Goal: Task Accomplishment & Management: Manage account settings

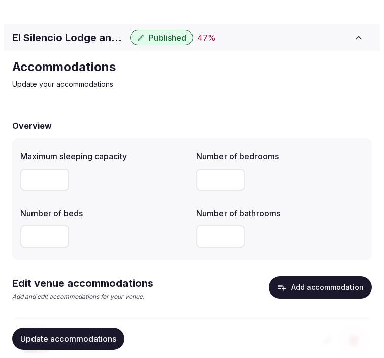
scroll to position [68, 0]
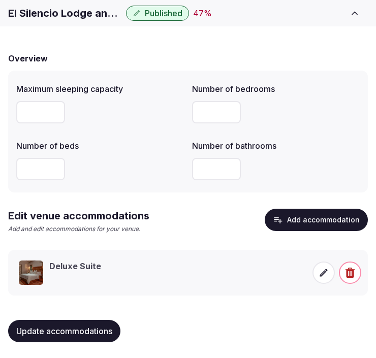
click at [327, 274] on icon at bounding box center [323, 273] width 10 height 10
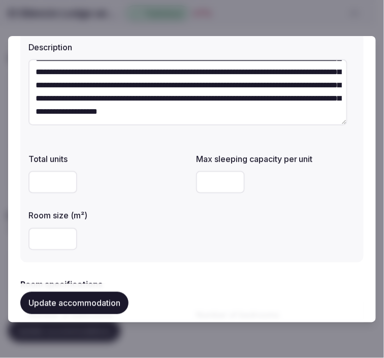
scroll to position [169, 0]
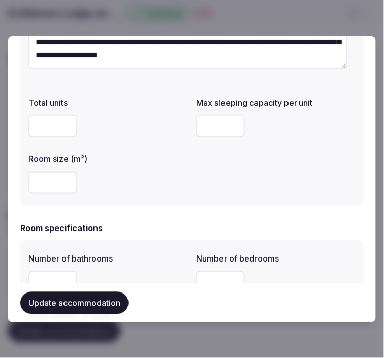
click at [204, 125] on input "number" at bounding box center [220, 126] width 49 height 22
type input "*"
click at [36, 189] on input "number" at bounding box center [52, 183] width 49 height 22
click at [150, 198] on div "**********" at bounding box center [191, 57] width 343 height 299
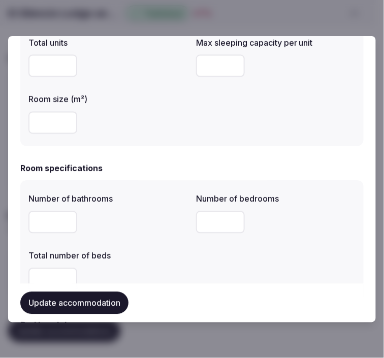
scroll to position [282, 0]
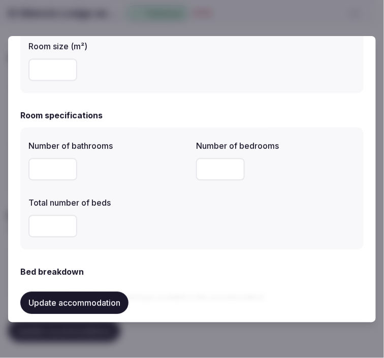
type input "*"
click at [63, 168] on input "*" at bounding box center [52, 169] width 49 height 22
click at [215, 167] on input "number" at bounding box center [220, 169] width 49 height 22
type input "*"
click at [49, 231] on input "number" at bounding box center [52, 226] width 49 height 22
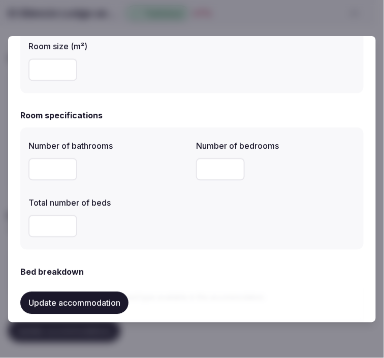
click at [46, 224] on input "number" at bounding box center [52, 226] width 49 height 22
type input "*"
click at [129, 209] on div "Total number of beds *" at bounding box center [108, 217] width 160 height 49
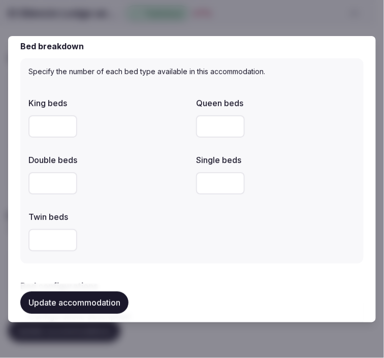
click at [49, 118] on input "number" at bounding box center [52, 126] width 49 height 22
type input "*"
click at [129, 197] on div at bounding box center [108, 183] width 160 height 30
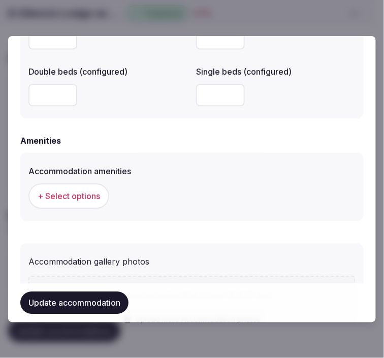
scroll to position [1016, 0]
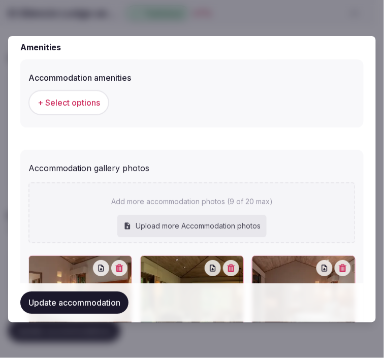
click at [83, 97] on span "+ Select options" at bounding box center [69, 102] width 62 height 11
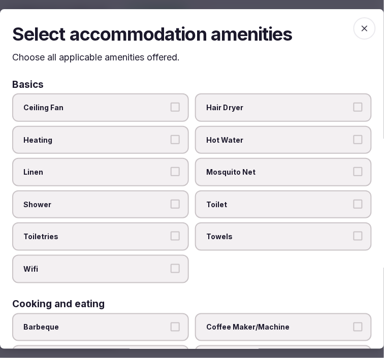
click at [112, 164] on label "Linen" at bounding box center [100, 172] width 177 height 28
click at [171, 167] on button "Linen" at bounding box center [175, 171] width 9 height 9
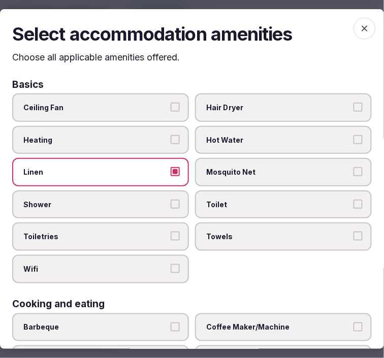
click at [127, 200] on span "Shower" at bounding box center [95, 205] width 144 height 10
click at [171, 200] on button "Shower" at bounding box center [175, 204] width 9 height 9
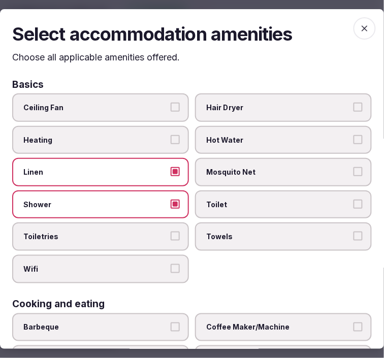
click at [151, 223] on label "Toiletries" at bounding box center [100, 237] width 177 height 28
click at [171, 232] on button "Toiletries" at bounding box center [175, 236] width 9 height 9
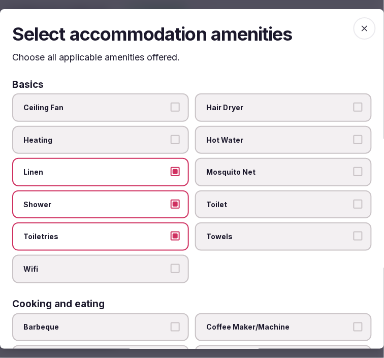
click at [174, 264] on button "Wifi" at bounding box center [175, 268] width 9 height 9
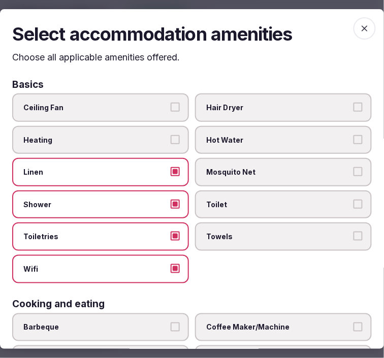
click at [257, 241] on label "Towels" at bounding box center [283, 237] width 177 height 28
click at [354, 241] on button "Towels" at bounding box center [358, 236] width 9 height 9
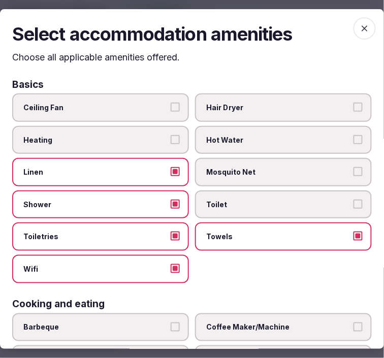
click at [288, 205] on span "Toilet" at bounding box center [278, 205] width 144 height 10
click at [354, 205] on button "Toilet" at bounding box center [358, 204] width 9 height 9
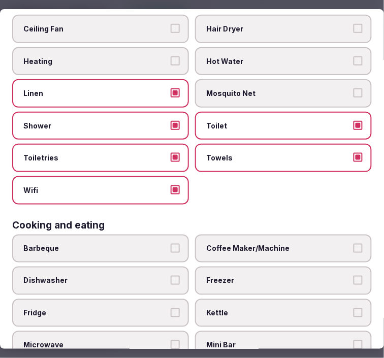
scroll to position [113, 0]
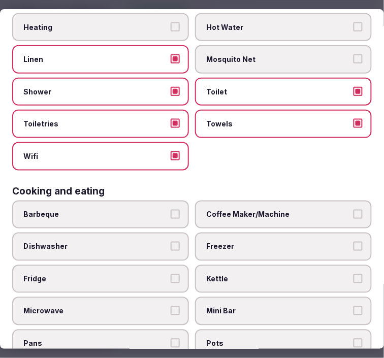
click at [307, 201] on label "Coffee Maker/Machine" at bounding box center [283, 215] width 177 height 28
click at [354, 210] on button "Coffee Maker/Machine" at bounding box center [358, 214] width 9 height 9
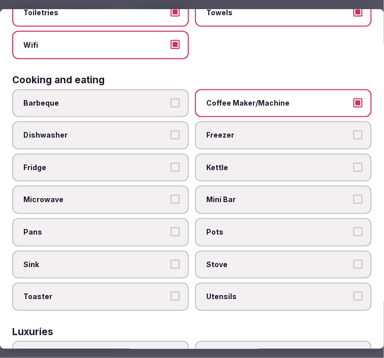
scroll to position [226, 0]
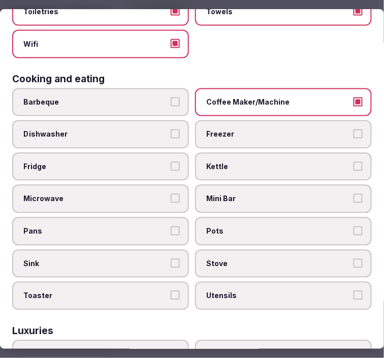
click at [327, 194] on span "Mini Bar" at bounding box center [278, 199] width 144 height 10
click at [354, 194] on button "Mini Bar" at bounding box center [358, 198] width 9 height 9
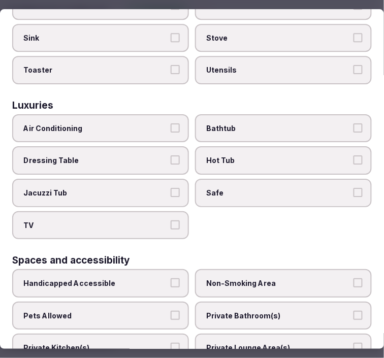
scroll to position [508, 0]
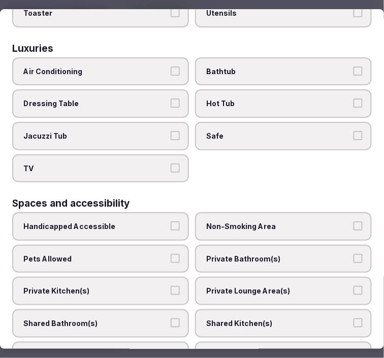
click at [313, 129] on label "Safe" at bounding box center [283, 136] width 177 height 28
click at [354, 131] on button "Safe" at bounding box center [358, 135] width 9 height 9
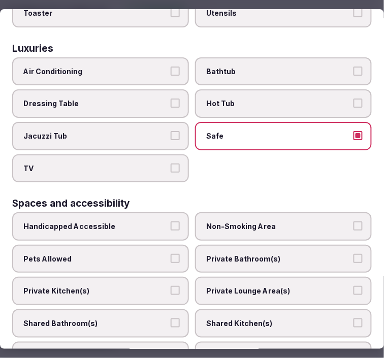
click at [183, 154] on label "TV" at bounding box center [100, 168] width 177 height 28
click at [180, 164] on button "TV" at bounding box center [175, 168] width 9 height 9
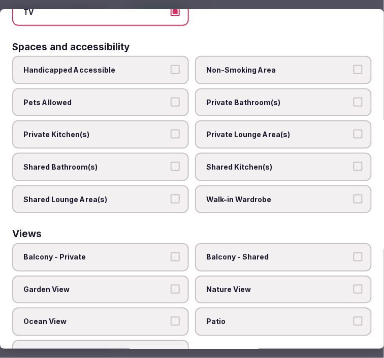
scroll to position [672, 0]
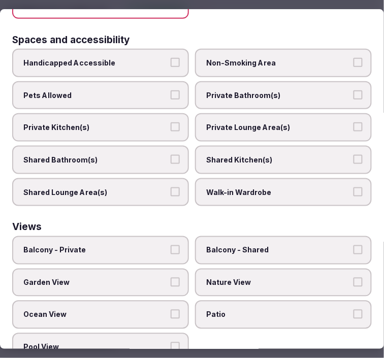
click at [325, 90] on span "Private Bathroom(s)" at bounding box center [278, 95] width 144 height 10
click at [354, 90] on button "Private Bathroom(s)" at bounding box center [358, 94] width 9 height 9
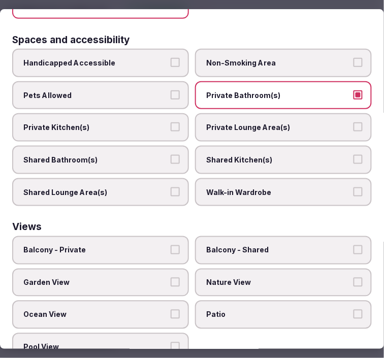
click at [318, 113] on label "Private Lounge Area(s)" at bounding box center [283, 127] width 177 height 28
click at [354, 122] on button "Private Lounge Area(s)" at bounding box center [358, 126] width 9 height 9
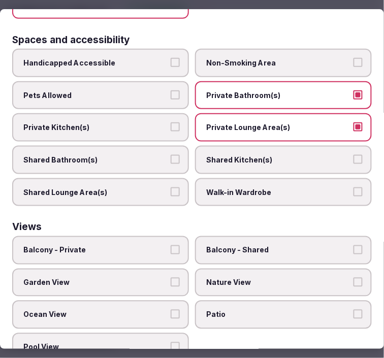
drag, startPoint x: 153, startPoint y: 232, endPoint x: 209, endPoint y: 247, distance: 58.3
click at [156, 245] on span "Balcony - Private" at bounding box center [95, 250] width 144 height 10
click at [171, 245] on button "Balcony - Private" at bounding box center [175, 249] width 9 height 9
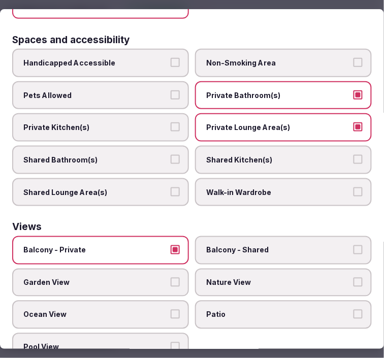
click at [231, 278] on span "Nature View" at bounding box center [278, 283] width 144 height 10
click at [354, 278] on button "Nature View" at bounding box center [358, 282] width 9 height 9
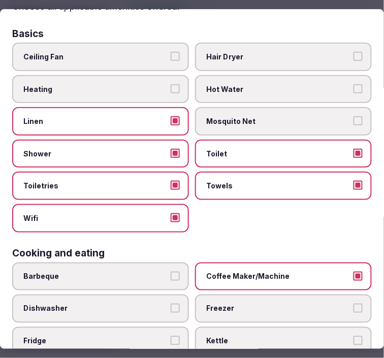
scroll to position [0, 0]
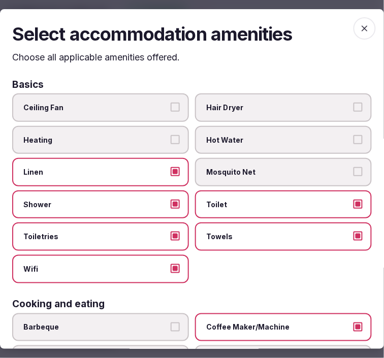
click at [358, 21] on span "button" at bounding box center [365, 28] width 22 height 22
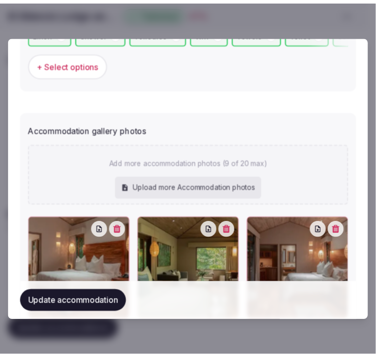
scroll to position [1129, 0]
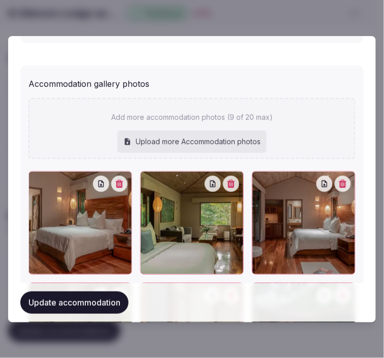
click at [84, 310] on button "Update accommodation" at bounding box center [74, 303] width 108 height 22
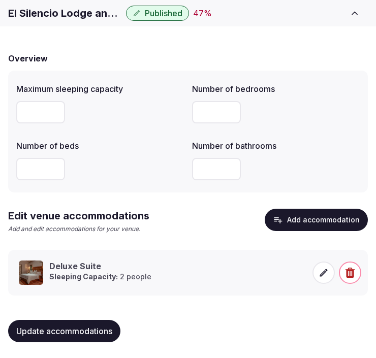
click at [206, 187] on div "Maximum sleeping capacity Number of bedrooms ** Number of beds Number of bathro…" at bounding box center [188, 132] width 360 height 122
click at [46, 318] on div "Update accommodations" at bounding box center [188, 331] width 360 height 39
drag, startPoint x: 49, startPoint y: 332, endPoint x: 56, endPoint y: 325, distance: 10.1
click at [49, 331] on span "Update accommodations" at bounding box center [64, 331] width 96 height 10
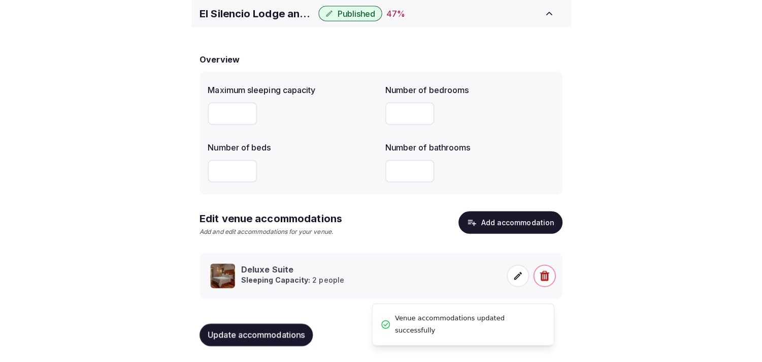
scroll to position [48, 0]
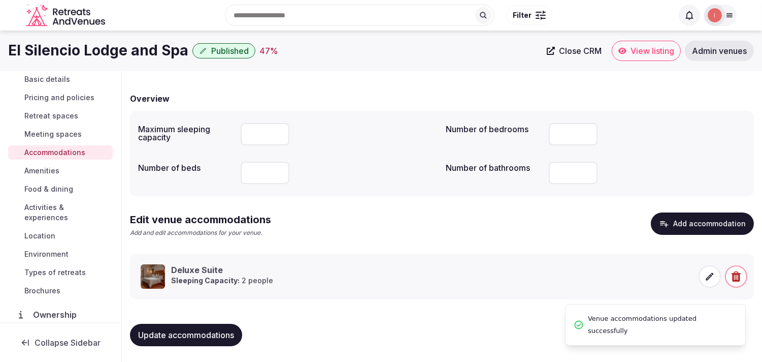
click at [49, 169] on span "Amenities" at bounding box center [41, 171] width 35 height 10
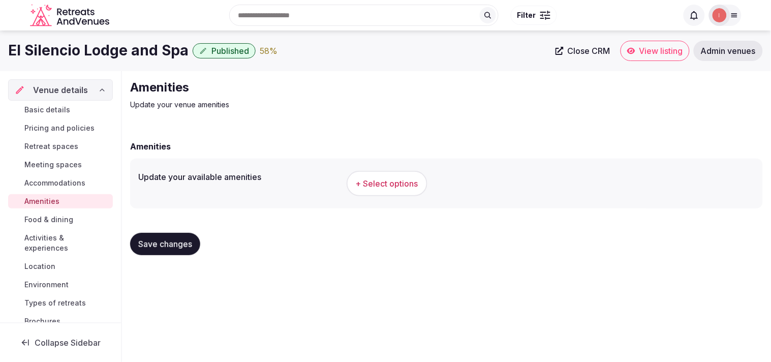
click at [375, 181] on span "+ Select options" at bounding box center [387, 183] width 62 height 11
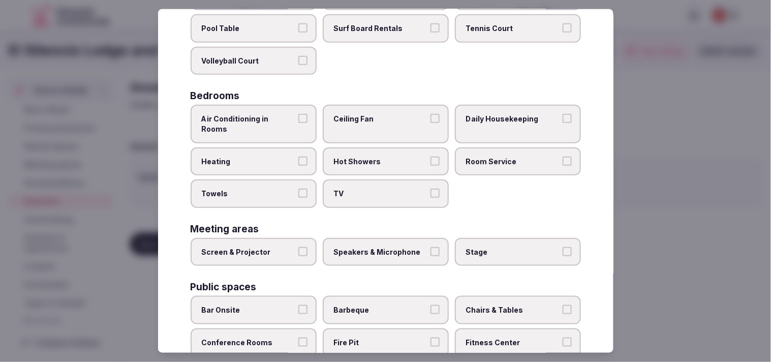
scroll to position [169, 0]
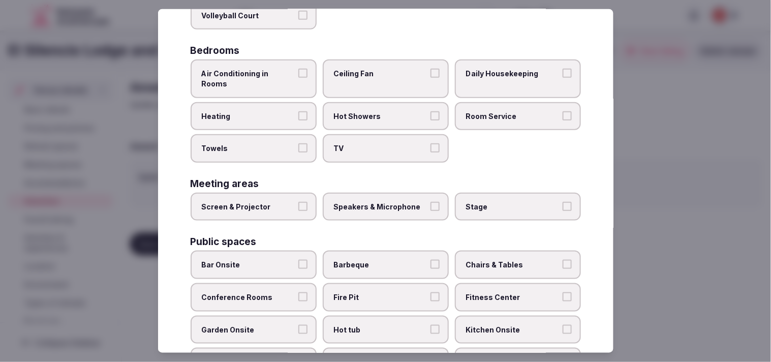
click at [305, 68] on label "Air Conditioning in Rooms" at bounding box center [253, 78] width 126 height 38
click at [305, 69] on button "Air Conditioning in Rooms" at bounding box center [302, 73] width 9 height 9
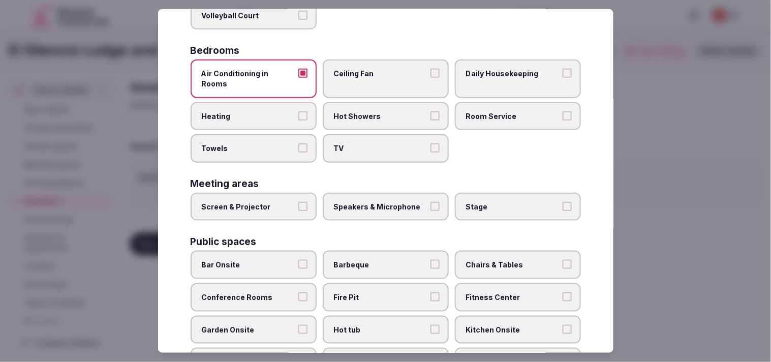
click at [375, 111] on span "Hot Showers" at bounding box center [380, 116] width 93 height 10
click at [375, 111] on button "Hot Showers" at bounding box center [434, 115] width 9 height 9
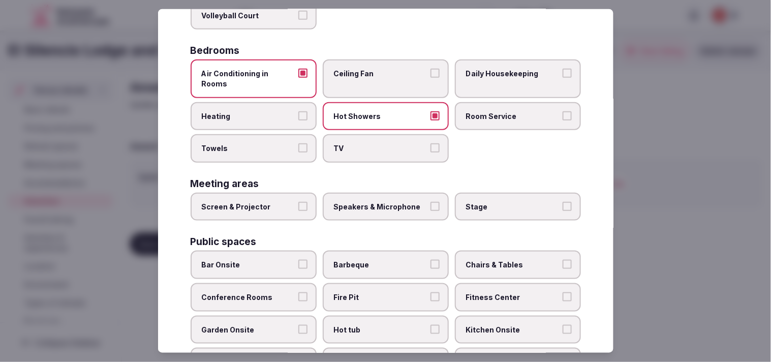
click at [375, 143] on span "TV" at bounding box center [380, 148] width 93 height 10
click at [375, 143] on button "TV" at bounding box center [434, 147] width 9 height 9
click at [375, 109] on label "Room Service" at bounding box center [518, 116] width 126 height 28
click at [375, 111] on button "Room Service" at bounding box center [566, 115] width 9 height 9
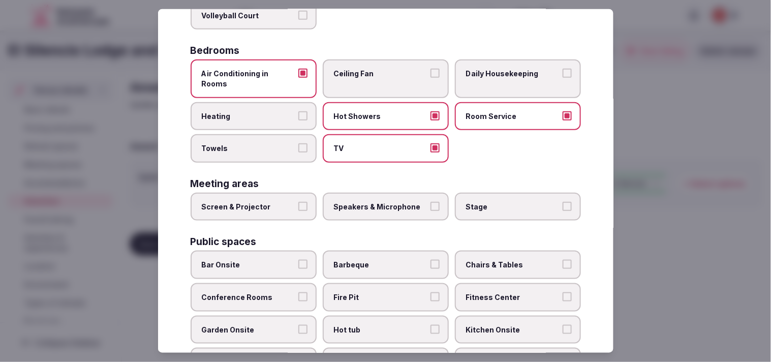
click at [275, 143] on span "Towels" at bounding box center [248, 148] width 93 height 10
click at [298, 143] on button "Towels" at bounding box center [302, 147] width 9 height 9
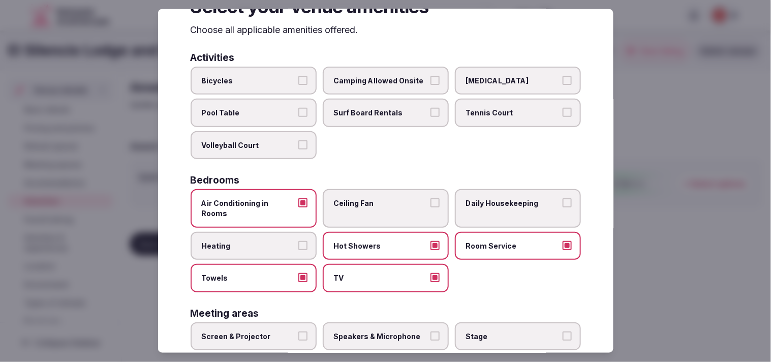
scroll to position [56, 0]
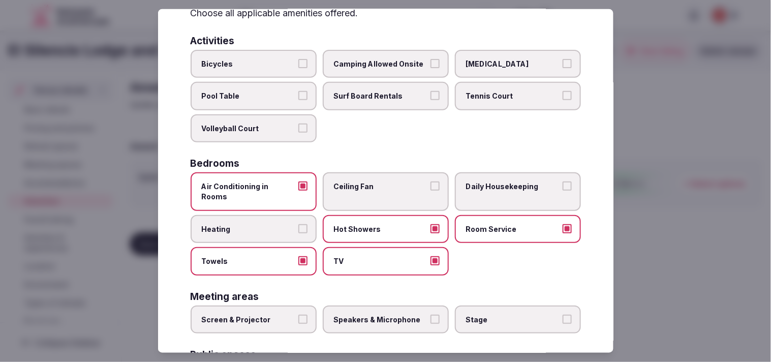
click at [375, 176] on label "Daily Housekeeping" at bounding box center [518, 191] width 126 height 38
click at [375, 181] on button "Daily Housekeeping" at bounding box center [566, 185] width 9 height 9
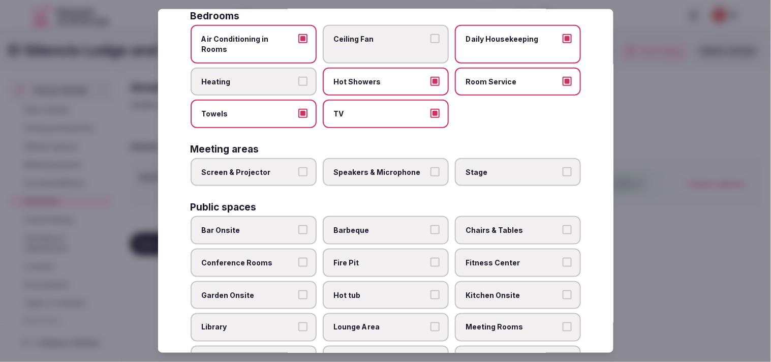
scroll to position [226, 0]
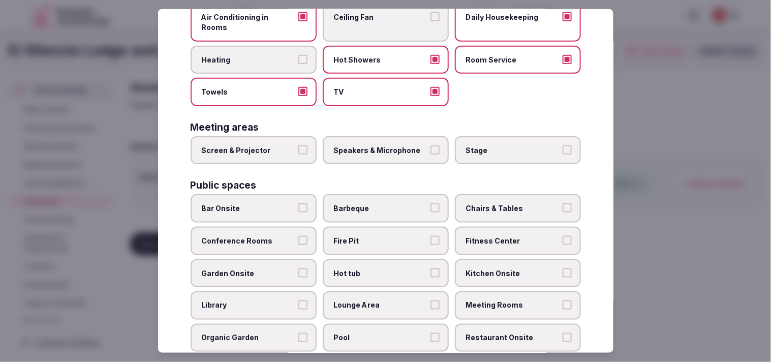
click at [280, 145] on span "Screen & Projector" at bounding box center [248, 150] width 93 height 10
click at [298, 145] on button "Screen & Projector" at bounding box center [302, 149] width 9 height 9
click at [298, 136] on label "Screen & Projector" at bounding box center [253, 150] width 126 height 28
click at [298, 145] on button "Screen & Projector" at bounding box center [302, 149] width 9 height 9
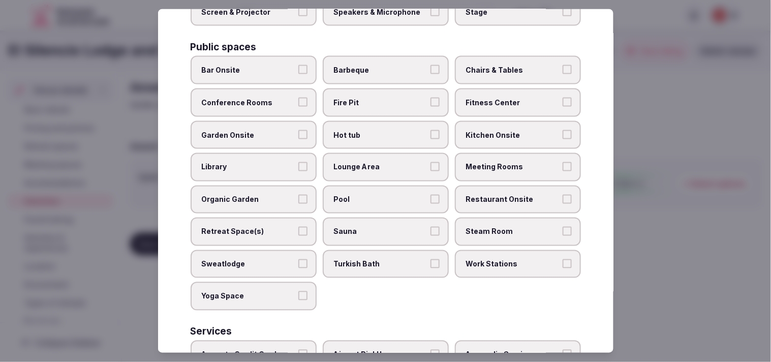
scroll to position [395, 0]
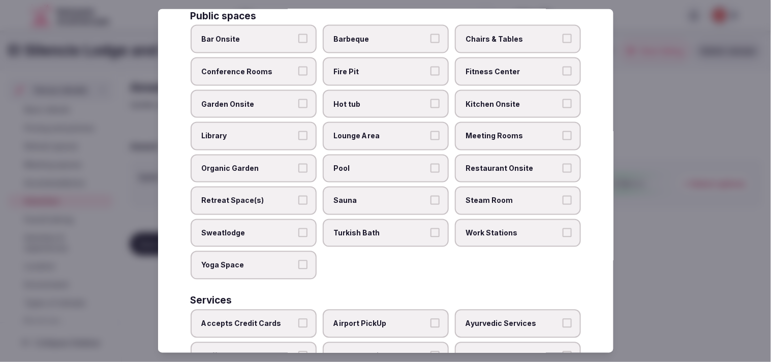
click at [375, 25] on label "Chairs & Tables" at bounding box center [518, 39] width 126 height 28
click at [375, 34] on button "Chairs & Tables" at bounding box center [566, 38] width 9 height 9
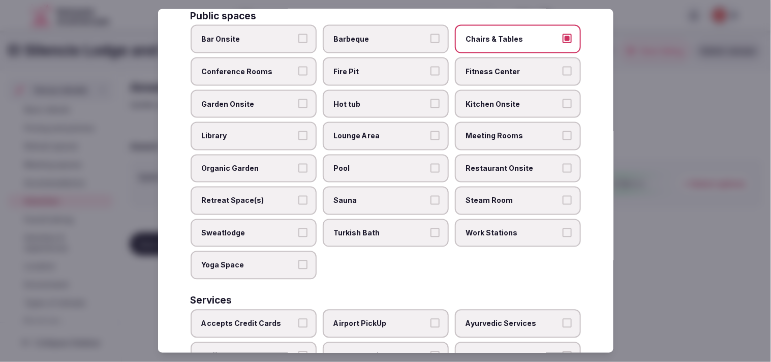
click at [375, 131] on span "Lounge Area" at bounding box center [380, 136] width 93 height 10
click at [375, 131] on button "Lounge Area" at bounding box center [434, 135] width 9 height 9
click at [269, 99] on span "Garden Onsite" at bounding box center [248, 104] width 93 height 10
click at [298, 99] on button "Garden Onsite" at bounding box center [302, 103] width 9 height 9
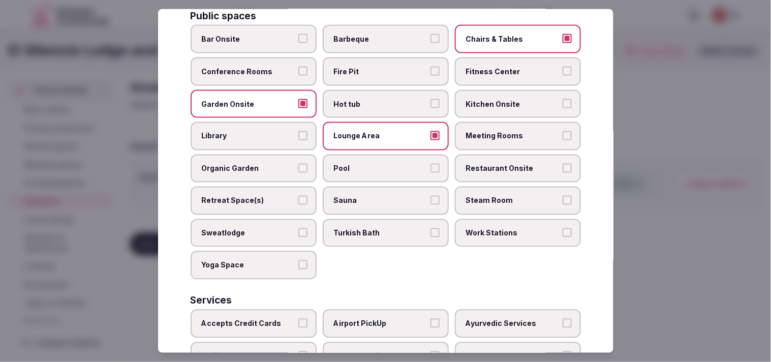
scroll to position [338, 0]
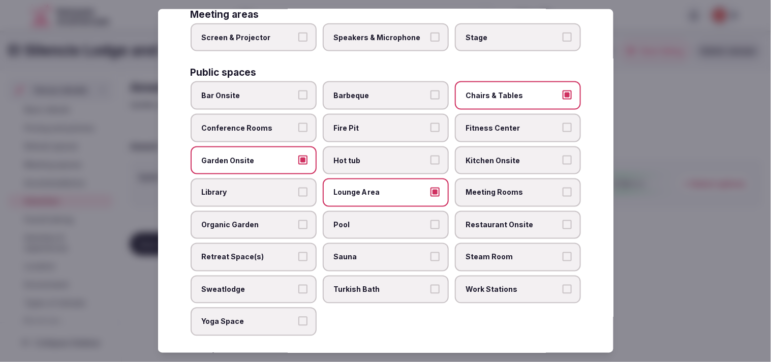
click at [375, 123] on span "Fitness Center" at bounding box center [512, 128] width 93 height 10
click at [375, 123] on button "Fitness Center" at bounding box center [566, 127] width 9 height 9
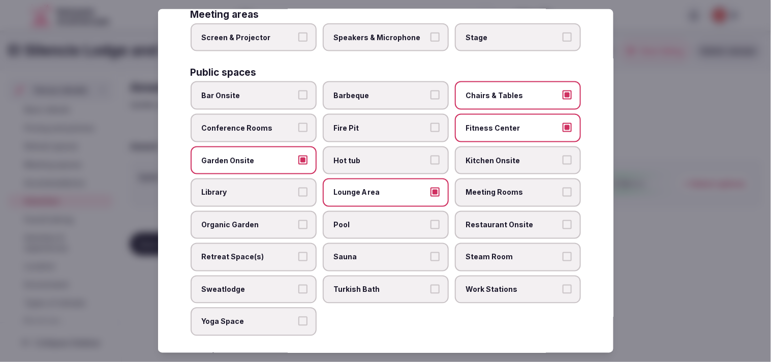
click at [375, 211] on label "Restaurant Onsite" at bounding box center [518, 225] width 126 height 28
click at [375, 220] on button "Restaurant Onsite" at bounding box center [566, 224] width 9 height 9
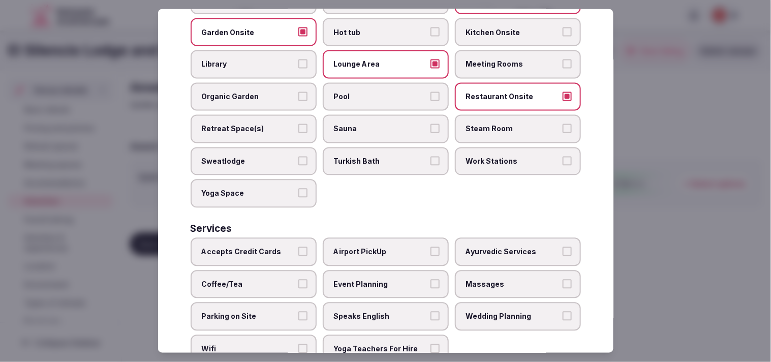
scroll to position [473, 0]
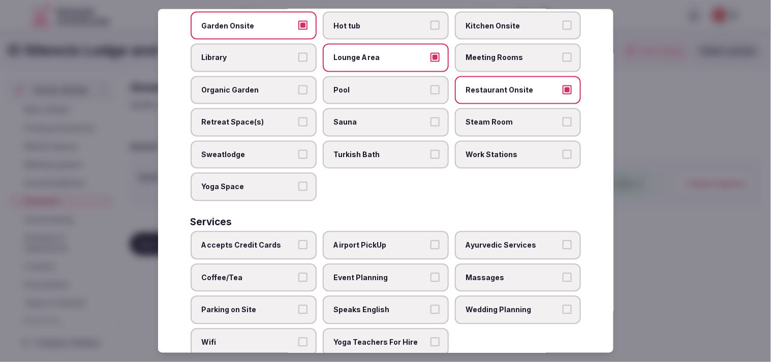
click at [283, 231] on label "Accepts Credit Cards" at bounding box center [253, 245] width 126 height 28
click at [298, 240] on button "Accepts Credit Cards" at bounding box center [302, 244] width 9 height 9
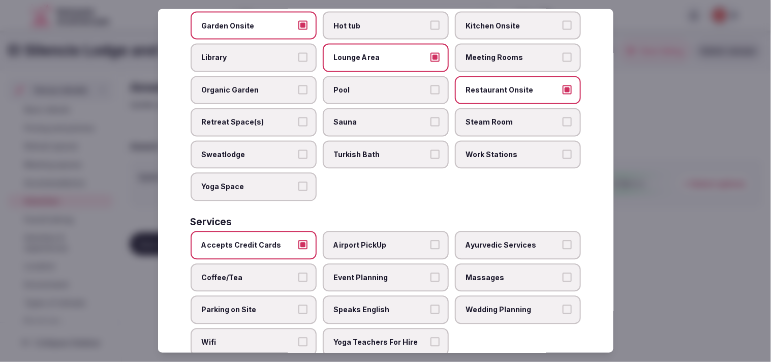
click at [375, 263] on label "Massages" at bounding box center [518, 277] width 126 height 28
click at [375, 272] on button "Massages" at bounding box center [566, 276] width 9 height 9
click at [375, 263] on label "Event Planning" at bounding box center [386, 277] width 126 height 28
click at [375, 272] on button "Event Planning" at bounding box center [434, 276] width 9 height 9
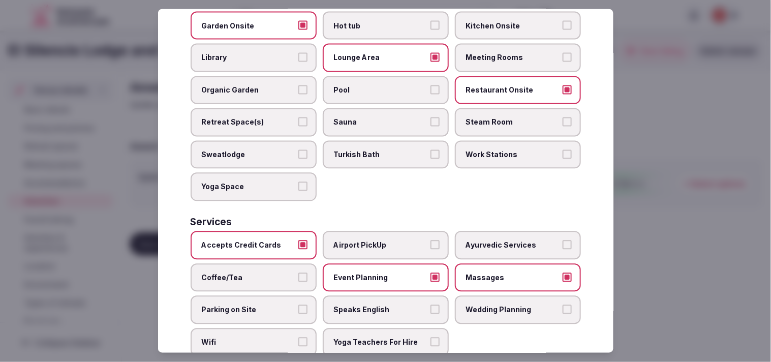
click at [366, 265] on label "Event Planning" at bounding box center [386, 277] width 126 height 28
click at [375, 272] on button "Event Planning" at bounding box center [434, 276] width 9 height 9
click at [282, 296] on label "Parking on Site" at bounding box center [253, 310] width 126 height 28
click at [298, 305] on button "Parking on Site" at bounding box center [302, 309] width 9 height 9
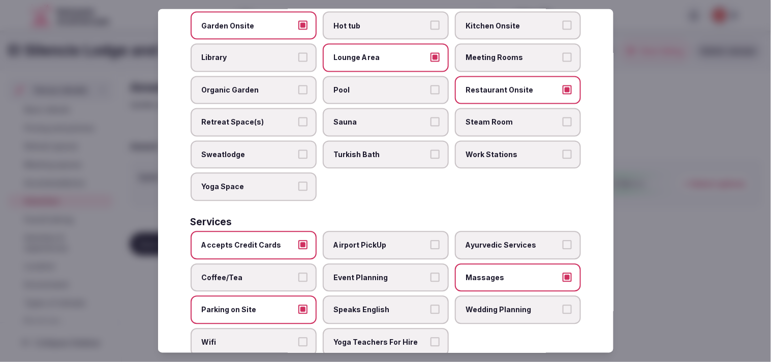
click at [281, 272] on span "Coffee/Tea" at bounding box center [248, 277] width 93 height 10
click at [298, 272] on button "Coffee/Tea" at bounding box center [302, 276] width 9 height 9
drag, startPoint x: 299, startPoint y: 279, endPoint x: 311, endPoint y: 280, distance: 12.2
click at [299, 305] on button "Parking on Site" at bounding box center [302, 309] width 9 height 9
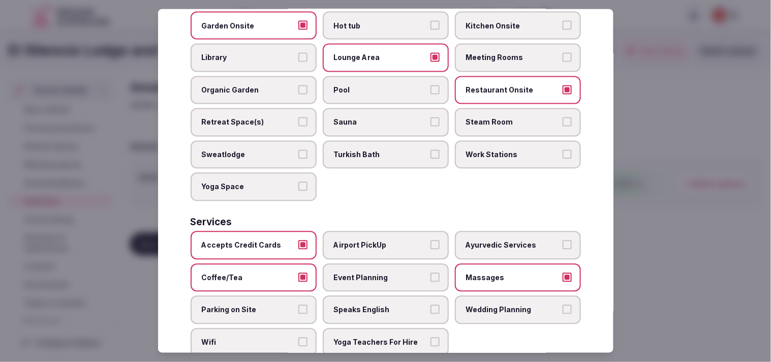
click at [362, 296] on label "Speaks English" at bounding box center [386, 310] width 126 height 28
click at [375, 305] on button "Speaks English" at bounding box center [434, 309] width 9 height 9
click at [234, 337] on span "Wifi" at bounding box center [248, 342] width 93 height 10
click at [298, 337] on button "Wifi" at bounding box center [302, 341] width 9 height 9
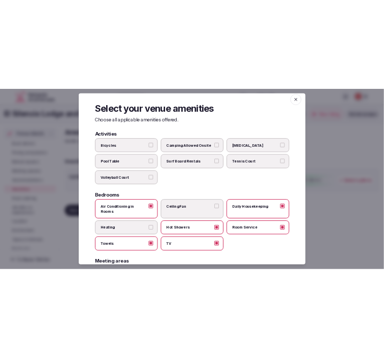
scroll to position [0, 0]
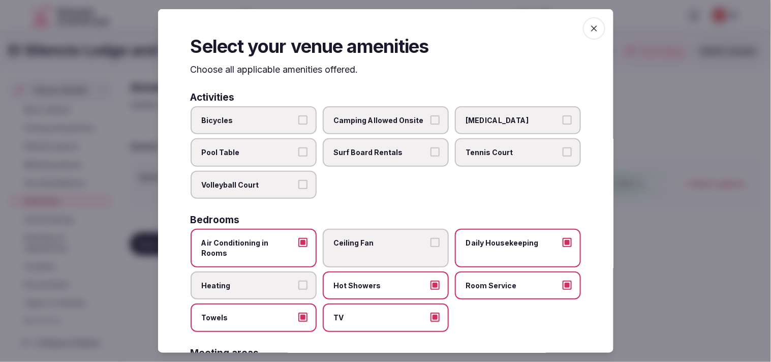
click at [375, 26] on icon "button" at bounding box center [594, 28] width 10 height 10
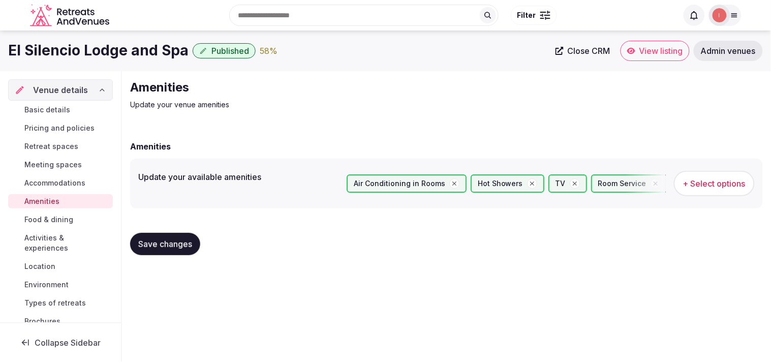
click at [176, 236] on button "Save changes" at bounding box center [165, 244] width 70 height 22
click at [167, 248] on button "Save changes" at bounding box center [165, 244] width 70 height 22
click at [68, 219] on span "Food & dining" at bounding box center [48, 219] width 49 height 10
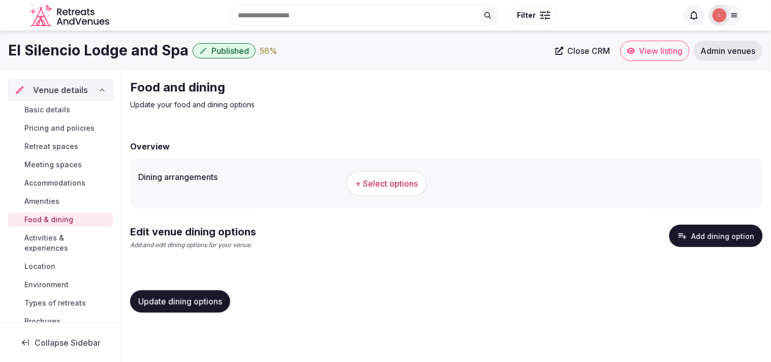
click at [375, 183] on span "+ Select options" at bounding box center [387, 183] width 62 height 11
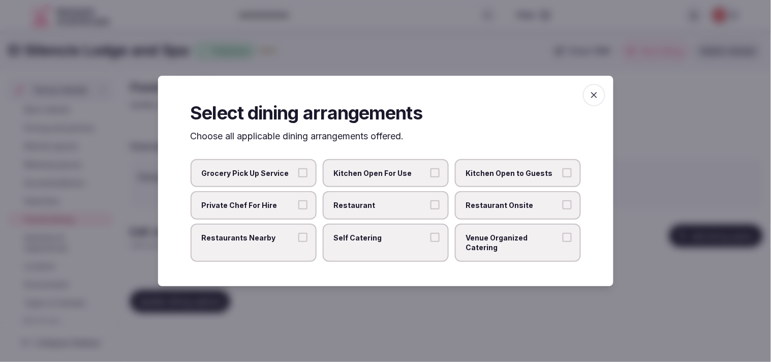
click at [375, 206] on span "Restaurant" at bounding box center [380, 205] width 93 height 10
click at [375, 206] on button "Restaurant" at bounding box center [434, 204] width 9 height 9
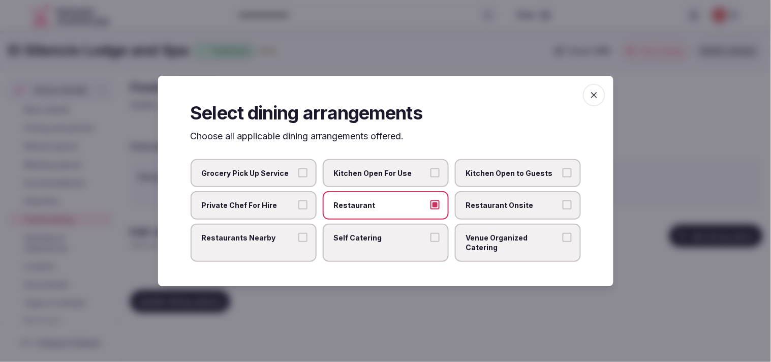
click at [256, 243] on span "Restaurants Nearby" at bounding box center [248, 238] width 93 height 10
click at [298, 242] on button "Restaurants Nearby" at bounding box center [302, 237] width 9 height 9
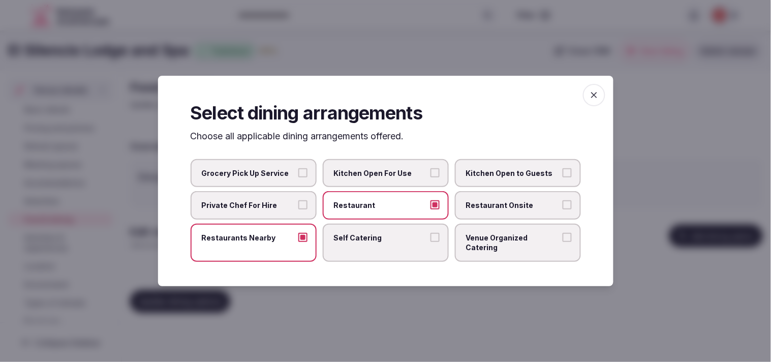
click at [286, 237] on span "Restaurants Nearby" at bounding box center [248, 238] width 93 height 10
click at [298, 237] on button "Restaurants Nearby" at bounding box center [302, 237] width 9 height 9
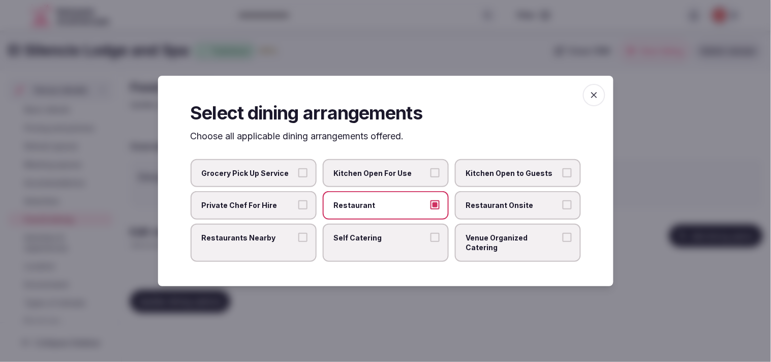
click at [375, 205] on span "Restaurant Onsite" at bounding box center [512, 205] width 93 height 10
click at [375, 205] on button "Restaurant Onsite" at bounding box center [566, 204] width 9 height 9
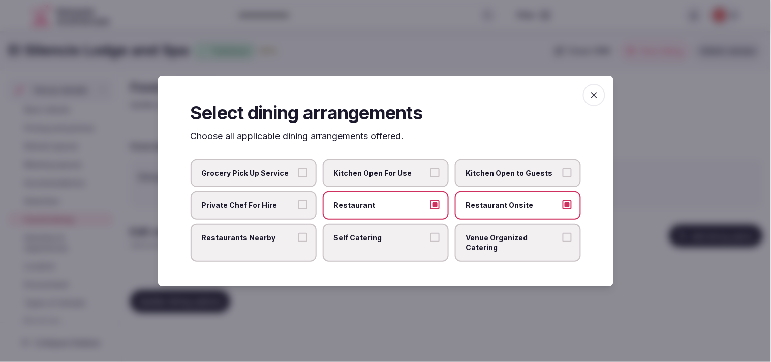
click at [375, 238] on span "Venue Organized Catering" at bounding box center [512, 243] width 93 height 20
click at [375, 238] on button "Venue Organized Catering" at bounding box center [566, 237] width 9 height 9
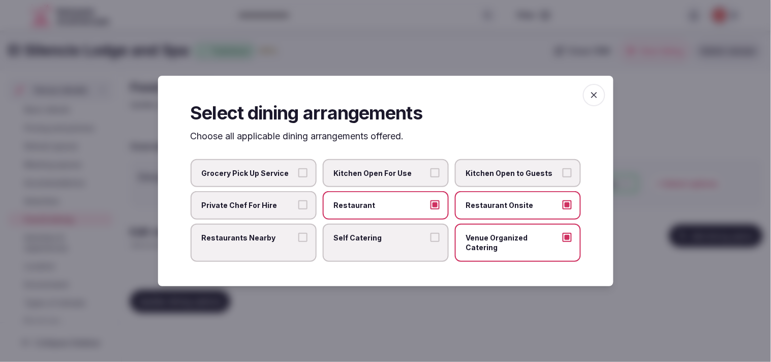
click at [375, 97] on icon "button" at bounding box center [594, 95] width 10 height 10
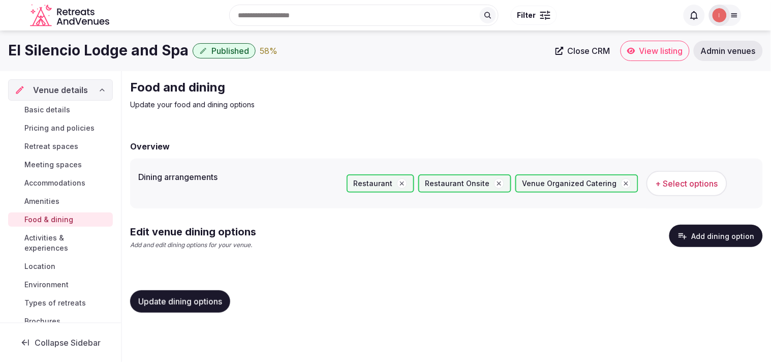
drag, startPoint x: 193, startPoint y: 296, endPoint x: 631, endPoint y: 3, distance: 527.6
click at [196, 296] on span "Update dining options" at bounding box center [180, 301] width 84 height 10
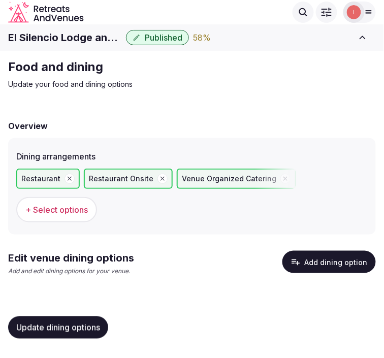
click at [309, 255] on button "Add dining option" at bounding box center [328, 262] width 93 height 22
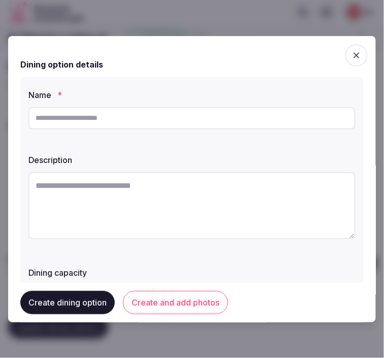
click at [104, 122] on input "text" at bounding box center [191, 118] width 327 height 22
paste input "**********"
type input "**********"
click at [248, 204] on textarea at bounding box center [191, 205] width 327 height 67
paste textarea "**********"
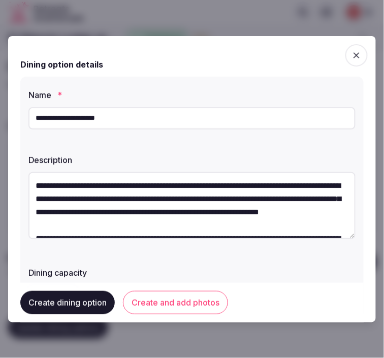
scroll to position [45, 0]
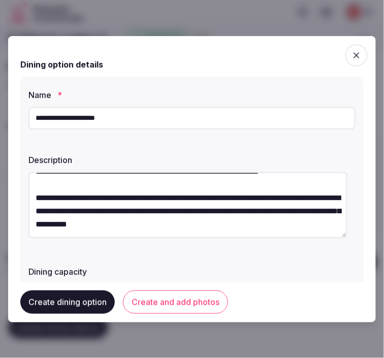
type textarea "**********"
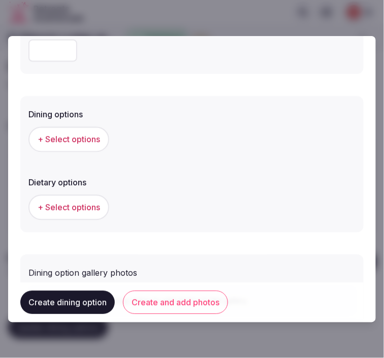
scroll to position [307, 0]
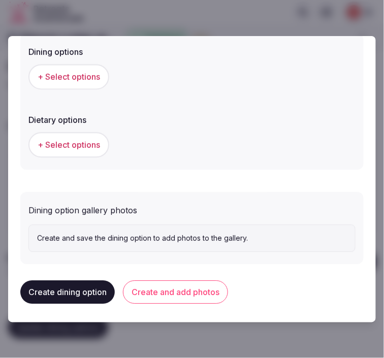
click at [67, 78] on span "+ Select options" at bounding box center [69, 77] width 62 height 11
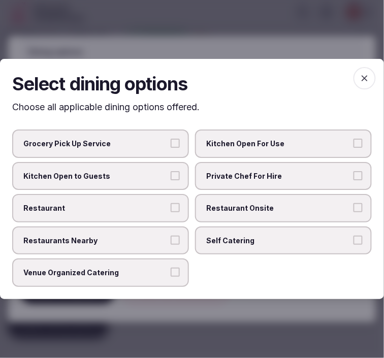
click at [145, 204] on label "Restaurant" at bounding box center [100, 208] width 177 height 28
click at [171, 204] on button "Restaurant" at bounding box center [175, 207] width 9 height 9
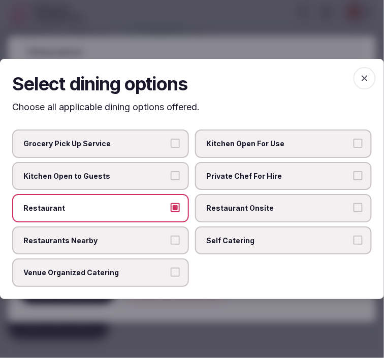
click at [216, 204] on span "Restaurant Onsite" at bounding box center [278, 208] width 144 height 10
click at [354, 204] on button "Restaurant Onsite" at bounding box center [358, 207] width 9 height 9
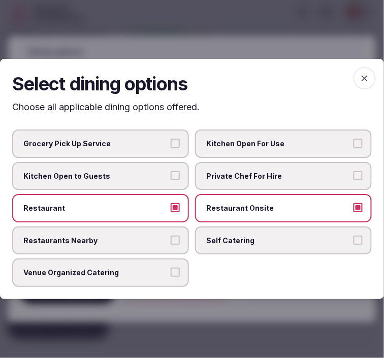
click at [178, 272] on button "Venue Organized Catering" at bounding box center [175, 272] width 9 height 9
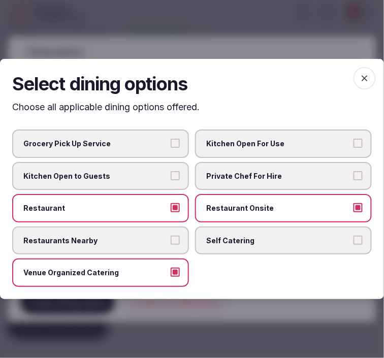
click at [362, 73] on span "button" at bounding box center [365, 78] width 22 height 22
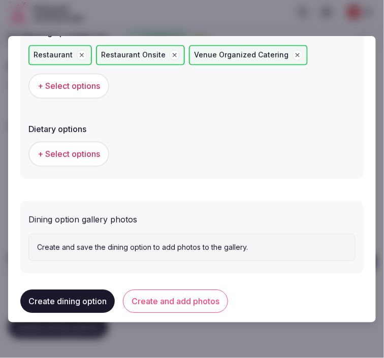
scroll to position [334, 0]
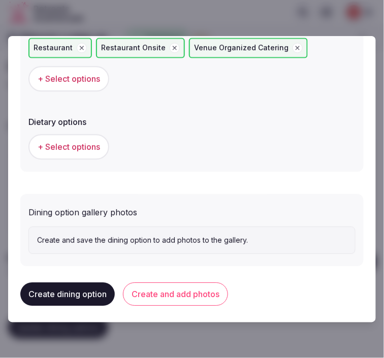
click at [200, 290] on button "Create and add photos" at bounding box center [175, 293] width 105 height 23
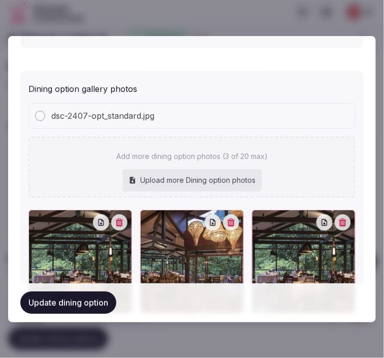
scroll to position [514, 0]
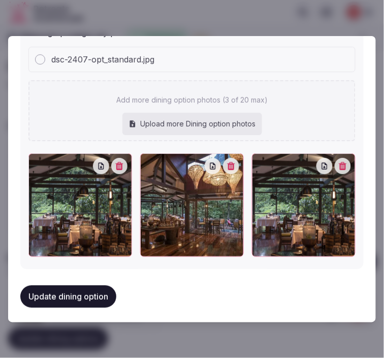
click at [338, 170] on div at bounding box center [304, 205] width 104 height 104
click at [339, 162] on icon "button" at bounding box center [343, 166] width 8 height 8
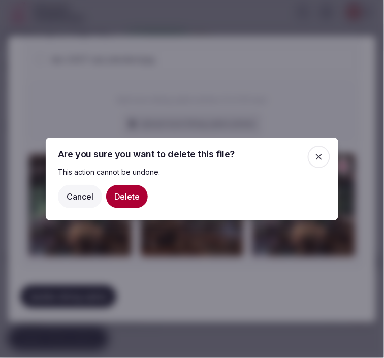
click at [116, 200] on button "Delete" at bounding box center [127, 196] width 42 height 23
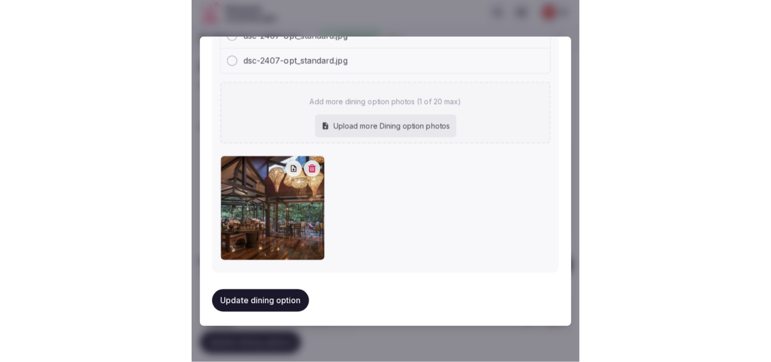
scroll to position [539, 0]
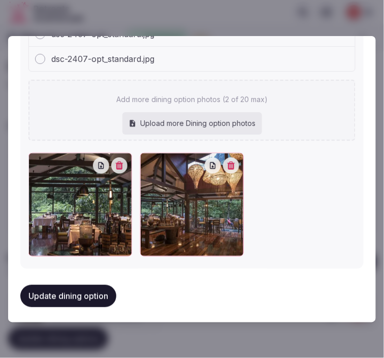
click at [54, 285] on button "Update dining option" at bounding box center [68, 296] width 96 height 22
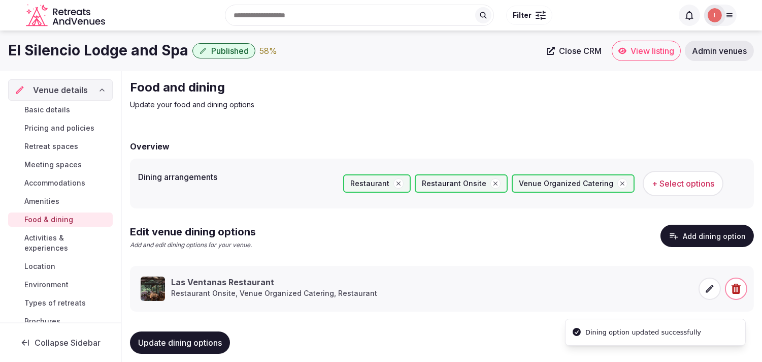
click at [51, 246] on span "Activities & experiences" at bounding box center [66, 243] width 84 height 20
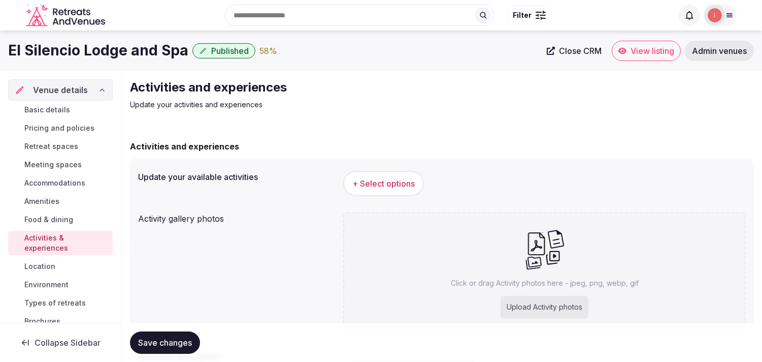
click at [375, 187] on span "+ Select options" at bounding box center [384, 183] width 62 height 11
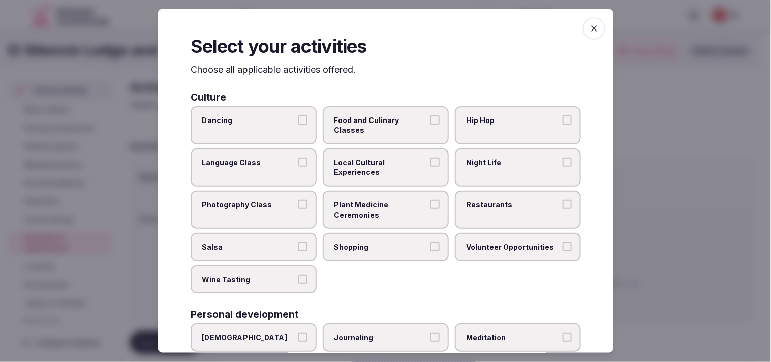
click at [375, 205] on span "Plant Medicine Ceremonies" at bounding box center [380, 210] width 93 height 20
click at [375, 205] on button "Plant Medicine Ceremonies" at bounding box center [434, 204] width 9 height 9
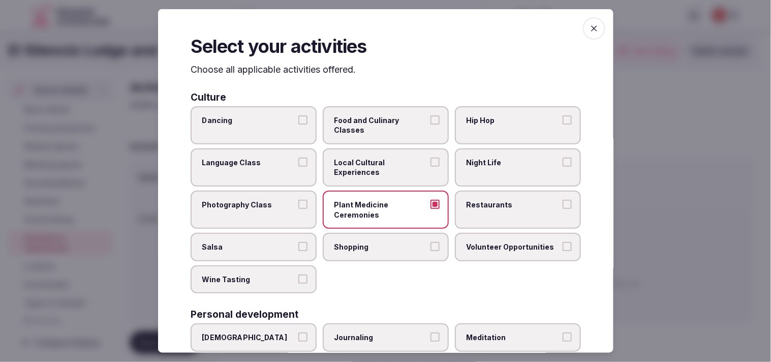
click at [375, 168] on span "Local Cultural Experiences" at bounding box center [380, 167] width 93 height 20
click at [375, 167] on button "Local Cultural Experiences" at bounding box center [434, 161] width 9 height 9
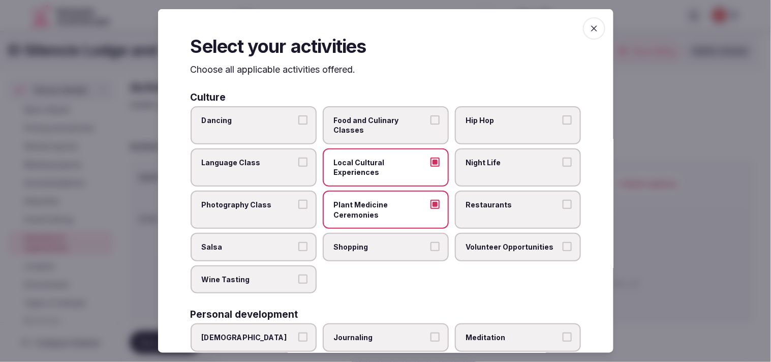
click at [375, 195] on label "Restaurants" at bounding box center [518, 209] width 126 height 38
click at [375, 200] on button "Restaurants" at bounding box center [566, 204] width 9 height 9
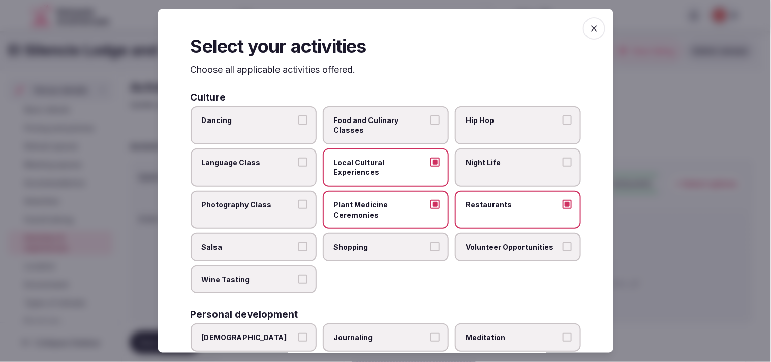
click at [375, 207] on label "Plant Medicine Ceremonies" at bounding box center [386, 209] width 126 height 38
click at [375, 207] on button "Plant Medicine Ceremonies" at bounding box center [434, 204] width 9 height 9
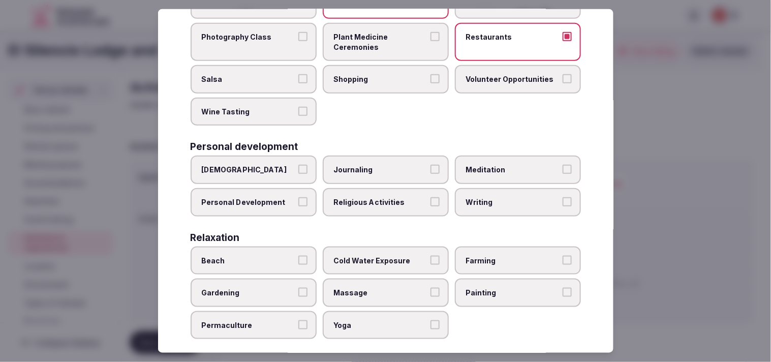
scroll to position [169, 0]
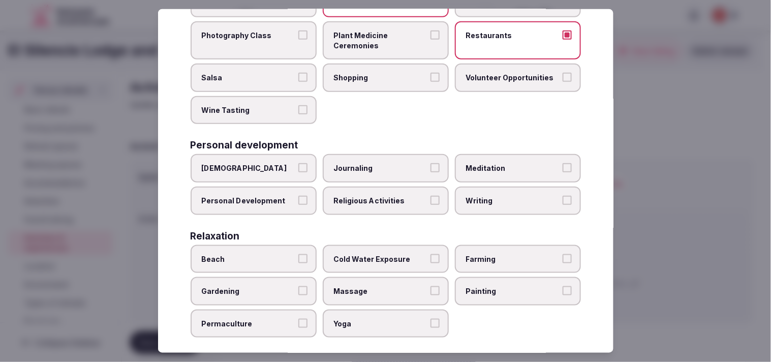
click at [285, 199] on label "Personal Development" at bounding box center [253, 200] width 126 height 28
click at [298, 199] on button "Personal Development" at bounding box center [302, 200] width 9 height 9
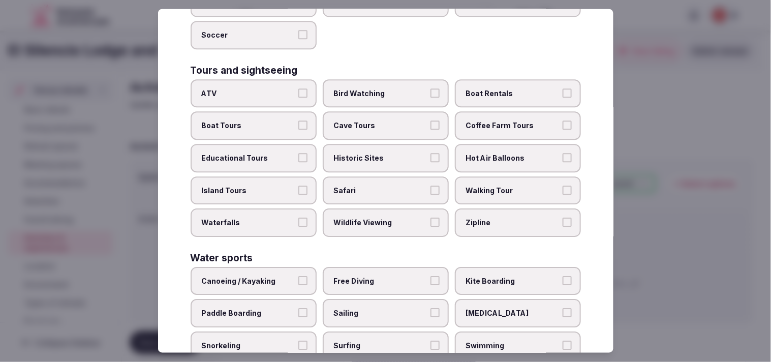
scroll to position [727, 0]
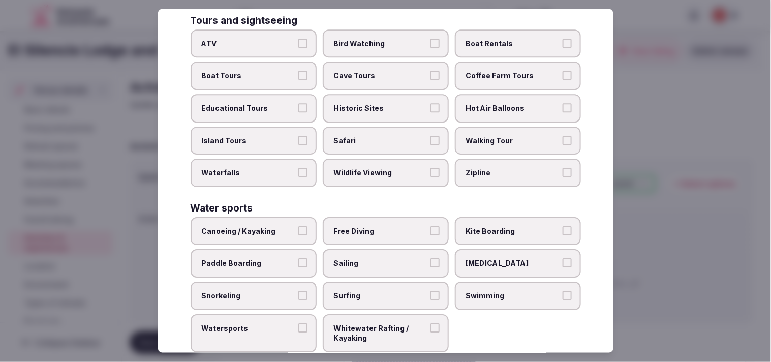
click at [375, 135] on span "Walking Tour" at bounding box center [512, 140] width 93 height 10
click at [375, 135] on button "Walking Tour" at bounding box center [566, 139] width 9 height 9
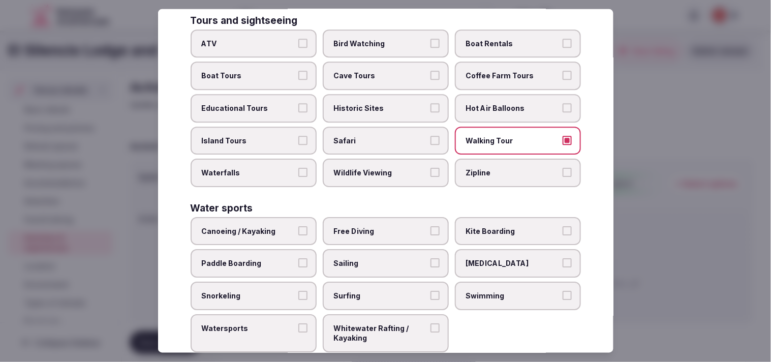
click at [375, 97] on label "Historic Sites" at bounding box center [386, 108] width 126 height 28
click at [375, 103] on button "Historic Sites" at bounding box center [434, 107] width 9 height 9
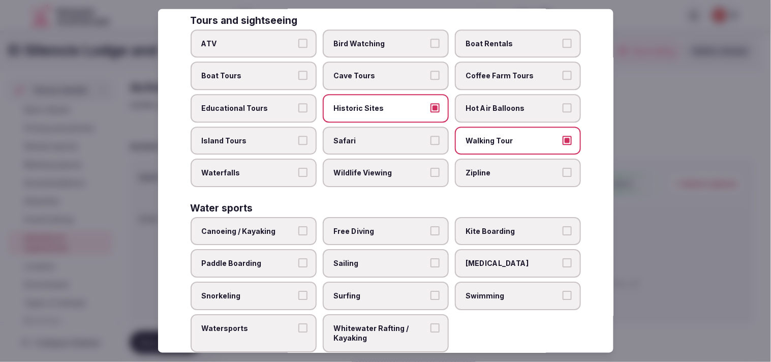
click at [375, 103] on span "Historic Sites" at bounding box center [380, 108] width 93 height 10
click at [375, 103] on button "Historic Sites" at bounding box center [434, 107] width 9 height 9
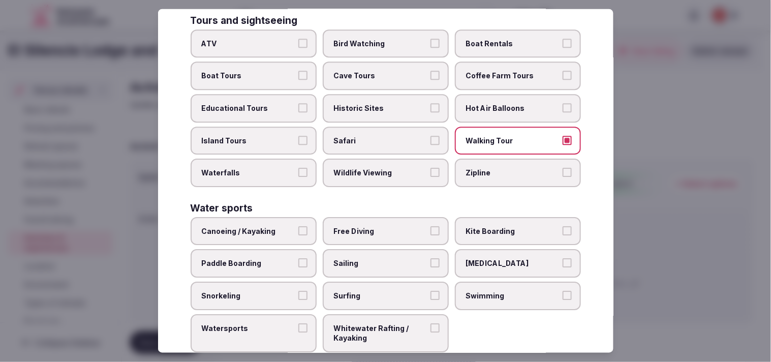
click at [375, 103] on span "Historic Sites" at bounding box center [380, 108] width 93 height 10
click at [375, 103] on button "Historic Sites" at bounding box center [434, 107] width 9 height 9
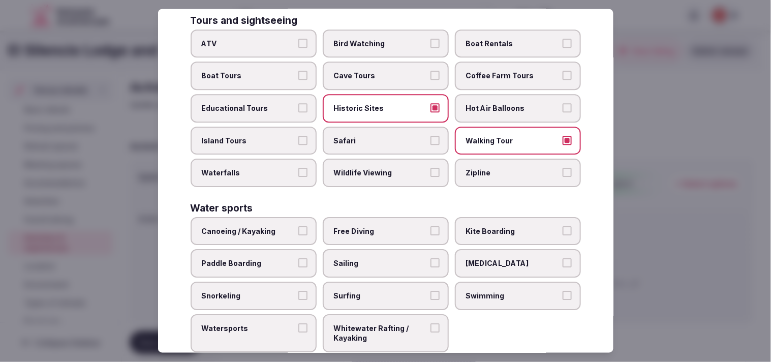
click at [375, 281] on label "Swimming" at bounding box center [518, 295] width 126 height 28
click at [375, 291] on button "Swimming" at bounding box center [566, 295] width 9 height 9
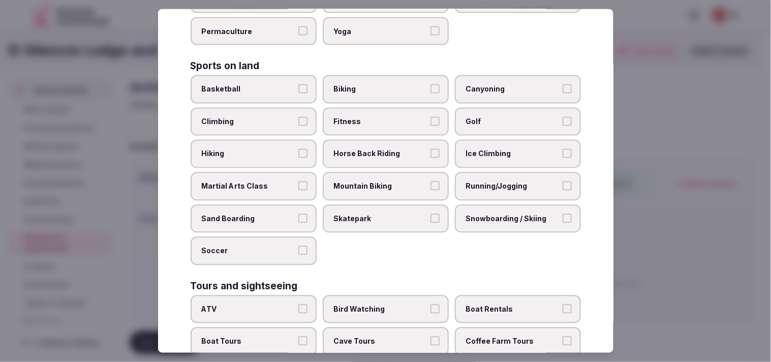
scroll to position [388, 0]
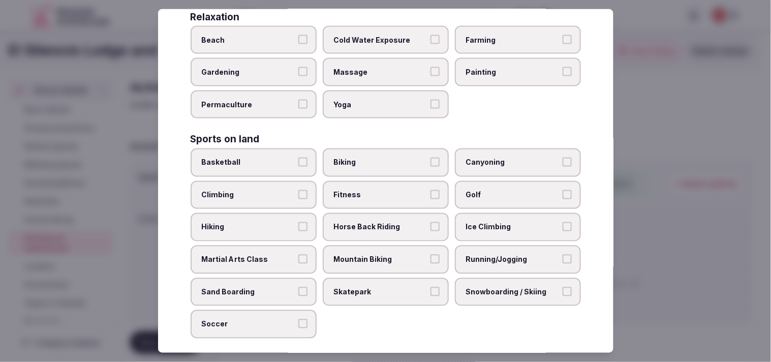
click at [375, 189] on label "Fitness" at bounding box center [386, 195] width 126 height 28
click at [375, 190] on button "Fitness" at bounding box center [434, 194] width 9 height 9
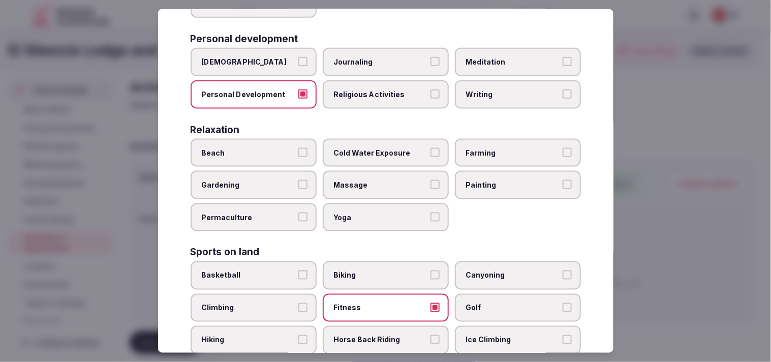
click at [375, 180] on span "Massage" at bounding box center [380, 185] width 93 height 10
click at [375, 180] on button "Massage" at bounding box center [434, 184] width 9 height 9
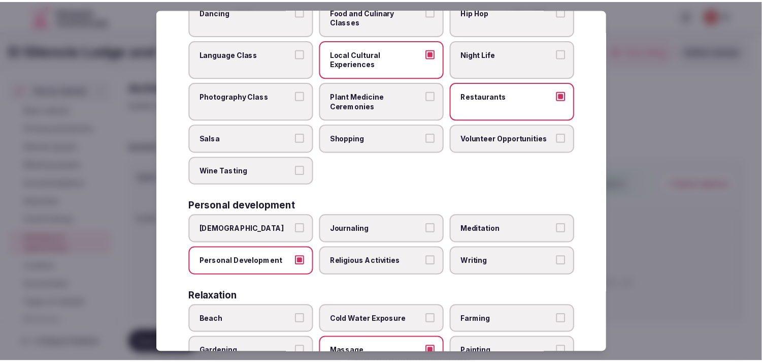
scroll to position [0, 0]
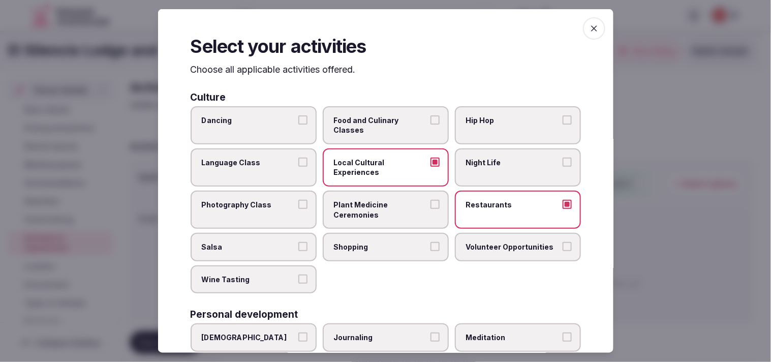
click at [375, 23] on span "button" at bounding box center [594, 28] width 22 height 22
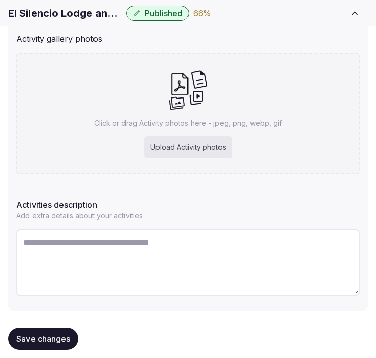
scroll to position [227, 0]
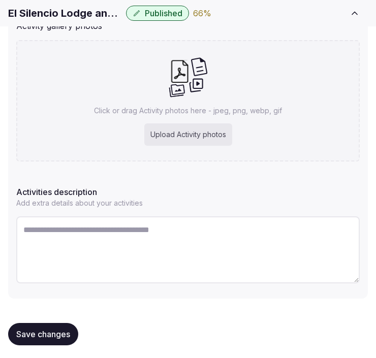
click at [167, 230] on textarea at bounding box center [187, 249] width 343 height 67
paste textarea "**********"
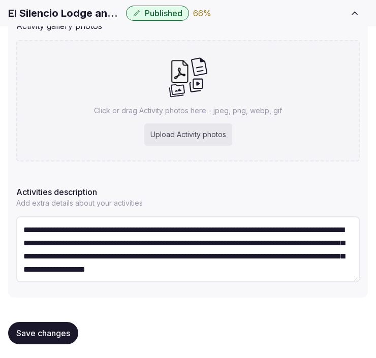
scroll to position [31, 0]
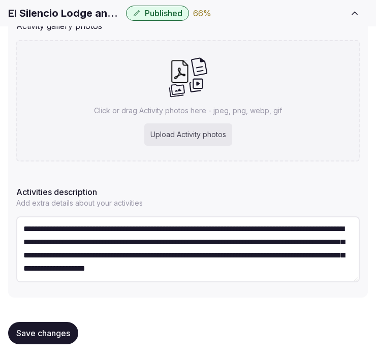
type textarea "**********"
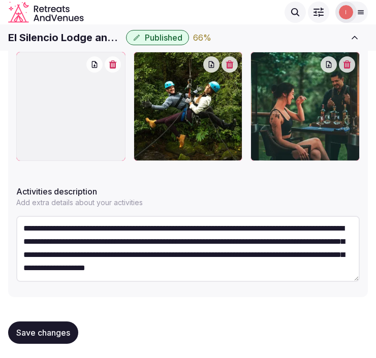
scroll to position [39, 0]
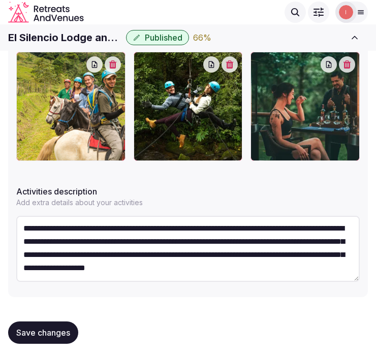
click at [29, 334] on span "Save changes" at bounding box center [43, 333] width 54 height 10
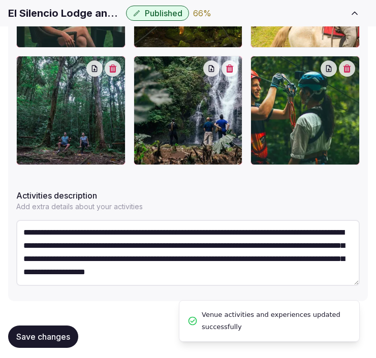
scroll to position [539, 0]
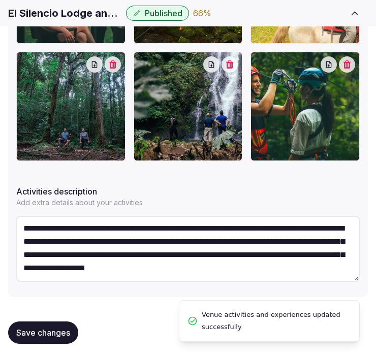
click at [38, 329] on span "Save changes" at bounding box center [43, 333] width 54 height 10
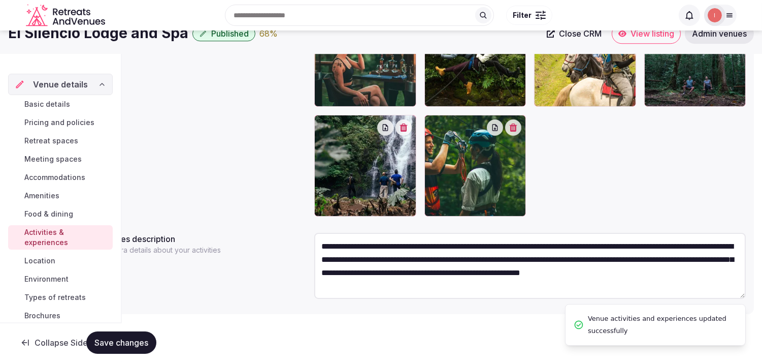
scroll to position [26, 0]
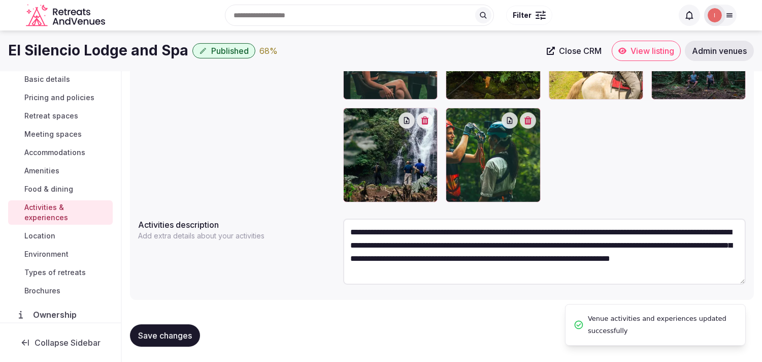
click at [48, 239] on span "Location" at bounding box center [39, 236] width 31 height 10
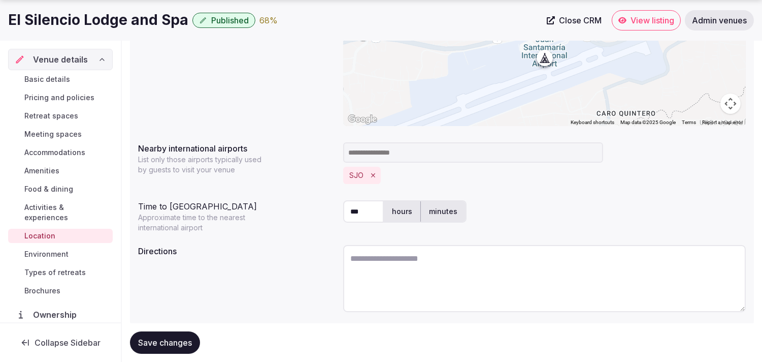
scroll to position [252, 0]
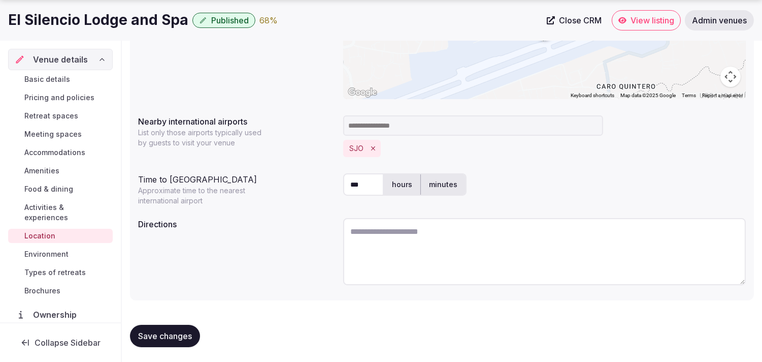
click at [42, 252] on span "Environment" at bounding box center [46, 254] width 44 height 10
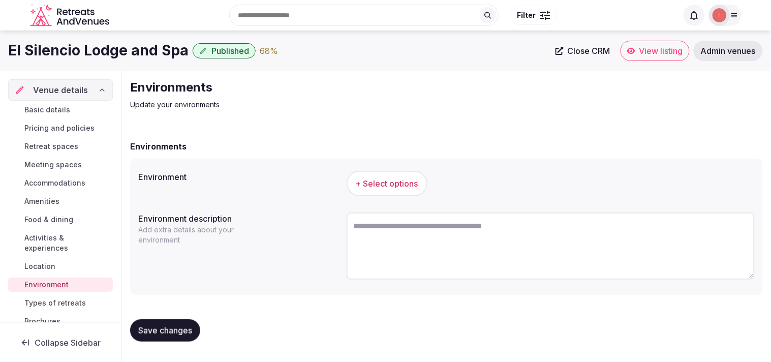
click at [375, 186] on span "+ Select options" at bounding box center [387, 183] width 62 height 11
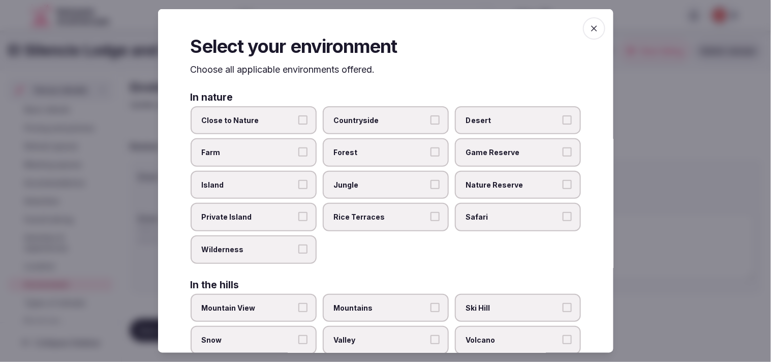
click at [288, 116] on span "Close to Nature" at bounding box center [248, 120] width 93 height 10
click at [298, 116] on button "Close to Nature" at bounding box center [302, 119] width 9 height 9
click at [375, 32] on icon "button" at bounding box center [594, 28] width 10 height 10
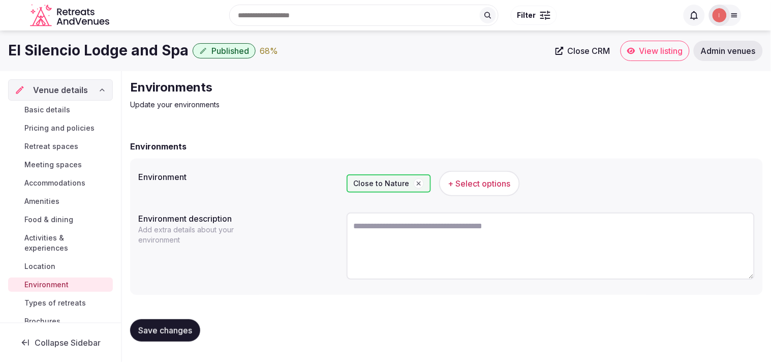
click at [156, 328] on span "Save changes" at bounding box center [165, 330] width 54 height 10
click at [53, 299] on span "Types of retreats" at bounding box center [54, 303] width 61 height 10
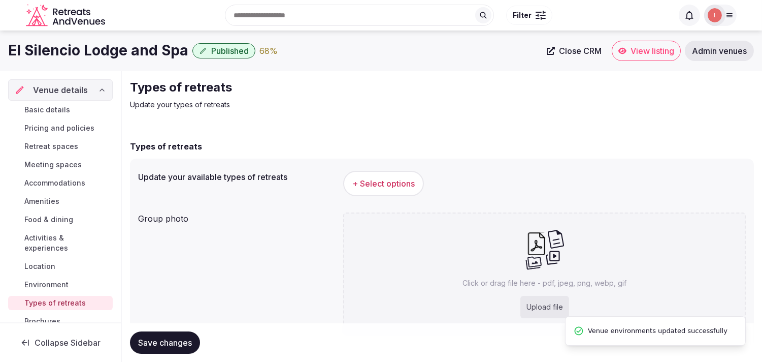
click at [375, 179] on span "+ Select options" at bounding box center [384, 183] width 62 height 11
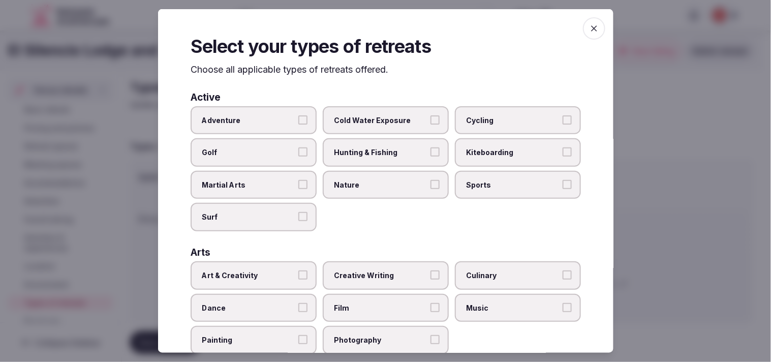
click at [288, 115] on span "Adventure" at bounding box center [248, 120] width 93 height 10
click at [298, 115] on button "Adventure" at bounding box center [302, 119] width 9 height 9
click at [288, 272] on span "Art & Creativity" at bounding box center [248, 275] width 93 height 10
click at [298, 272] on button "Art & Creativity" at bounding box center [302, 274] width 9 height 9
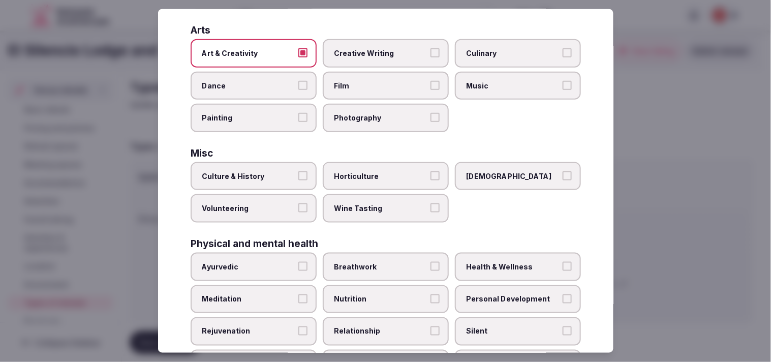
scroll to position [226, 0]
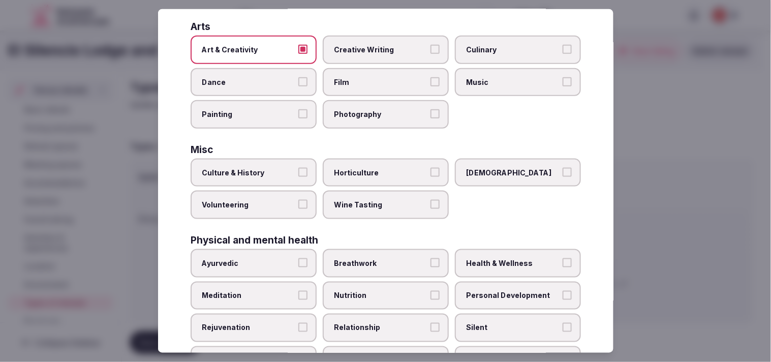
click at [293, 170] on label "Culture & History" at bounding box center [253, 172] width 126 height 28
click at [298, 170] on button "Culture & History" at bounding box center [302, 172] width 9 height 9
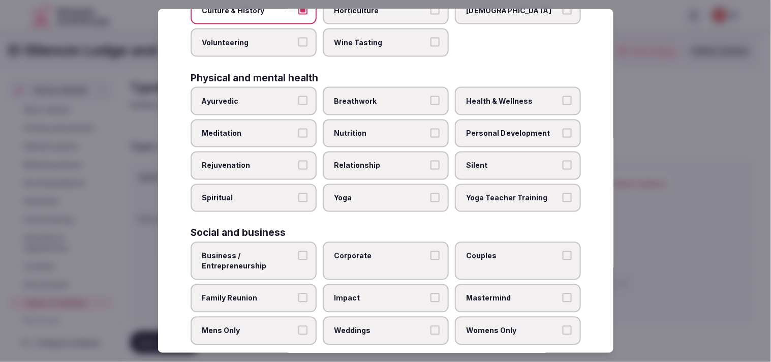
scroll to position [389, 0]
click at [375, 127] on span "Personal Development" at bounding box center [512, 132] width 93 height 10
click at [375, 127] on button "Personal Development" at bounding box center [566, 131] width 9 height 9
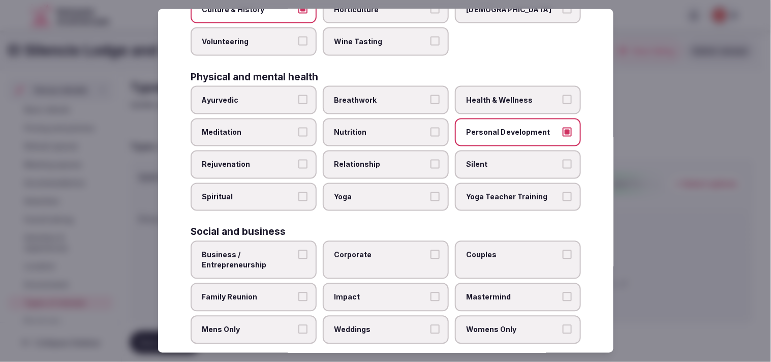
click at [375, 95] on span "Health & Wellness" at bounding box center [512, 100] width 93 height 10
click at [375, 95] on button "Health & Wellness" at bounding box center [566, 99] width 9 height 9
click at [375, 160] on span "Relationship" at bounding box center [380, 165] width 93 height 10
click at [375, 160] on button "Relationship" at bounding box center [434, 164] width 9 height 9
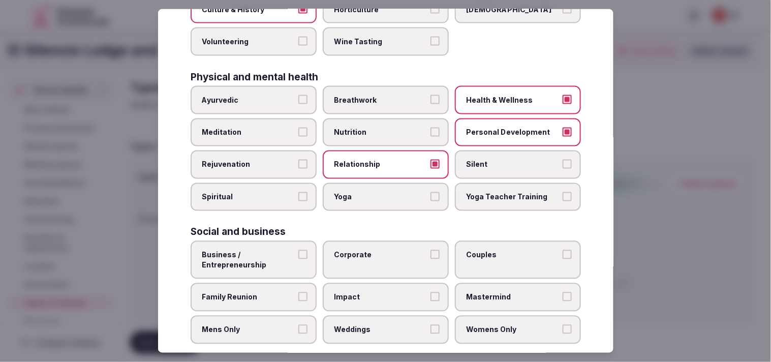
click at [375, 127] on span "Nutrition" at bounding box center [380, 132] width 93 height 10
click at [375, 127] on button "Nutrition" at bounding box center [434, 131] width 9 height 9
click at [241, 254] on span "Business / Entrepreneurship" at bounding box center [248, 260] width 93 height 20
click at [298, 254] on button "Business / Entrepreneurship" at bounding box center [302, 254] width 9 height 9
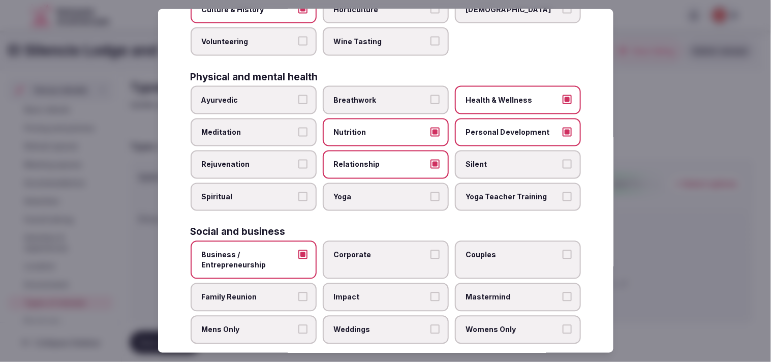
click at [366, 250] on span "Corporate" at bounding box center [380, 255] width 93 height 10
click at [375, 250] on button "Corporate" at bounding box center [434, 254] width 9 height 9
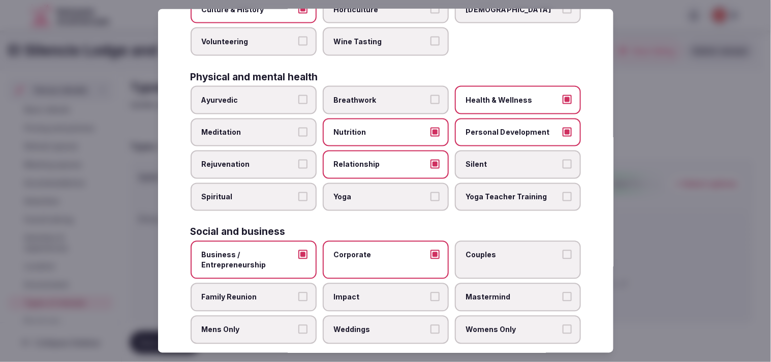
click at [375, 247] on label "Couples" at bounding box center [518, 260] width 126 height 38
click at [375, 250] on button "Couples" at bounding box center [566, 254] width 9 height 9
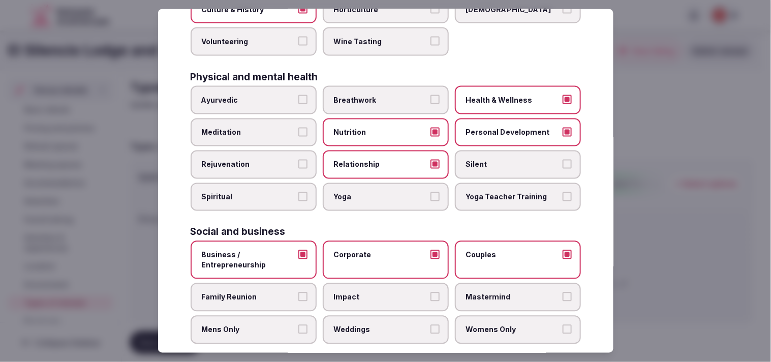
click at [308, 283] on label "Family Reunion" at bounding box center [253, 297] width 126 height 28
click at [307, 292] on button "Family Reunion" at bounding box center [302, 296] width 9 height 9
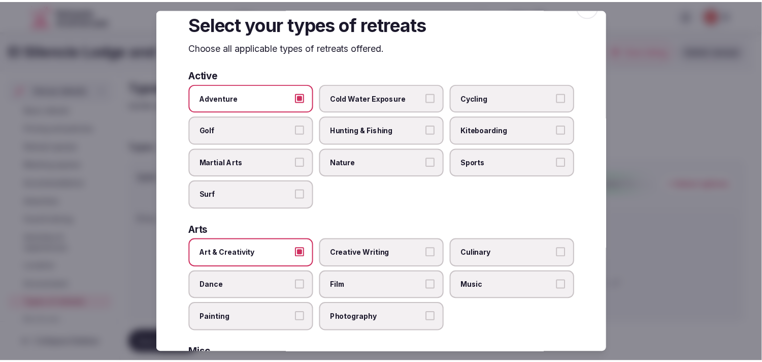
scroll to position [0, 0]
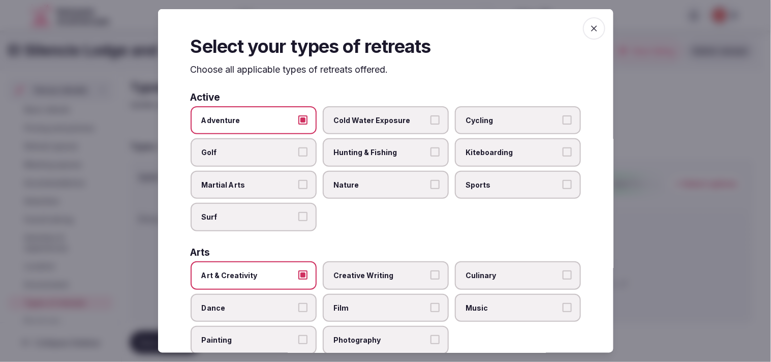
click at [375, 29] on icon "button" at bounding box center [594, 28] width 10 height 10
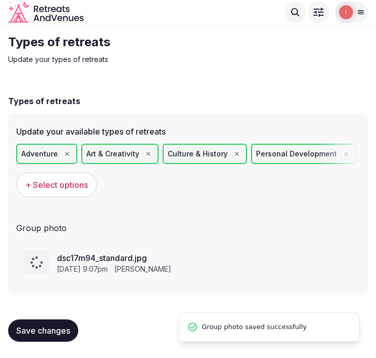
scroll to position [22, 0]
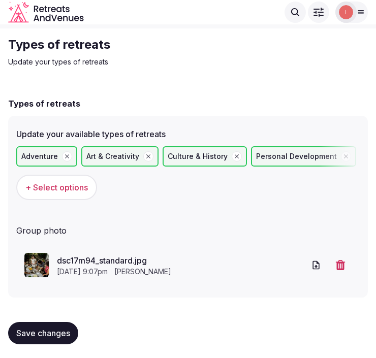
click at [64, 332] on span "Save changes" at bounding box center [43, 333] width 54 height 10
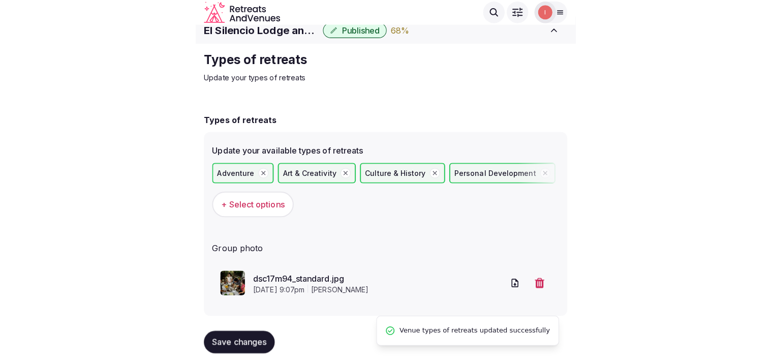
scroll to position [0, 0]
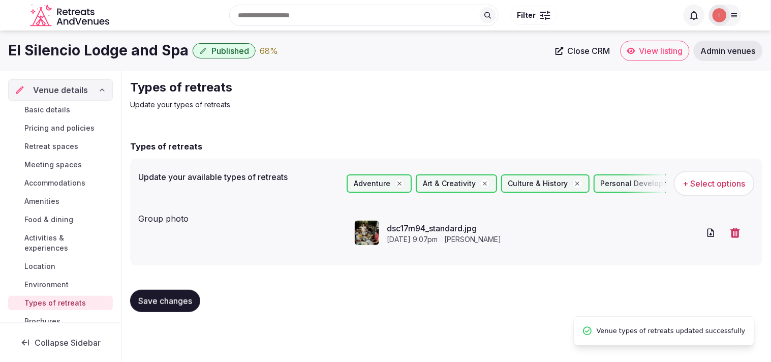
click at [375, 51] on span "Close CRM" at bounding box center [588, 51] width 43 height 10
drag, startPoint x: 633, startPoint y: 45, endPoint x: 652, endPoint y: 58, distance: 22.6
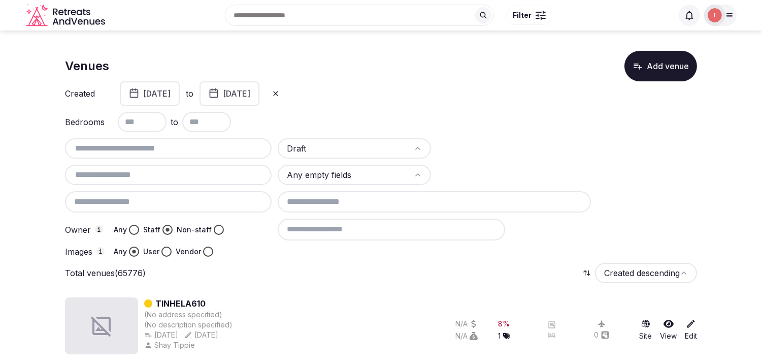
click at [286, 93] on button at bounding box center [276, 93] width 20 height 16
click at [375, 92] on div "Created January 1st, 2023 to December 31st, 2024" at bounding box center [381, 93] width 632 height 24
click at [369, 91] on div "Created From date to To date" at bounding box center [381, 93] width 632 height 24
click at [137, 149] on input "text" at bounding box center [168, 148] width 199 height 12
click at [205, 247] on button "Vendor" at bounding box center [208, 251] width 10 height 10
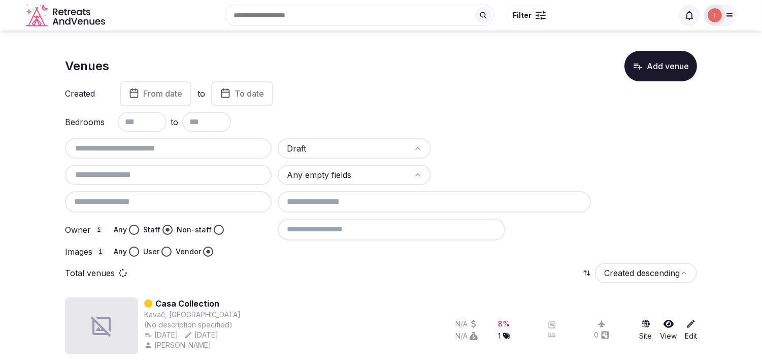
click at [323, 227] on input at bounding box center [392, 228] width 228 height 21
click at [326, 225] on input at bounding box center [392, 228] width 228 height 21
type input "**********"
click at [176, 175] on input "text" at bounding box center [168, 175] width 199 height 12
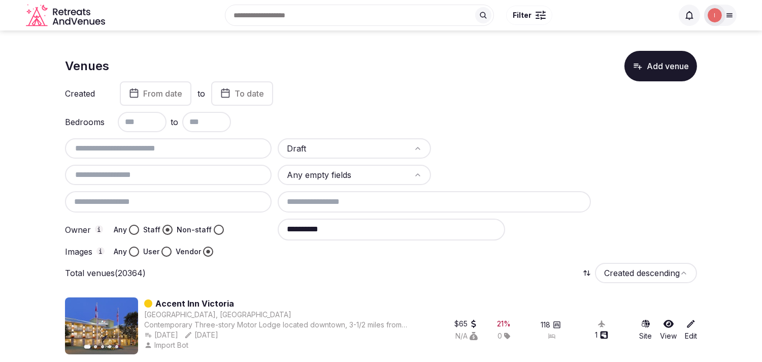
click at [176, 175] on input "text" at bounding box center [168, 175] width 199 height 12
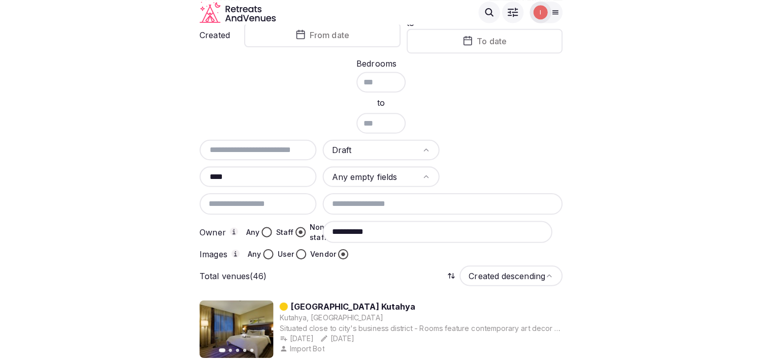
scroll to position [56, 0]
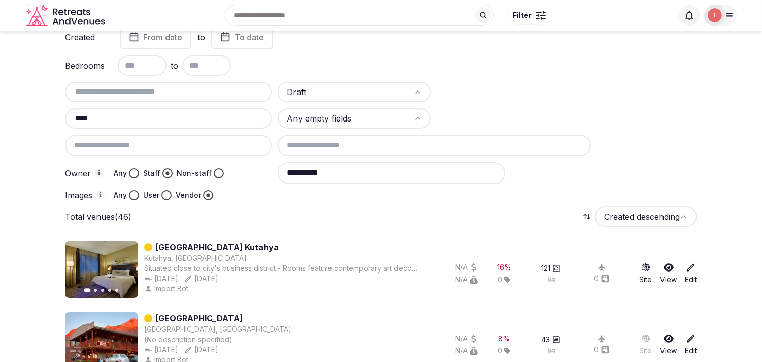
click at [163, 122] on input "****" at bounding box center [168, 118] width 199 height 12
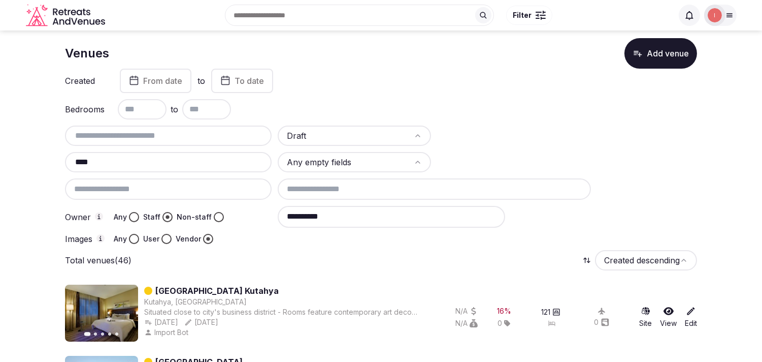
scroll to position [0, 0]
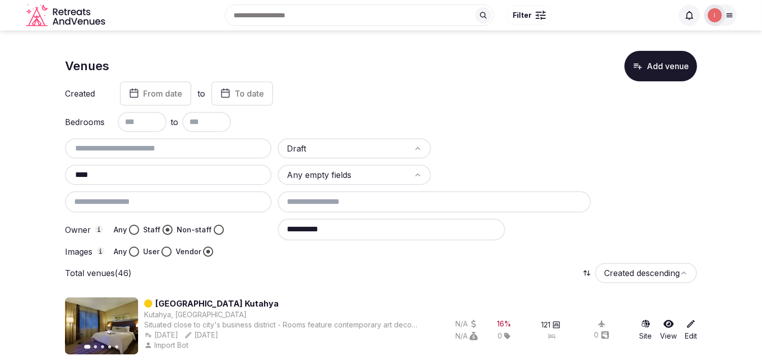
drag, startPoint x: 135, startPoint y: 175, endPoint x: 57, endPoint y: 180, distance: 77.4
paste input "**********"
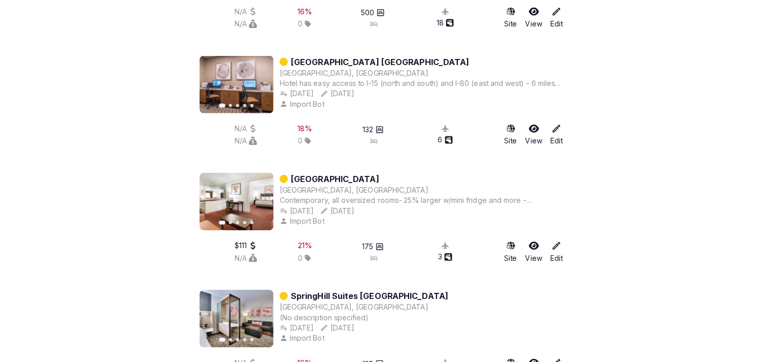
scroll to position [1016, 0]
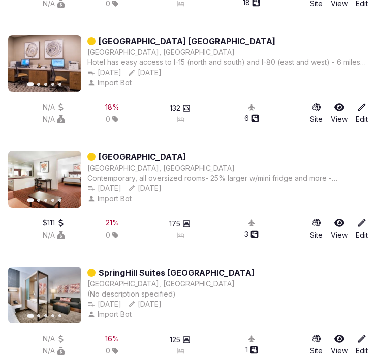
drag, startPoint x: 205, startPoint y: 146, endPoint x: 178, endPoint y: 149, distance: 27.6
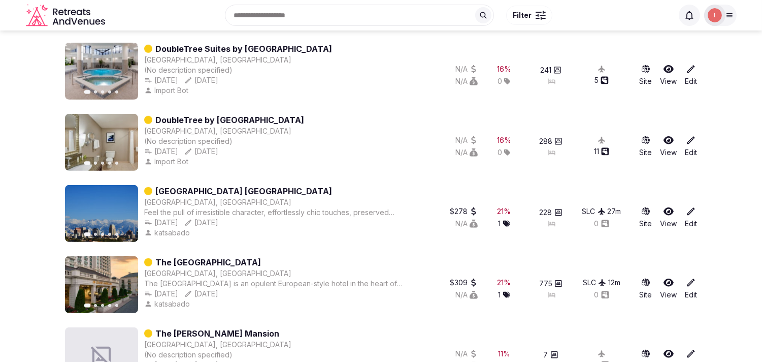
scroll to position [1286, 0]
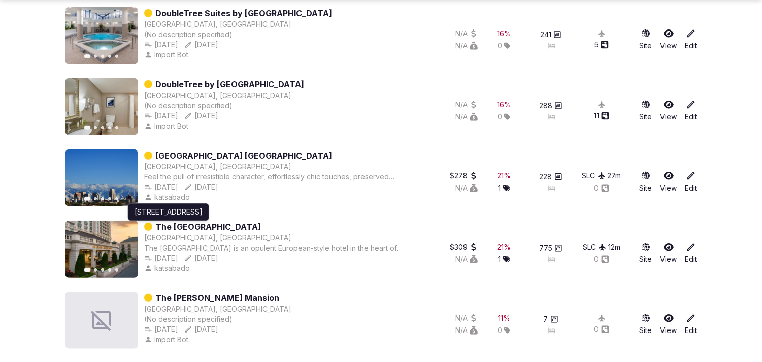
drag, startPoint x: 214, startPoint y: 221, endPoint x: 11, endPoint y: 236, distance: 203.7
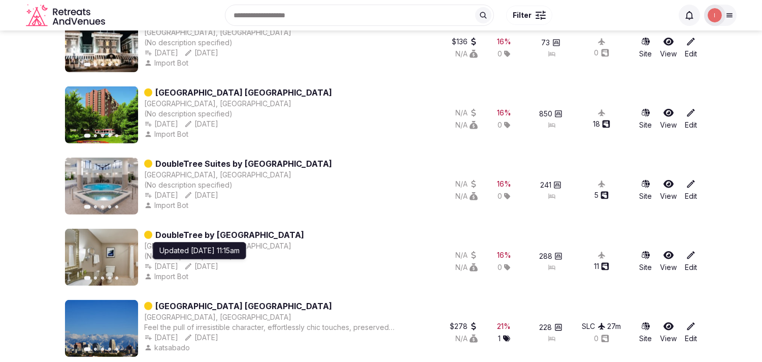
scroll to position [1116, 0]
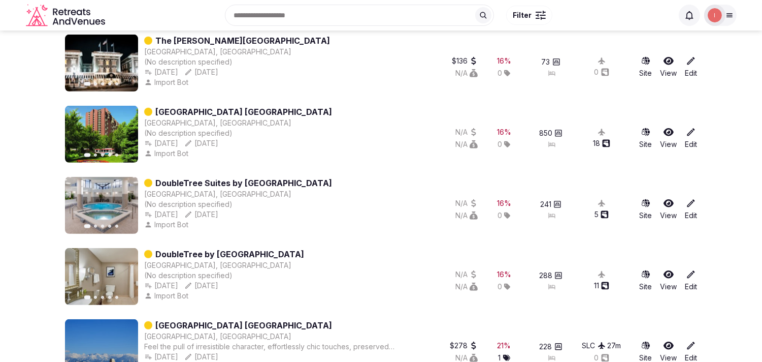
drag, startPoint x: 244, startPoint y: 173, endPoint x: 224, endPoint y: 103, distance: 73.5
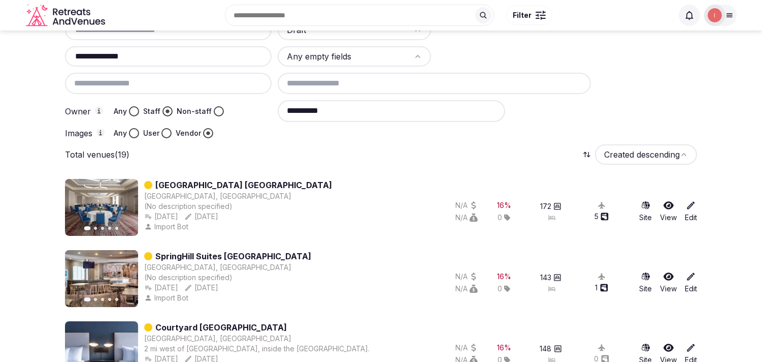
scroll to position [0, 0]
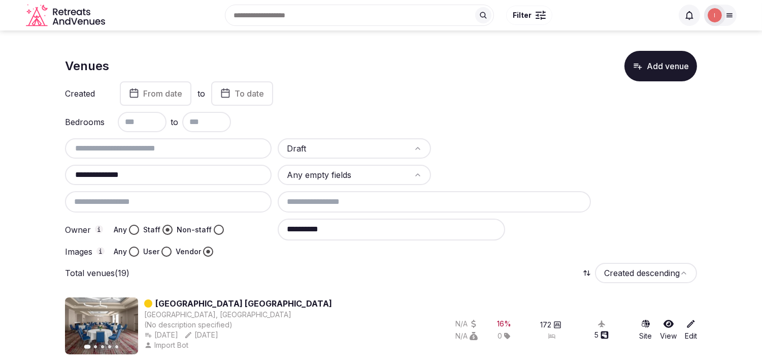
drag, startPoint x: 147, startPoint y: 174, endPoint x: 51, endPoint y: 164, distance: 97.0
paste input "text"
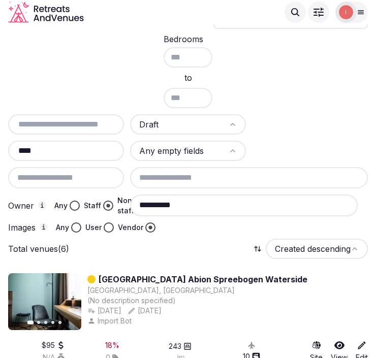
scroll to position [13, 0]
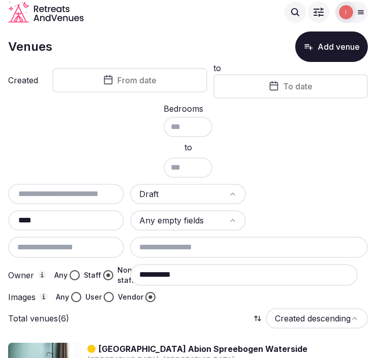
drag, startPoint x: 56, startPoint y: 217, endPoint x: 12, endPoint y: 218, distance: 44.2
click at [12, 218] on input "****" at bounding box center [66, 220] width 108 height 12
paste input "*****"
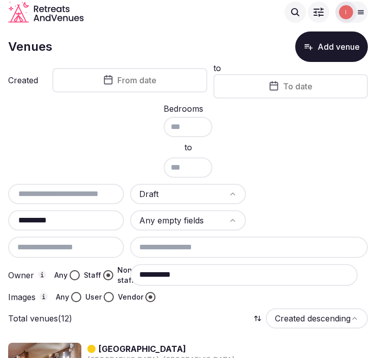
type input "*********"
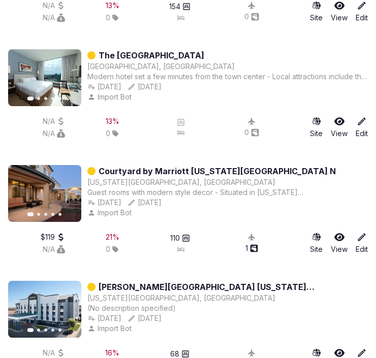
scroll to position [691, 0]
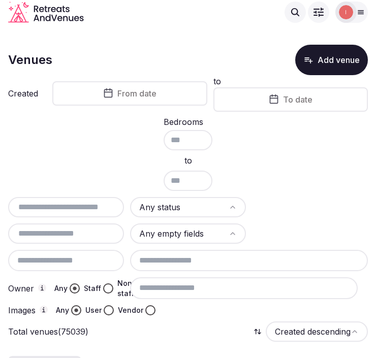
click at [92, 198] on div at bounding box center [66, 207] width 116 height 20
click at [87, 207] on input "text" at bounding box center [66, 207] width 108 height 12
paste input "**********"
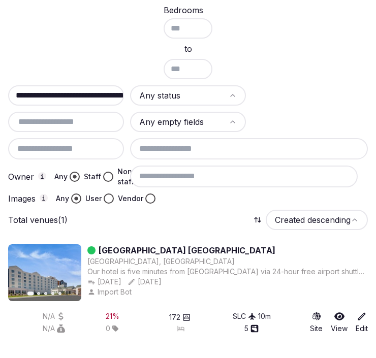
click at [70, 94] on input "**********" at bounding box center [70, 95] width 120 height 12
paste input "text"
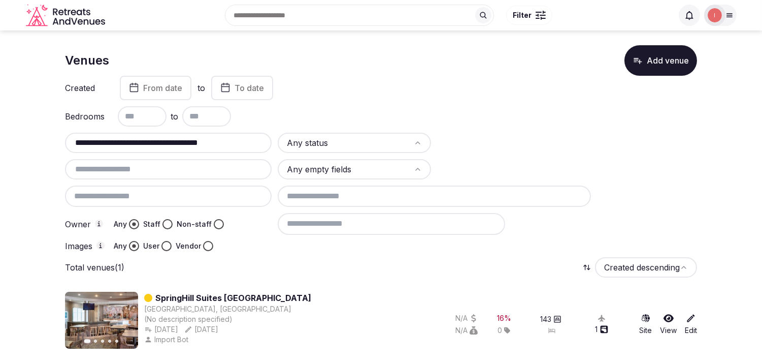
click at [190, 147] on input "**********" at bounding box center [169, 143] width 200 height 12
paste input "text"
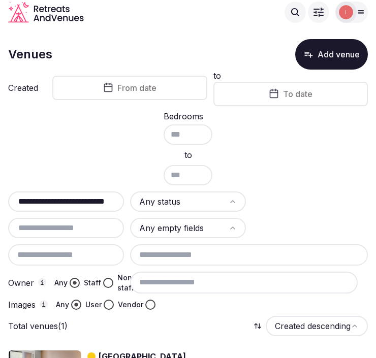
click at [91, 197] on input "**********" at bounding box center [72, 202] width 120 height 12
paste input "**********"
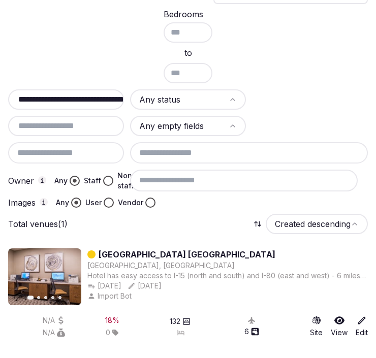
scroll to position [112, 0]
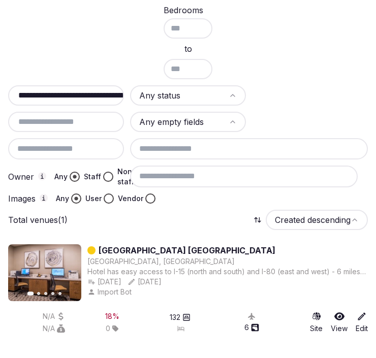
click at [75, 91] on input "**********" at bounding box center [72, 95] width 120 height 12
paste input "text"
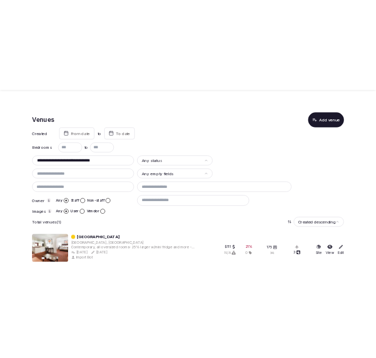
scroll to position [0, 0]
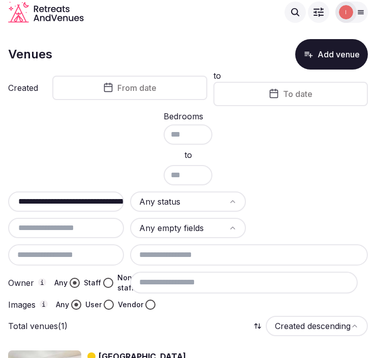
click at [78, 196] on input "**********" at bounding box center [72, 202] width 120 height 12
paste input "text"
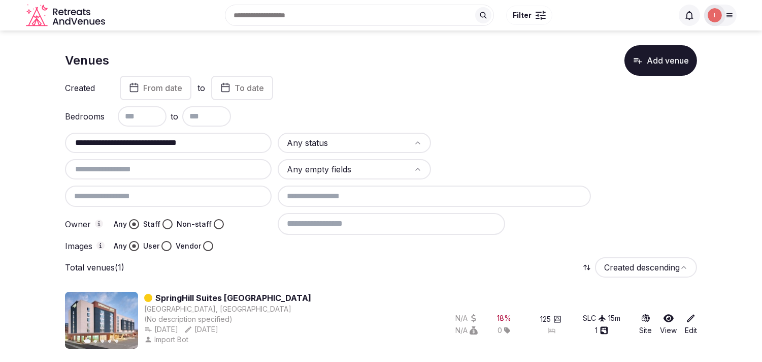
click at [185, 139] on input "**********" at bounding box center [169, 143] width 200 height 12
paste input "****"
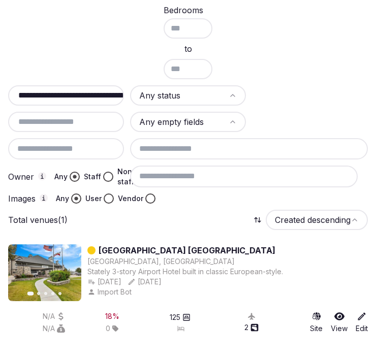
scroll to position [6, 0]
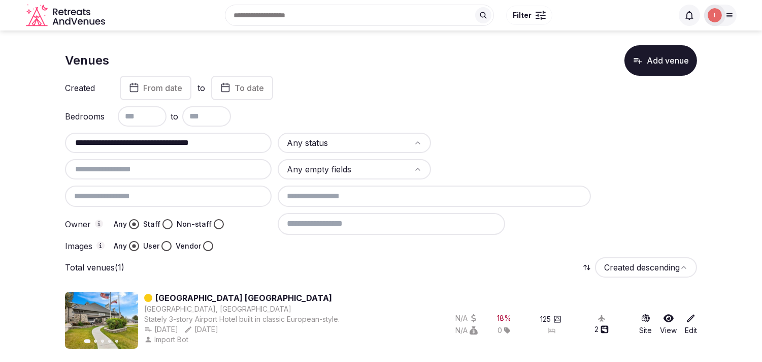
click at [139, 144] on input "**********" at bounding box center [169, 143] width 200 height 12
paste input "**"
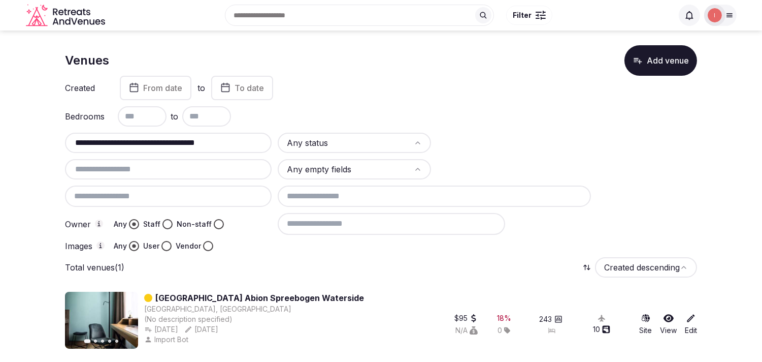
click at [239, 149] on div "**********" at bounding box center [168, 143] width 207 height 20
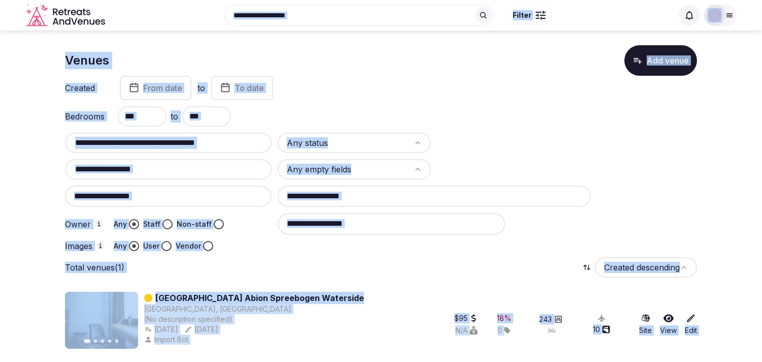
click at [236, 144] on input "**********" at bounding box center [169, 143] width 200 height 12
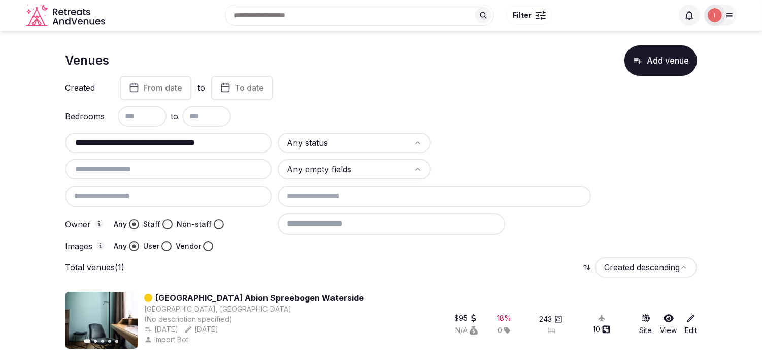
click at [236, 144] on input "**********" at bounding box center [169, 143] width 200 height 12
paste input "text"
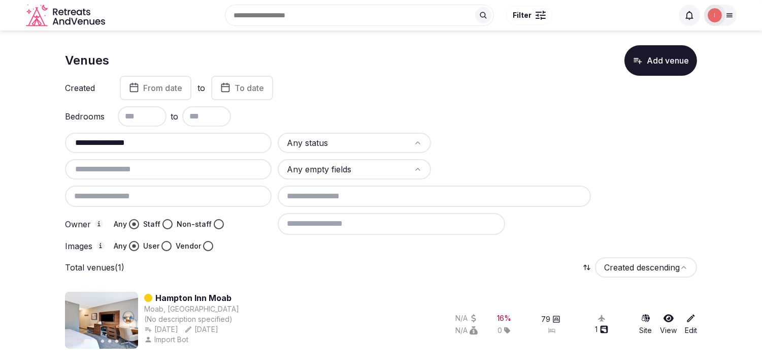
click at [175, 144] on input "**********" at bounding box center [169, 143] width 200 height 12
paste input "**********"
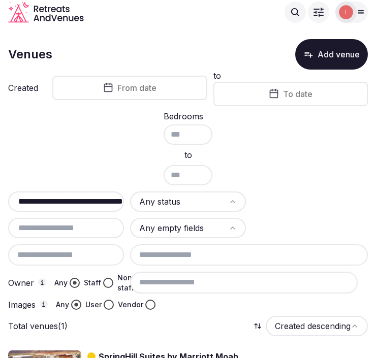
type input "**********"
click at [108, 197] on input "**********" at bounding box center [72, 202] width 120 height 12
click at [103, 201] on input "**********" at bounding box center [72, 202] width 120 height 12
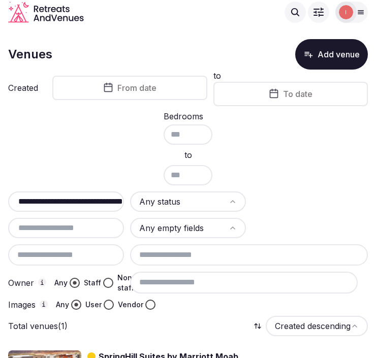
click at [103, 201] on input "**********" at bounding box center [72, 202] width 120 height 12
click at [88, 204] on input "**********" at bounding box center [72, 202] width 120 height 12
click at [87, 204] on input "**********" at bounding box center [72, 202] width 120 height 12
click at [87, 203] on input "**********" at bounding box center [72, 202] width 120 height 12
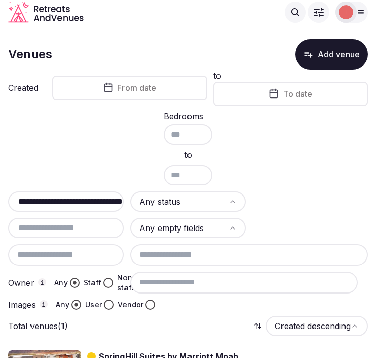
click at [87, 203] on input "**********" at bounding box center [72, 202] width 120 height 12
paste input "**********"
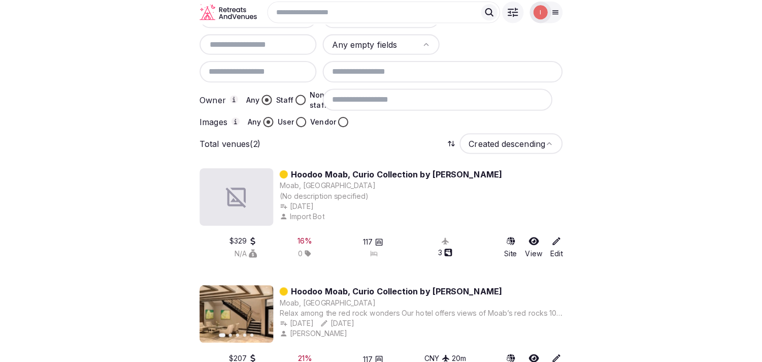
scroll to position [77, 0]
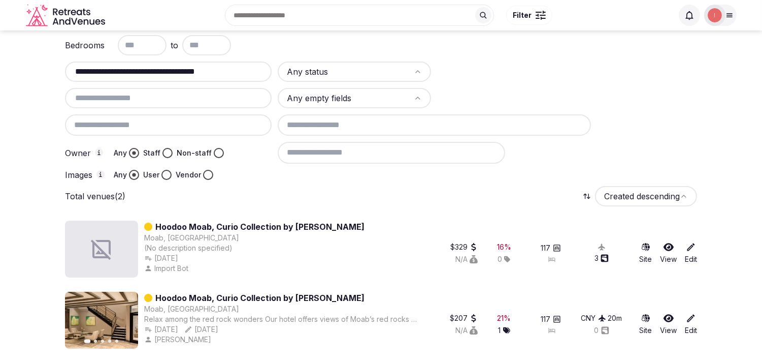
click at [140, 70] on input "**********" at bounding box center [169, 72] width 200 height 12
paste input "text"
click at [250, 69] on input "**********" at bounding box center [169, 72] width 200 height 12
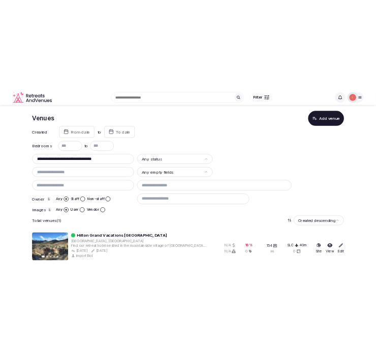
scroll to position [6, 0]
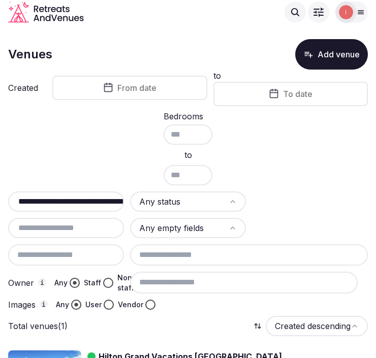
type input "**********"
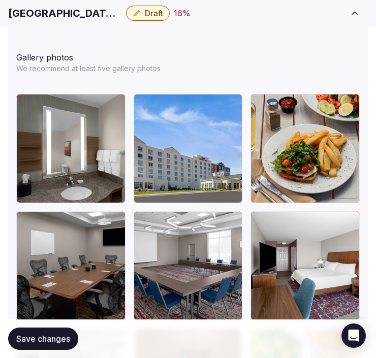
scroll to position [1411, 0]
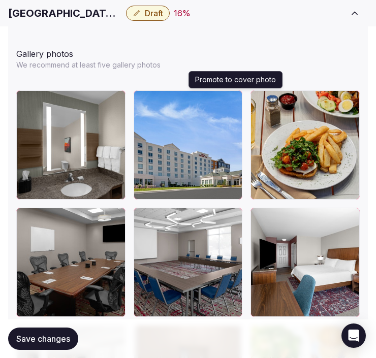
click at [236, 100] on icon "button" at bounding box center [232, 101] width 8 height 8
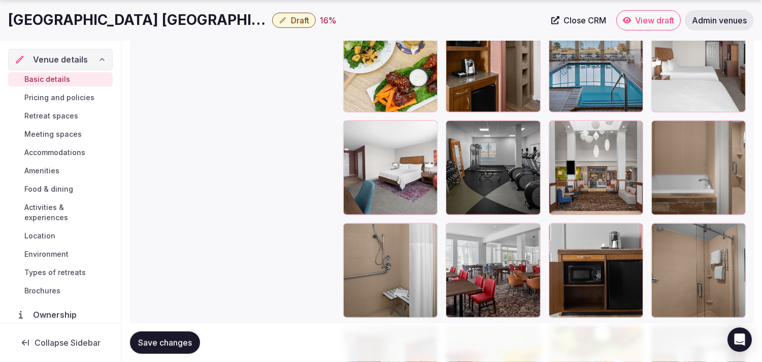
scroll to position [1637, 0]
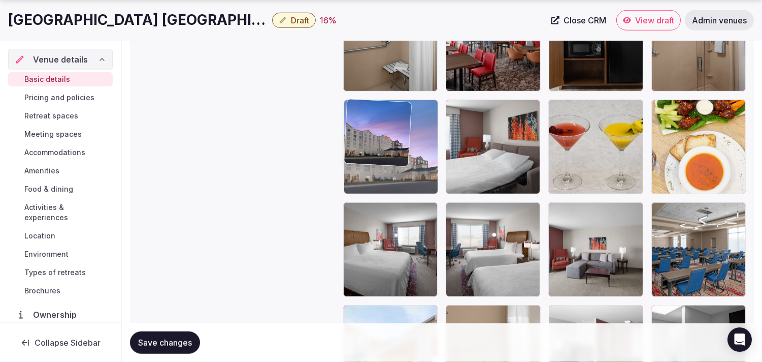
drag, startPoint x: 561, startPoint y: 209, endPoint x: 378, endPoint y: 100, distance: 212.7
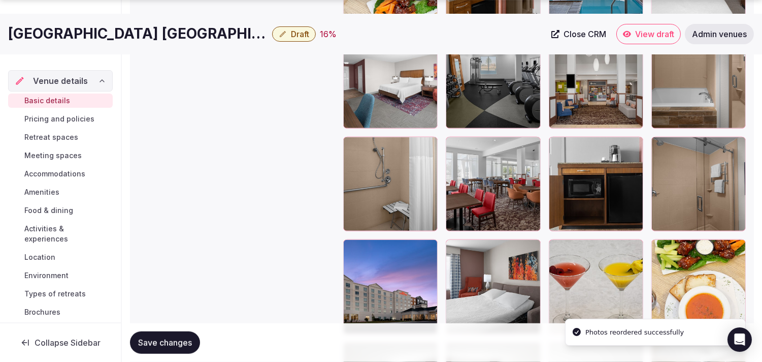
scroll to position [1524, 0]
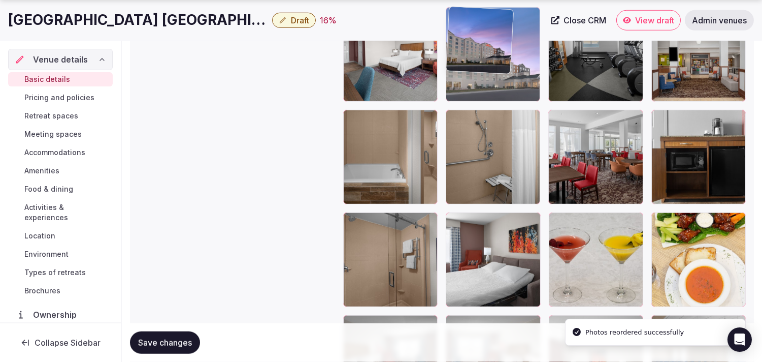
drag, startPoint x: 355, startPoint y: 217, endPoint x: 459, endPoint y: 74, distance: 177.0
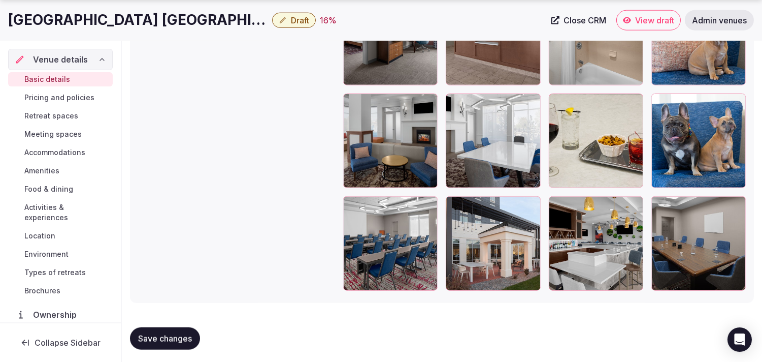
scroll to position [2056, 0]
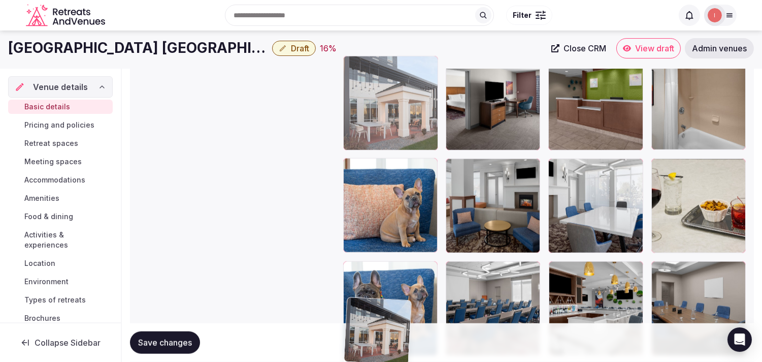
drag, startPoint x: 450, startPoint y: 202, endPoint x: 379, endPoint y: 5, distance: 209.5
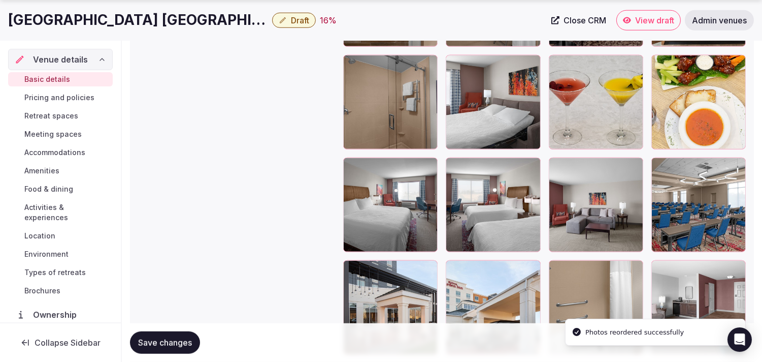
scroll to position [1758, 0]
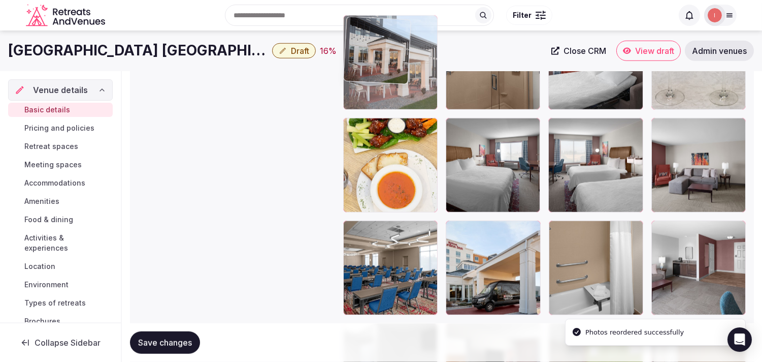
drag, startPoint x: 351, startPoint y: 191, endPoint x: 360, endPoint y: 41, distance: 150.1
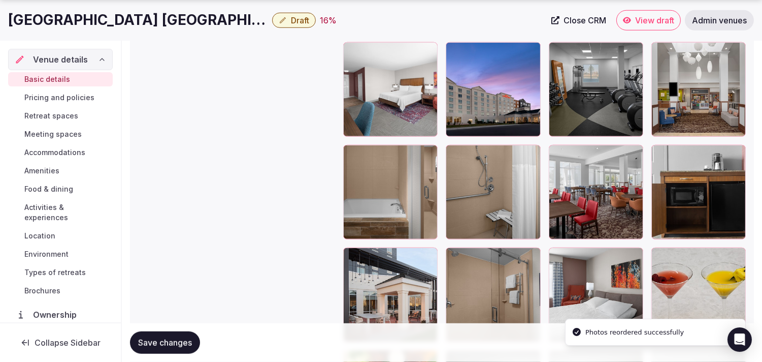
scroll to position [1550, 0]
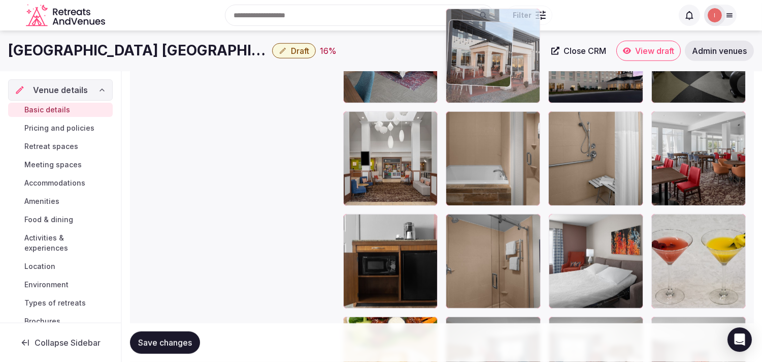
drag, startPoint x: 354, startPoint y: 197, endPoint x: 475, endPoint y: 47, distance: 192.8
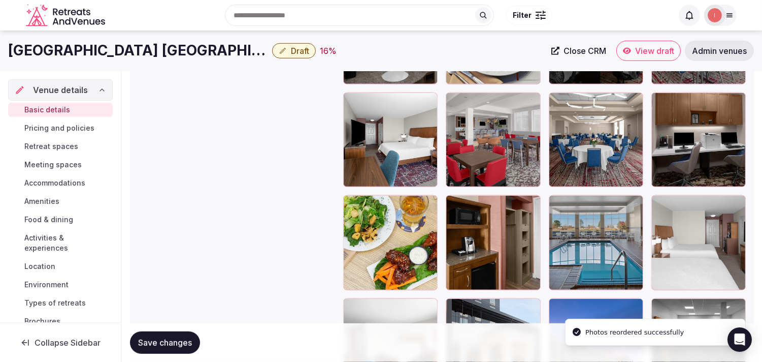
scroll to position [1228, 0]
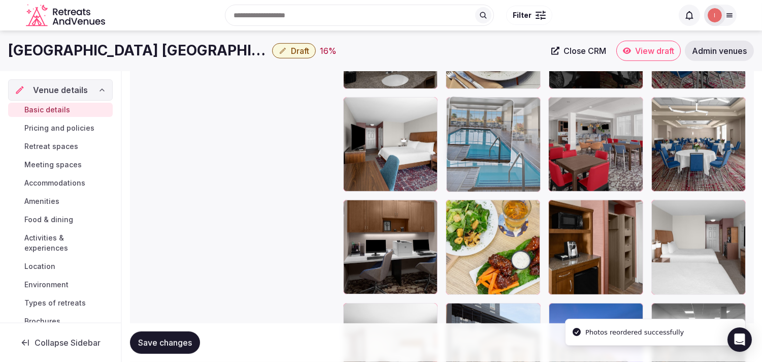
drag, startPoint x: 562, startPoint y: 203, endPoint x: 455, endPoint y: 97, distance: 151.2
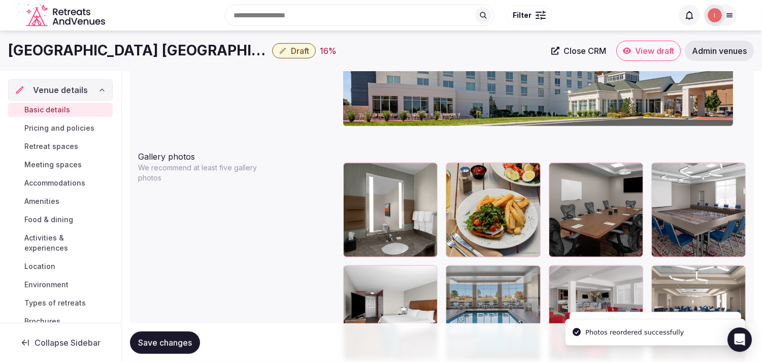
scroll to position [1059, 0]
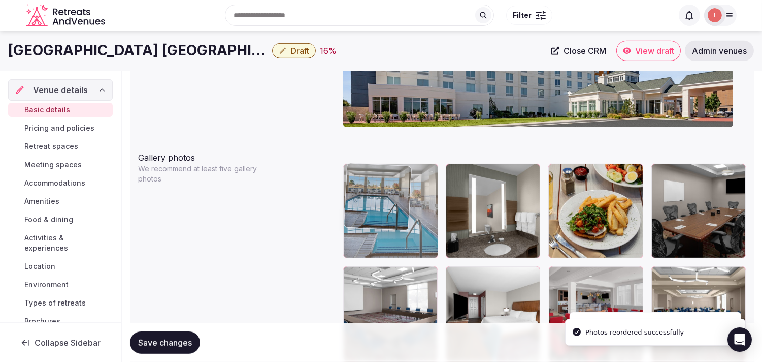
drag, startPoint x: 451, startPoint y: 278, endPoint x: 390, endPoint y: 179, distance: 116.0
click at [375, 179] on body "**********" at bounding box center [381, 150] width 762 height 2419
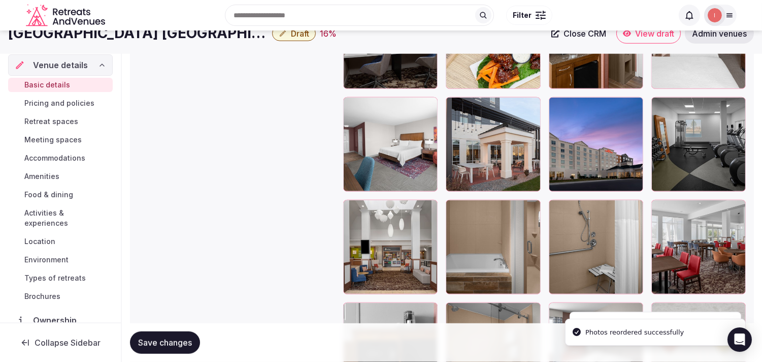
scroll to position [1342, 0]
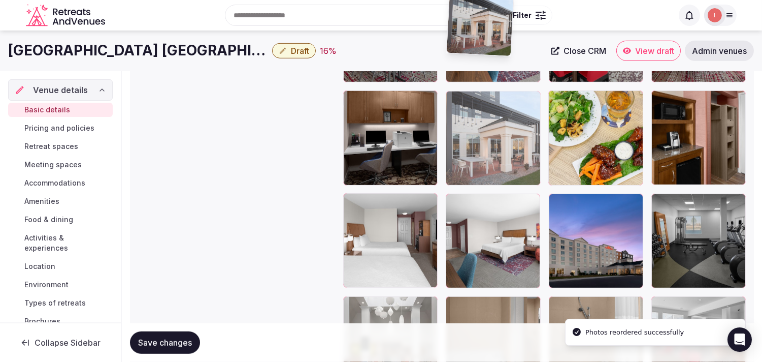
drag, startPoint x: 455, startPoint y: 193, endPoint x: 464, endPoint y: 62, distance: 130.9
click at [375, 56] on img at bounding box center [480, 22] width 67 height 67
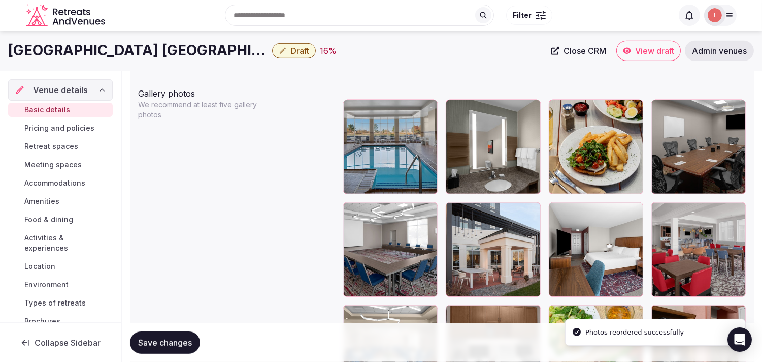
scroll to position [1054, 0]
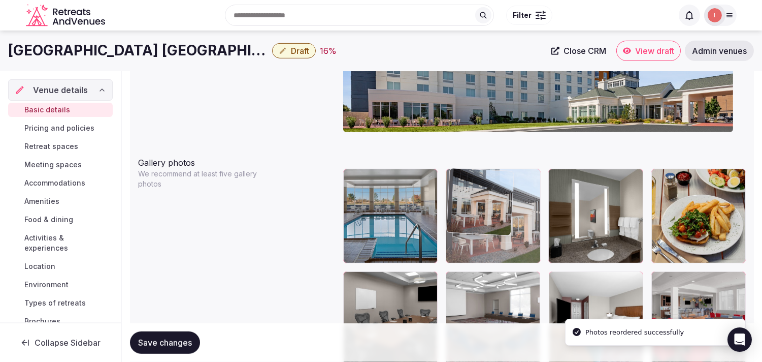
drag, startPoint x: 456, startPoint y: 277, endPoint x: 458, endPoint y: 180, distance: 97.0
click at [375, 180] on body "**********" at bounding box center [381, 155] width 762 height 2419
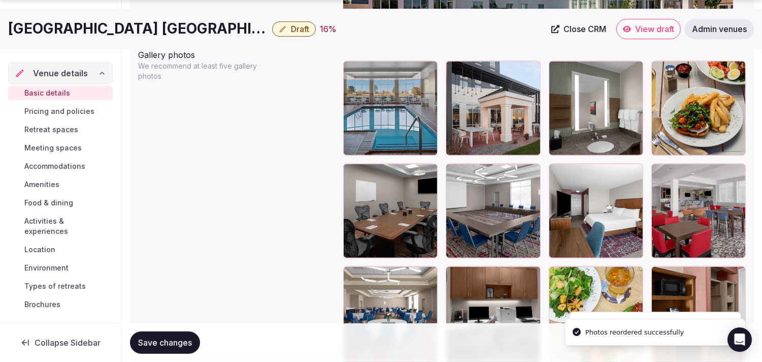
scroll to position [1167, 0]
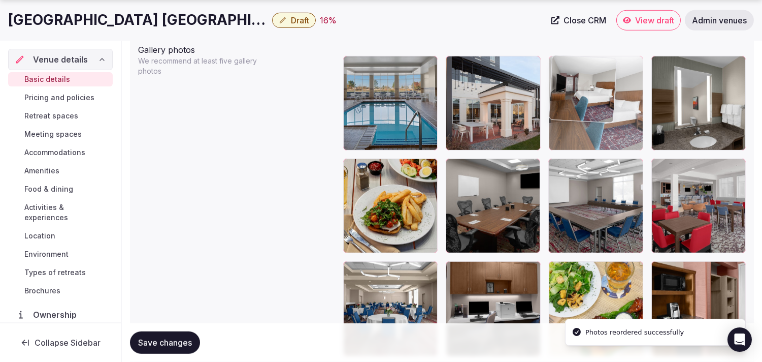
drag, startPoint x: 564, startPoint y: 93, endPoint x: 562, endPoint y: 82, distance: 10.9
click at [375, 77] on body "**********" at bounding box center [381, 42] width 762 height 2419
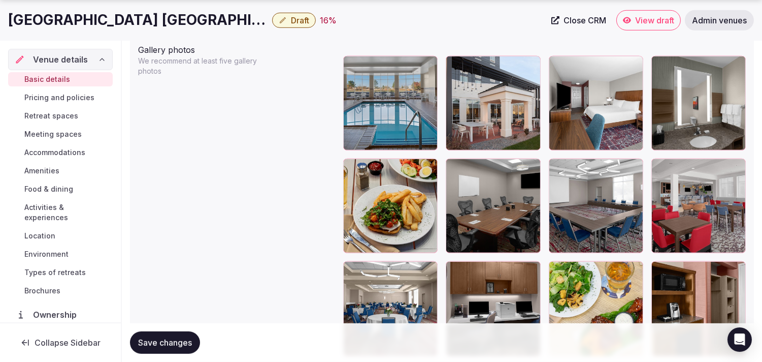
drag, startPoint x: 664, startPoint y: 162, endPoint x: 650, endPoint y: 98, distance: 65.6
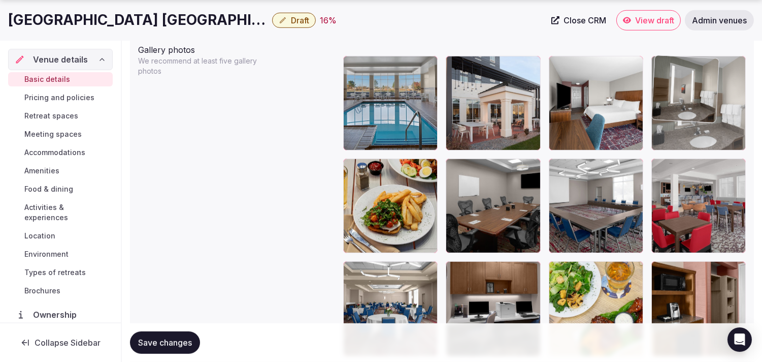
drag, startPoint x: 650, startPoint y: 98, endPoint x: 653, endPoint y: 74, distance: 24.0
click at [375, 74] on body "**********" at bounding box center [381, 42] width 762 height 2419
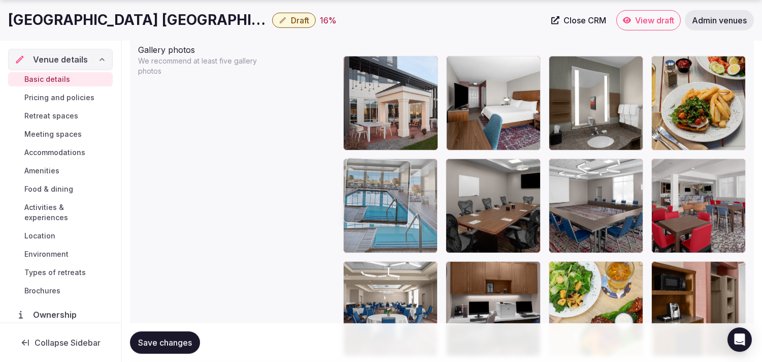
drag, startPoint x: 352, startPoint y: 60, endPoint x: 373, endPoint y: 173, distance: 115.3
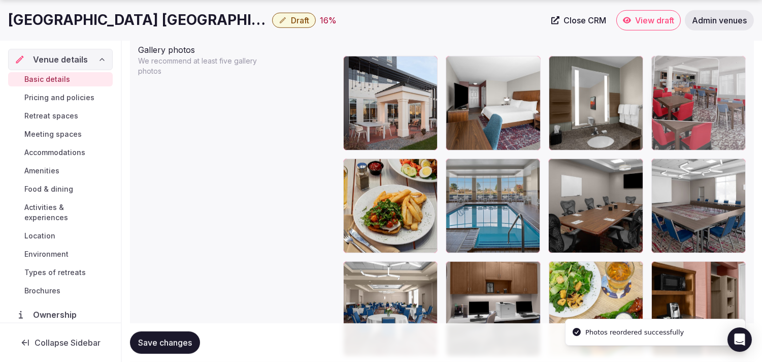
drag, startPoint x: 659, startPoint y: 164, endPoint x: 655, endPoint y: 88, distance: 75.8
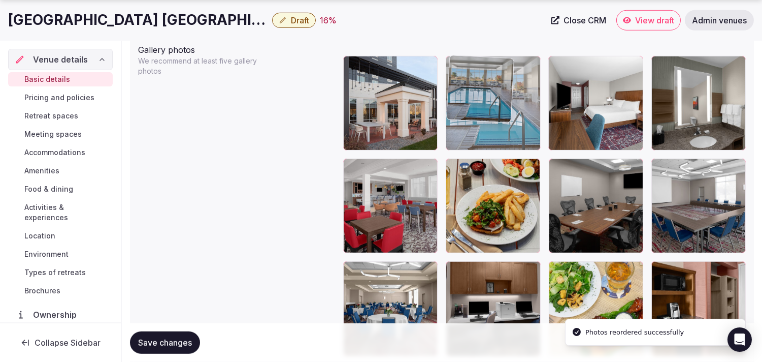
drag, startPoint x: 446, startPoint y: 110, endPoint x: 450, endPoint y: 87, distance: 23.1
click at [375, 87] on body "**********" at bounding box center [381, 42] width 762 height 2419
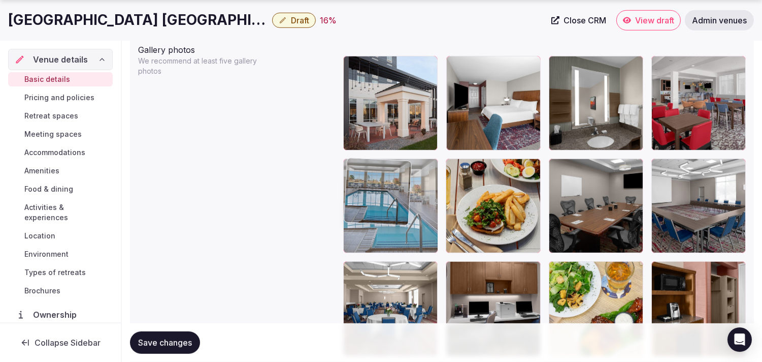
drag, startPoint x: 454, startPoint y: 65, endPoint x: 372, endPoint y: 195, distance: 153.3
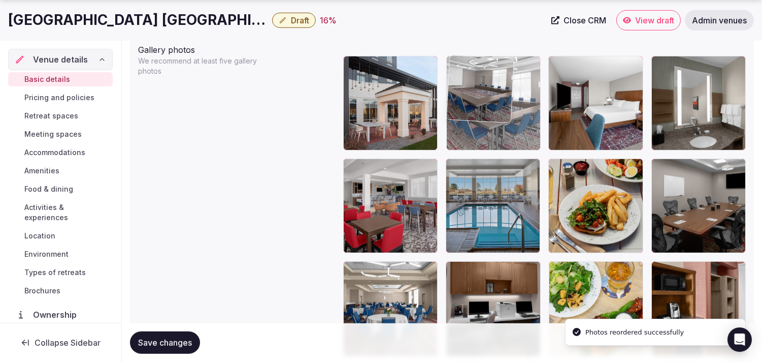
drag, startPoint x: 520, startPoint y: 117, endPoint x: 473, endPoint y: 85, distance: 56.2
click at [375, 85] on body "**********" at bounding box center [381, 42] width 762 height 2419
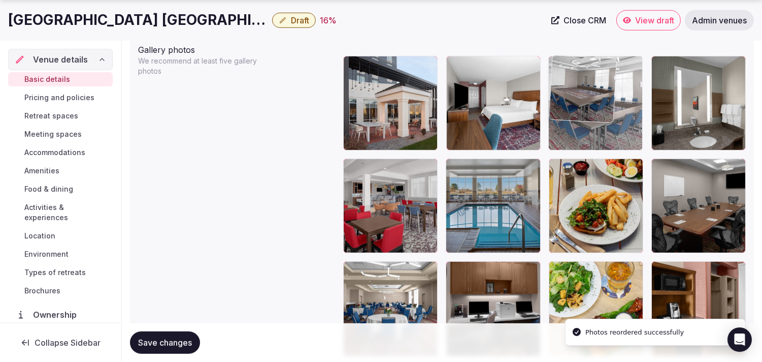
drag, startPoint x: 543, startPoint y: 62, endPoint x: 564, endPoint y: 62, distance: 21.3
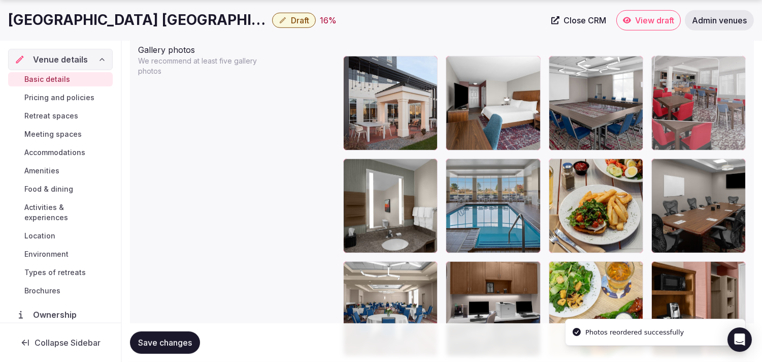
drag, startPoint x: 348, startPoint y: 173, endPoint x: 678, endPoint y: 92, distance: 338.9
click at [375, 95] on body "**********" at bounding box center [381, 42] width 762 height 2419
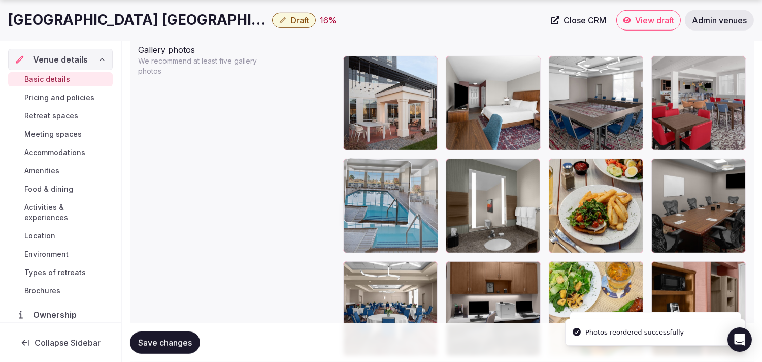
drag, startPoint x: 439, startPoint y: 167, endPoint x: 401, endPoint y: 175, distance: 39.1
click at [375, 175] on body "**********" at bounding box center [381, 42] width 762 height 2419
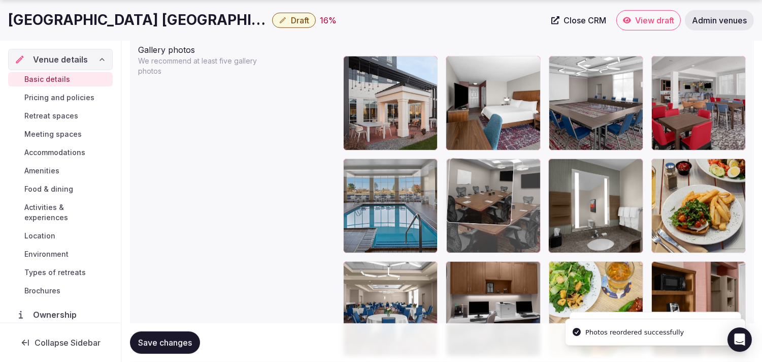
drag, startPoint x: 665, startPoint y: 165, endPoint x: 497, endPoint y: 185, distance: 169.9
click at [375, 185] on body "**********" at bounding box center [381, 42] width 762 height 2419
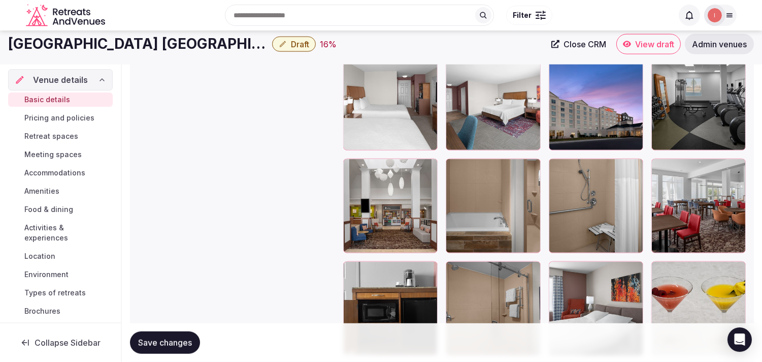
scroll to position [1449, 0]
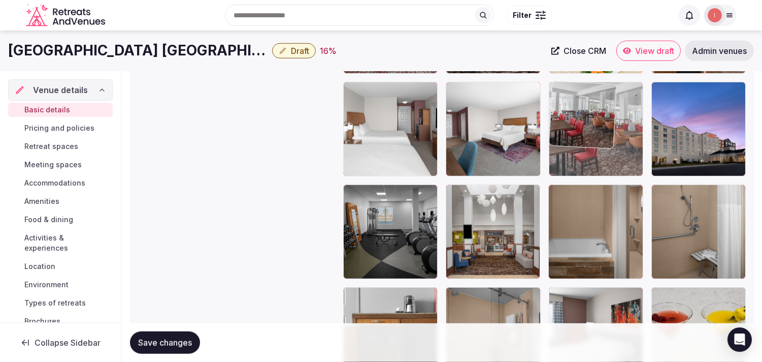
drag, startPoint x: 658, startPoint y: 197, endPoint x: 566, endPoint y: 124, distance: 116.8
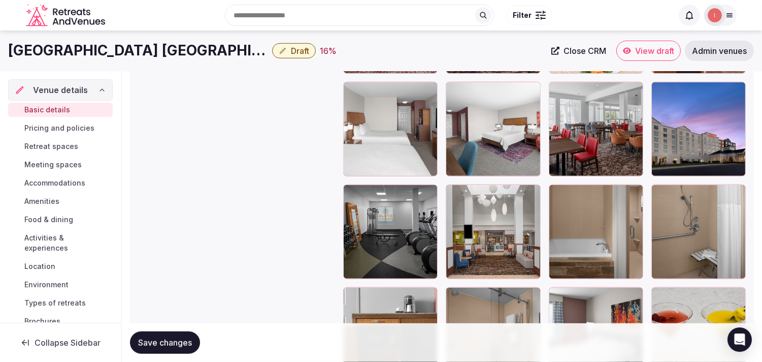
scroll to position [1336, 0]
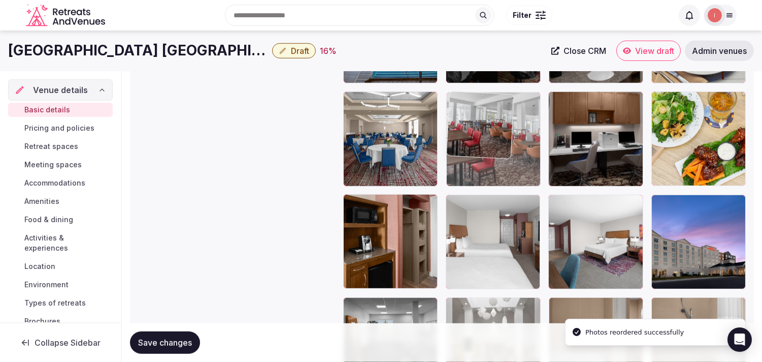
drag, startPoint x: 555, startPoint y: 197, endPoint x: 505, endPoint y: 131, distance: 82.0
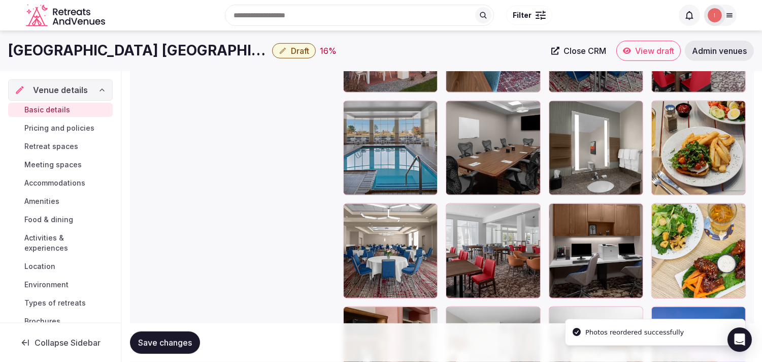
scroll to position [1223, 0]
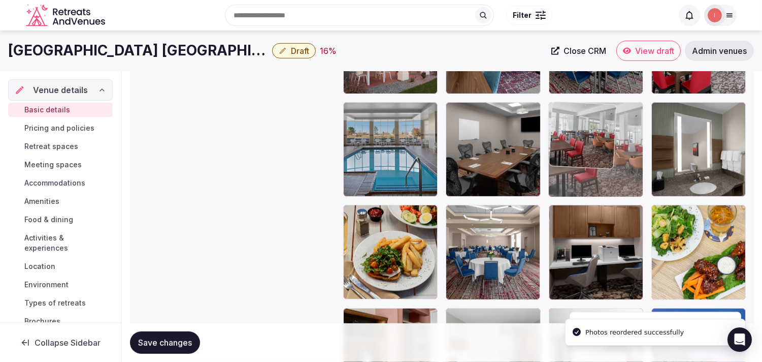
drag, startPoint x: 457, startPoint y: 212, endPoint x: 580, endPoint y: 129, distance: 148.2
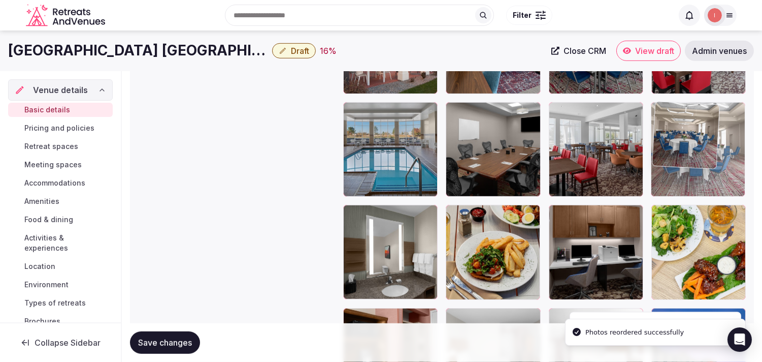
drag, startPoint x: 458, startPoint y: 210, endPoint x: 605, endPoint y: 163, distance: 155.0
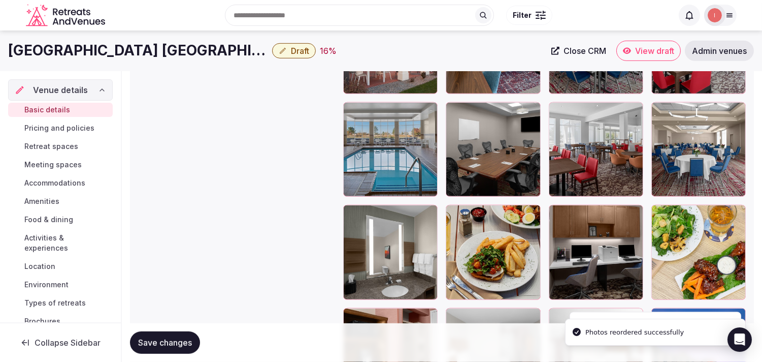
click at [185, 340] on span "Save changes" at bounding box center [165, 342] width 54 height 10
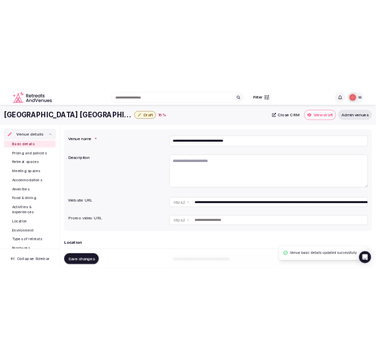
scroll to position [0, 0]
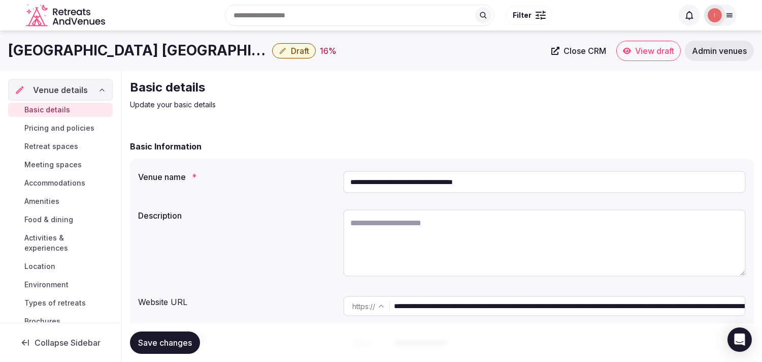
click at [375, 306] on input "**********" at bounding box center [569, 306] width 351 height 20
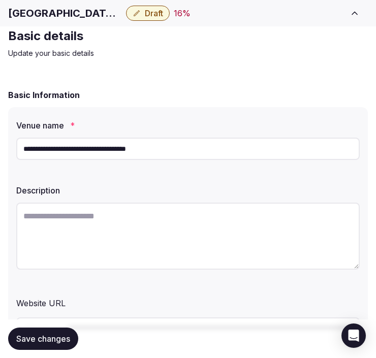
scroll to position [56, 0]
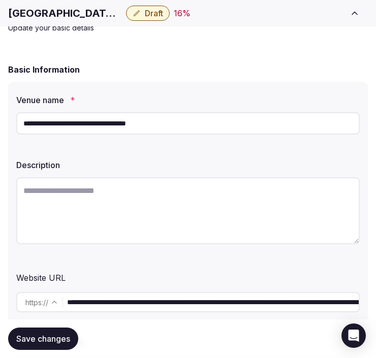
drag, startPoint x: 131, startPoint y: 222, endPoint x: 135, endPoint y: 218, distance: 5.8
click at [134, 219] on textarea at bounding box center [187, 210] width 343 height 67
paste textarea "**********"
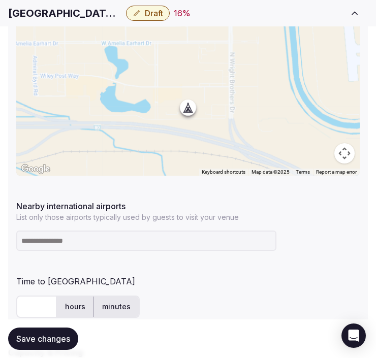
scroll to position [621, 0]
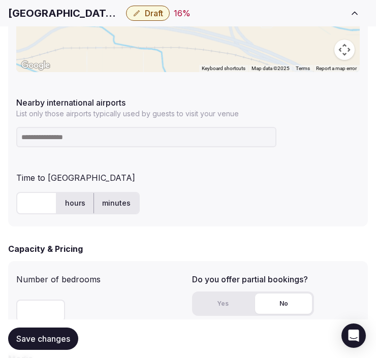
type textarea "**********"
click at [166, 134] on input at bounding box center [146, 137] width 260 height 20
type input "*********"
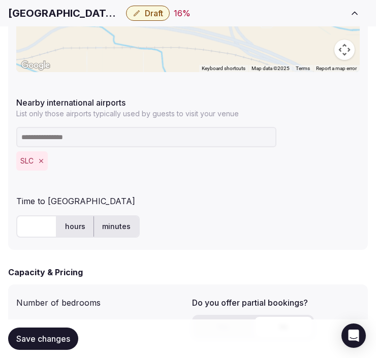
click at [30, 222] on input "text" at bounding box center [36, 226] width 41 height 22
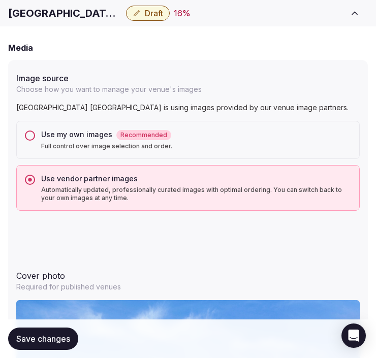
scroll to position [959, 0]
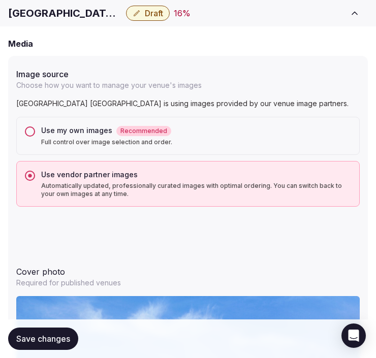
type input "**"
click at [68, 339] on span "Save changes" at bounding box center [43, 339] width 54 height 10
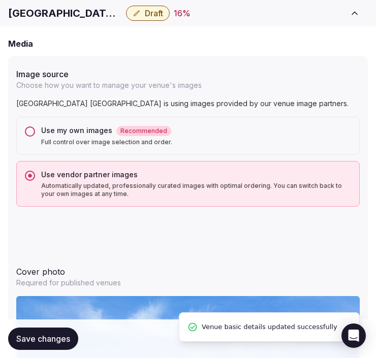
click at [163, 11] on span "Draft" at bounding box center [154, 13] width 18 height 10
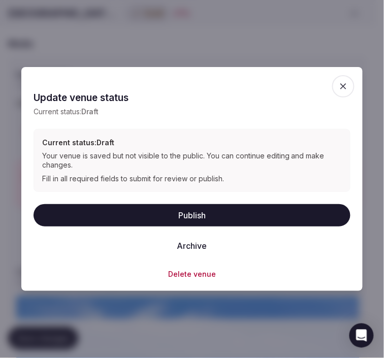
click at [220, 211] on button "Publish" at bounding box center [192, 215] width 317 height 22
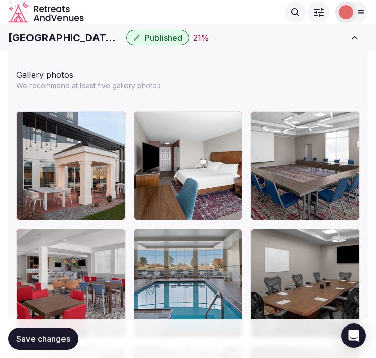
scroll to position [1411, 0]
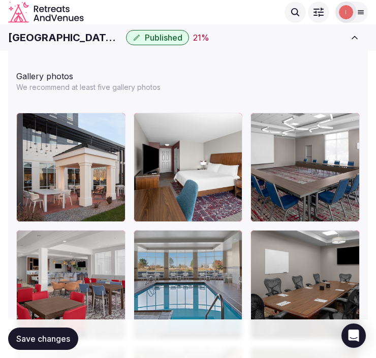
click at [41, 38] on h1 "[GEOGRAPHIC_DATA] [GEOGRAPHIC_DATA]" at bounding box center [65, 37] width 114 height 14
copy div "[GEOGRAPHIC_DATA] [GEOGRAPHIC_DATA]"
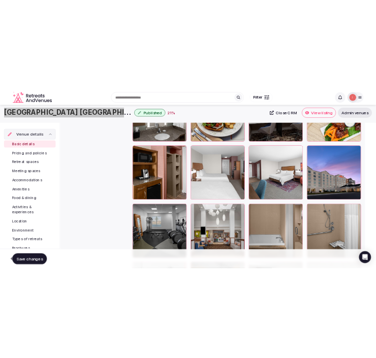
scroll to position [26, 0]
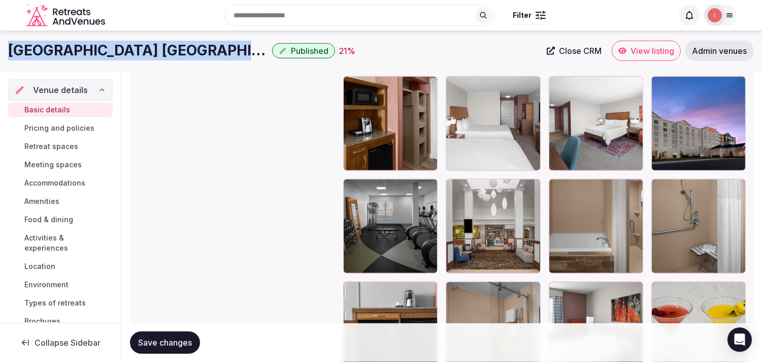
click at [375, 49] on span "Close CRM" at bounding box center [580, 51] width 43 height 10
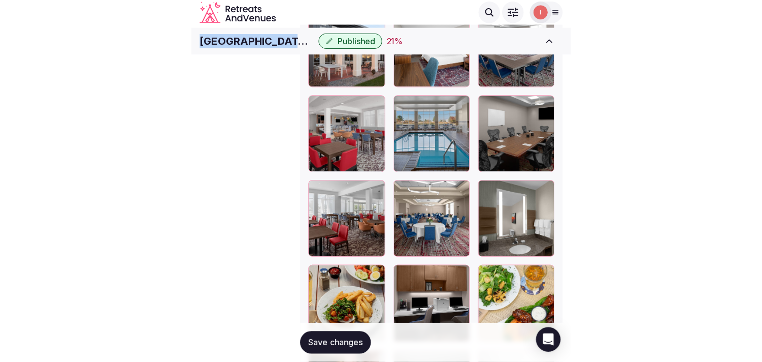
scroll to position [39, 0]
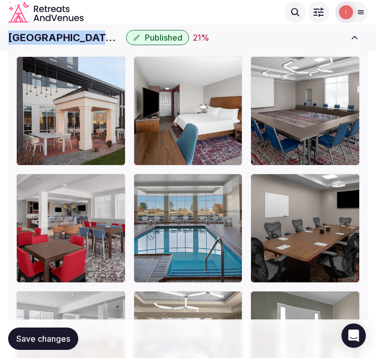
copy div "[GEOGRAPHIC_DATA] [GEOGRAPHIC_DATA]"
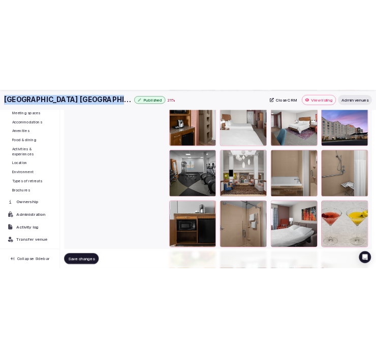
scroll to position [87, 0]
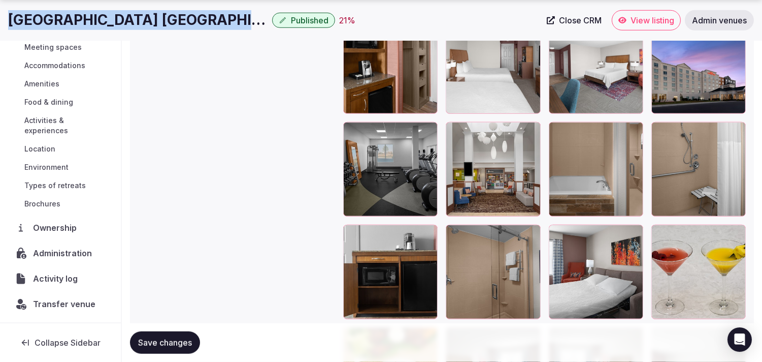
click at [42, 300] on span "Transfer venue" at bounding box center [64, 304] width 62 height 12
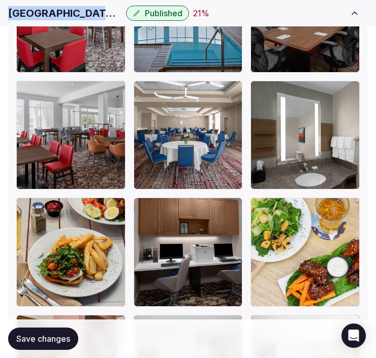
scroll to position [1806, 0]
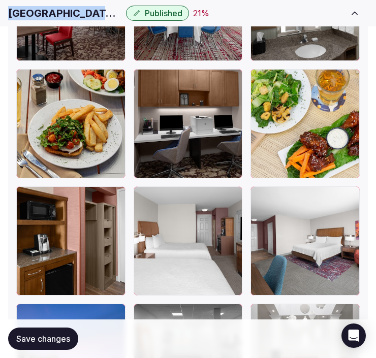
click at [26, 349] on button "Save changes" at bounding box center [43, 339] width 70 height 22
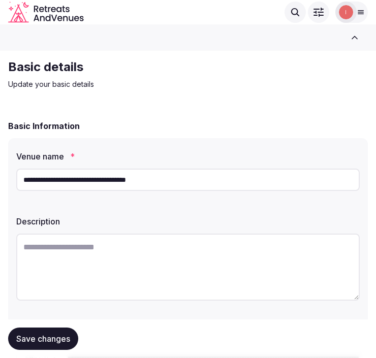
click at [95, 174] on input "**********" at bounding box center [187, 180] width 343 height 22
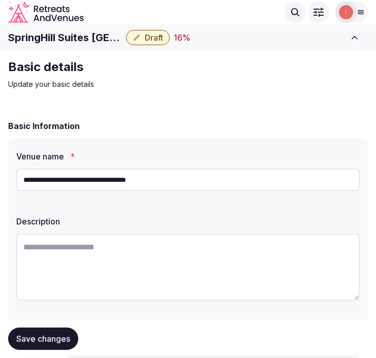
click at [97, 38] on h1 "SpringHill Suites [GEOGRAPHIC_DATA]" at bounding box center [65, 37] width 114 height 14
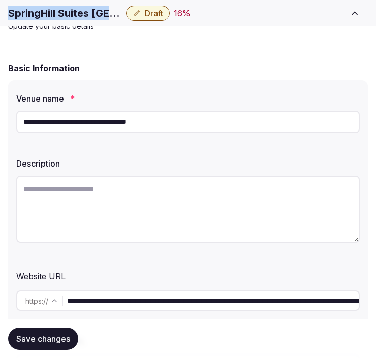
scroll to position [113, 0]
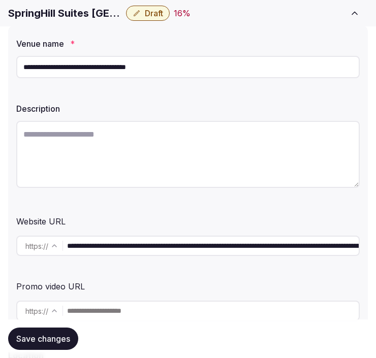
click at [150, 251] on input "**********" at bounding box center [213, 246] width 292 height 20
click at [158, 144] on div "Description" at bounding box center [187, 147] width 343 height 97
click at [158, 144] on textarea at bounding box center [187, 154] width 343 height 67
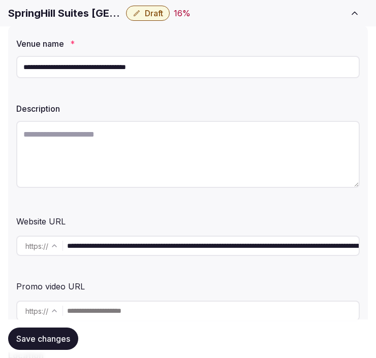
paste textarea "**********"
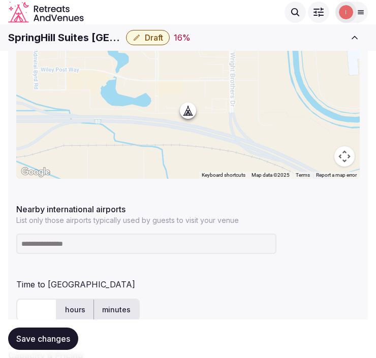
scroll to position [508, 0]
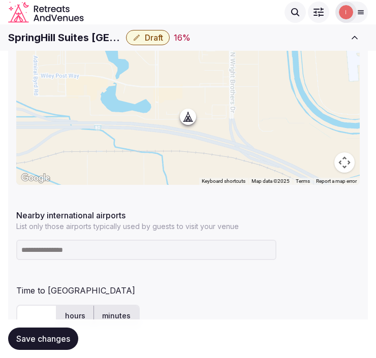
type textarea "**********"
click at [76, 40] on h1 "SpringHill Suites [GEOGRAPHIC_DATA]" at bounding box center [65, 37] width 114 height 14
copy div "SpringHill Suites [GEOGRAPHIC_DATA]"
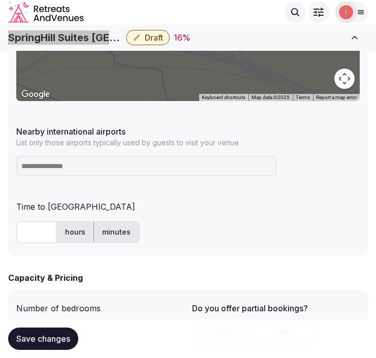
scroll to position [677, 0]
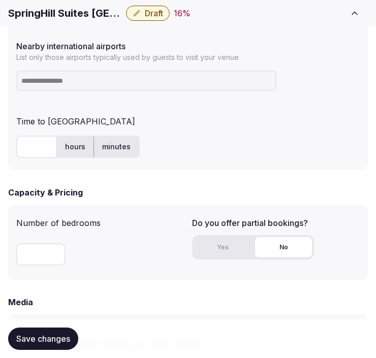
click at [107, 85] on input at bounding box center [146, 81] width 260 height 20
type input "***"
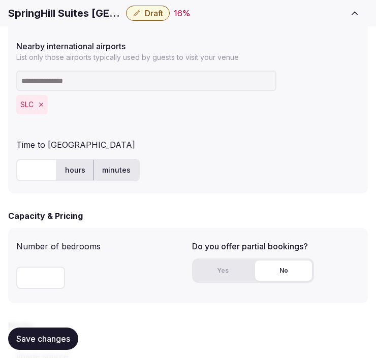
click at [30, 168] on input "text" at bounding box center [36, 170] width 41 height 22
type input "*"
click at [209, 166] on div "* hours minutes" at bounding box center [187, 170] width 343 height 22
click at [54, 334] on span "Save changes" at bounding box center [43, 339] width 54 height 10
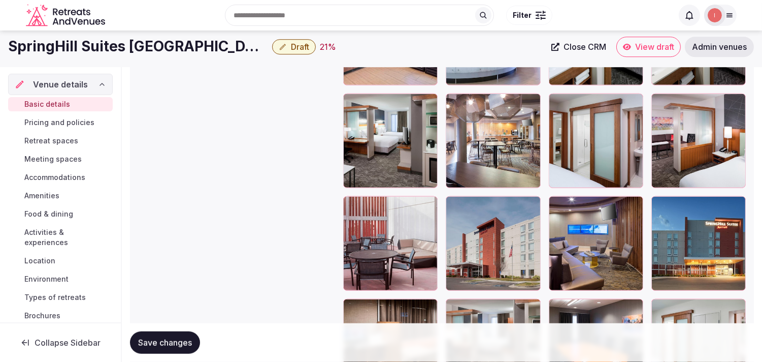
scroll to position [1546, 0]
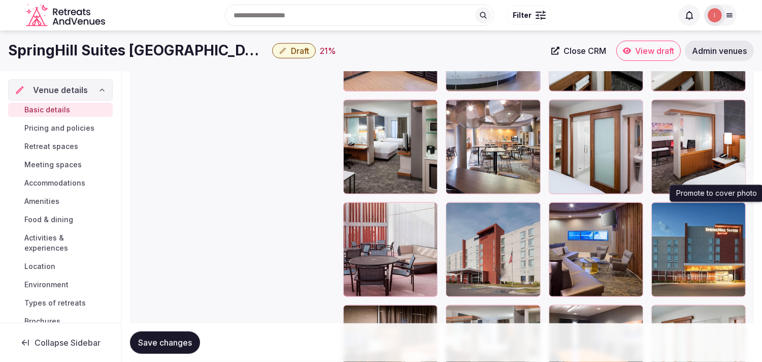
click at [375, 211] on icon "button" at bounding box center [736, 212] width 8 height 8
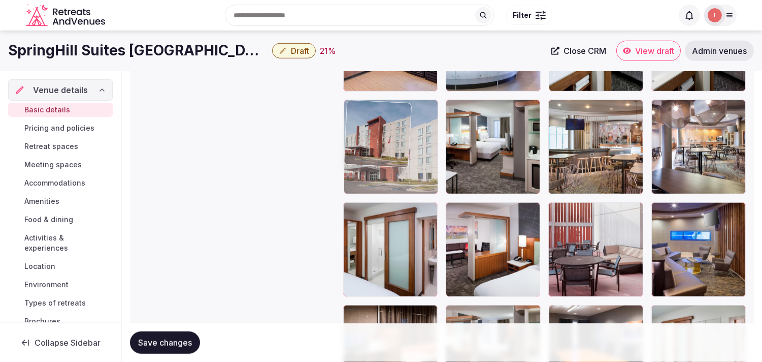
drag, startPoint x: 559, startPoint y: 212, endPoint x: 347, endPoint y: 115, distance: 232.5
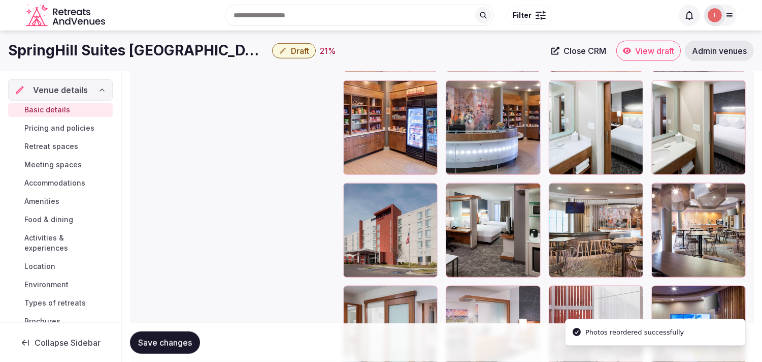
scroll to position [1377, 0]
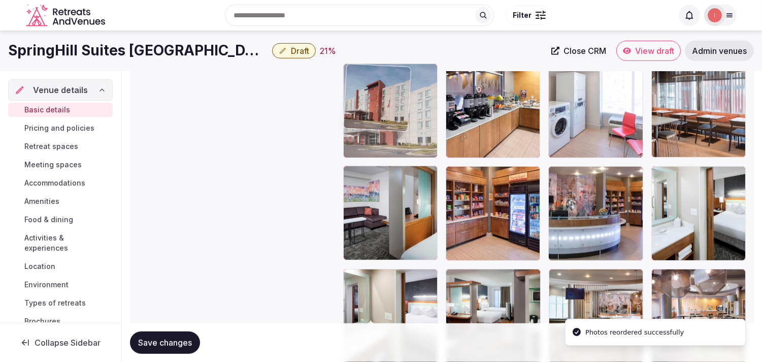
drag, startPoint x: 354, startPoint y: 276, endPoint x: 370, endPoint y: 110, distance: 166.8
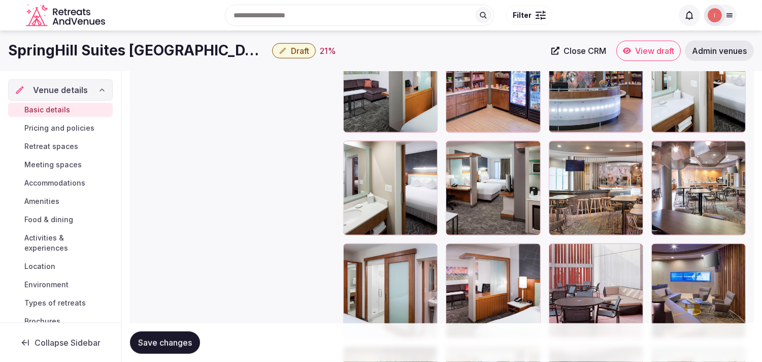
scroll to position [1490, 0]
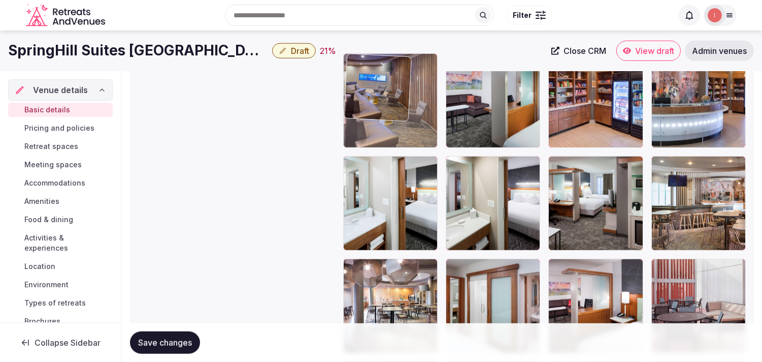
drag, startPoint x: 659, startPoint y: 265, endPoint x: 436, endPoint y: 172, distance: 242.3
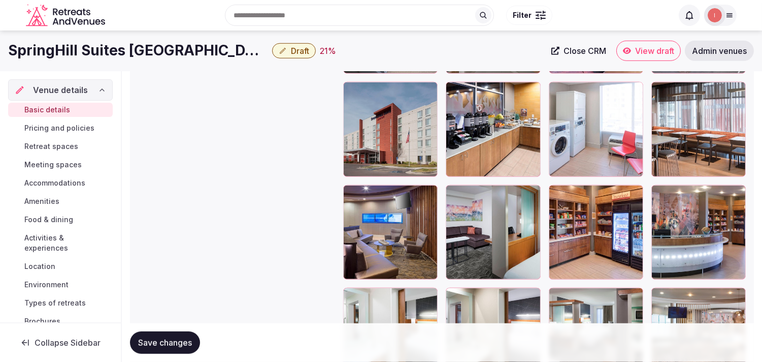
scroll to position [1321, 0]
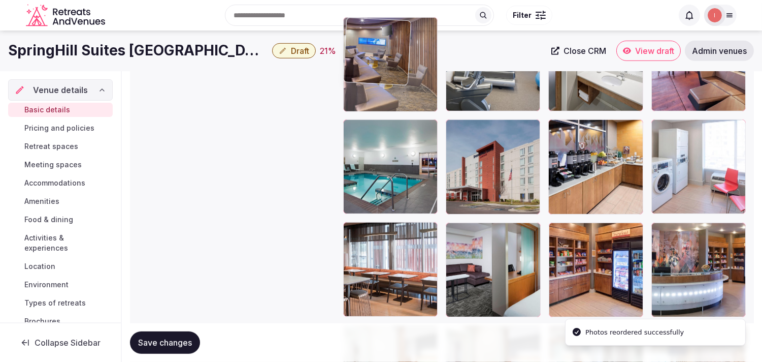
drag, startPoint x: 347, startPoint y: 229, endPoint x: 346, endPoint y: 76, distance: 152.9
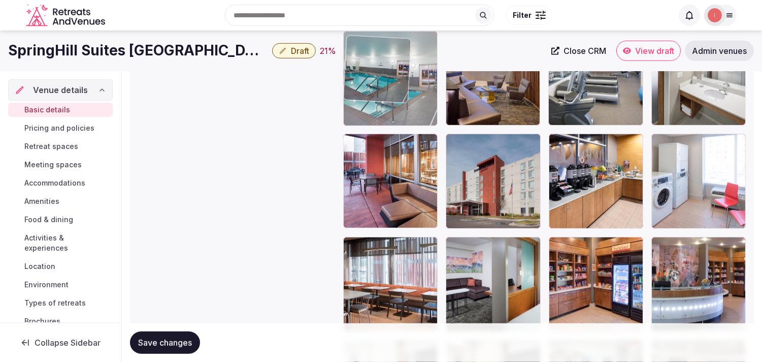
drag, startPoint x: 356, startPoint y: 125, endPoint x: 347, endPoint y: 63, distance: 62.5
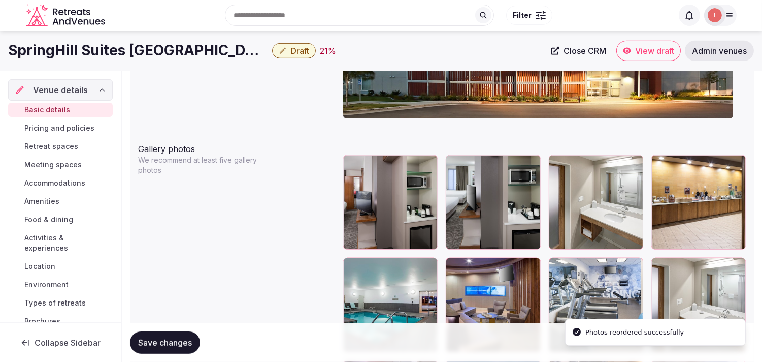
scroll to position [1077, 0]
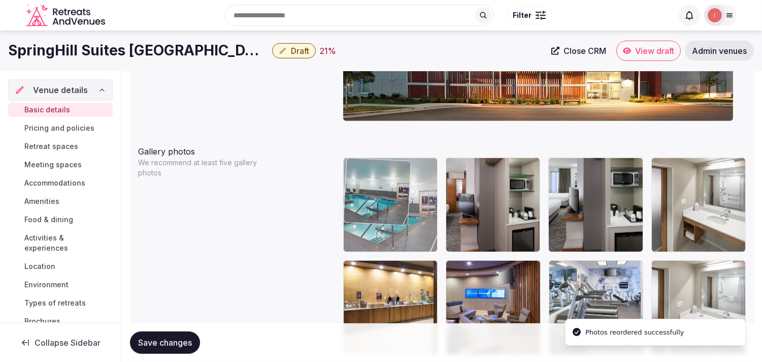
drag, startPoint x: 354, startPoint y: 266, endPoint x: 347, endPoint y: 188, distance: 78.0
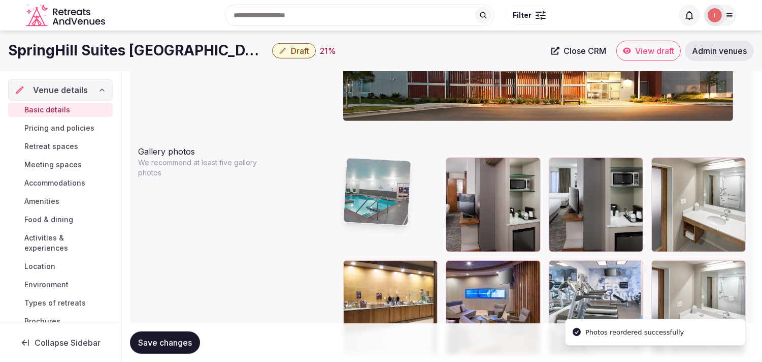
click at [347, 188] on img at bounding box center [377, 191] width 67 height 67
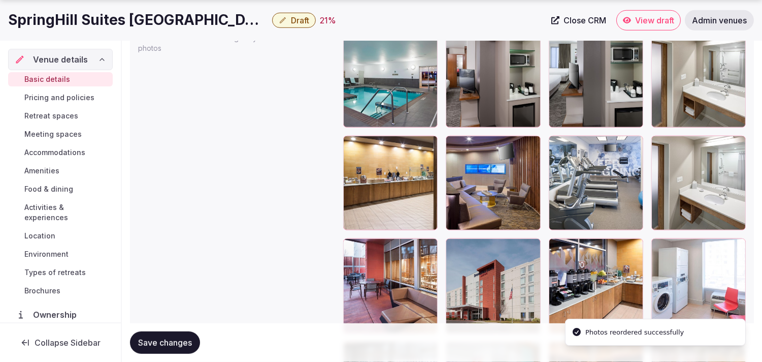
scroll to position [1247, 0]
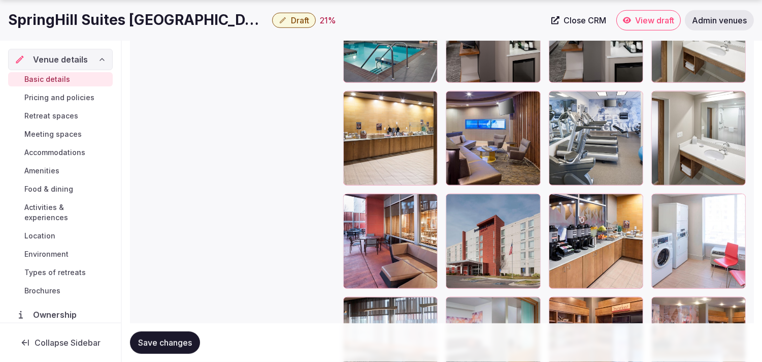
click at [375, 205] on icon "button" at bounding box center [531, 204] width 8 height 8
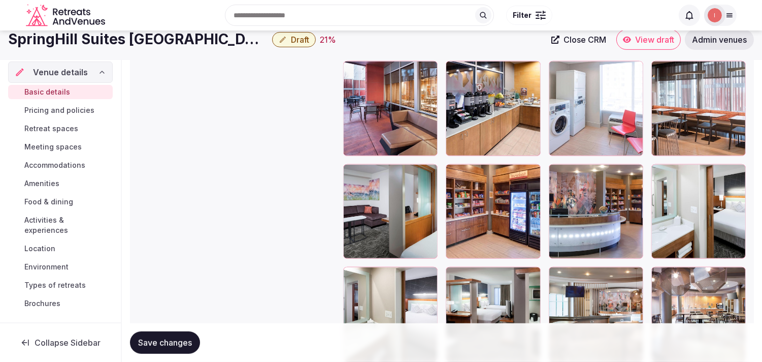
scroll to position [1359, 0]
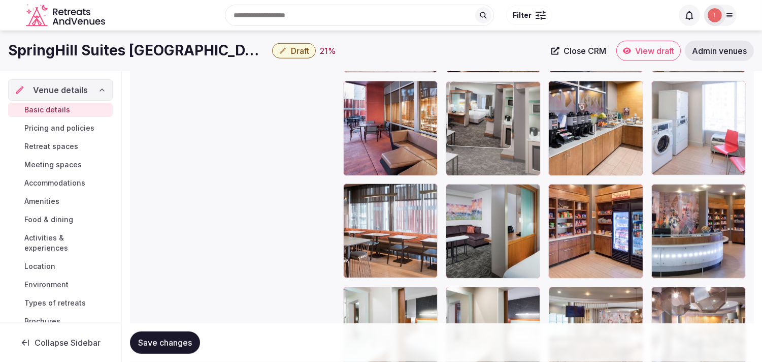
drag, startPoint x: 452, startPoint y: 163, endPoint x: 466, endPoint y: 94, distance: 69.9
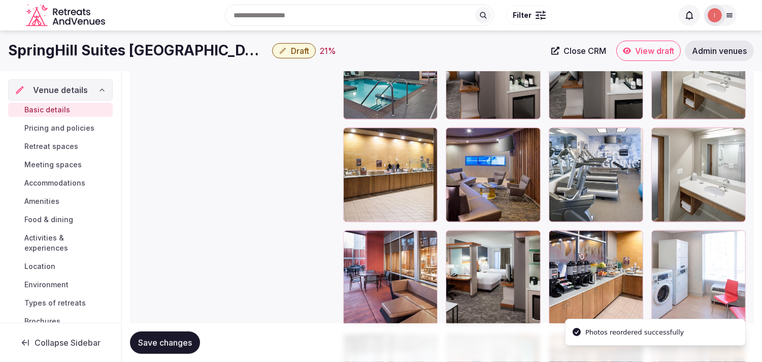
scroll to position [1190, 0]
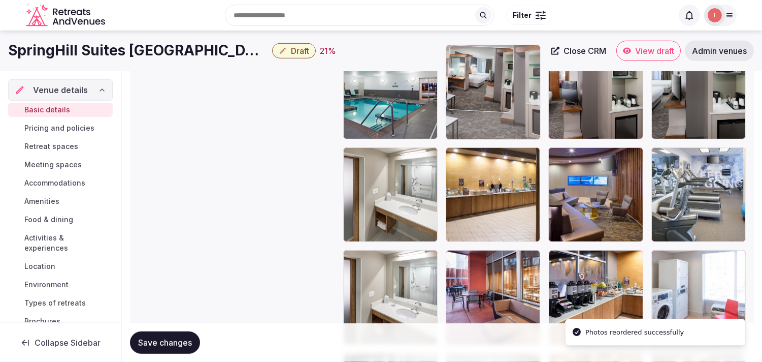
drag, startPoint x: 453, startPoint y: 257, endPoint x: 446, endPoint y: 99, distance: 158.6
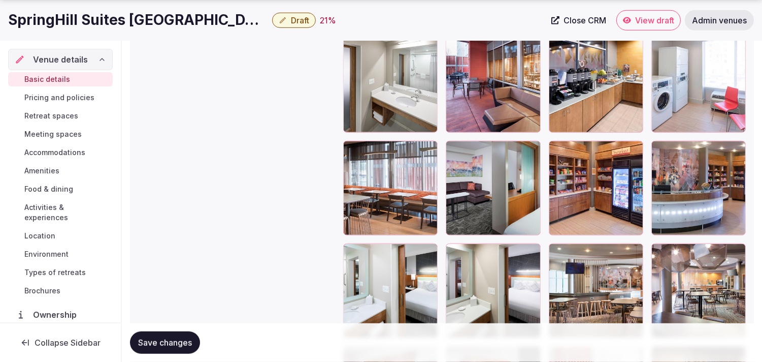
scroll to position [1472, 0]
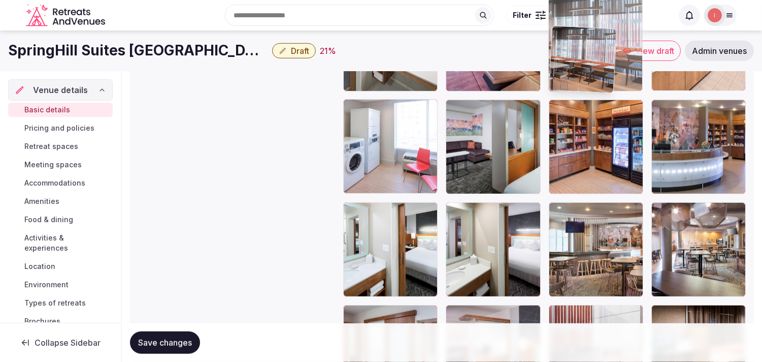
drag, startPoint x: 348, startPoint y: 74, endPoint x: 558, endPoint y: 48, distance: 210.9
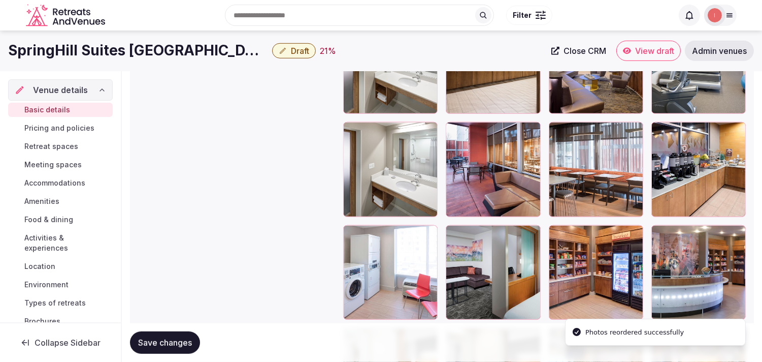
scroll to position [1246, 0]
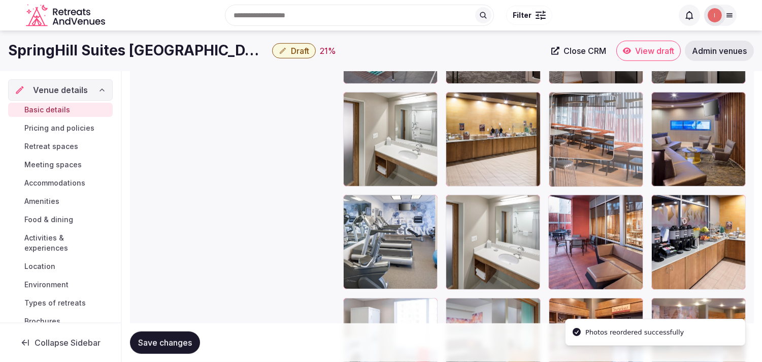
drag, startPoint x: 556, startPoint y: 200, endPoint x: 562, endPoint y: 121, distance: 79.5
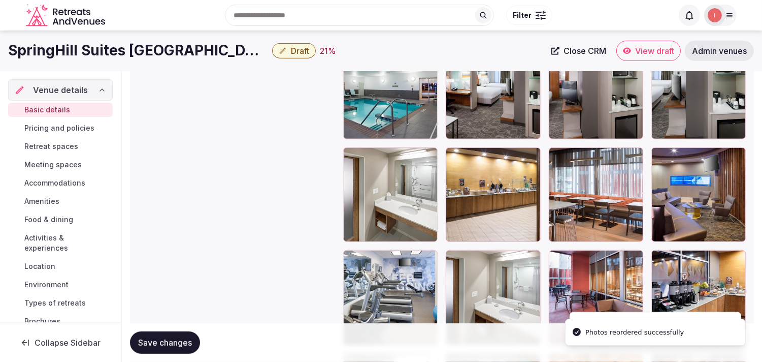
scroll to position [1133, 0]
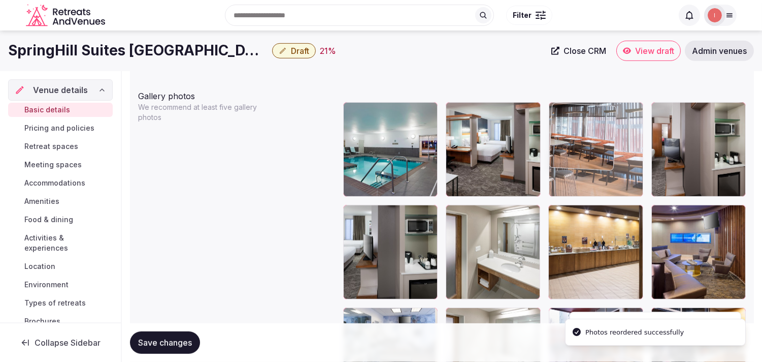
drag, startPoint x: 559, startPoint y: 212, endPoint x: 552, endPoint y: 135, distance: 77.0
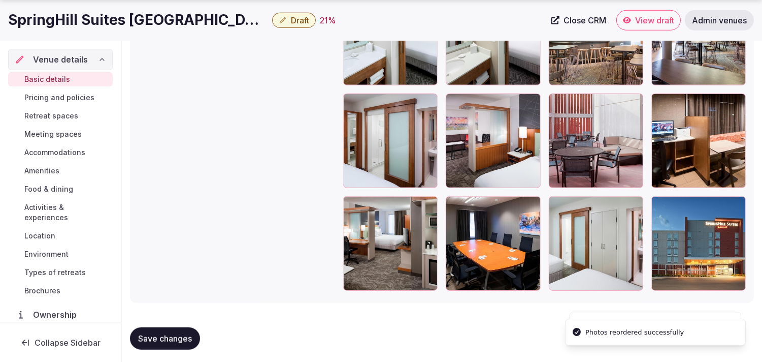
scroll to position [1659, 0]
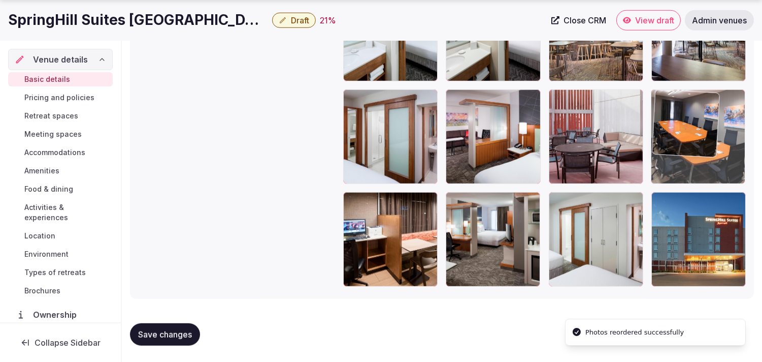
drag, startPoint x: 451, startPoint y: 201, endPoint x: 656, endPoint y: 83, distance: 237.1
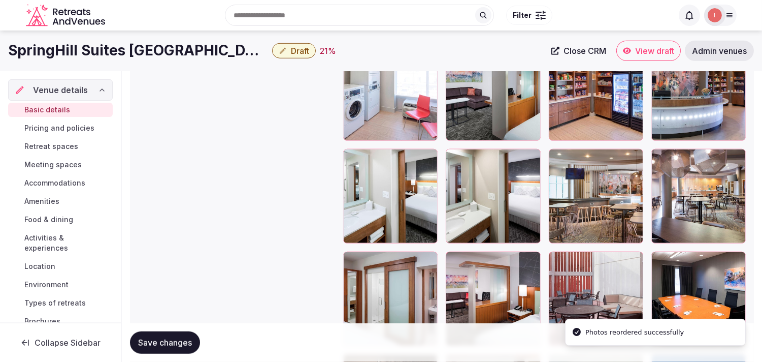
scroll to position [1490, 0]
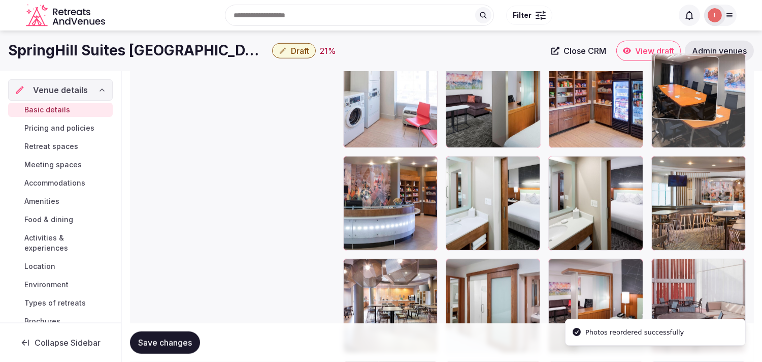
drag, startPoint x: 657, startPoint y: 175, endPoint x: 657, endPoint y: 74, distance: 100.6
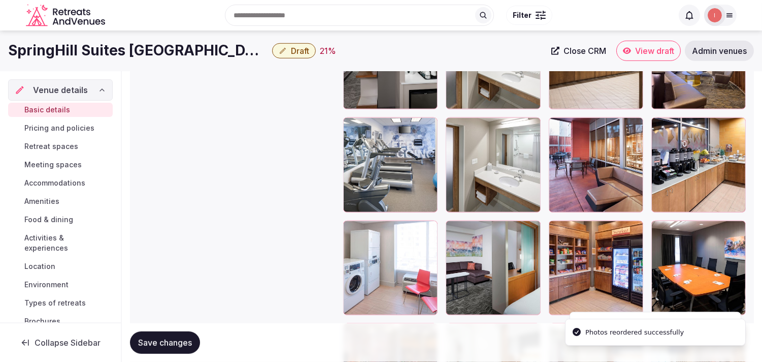
scroll to position [1321, 0]
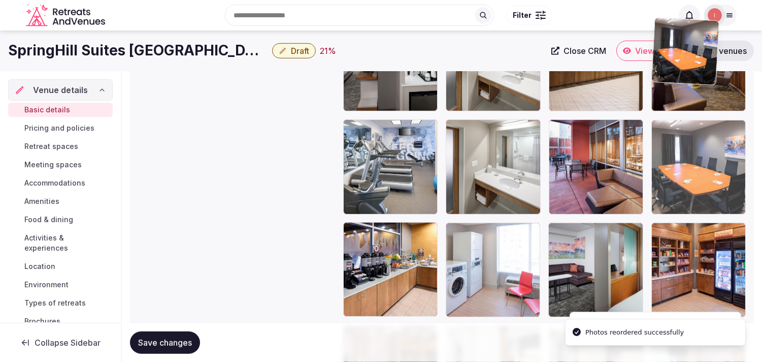
drag, startPoint x: 658, startPoint y: 231, endPoint x: 666, endPoint y: 65, distance: 166.3
click at [375, 73] on div at bounding box center [544, 269] width 403 height 711
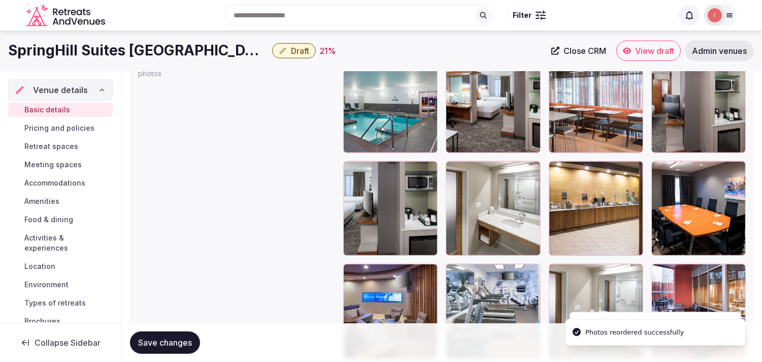
scroll to position [1151, 0]
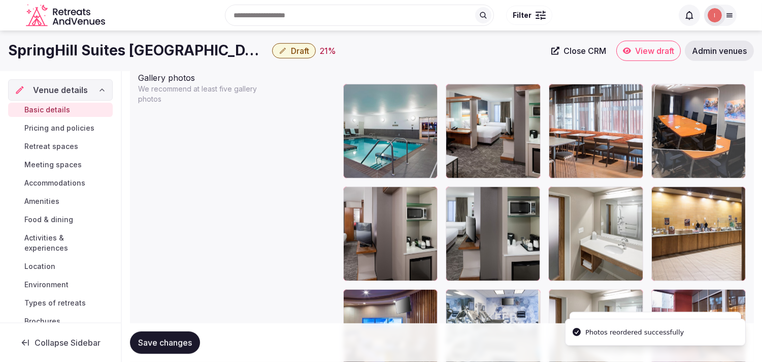
drag, startPoint x: 656, startPoint y: 199, endPoint x: 648, endPoint y: 83, distance: 116.1
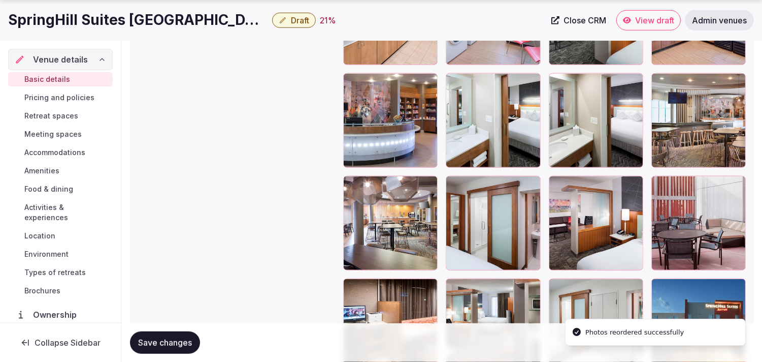
scroll to position [1659, 0]
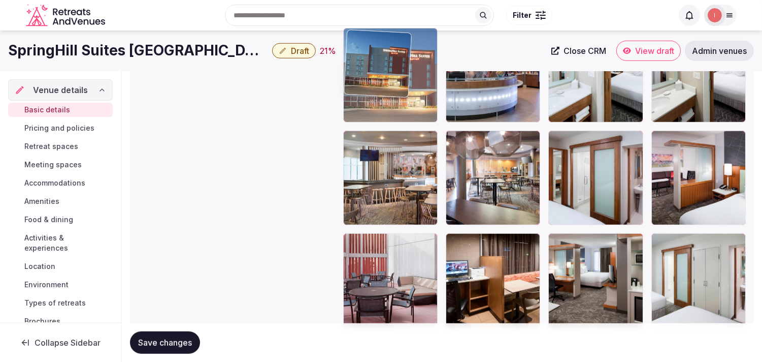
drag, startPoint x: 556, startPoint y: 167, endPoint x: 353, endPoint y: 49, distance: 234.6
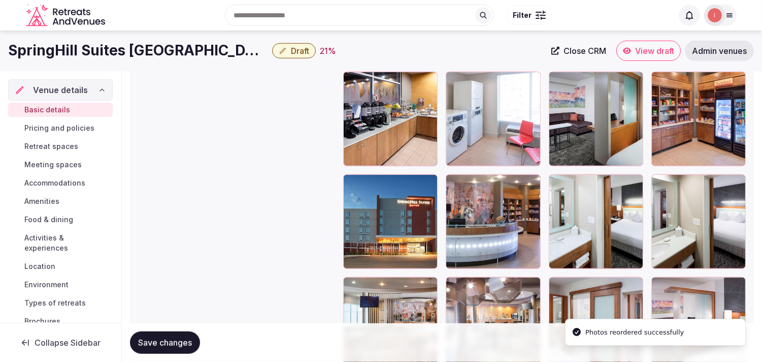
scroll to position [1447, 0]
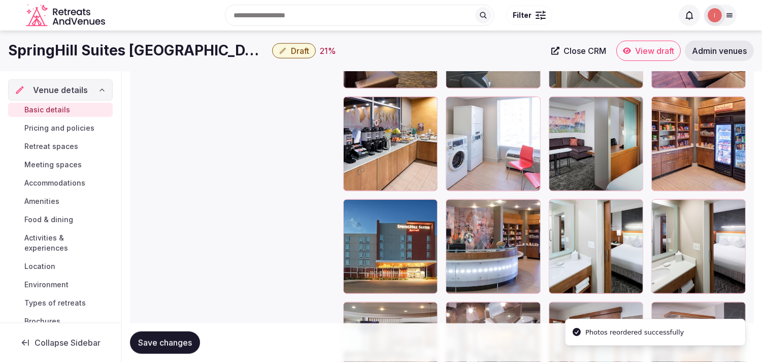
drag, startPoint x: 348, startPoint y: 209, endPoint x: 366, endPoint y: 113, distance: 97.5
click at [364, 135] on div at bounding box center [544, 143] width 403 height 711
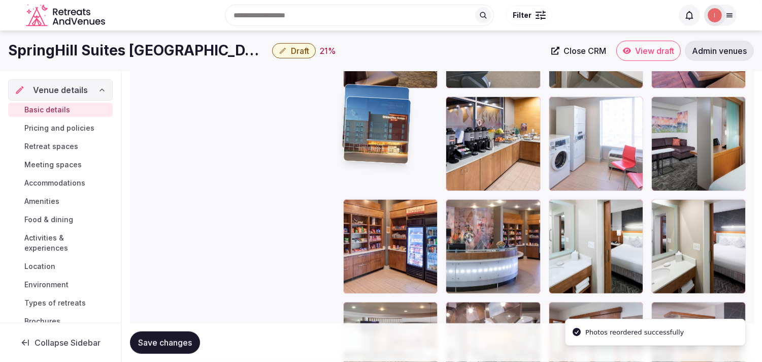
drag, startPoint x: 366, startPoint y: 113, endPoint x: 366, endPoint y: 104, distance: 9.1
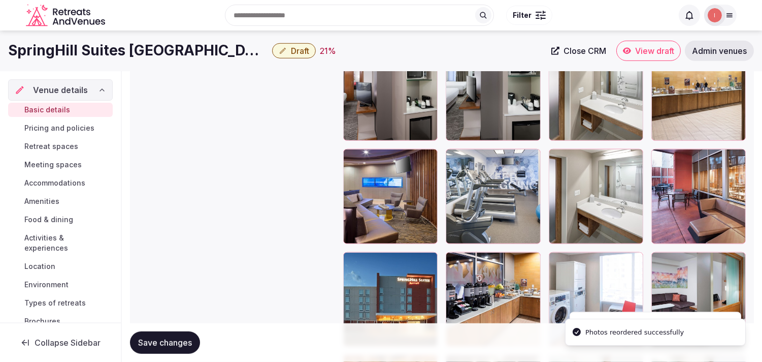
scroll to position [1278, 0]
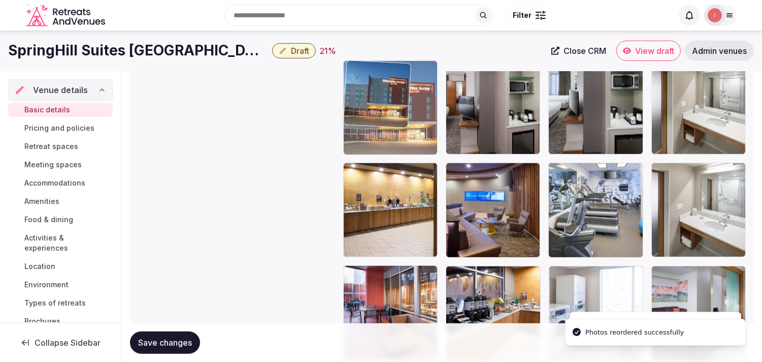
drag, startPoint x: 356, startPoint y: 276, endPoint x: 361, endPoint y: 78, distance: 198.7
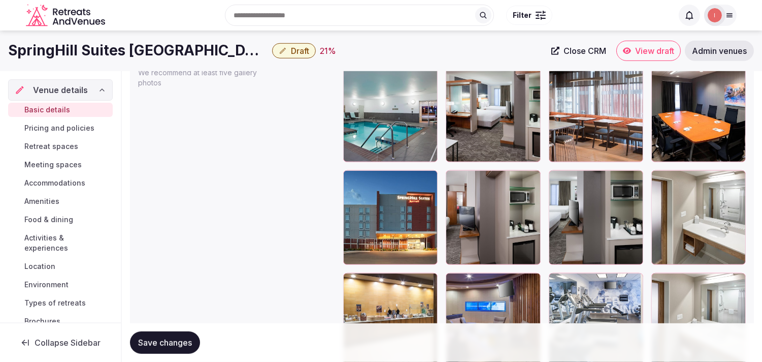
scroll to position [1165, 0]
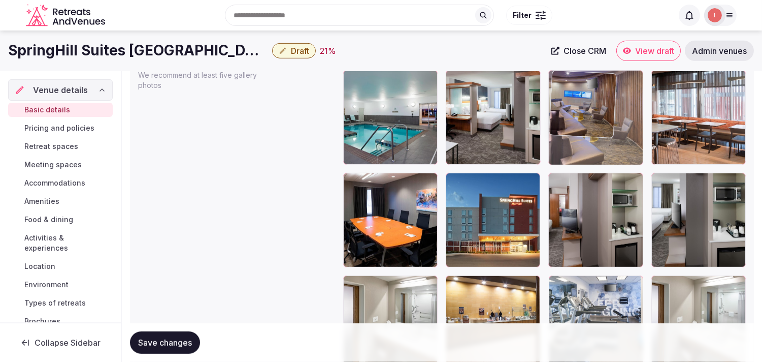
drag, startPoint x: 458, startPoint y: 283, endPoint x: 571, endPoint y: 112, distance: 205.3
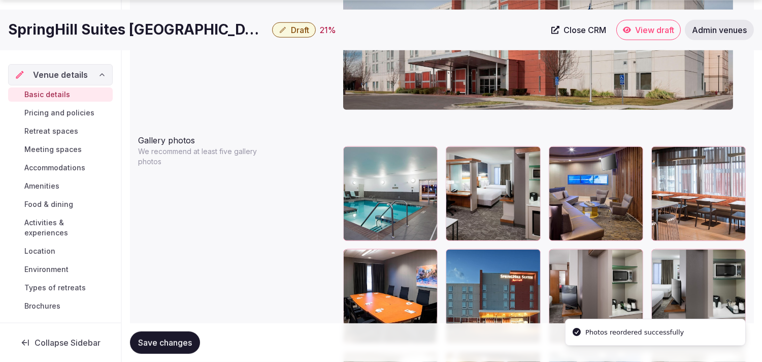
scroll to position [1108, 0]
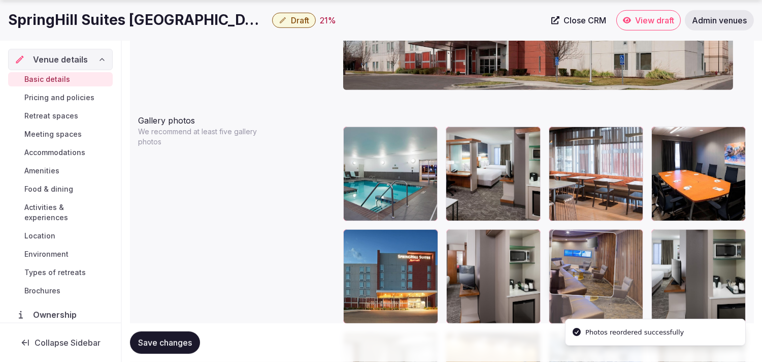
drag, startPoint x: 559, startPoint y: 132, endPoint x: 566, endPoint y: 224, distance: 91.8
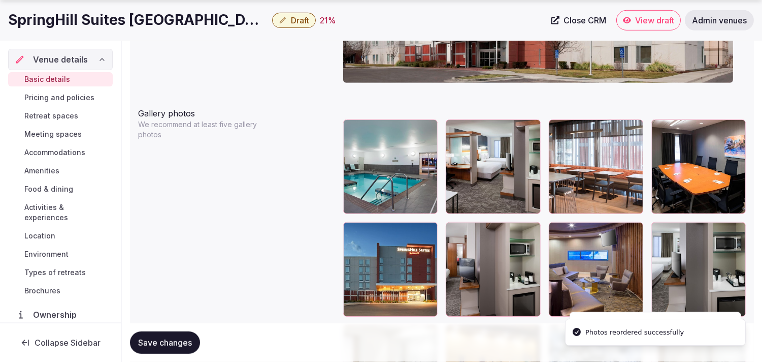
scroll to position [1165, 0]
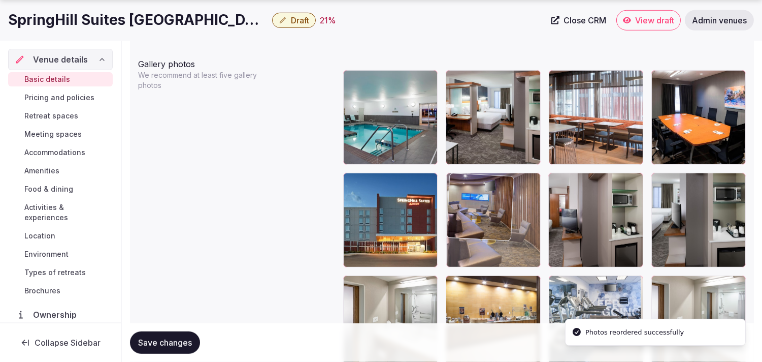
drag, startPoint x: 559, startPoint y: 178, endPoint x: 468, endPoint y: 188, distance: 91.4
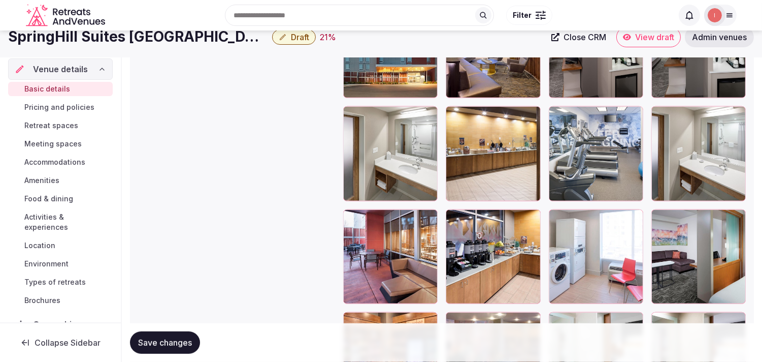
scroll to position [1278, 0]
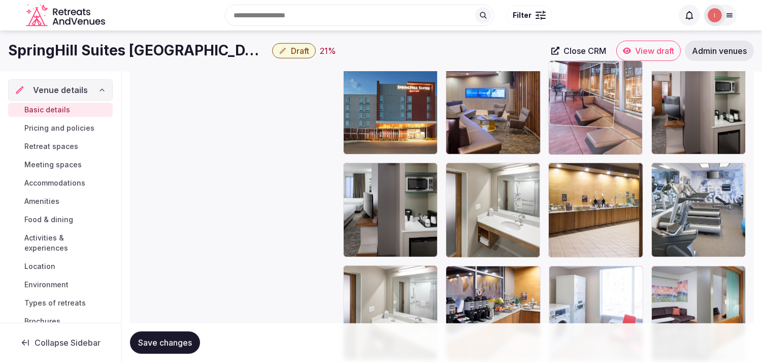
drag, startPoint x: 357, startPoint y: 273, endPoint x: 584, endPoint y: 103, distance: 284.5
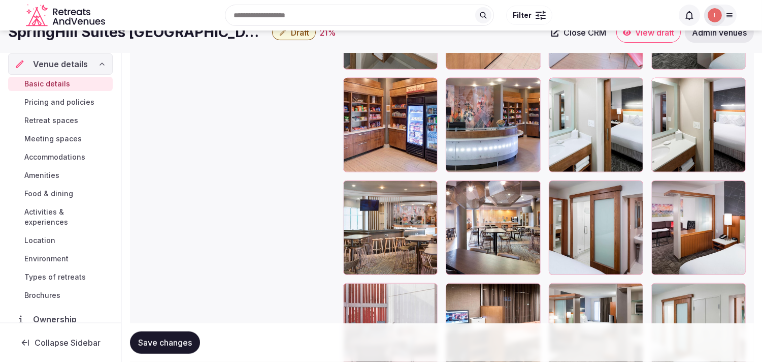
scroll to position [1504, 0]
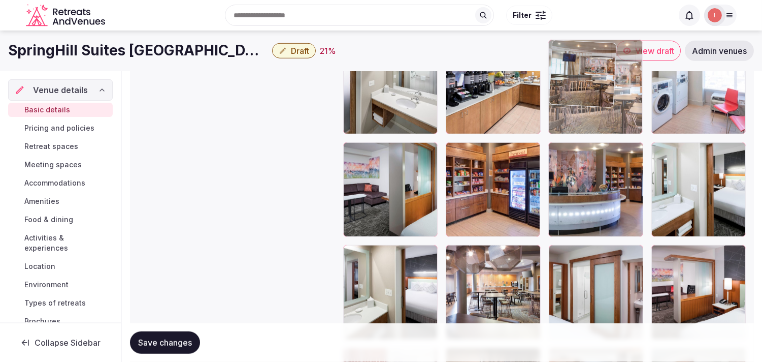
drag, startPoint x: 352, startPoint y: 254, endPoint x: 585, endPoint y: 77, distance: 292.9
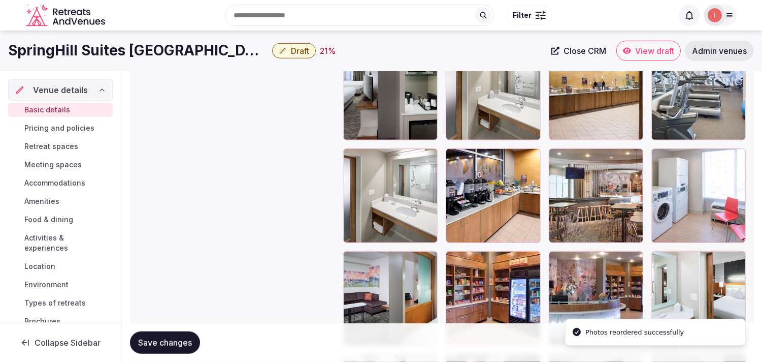
scroll to position [1390, 0]
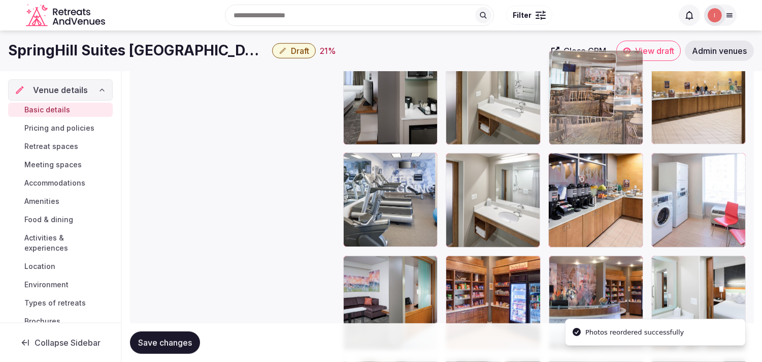
drag, startPoint x: 552, startPoint y: 163, endPoint x: 586, endPoint y: 83, distance: 86.9
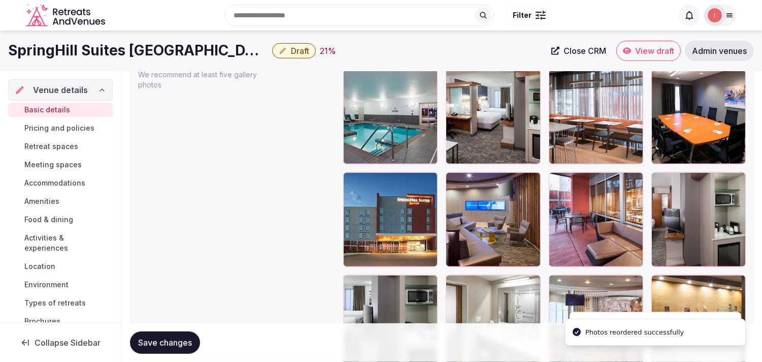
scroll to position [1165, 0]
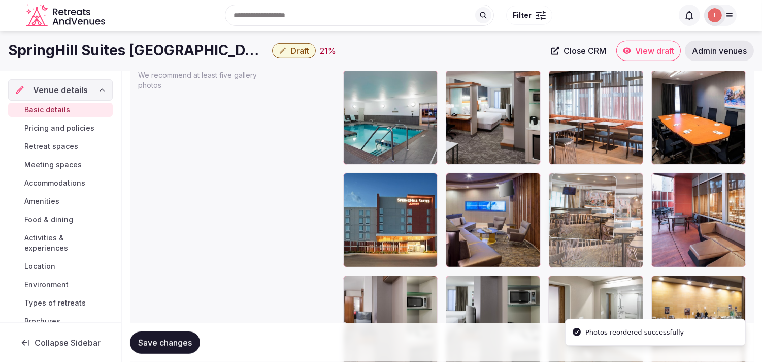
drag, startPoint x: 555, startPoint y: 284, endPoint x: 559, endPoint y: 215, distance: 69.2
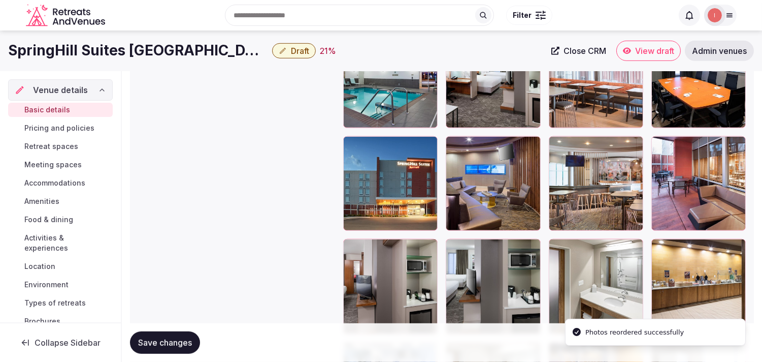
scroll to position [1221, 0]
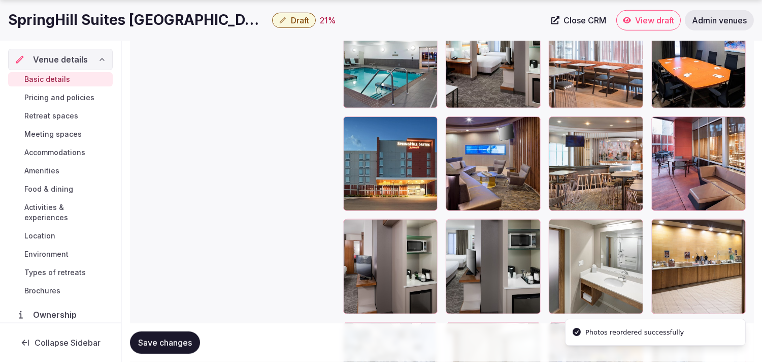
click at [183, 336] on button "Save changes" at bounding box center [165, 342] width 70 height 22
click at [298, 18] on span "Draft" at bounding box center [300, 20] width 18 height 10
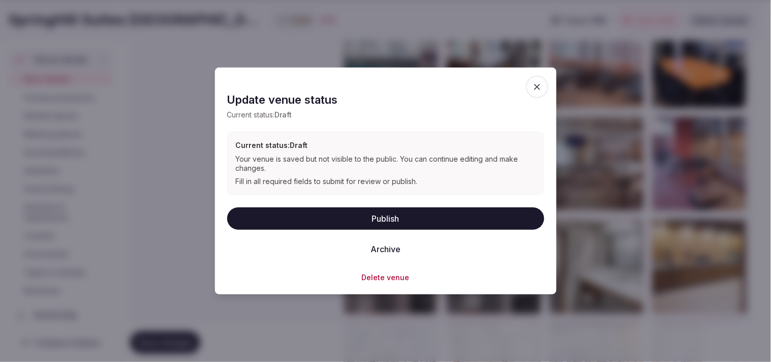
click at [375, 214] on button "Publish" at bounding box center [385, 218] width 317 height 22
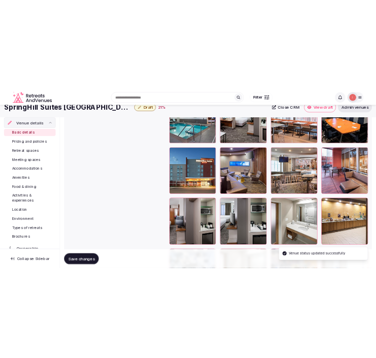
scroll to position [1052, 0]
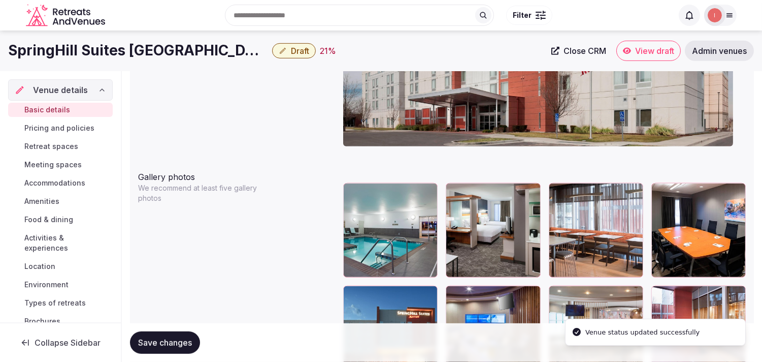
click at [163, 332] on button "Save changes" at bounding box center [165, 342] width 70 height 22
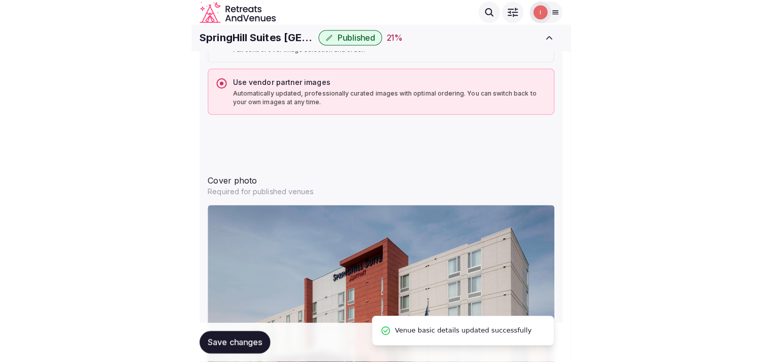
scroll to position [119, 0]
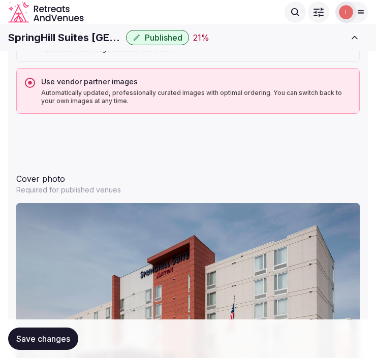
click at [42, 41] on h1 "SpringHill Suites Salt Lake City Airport" at bounding box center [65, 37] width 114 height 14
copy div "SpringHill Suites Salt Lake City Airport"
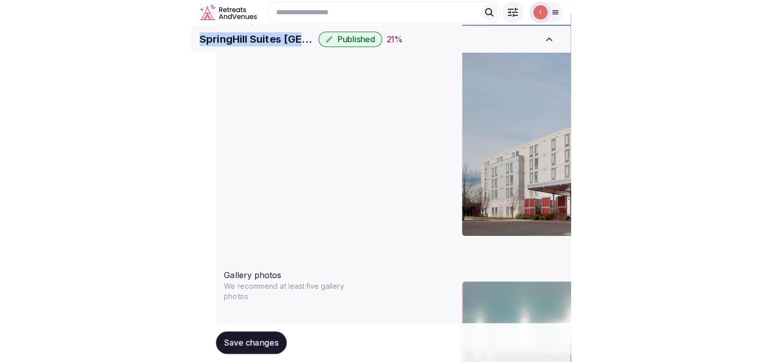
scroll to position [79, 0]
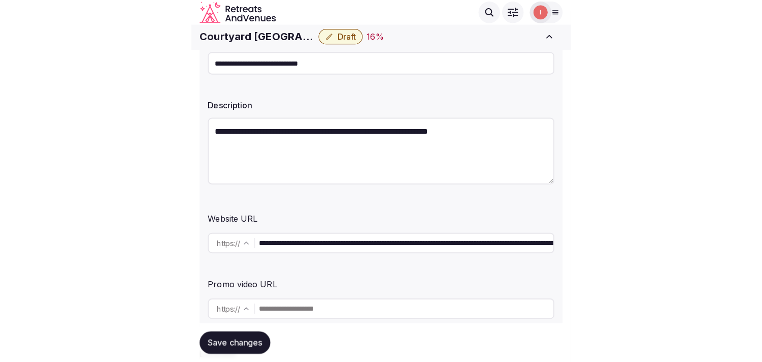
scroll to position [113, 0]
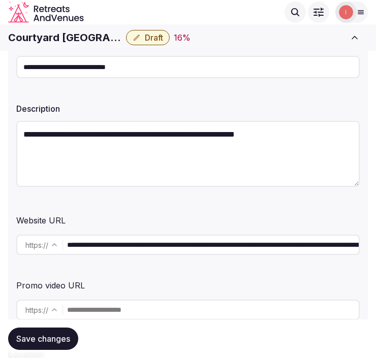
click at [145, 246] on input "**********" at bounding box center [213, 245] width 292 height 20
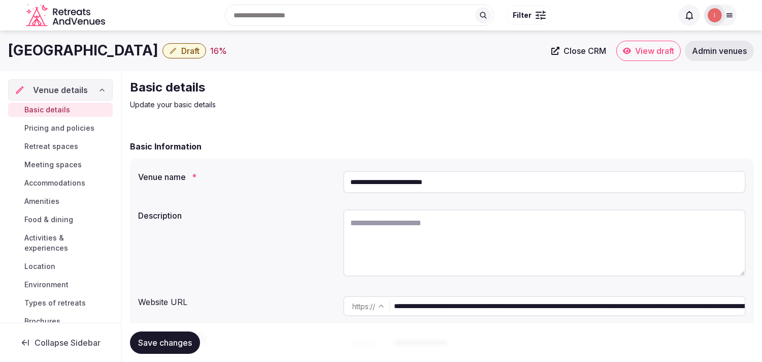
click at [138, 51] on h1 "[GEOGRAPHIC_DATA]" at bounding box center [83, 51] width 150 height 20
copy div "[GEOGRAPHIC_DATA]"
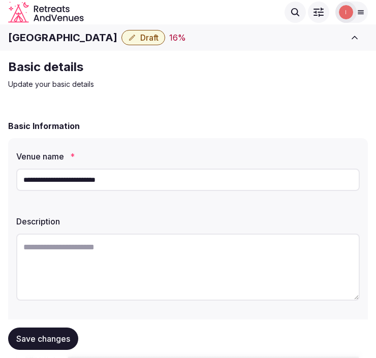
click at [78, 171] on input "**********" at bounding box center [187, 180] width 343 height 22
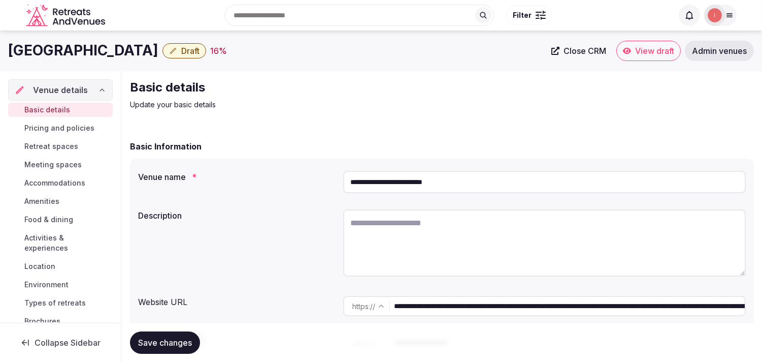
click at [595, 47] on span "Close CRM" at bounding box center [585, 51] width 43 height 10
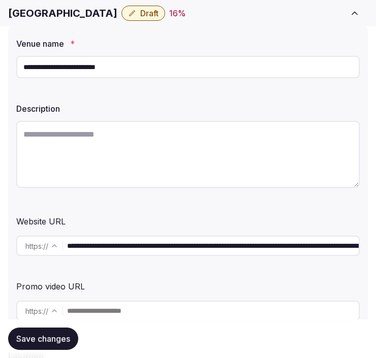
scroll to position [169, 0]
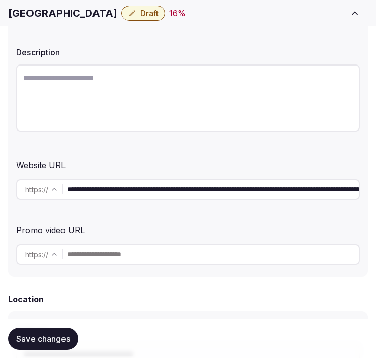
click at [120, 184] on input "**********" at bounding box center [213, 189] width 292 height 20
click at [201, 104] on textarea at bounding box center [187, 98] width 343 height 67
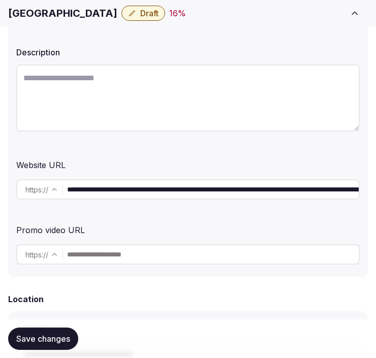
paste textarea "**********"
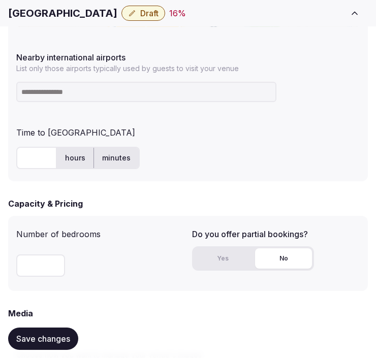
scroll to position [677, 0]
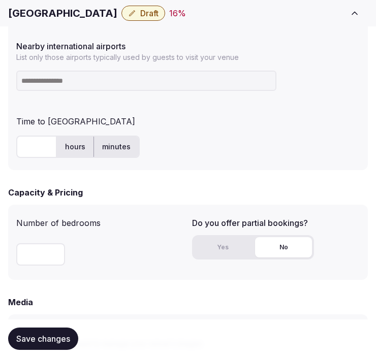
type textarea "**********"
click at [85, 12] on h1 "[GEOGRAPHIC_DATA]" at bounding box center [62, 13] width 109 height 14
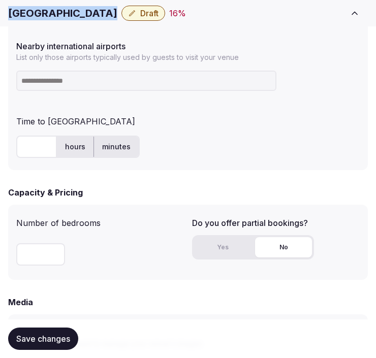
click at [85, 12] on h1 "[GEOGRAPHIC_DATA]" at bounding box center [62, 13] width 109 height 14
copy div "[GEOGRAPHIC_DATA]"
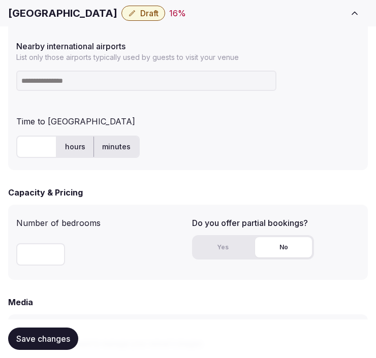
click at [77, 80] on input at bounding box center [146, 81] width 260 height 20
type input "***"
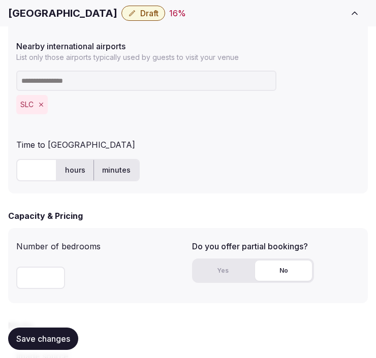
click at [38, 171] on input "text" at bounding box center [36, 170] width 41 height 22
type input "**"
click at [286, 169] on div "** hours minutes" at bounding box center [187, 170] width 343 height 22
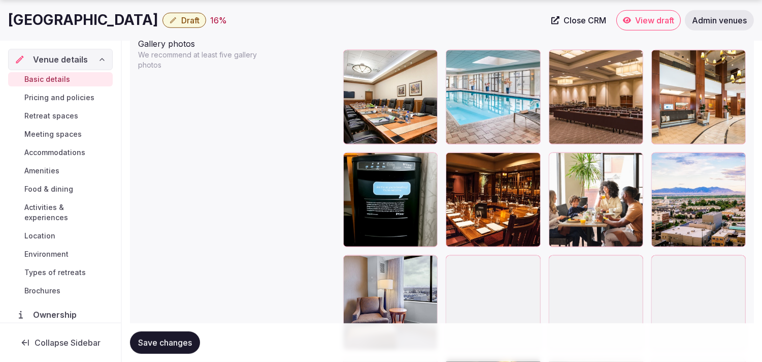
scroll to position [1203, 0]
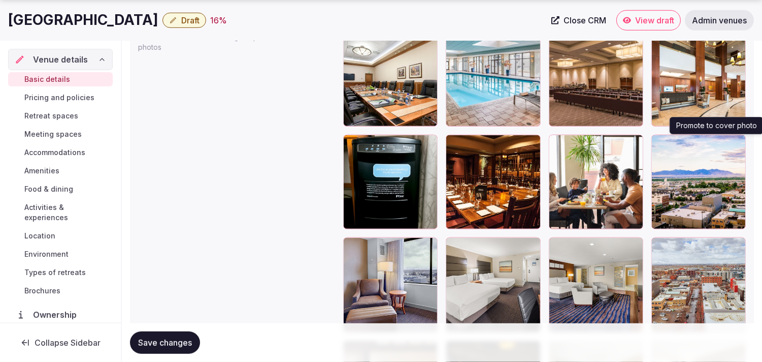
click at [735, 144] on icon "button" at bounding box center [736, 145] width 8 height 8
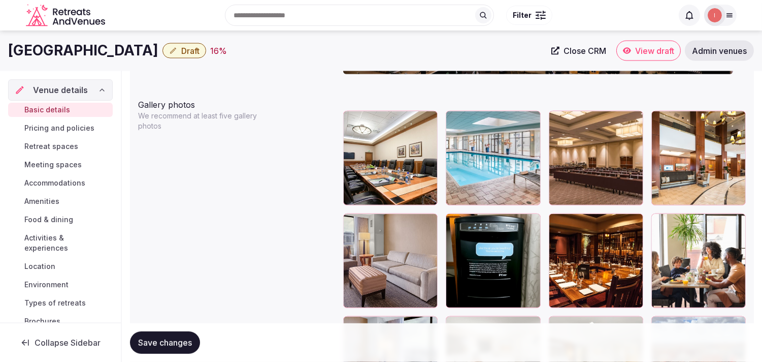
scroll to position [1090, 0]
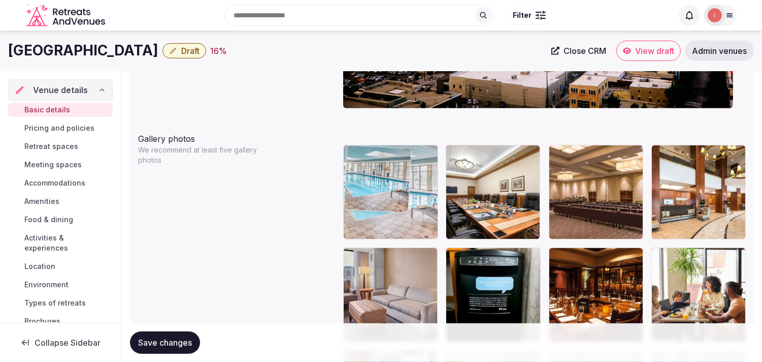
drag, startPoint x: 454, startPoint y: 151, endPoint x: 389, endPoint y: 145, distance: 65.9
click at [389, 145] on body "**********" at bounding box center [381, 228] width 762 height 2637
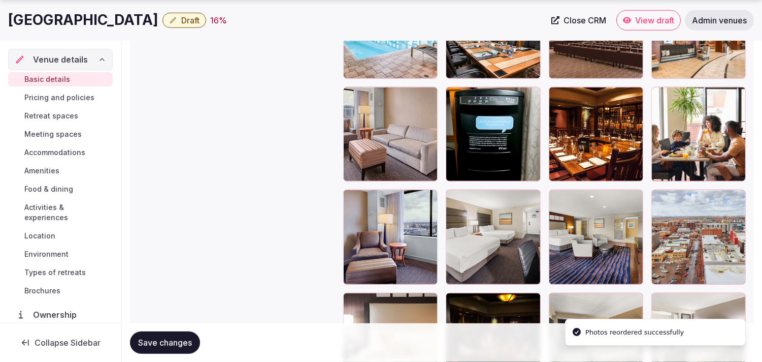
scroll to position [1260, 0]
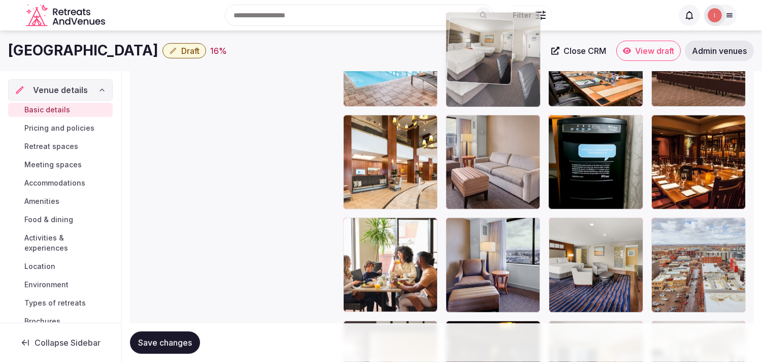
drag, startPoint x: 456, startPoint y: 187, endPoint x: 466, endPoint y: 41, distance: 146.1
click at [466, 41] on body "**********" at bounding box center [381, 95] width 762 height 2637
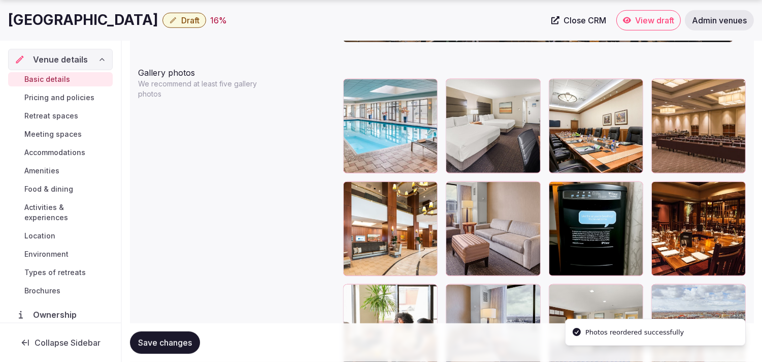
scroll to position [1218, 0]
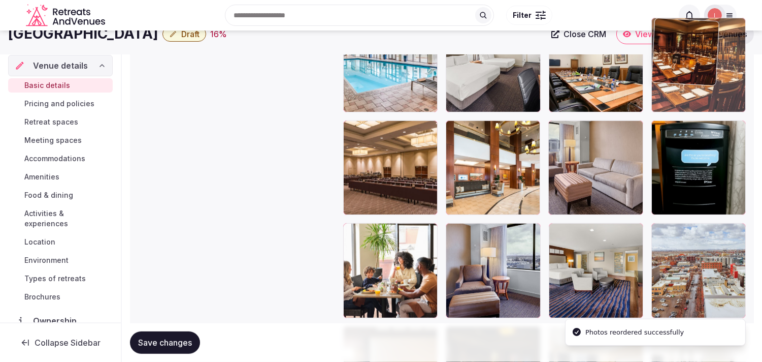
drag, startPoint x: 663, startPoint y: 132, endPoint x: 652, endPoint y: 61, distance: 71.5
click at [652, 61] on body "**********" at bounding box center [381, 101] width 762 height 2637
click at [652, 61] on img at bounding box center [685, 51] width 67 height 67
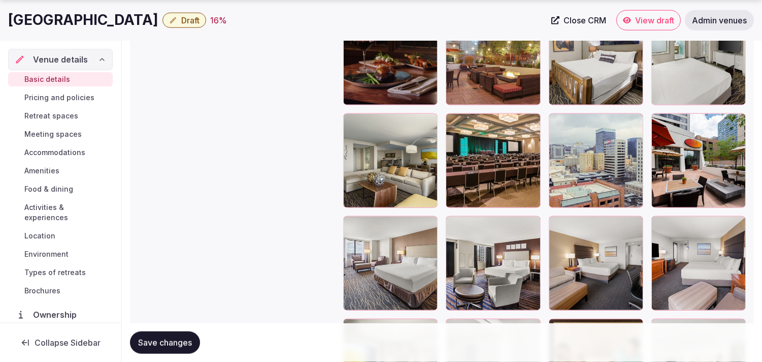
scroll to position [2064, 0]
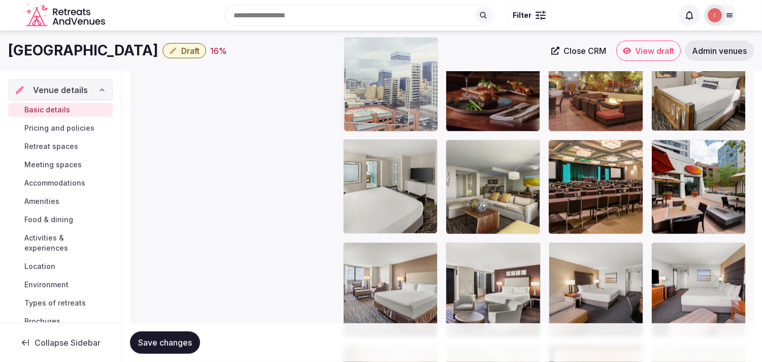
drag, startPoint x: 556, startPoint y: 98, endPoint x: 364, endPoint y: 42, distance: 199.6
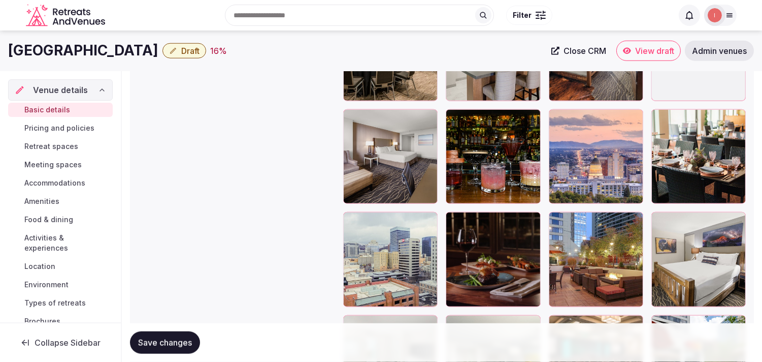
scroll to position [1830, 0]
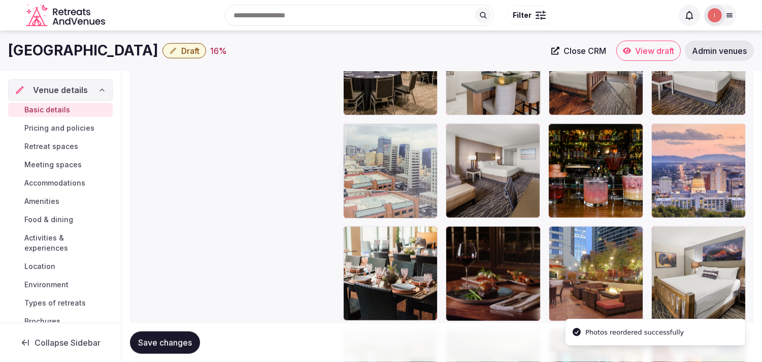
drag, startPoint x: 359, startPoint y: 239, endPoint x: 366, endPoint y: 151, distance: 88.2
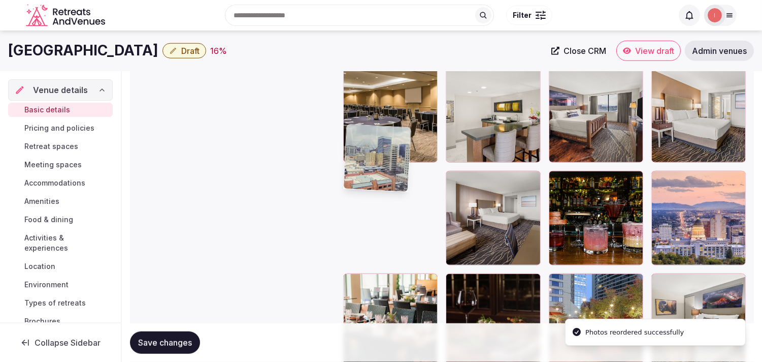
scroll to position [1717, 0]
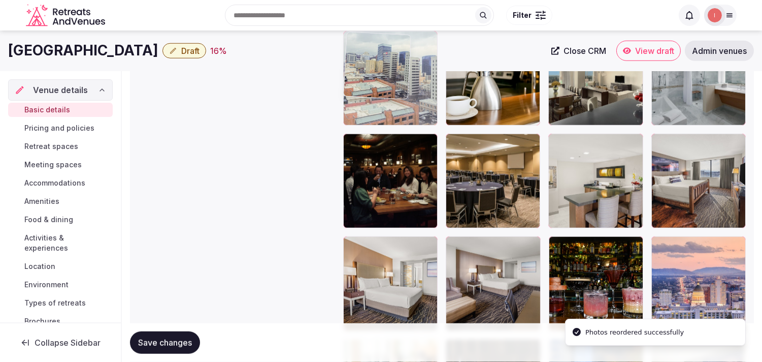
drag, startPoint x: 349, startPoint y: 239, endPoint x: 363, endPoint y: 88, distance: 151.5
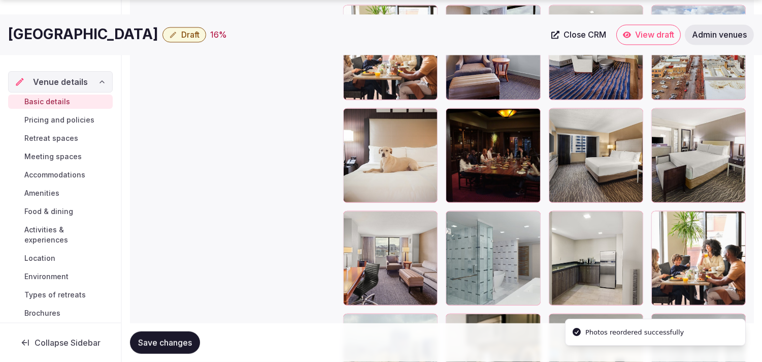
scroll to position [1491, 0]
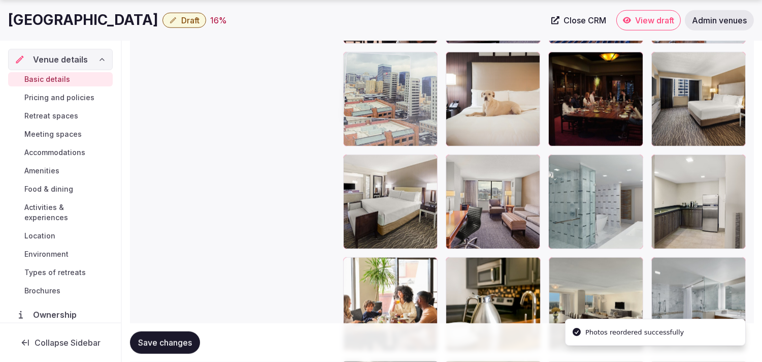
drag, startPoint x: 356, startPoint y: 268, endPoint x: 373, endPoint y: 77, distance: 191.8
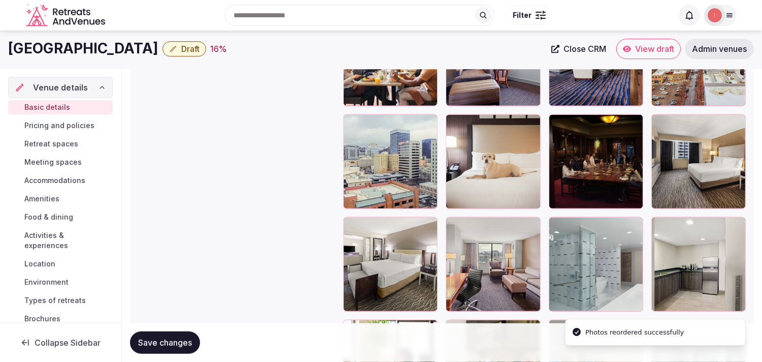
scroll to position [1322, 0]
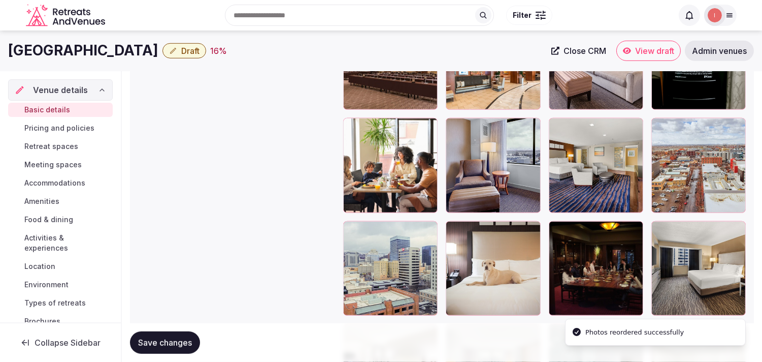
drag, startPoint x: 353, startPoint y: 226, endPoint x: 357, endPoint y: 121, distance: 105.2
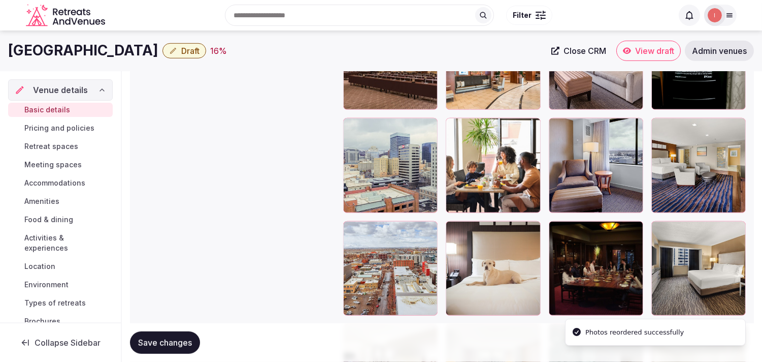
click at [359, 124] on div at bounding box center [390, 165] width 94 height 94
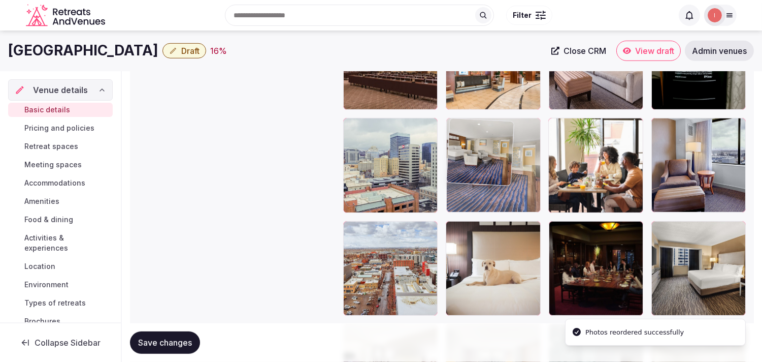
drag, startPoint x: 657, startPoint y: 122, endPoint x: 470, endPoint y: 140, distance: 187.7
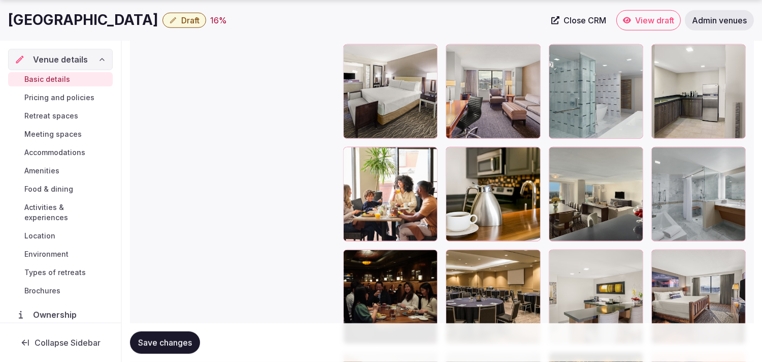
scroll to position [1604, 0]
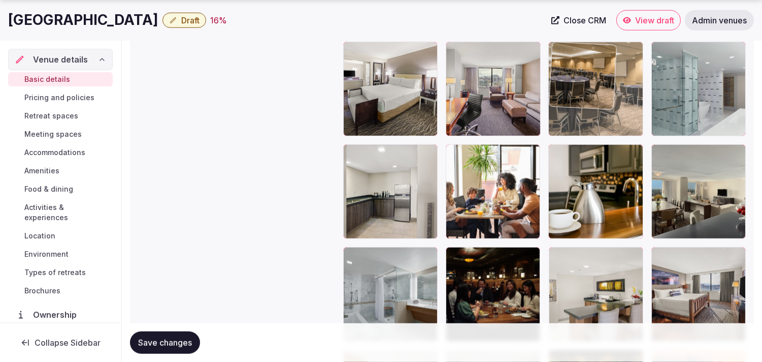
drag, startPoint x: 452, startPoint y: 252, endPoint x: 561, endPoint y: 79, distance: 204.9
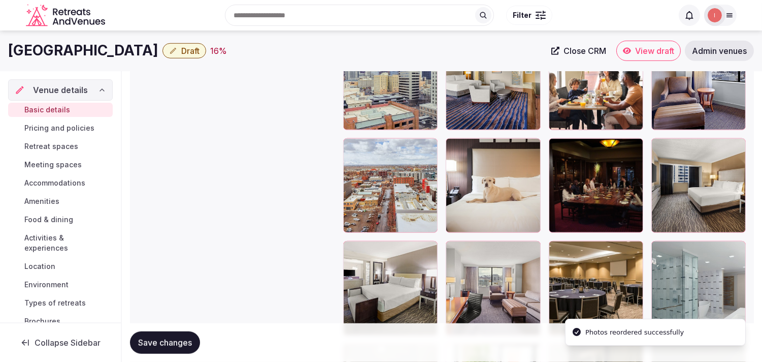
scroll to position [1379, 0]
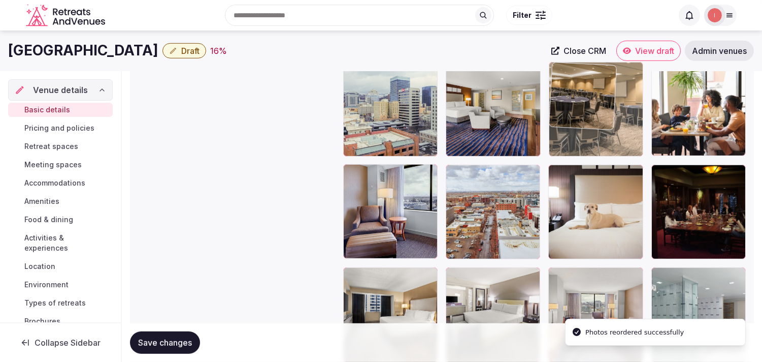
drag, startPoint x: 556, startPoint y: 275, endPoint x: 553, endPoint y: 89, distance: 186.5
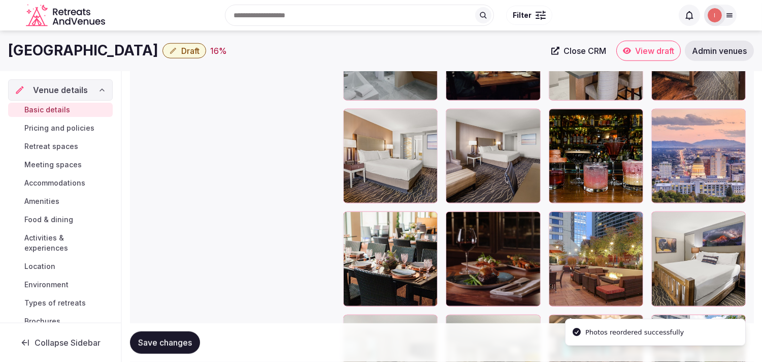
scroll to position [1830, 0]
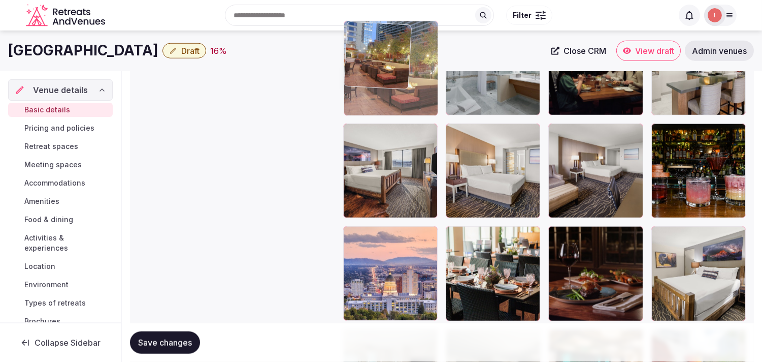
drag, startPoint x: 561, startPoint y: 237, endPoint x: 371, endPoint y: 79, distance: 247.5
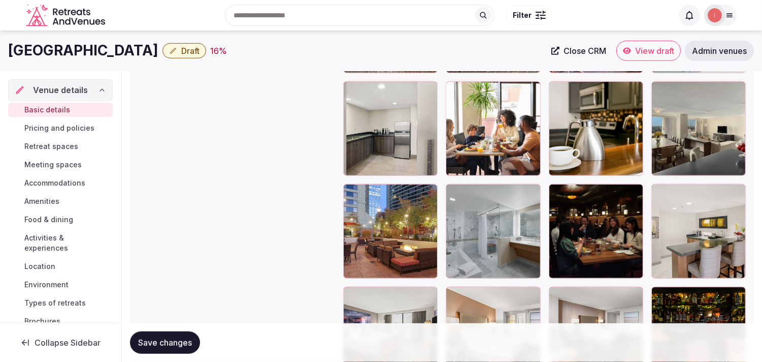
scroll to position [1604, 0]
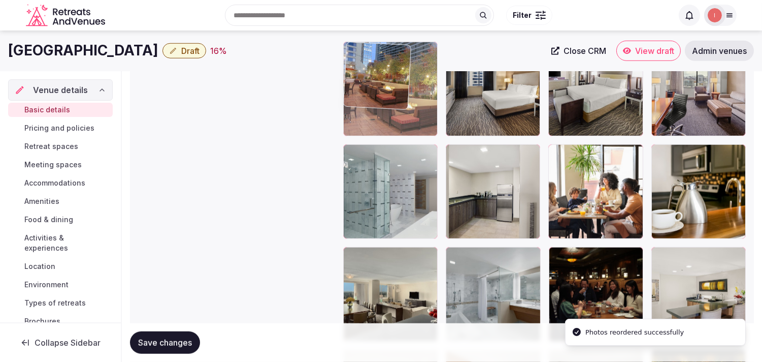
drag, startPoint x: 378, startPoint y: 144, endPoint x: 377, endPoint y: 80, distance: 64.0
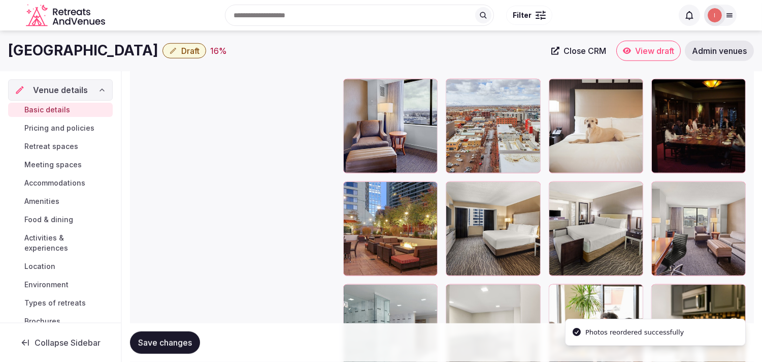
scroll to position [1379, 0]
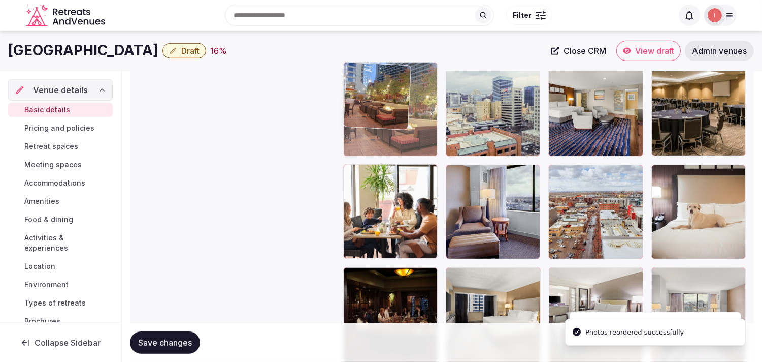
drag, startPoint x: 356, startPoint y: 273, endPoint x: 381, endPoint y: 101, distance: 174.6
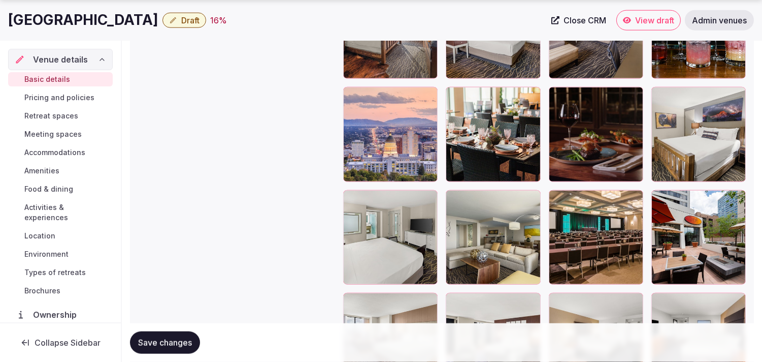
scroll to position [1999, 0]
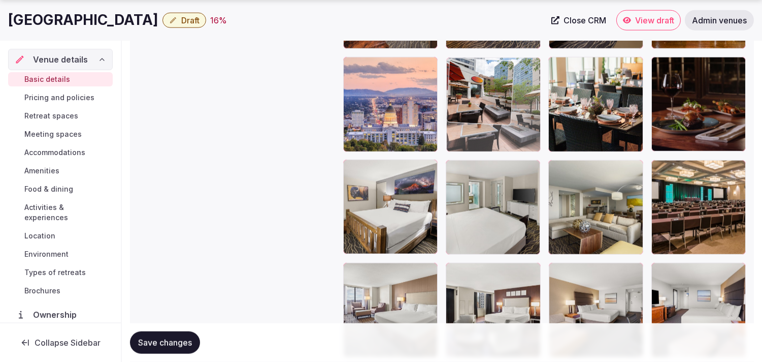
drag, startPoint x: 657, startPoint y: 171, endPoint x: 480, endPoint y: 84, distance: 197.4
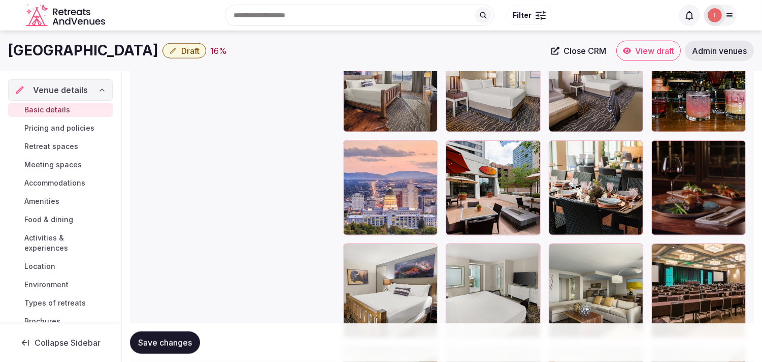
scroll to position [1887, 0]
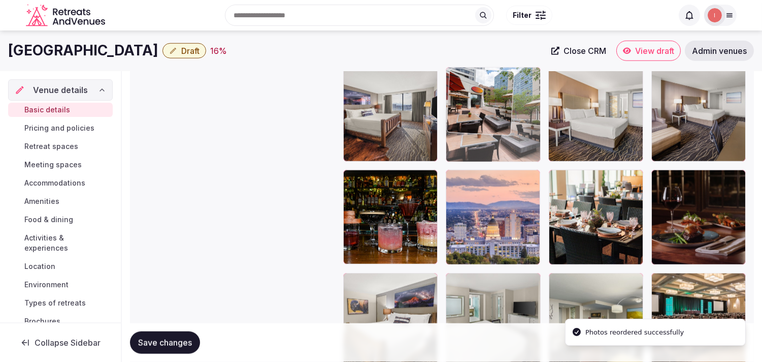
drag, startPoint x: 456, startPoint y: 180, endPoint x: 454, endPoint y: 94, distance: 85.9
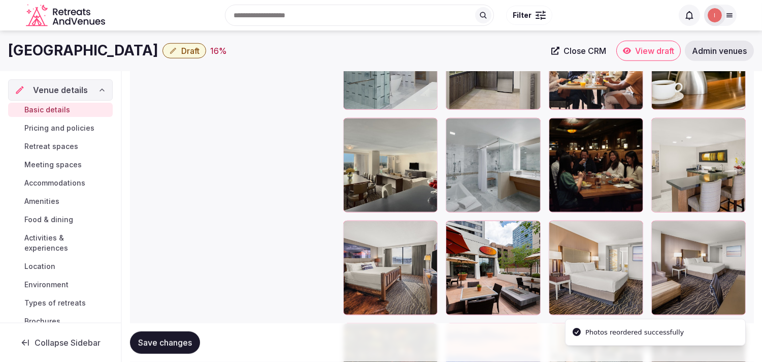
scroll to position [1717, 0]
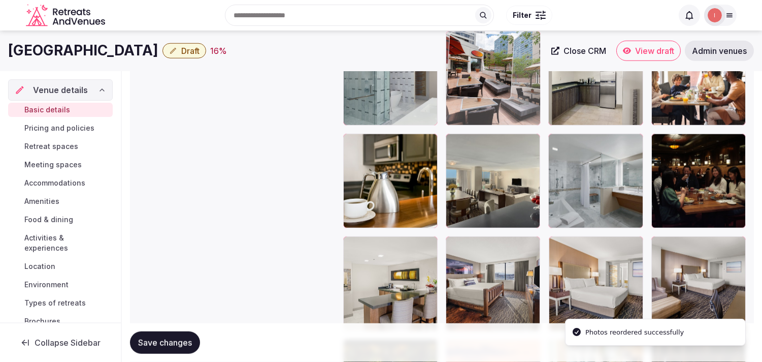
drag, startPoint x: 458, startPoint y: 123, endPoint x: 452, endPoint y: 77, distance: 46.6
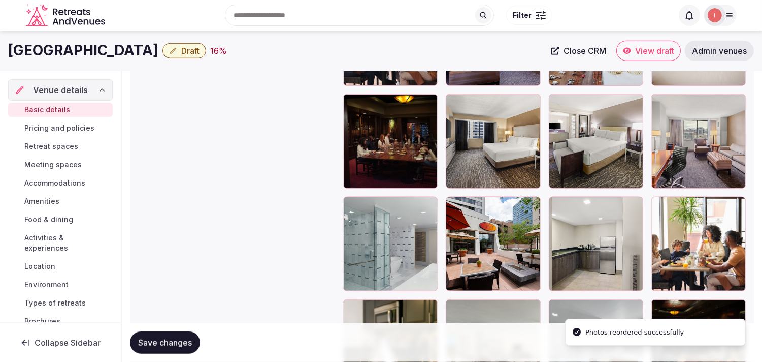
scroll to position [1548, 0]
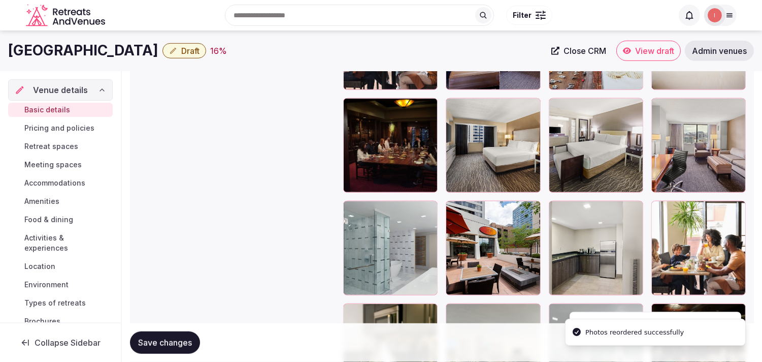
click at [460, 221] on div at bounding box center [493, 248] width 94 height 94
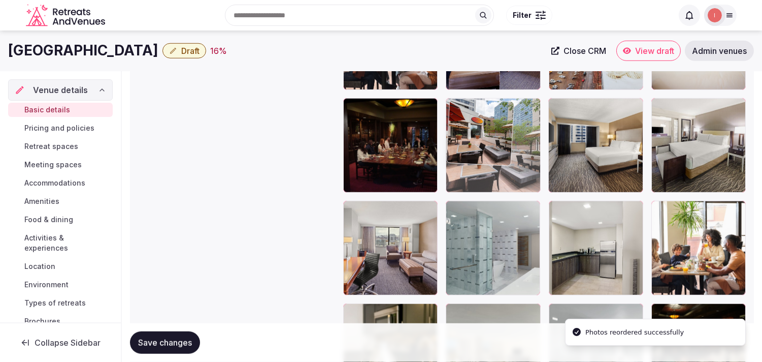
drag, startPoint x: 454, startPoint y: 210, endPoint x: 470, endPoint y: 80, distance: 130.6
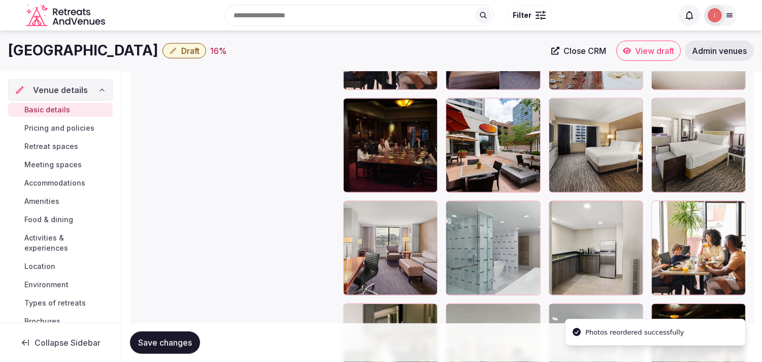
drag, startPoint x: 470, startPoint y: 80, endPoint x: 470, endPoint y: 68, distance: 12.2
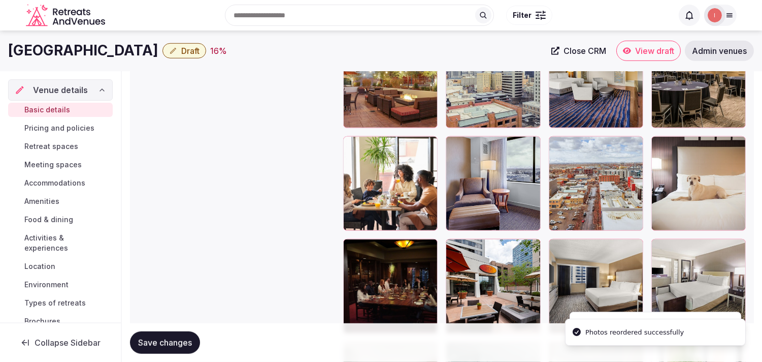
scroll to position [1435, 0]
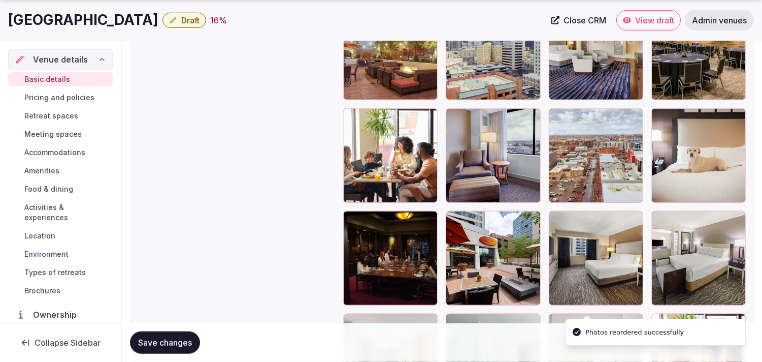
drag, startPoint x: 453, startPoint y: 215, endPoint x: 477, endPoint y: 57, distance: 160.3
click at [474, 37] on div "Hilton Salt Lake City Center Draft 16 % Close CRM View draft Admin venues" at bounding box center [381, 20] width 762 height 41
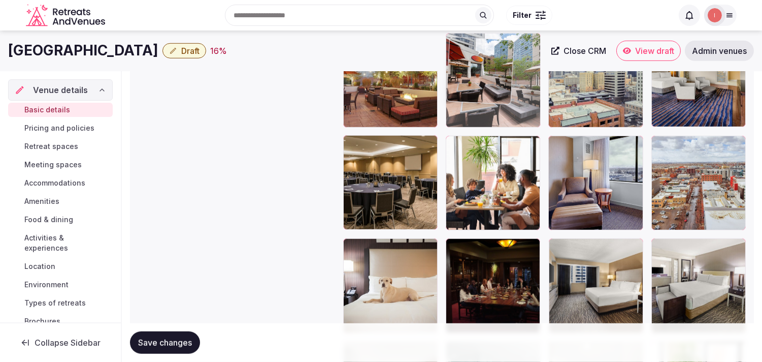
drag, startPoint x: 454, startPoint y: 216, endPoint x: 451, endPoint y: 50, distance: 166.7
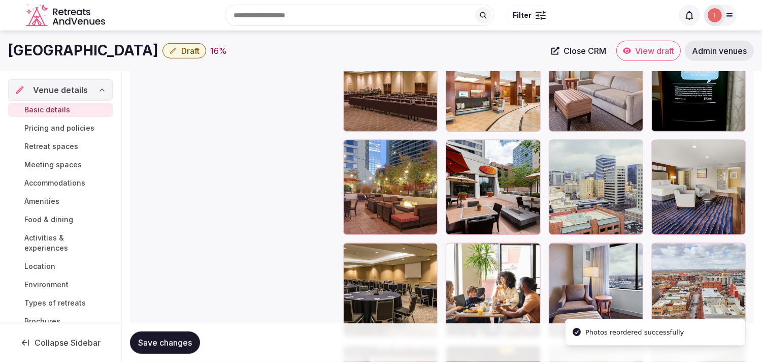
scroll to position [1291, 0]
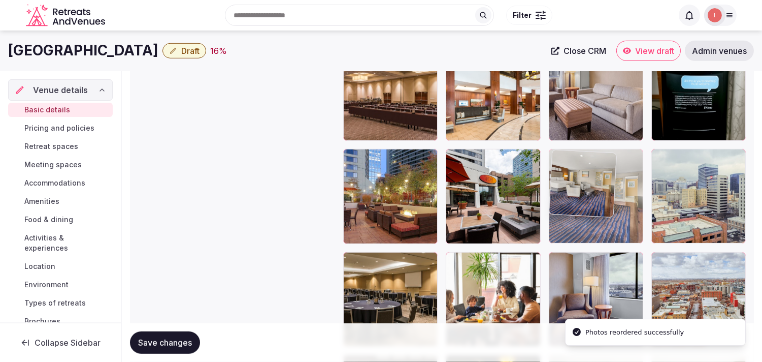
drag, startPoint x: 654, startPoint y: 154, endPoint x: 566, endPoint y: 163, distance: 88.8
click at [566, 163] on body "**********" at bounding box center [381, 27] width 762 height 2637
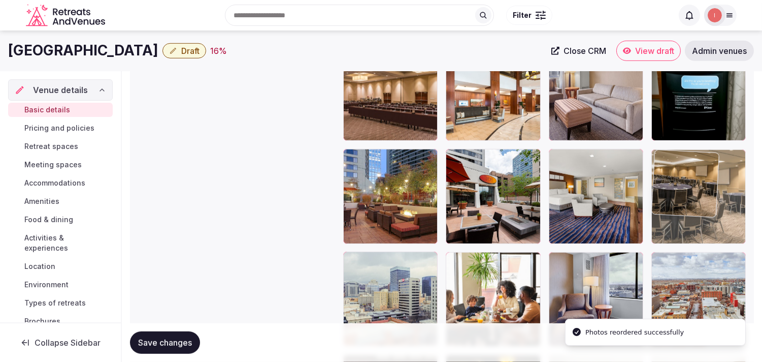
drag, startPoint x: 350, startPoint y: 260, endPoint x: 645, endPoint y: 158, distance: 311.6
click at [645, 158] on body "**********" at bounding box center [381, 27] width 762 height 2637
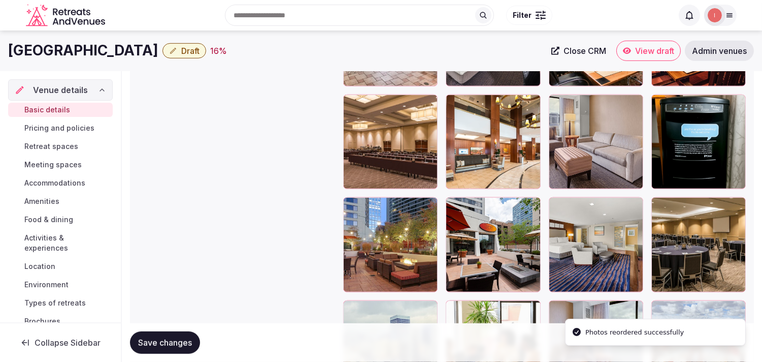
scroll to position [1178, 0]
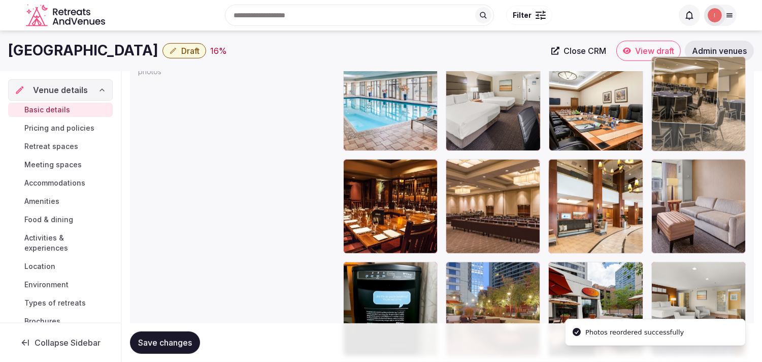
drag, startPoint x: 667, startPoint y: 270, endPoint x: 678, endPoint y: 103, distance: 167.5
click at [678, 103] on body "**********" at bounding box center [381, 140] width 762 height 2637
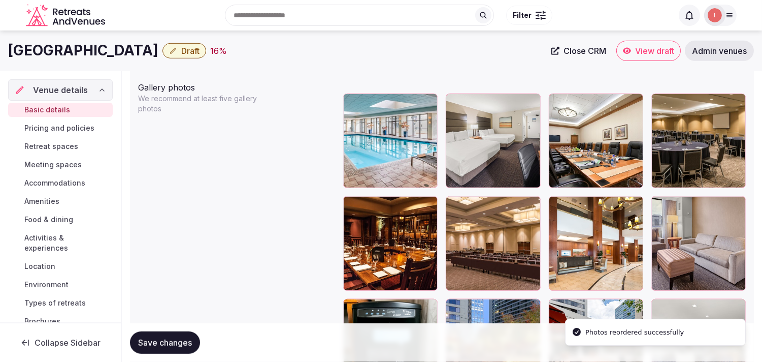
scroll to position [1122, 0]
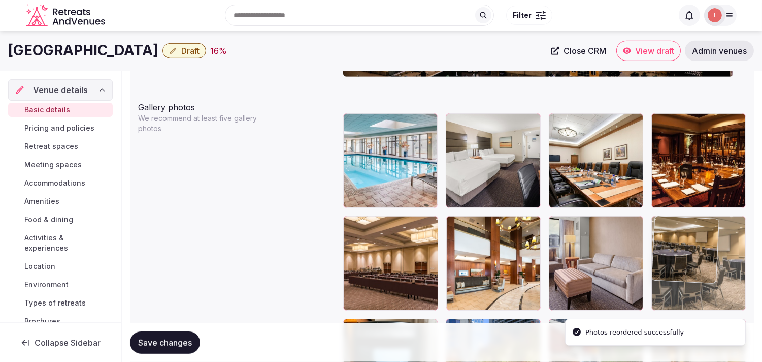
drag, startPoint x: 663, startPoint y: 120, endPoint x: 645, endPoint y: 246, distance: 127.7
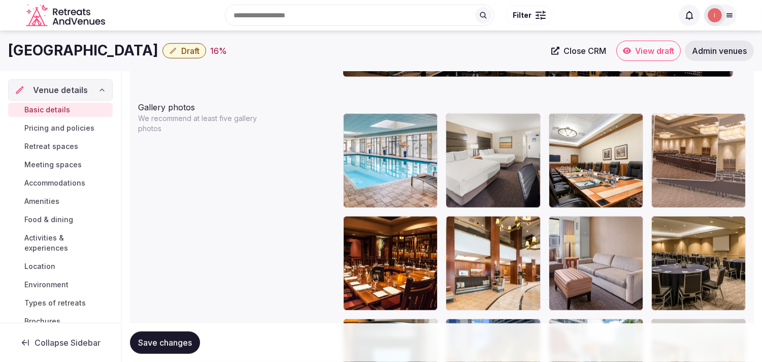
drag, startPoint x: 352, startPoint y: 225, endPoint x: 669, endPoint y: 150, distance: 326.0
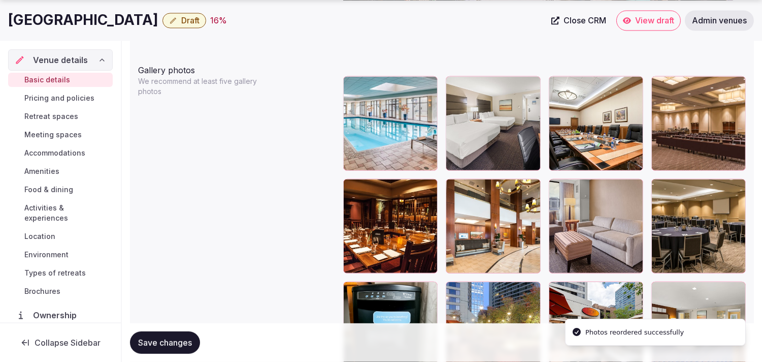
scroll to position [1178, 0]
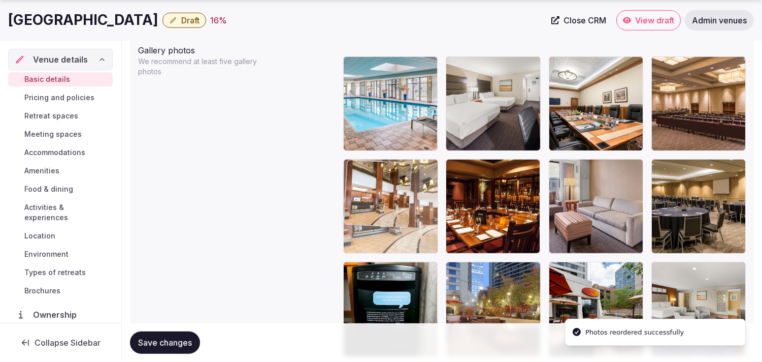
drag, startPoint x: 456, startPoint y: 175, endPoint x: 371, endPoint y: 183, distance: 84.7
click at [371, 183] on body "**********" at bounding box center [381, 140] width 762 height 2637
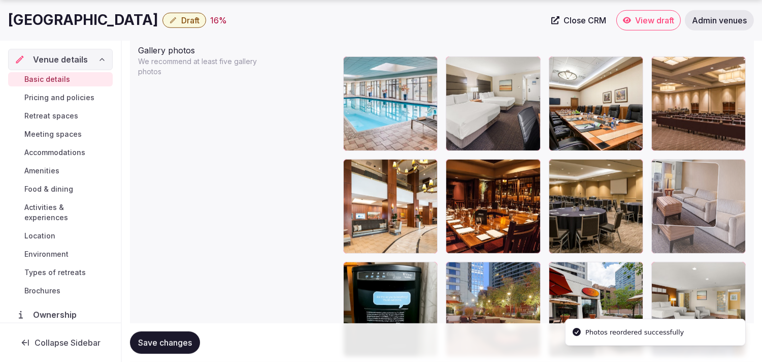
drag, startPoint x: 553, startPoint y: 163, endPoint x: 661, endPoint y: 167, distance: 108.8
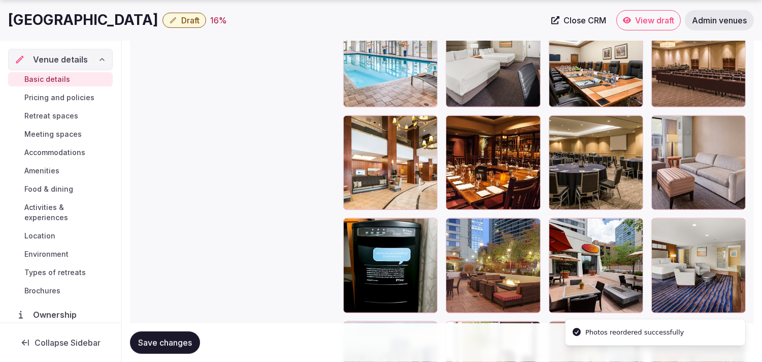
scroll to position [1235, 0]
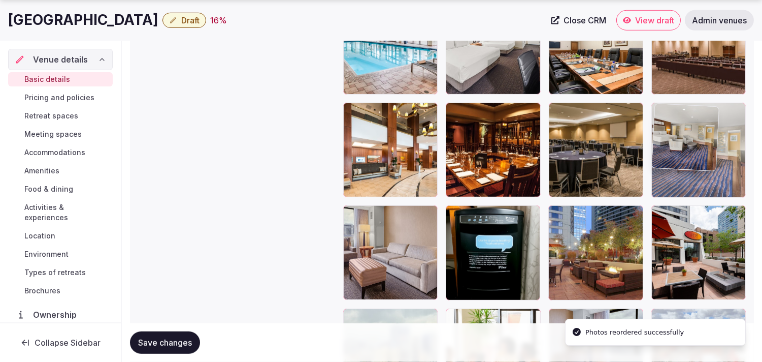
drag, startPoint x: 659, startPoint y: 212, endPoint x: 662, endPoint y: 150, distance: 61.5
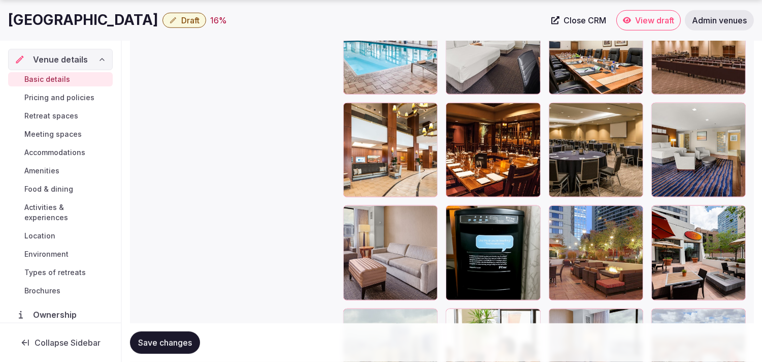
click at [154, 340] on span "Save changes" at bounding box center [165, 342] width 54 height 10
click at [154, 340] on div "Saving..." at bounding box center [161, 342] width 62 height 22
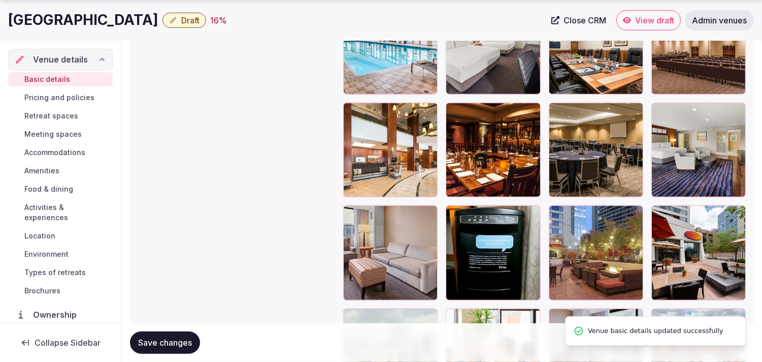
click at [154, 340] on span "Save changes" at bounding box center [165, 342] width 54 height 10
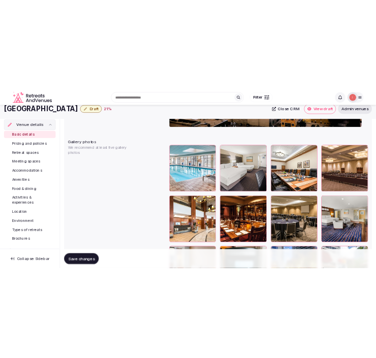
scroll to position [1122, 0]
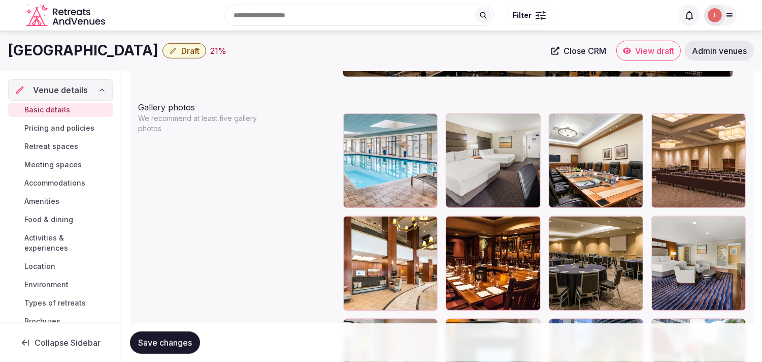
click at [200, 52] on span "Draft" at bounding box center [190, 51] width 18 height 10
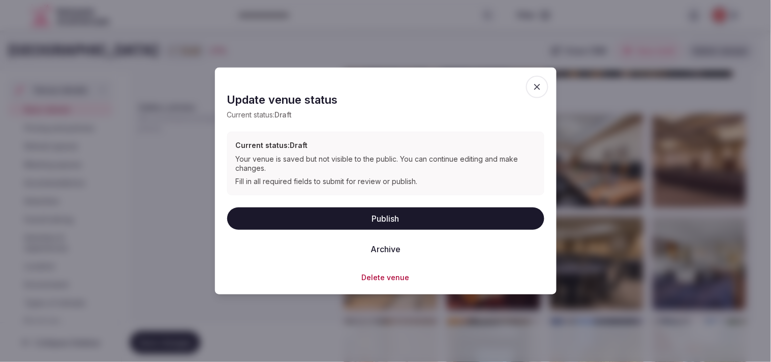
click at [423, 210] on button "Publish" at bounding box center [385, 218] width 317 height 22
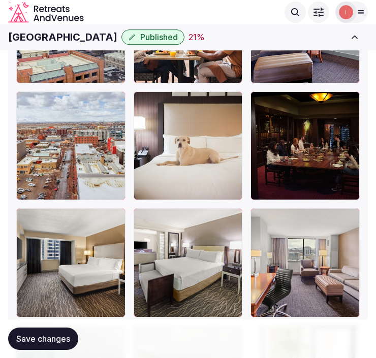
scroll to position [1912, 0]
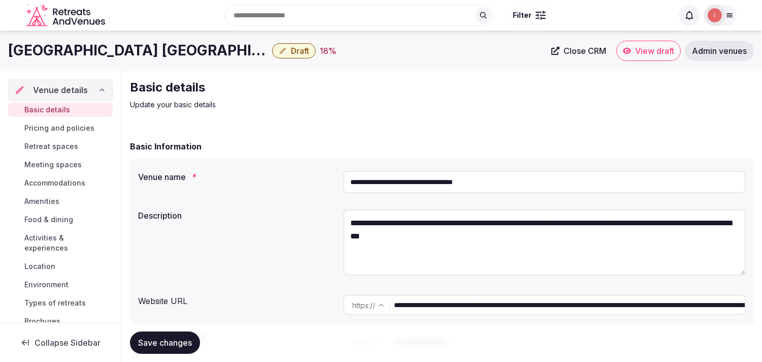
click at [375, 51] on span "Close CRM" at bounding box center [585, 51] width 43 height 10
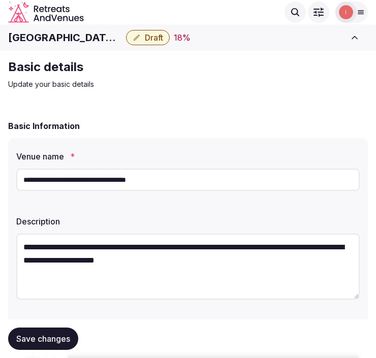
click at [161, 177] on input "**********" at bounding box center [187, 180] width 343 height 22
click at [140, 181] on input "**********" at bounding box center [187, 180] width 343 height 22
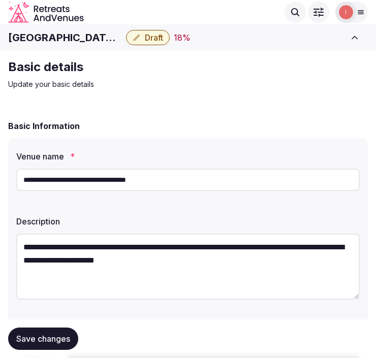
click at [140, 181] on input "**********" at bounding box center [187, 180] width 343 height 22
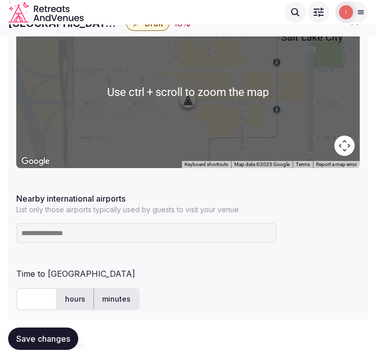
scroll to position [451, 0]
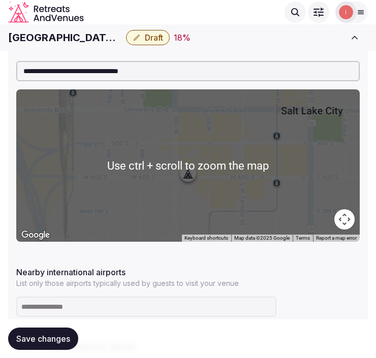
click at [99, 42] on h1 "[GEOGRAPHIC_DATA] [GEOGRAPHIC_DATA]" at bounding box center [65, 37] width 114 height 14
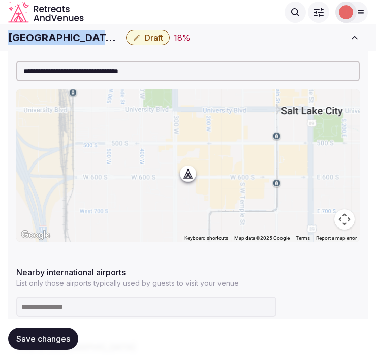
copy div "[GEOGRAPHIC_DATA] [GEOGRAPHIC_DATA]"
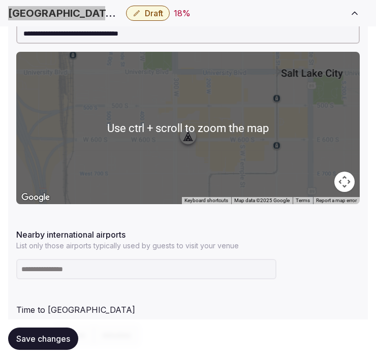
scroll to position [621, 0]
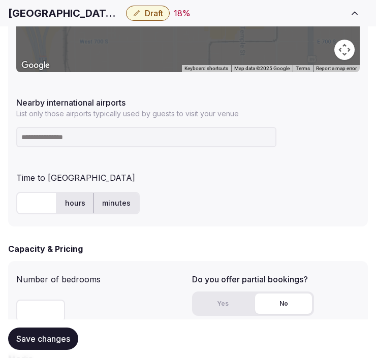
drag, startPoint x: 167, startPoint y: 148, endPoint x: 164, endPoint y: 143, distance: 5.9
click at [166, 146] on div at bounding box center [187, 137] width 343 height 28
click at [164, 140] on input at bounding box center [146, 137] width 260 height 20
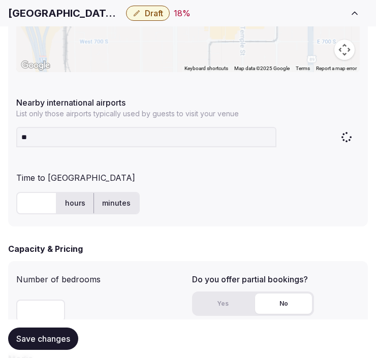
type input "***"
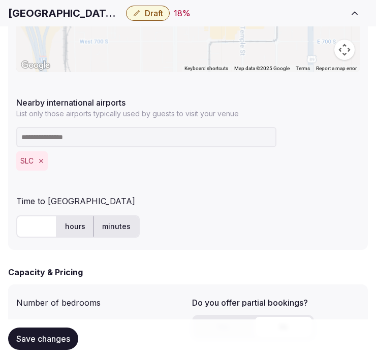
click at [32, 225] on input "text" at bounding box center [36, 226] width 41 height 22
type input "**"
click at [65, 331] on button "Save changes" at bounding box center [43, 339] width 70 height 22
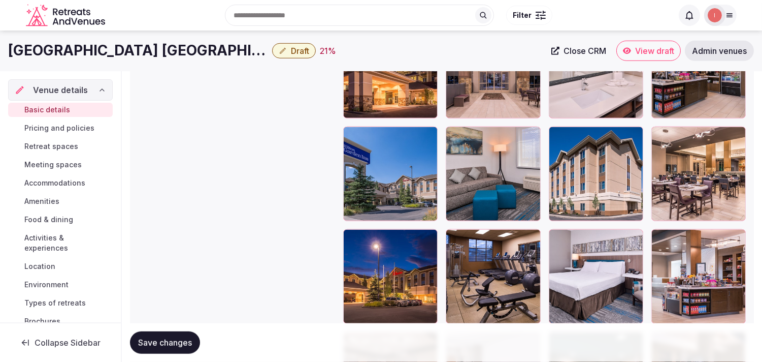
scroll to position [1411, 0]
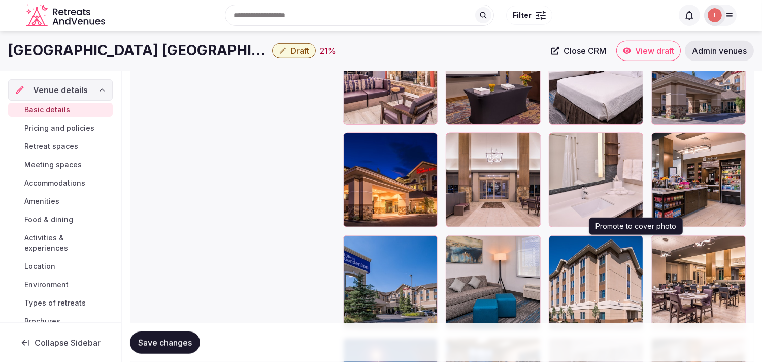
click at [375, 247] on icon "button" at bounding box center [633, 245] width 8 height 8
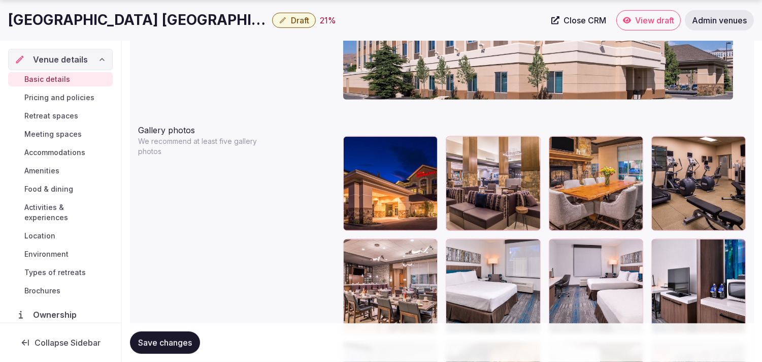
scroll to position [1103, 0]
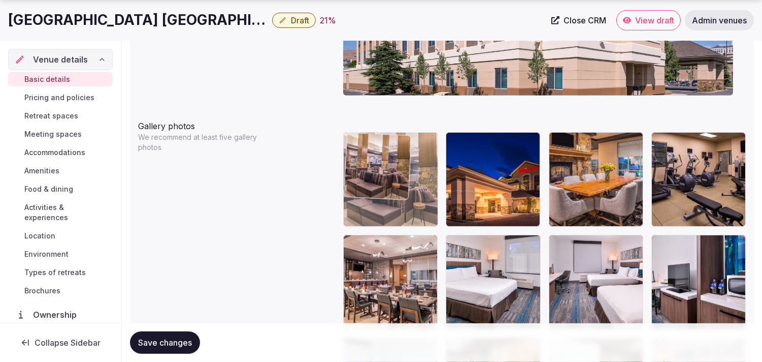
drag, startPoint x: 456, startPoint y: 141, endPoint x: 390, endPoint y: 147, distance: 66.9
click at [375, 147] on body "**********" at bounding box center [381, 215] width 762 height 2637
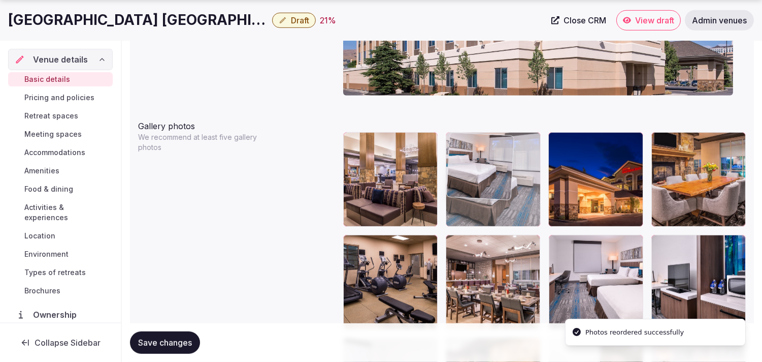
drag, startPoint x: 451, startPoint y: 242, endPoint x: 461, endPoint y: 150, distance: 92.0
click at [375, 150] on body "**********" at bounding box center [381, 215] width 762 height 2637
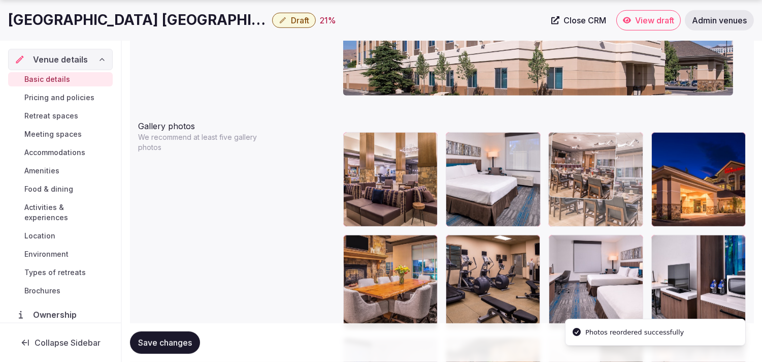
drag, startPoint x: 455, startPoint y: 243, endPoint x: 582, endPoint y: 179, distance: 142.0
click at [375, 179] on body "**********" at bounding box center [381, 215] width 762 height 2637
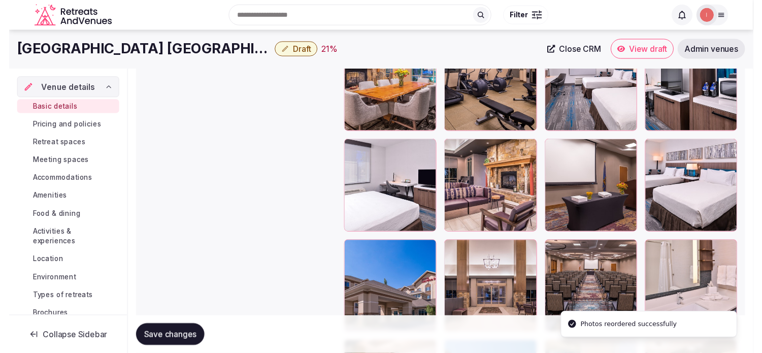
scroll to position [1272, 0]
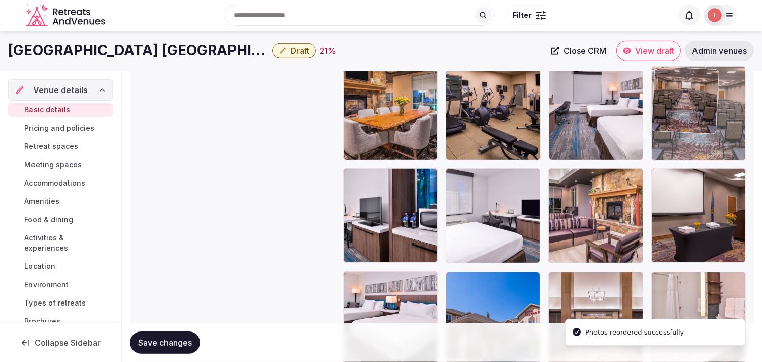
drag, startPoint x: 553, startPoint y: 281, endPoint x: 659, endPoint y: 110, distance: 201.4
click at [375, 110] on body "**********" at bounding box center [381, 46] width 762 height 2637
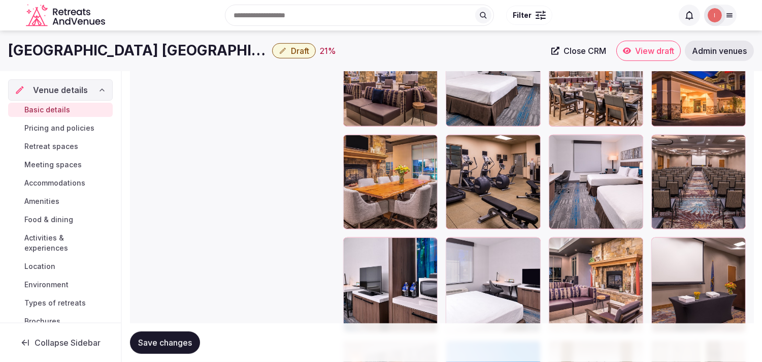
scroll to position [1159, 0]
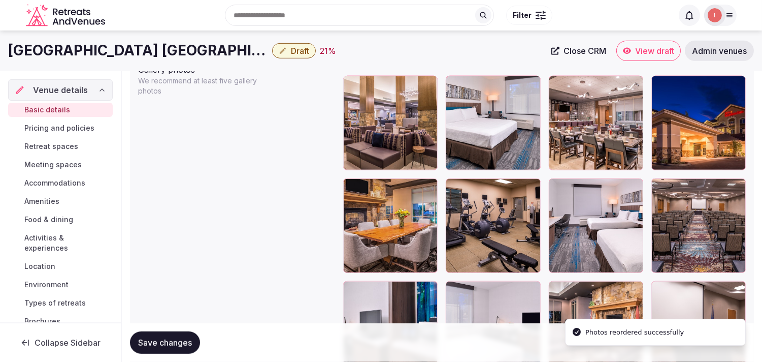
drag, startPoint x: 656, startPoint y: 188, endPoint x: 663, endPoint y: 114, distance: 74.0
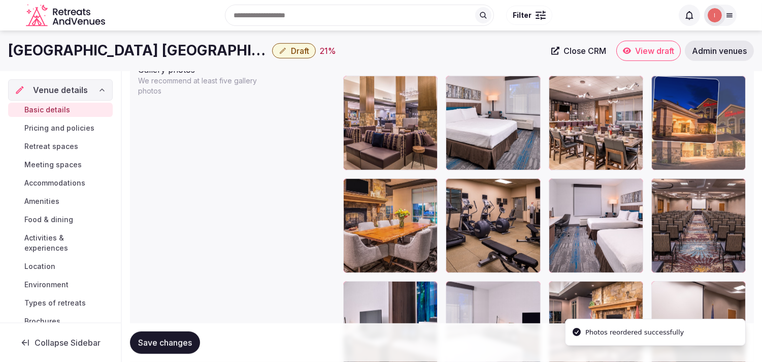
click at [375, 109] on body "**********" at bounding box center [381, 159] width 762 height 2637
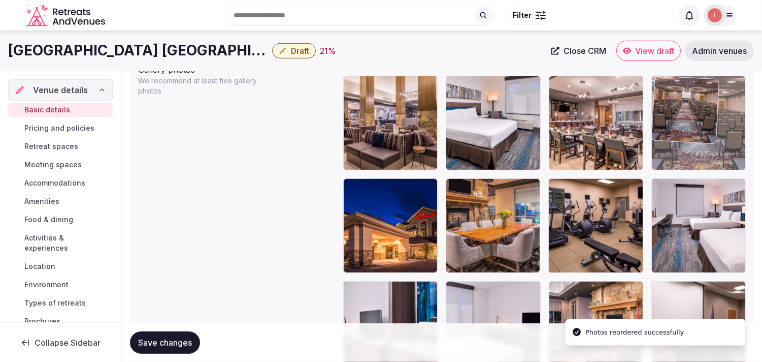
drag, startPoint x: 664, startPoint y: 192, endPoint x: 653, endPoint y: 117, distance: 75.5
click at [375, 117] on body "**********" at bounding box center [381, 159] width 762 height 2637
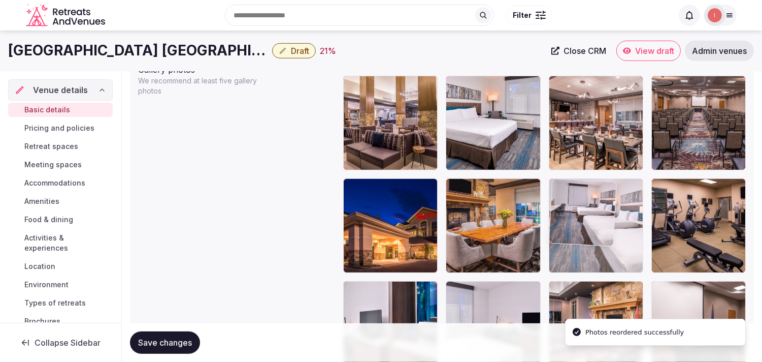
drag, startPoint x: 656, startPoint y: 185, endPoint x: 573, endPoint y: 190, distance: 83.5
click at [375, 190] on body "**********" at bounding box center [381, 159] width 762 height 2637
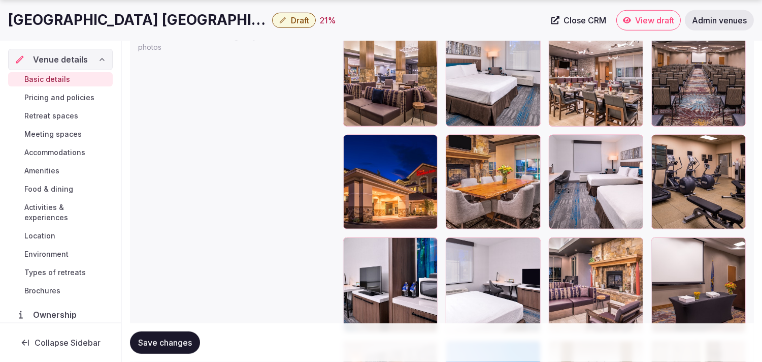
scroll to position [1272, 0]
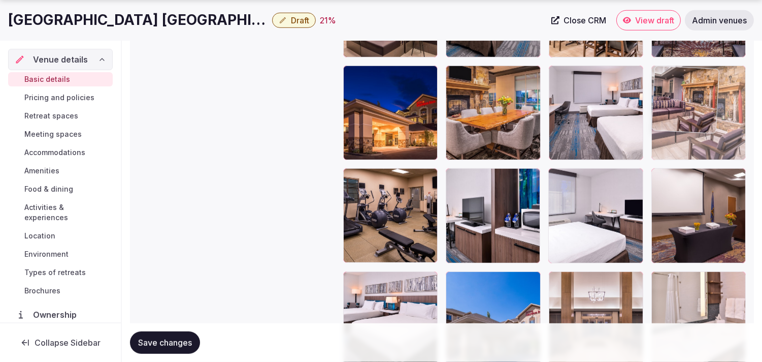
drag, startPoint x: 560, startPoint y: 185, endPoint x: 665, endPoint y: 92, distance: 140.7
click at [375, 92] on body "**********" at bounding box center [381, 46] width 762 height 2637
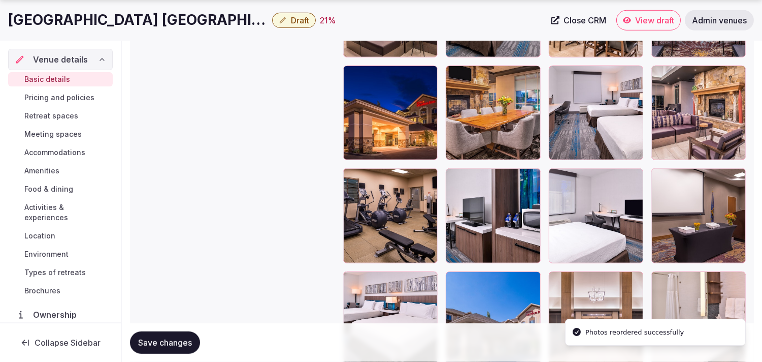
click at [180, 337] on span "Save changes" at bounding box center [165, 342] width 54 height 10
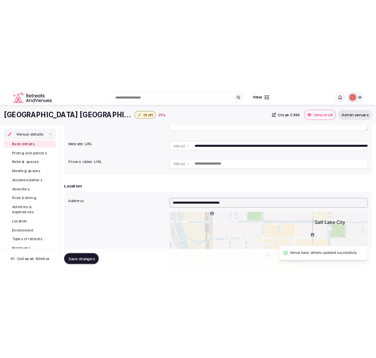
scroll to position [87, 0]
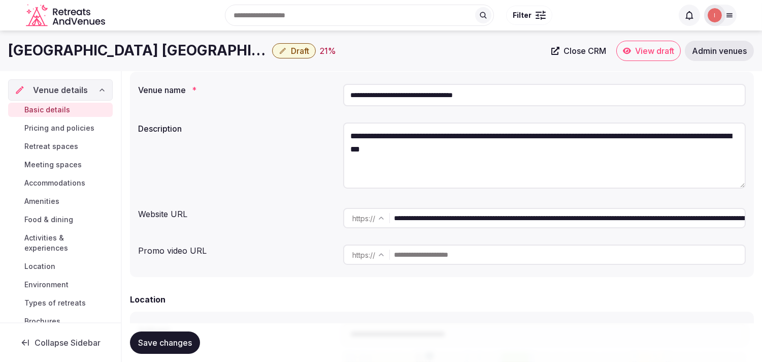
click at [295, 48] on span "Draft" at bounding box center [300, 51] width 18 height 10
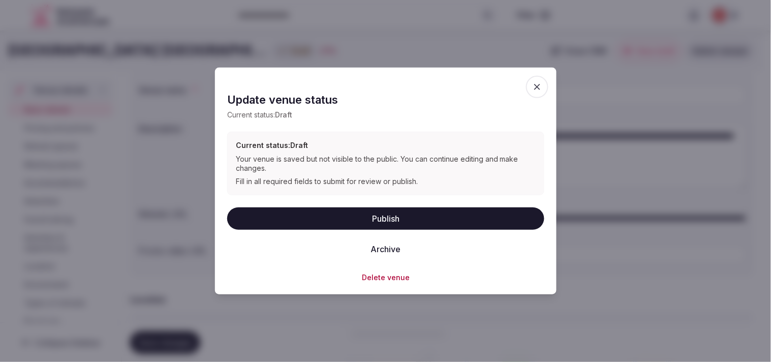
click at [375, 222] on button "Publish" at bounding box center [385, 218] width 317 height 22
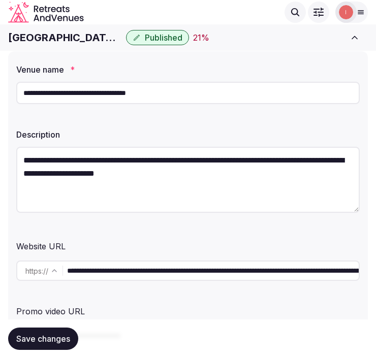
click at [34, 39] on h1 "[GEOGRAPHIC_DATA] [GEOGRAPHIC_DATA]" at bounding box center [65, 37] width 114 height 14
copy div "[GEOGRAPHIC_DATA] [GEOGRAPHIC_DATA]"
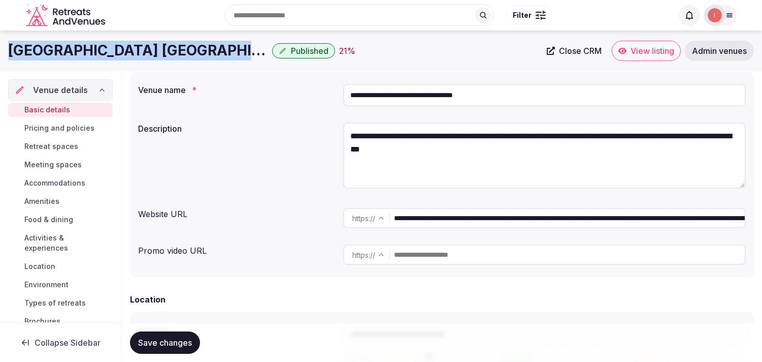
click at [375, 51] on span "Close CRM" at bounding box center [580, 51] width 43 height 10
copy div "[GEOGRAPHIC_DATA] [GEOGRAPHIC_DATA]"
click at [375, 54] on span "Close CRM" at bounding box center [580, 51] width 43 height 10
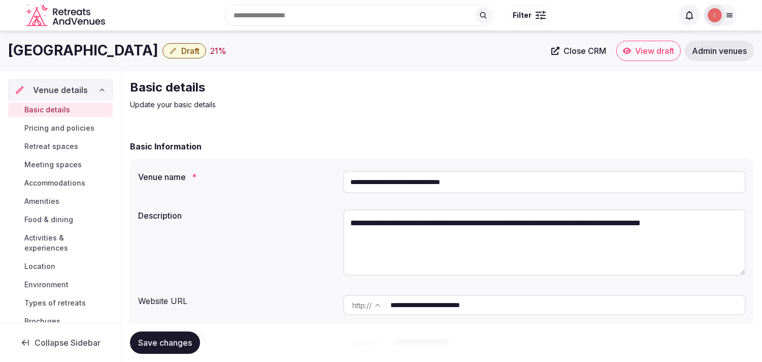
click at [375, 52] on span "Close CRM" at bounding box center [585, 51] width 43 height 10
click at [158, 58] on h1 "[GEOGRAPHIC_DATA]" at bounding box center [83, 51] width 150 height 20
copy div "[GEOGRAPHIC_DATA]"
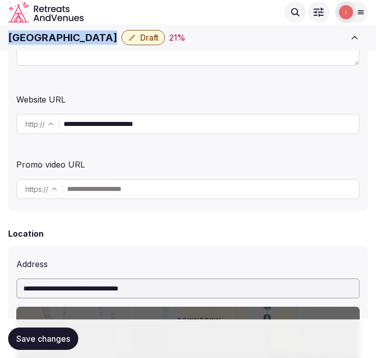
scroll to position [169, 0]
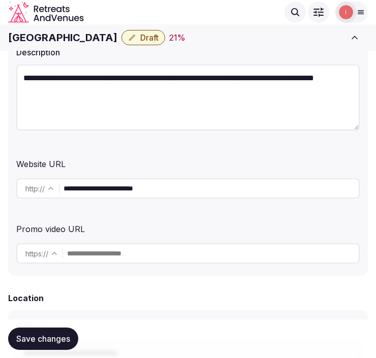
click at [185, 185] on input "**********" at bounding box center [210, 188] width 295 height 20
click at [73, 43] on h1 "Crystal Inn Hotel & Suites Downtown" at bounding box center [62, 37] width 109 height 14
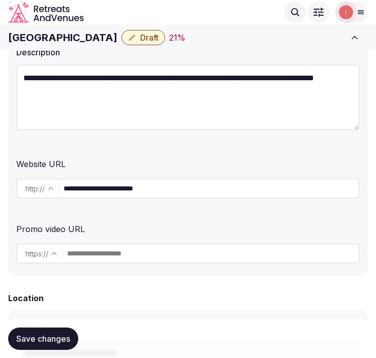
click at [73, 43] on h1 "Crystal Inn Hotel & Suites Downtown" at bounding box center [62, 37] width 109 height 14
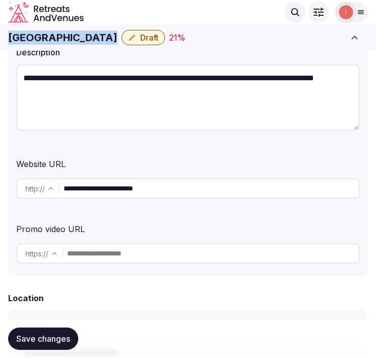
click at [73, 43] on h1 "Crystal Inn Hotel & Suites Downtown" at bounding box center [62, 37] width 109 height 14
copy div "Crystal Inn Hotel & Suites Downtown"
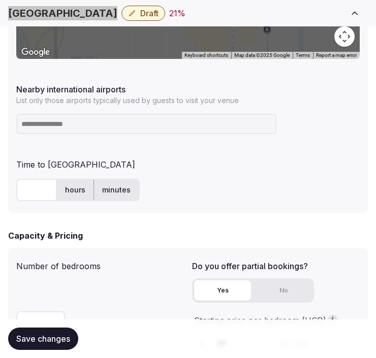
scroll to position [677, 0]
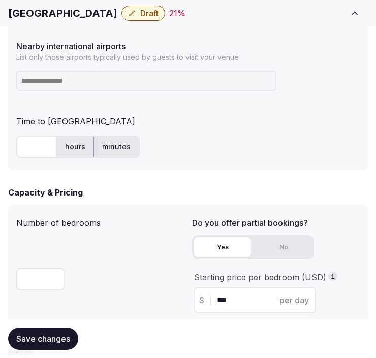
click at [145, 84] on input at bounding box center [146, 81] width 260 height 20
type input "***"
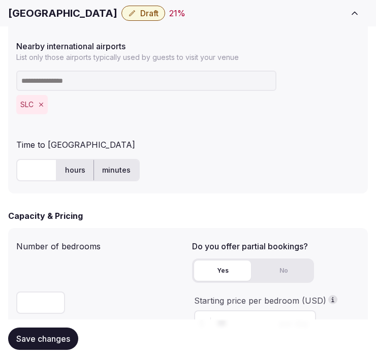
click at [27, 174] on input "text" at bounding box center [36, 170] width 41 height 22
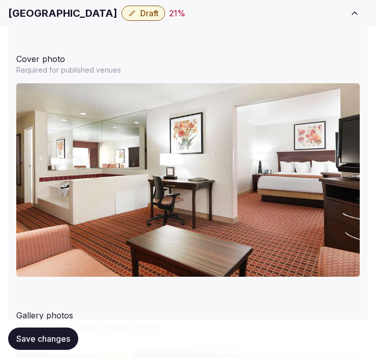
scroll to position [1298, 0]
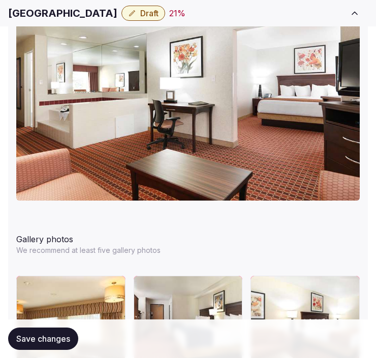
type input "**"
click at [39, 331] on button "Save changes" at bounding box center [43, 339] width 70 height 22
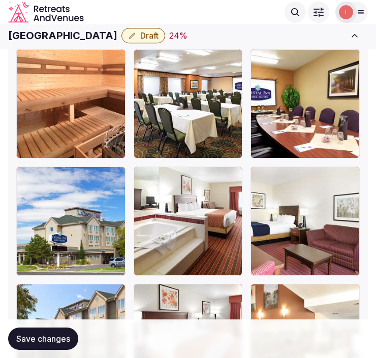
scroll to position [1989, 0]
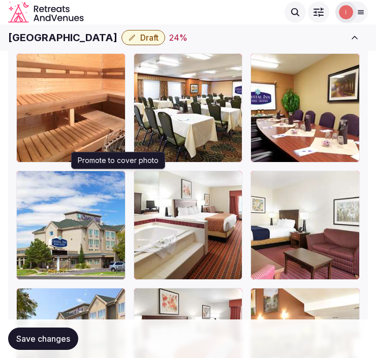
click at [113, 182] on button "button" at bounding box center [115, 181] width 12 height 12
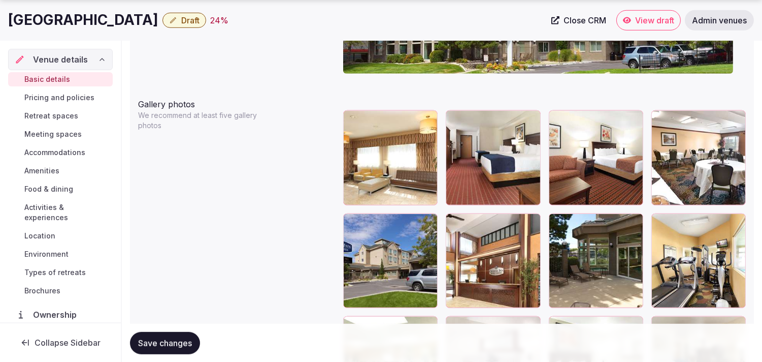
scroll to position [1210, 0]
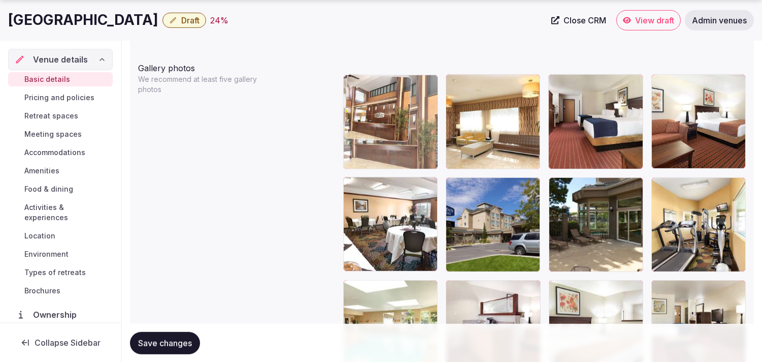
drag, startPoint x: 458, startPoint y: 184, endPoint x: 380, endPoint y: 120, distance: 100.7
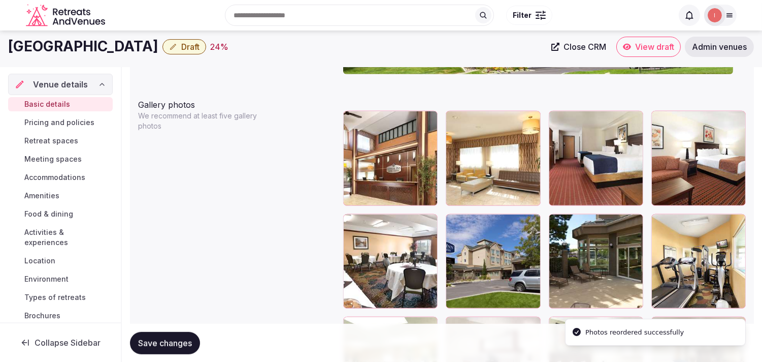
scroll to position [1154, 0]
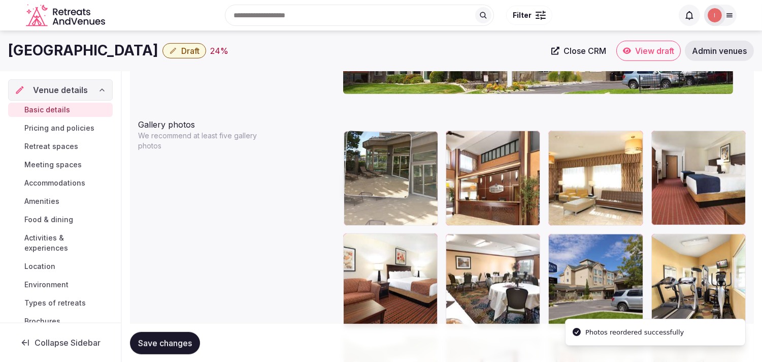
drag, startPoint x: 447, startPoint y: 192, endPoint x: 379, endPoint y: 161, distance: 74.8
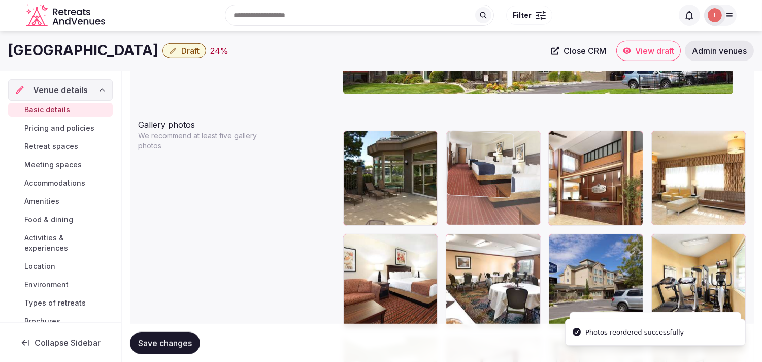
drag, startPoint x: 654, startPoint y: 133, endPoint x: 499, endPoint y: 133, distance: 154.9
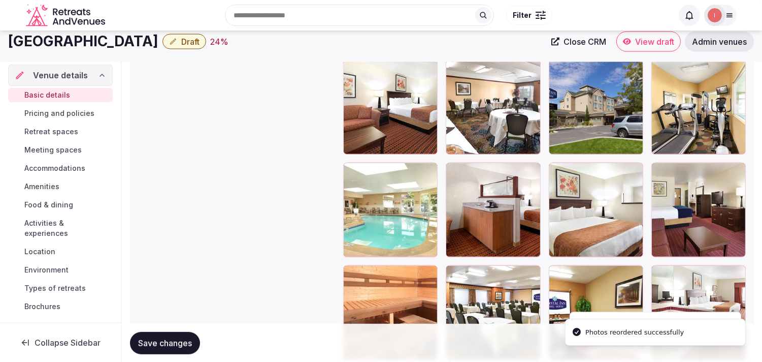
scroll to position [1323, 0]
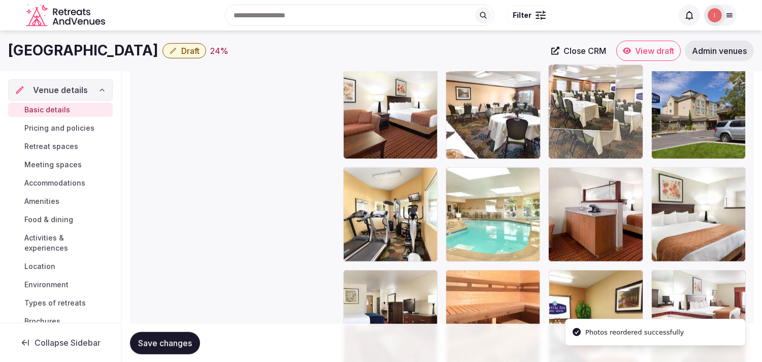
drag, startPoint x: 454, startPoint y: 283, endPoint x: 589, endPoint y: 111, distance: 219.3
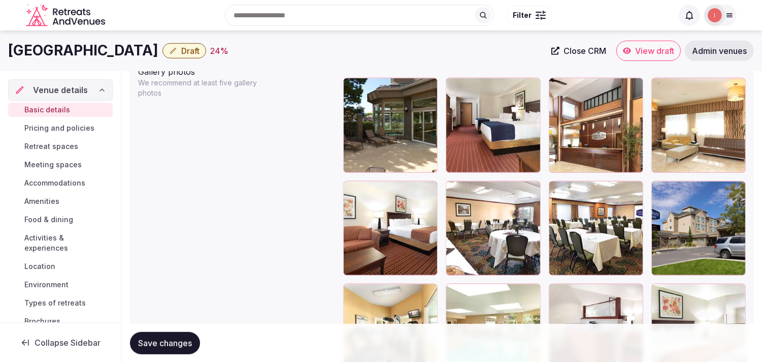
scroll to position [1154, 0]
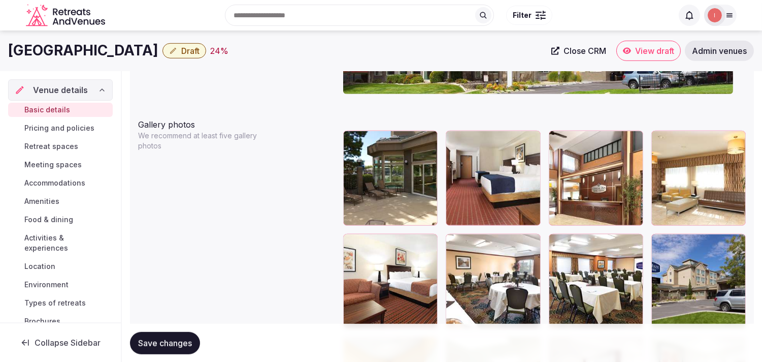
drag, startPoint x: 560, startPoint y: 236, endPoint x: 552, endPoint y: 178, distance: 58.5
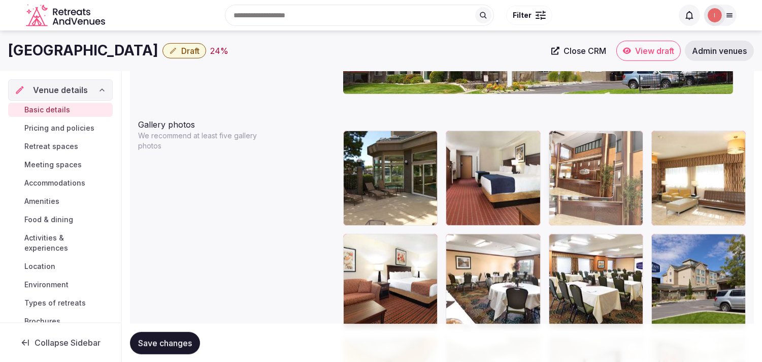
drag, startPoint x: 552, startPoint y: 178, endPoint x: 548, endPoint y: 166, distance: 13.3
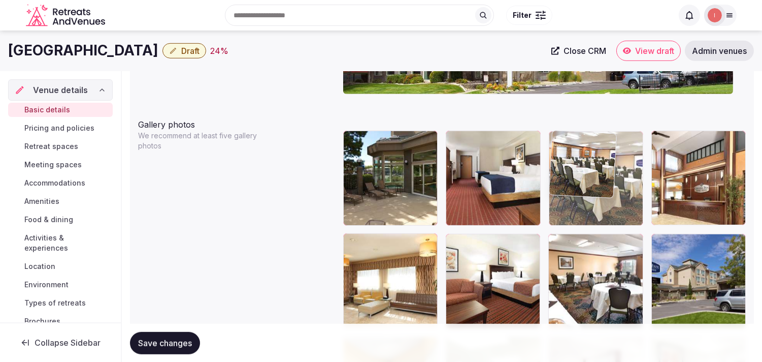
drag, startPoint x: 556, startPoint y: 242, endPoint x: 564, endPoint y: 168, distance: 74.1
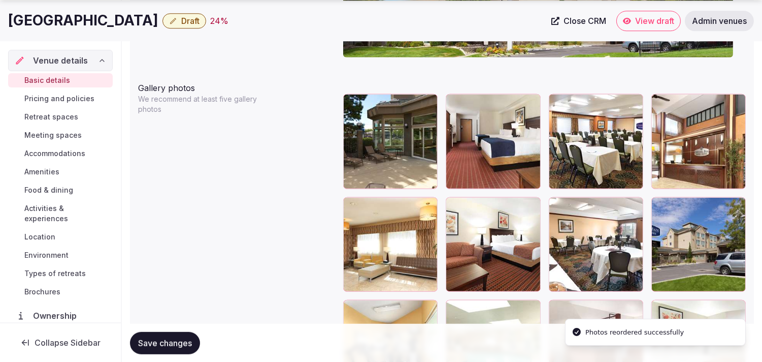
scroll to position [1210, 0]
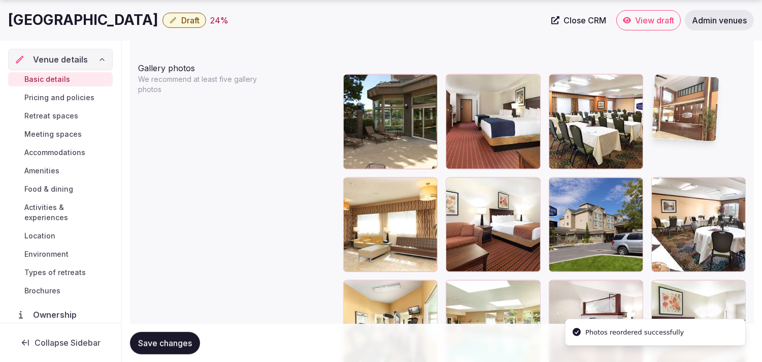
click at [375, 107] on img at bounding box center [685, 107] width 67 height 67
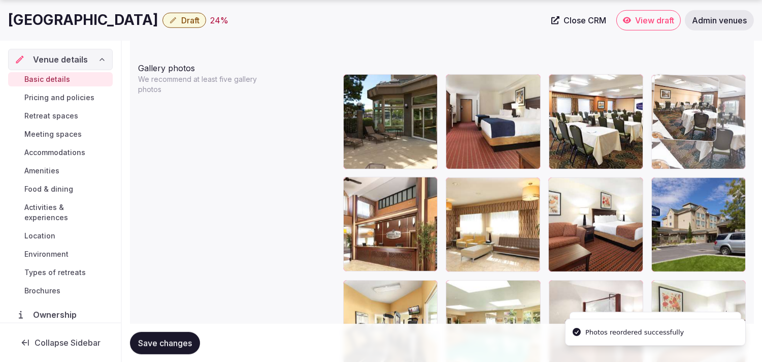
drag, startPoint x: 663, startPoint y: 191, endPoint x: 668, endPoint y: 117, distance: 73.9
click at [375, 117] on img at bounding box center [685, 107] width 67 height 67
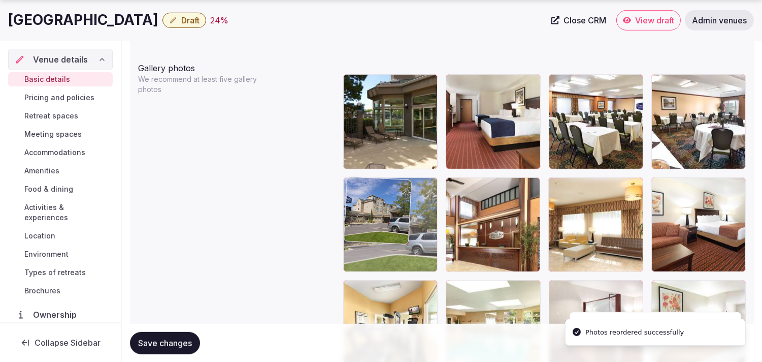
drag, startPoint x: 657, startPoint y: 188, endPoint x: 363, endPoint y: 190, distance: 294.1
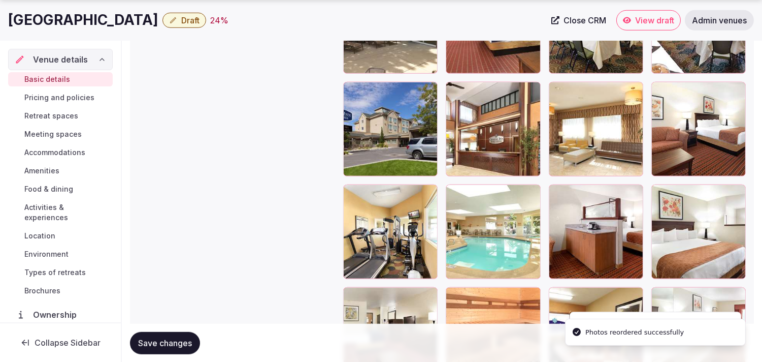
scroll to position [1323, 0]
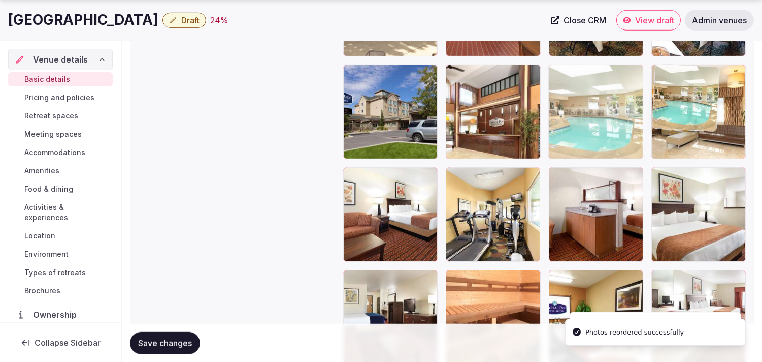
drag, startPoint x: 594, startPoint y: 143, endPoint x: 627, endPoint y: 112, distance: 44.9
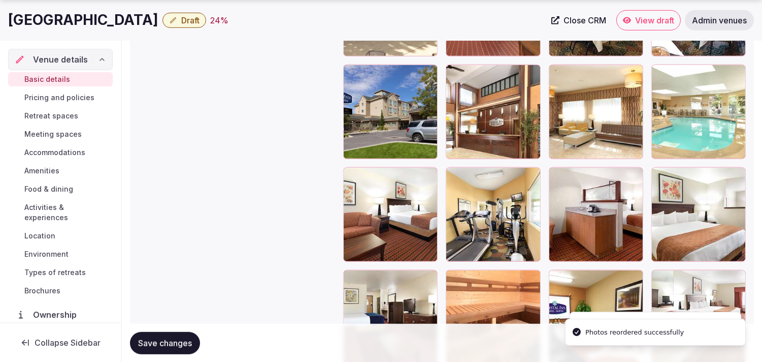
drag, startPoint x: 656, startPoint y: 72, endPoint x: 617, endPoint y: 74, distance: 39.2
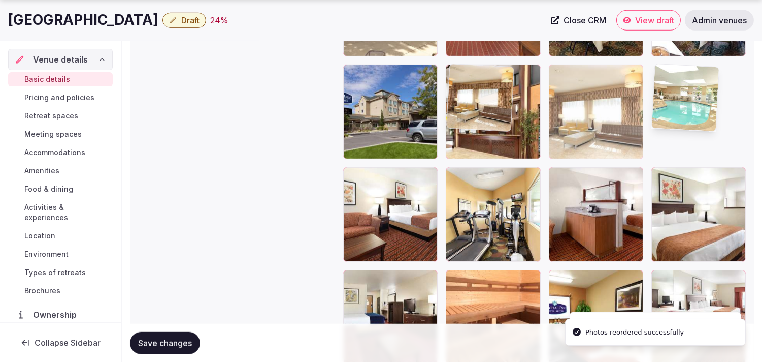
drag, startPoint x: 617, startPoint y: 74, endPoint x: 590, endPoint y: 79, distance: 28.0
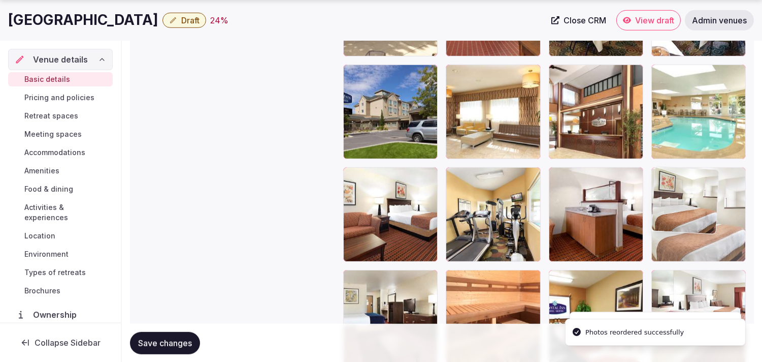
drag, startPoint x: 660, startPoint y: 176, endPoint x: 651, endPoint y: 140, distance: 37.2
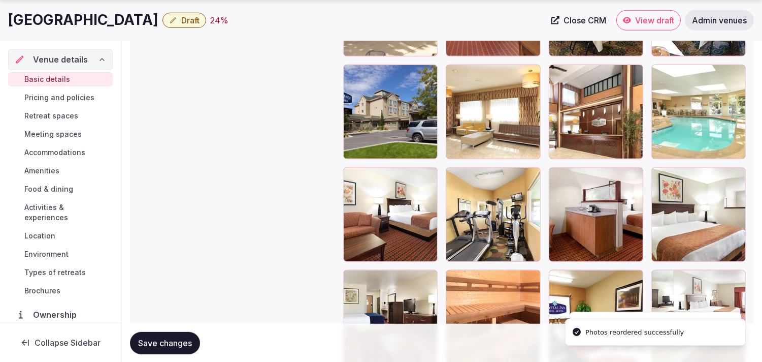
click at [375, 140] on div at bounding box center [699, 112] width 94 height 94
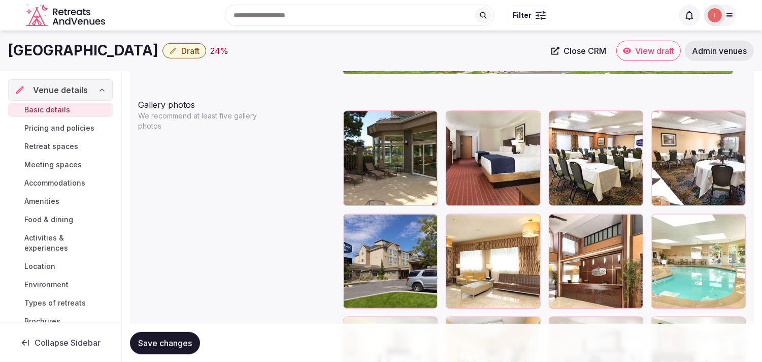
scroll to position [1154, 0]
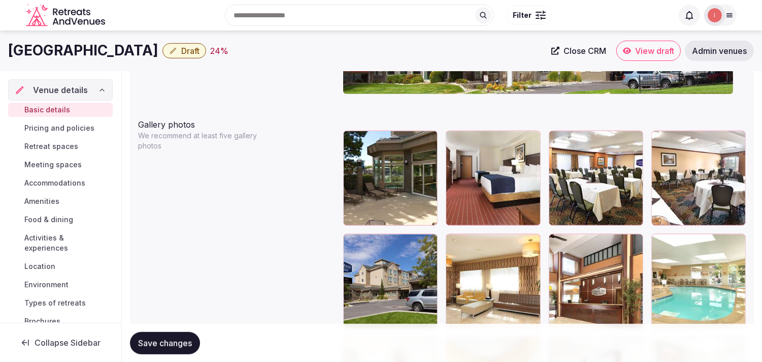
click at [180, 347] on button "Save changes" at bounding box center [165, 342] width 70 height 22
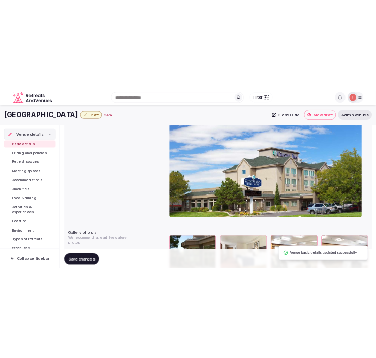
scroll to position [984, 0]
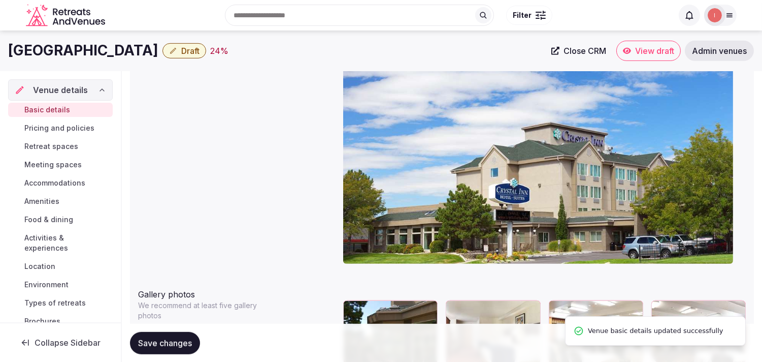
click at [200, 53] on span "Draft" at bounding box center [190, 51] width 18 height 10
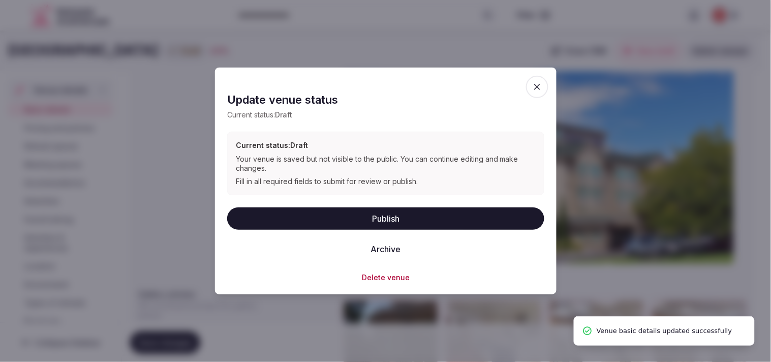
click at [375, 222] on button "Publish" at bounding box center [385, 218] width 317 height 22
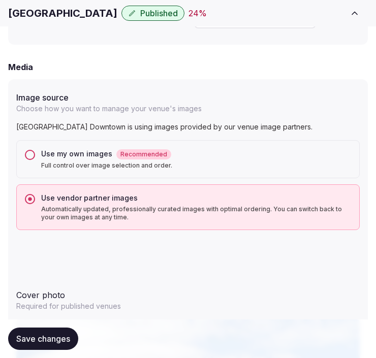
scroll to position [1549, 0]
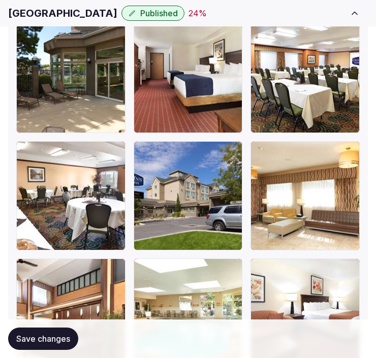
click at [42, 338] on span "Save changes" at bounding box center [43, 339] width 54 height 10
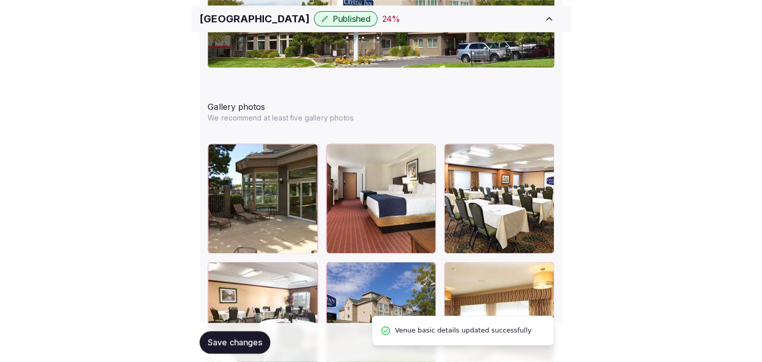
scroll to position [1492, 0]
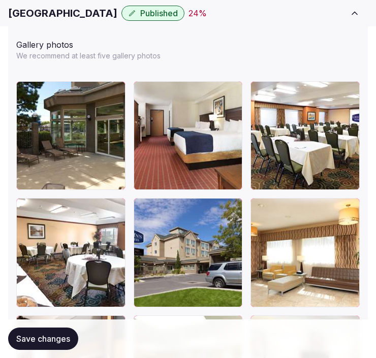
click at [66, 17] on h1 "Crystal Inn Hotel & Suites Downtown" at bounding box center [62, 13] width 109 height 14
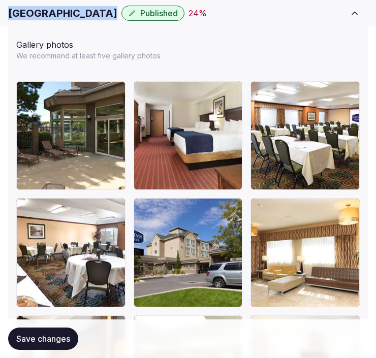
click at [66, 17] on h1 "Crystal Inn Hotel & Suites Downtown" at bounding box center [62, 13] width 109 height 14
copy div "Crystal Inn Hotel & Suites Downtown"
click at [47, 337] on span "Save changes" at bounding box center [43, 339] width 54 height 10
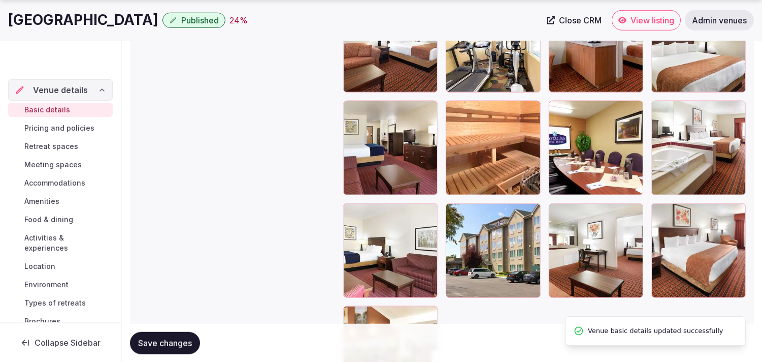
drag, startPoint x: 577, startPoint y: 13, endPoint x: 524, endPoint y: 21, distance: 53.4
click at [375, 21] on div "Crystal Inn Hotel & Suites Downtown Published 24 %" at bounding box center [274, 20] width 533 height 20
drag, startPoint x: 626, startPoint y: 16, endPoint x: 621, endPoint y: 21, distance: 7.6
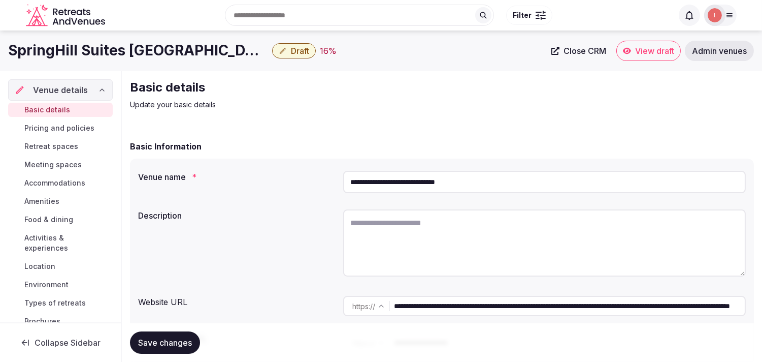
click at [569, 46] on span "Close CRM" at bounding box center [585, 51] width 43 height 10
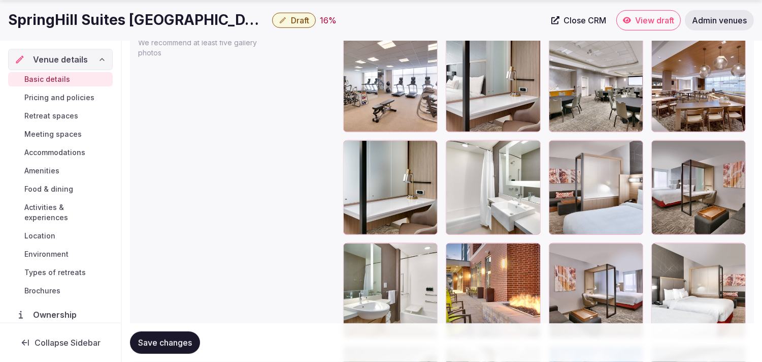
scroll to position [1411, 0]
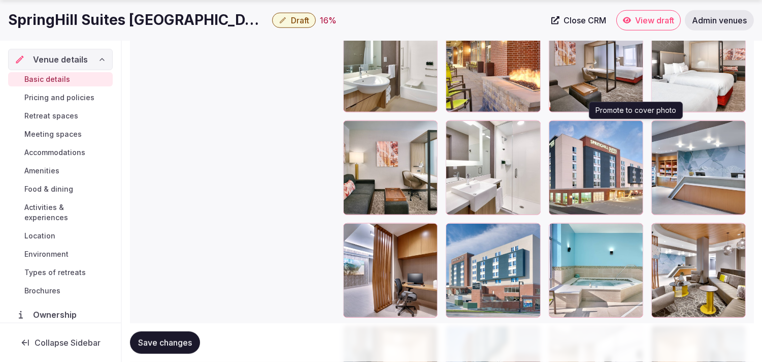
click at [635, 133] on button "button" at bounding box center [633, 130] width 12 height 12
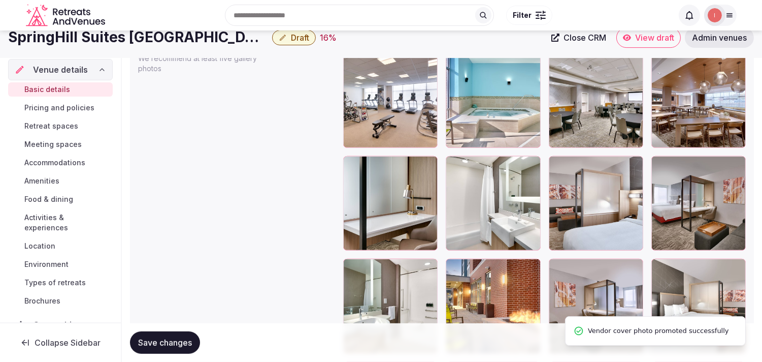
scroll to position [1057, 0]
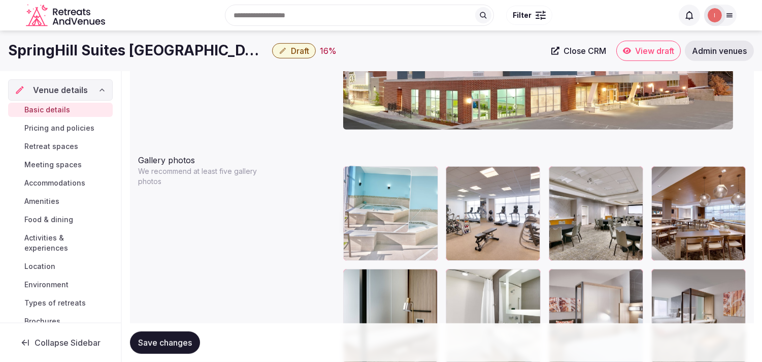
drag, startPoint x: 454, startPoint y: 172, endPoint x: 357, endPoint y: 184, distance: 98.3
click at [357, 184] on img at bounding box center [377, 199] width 67 height 67
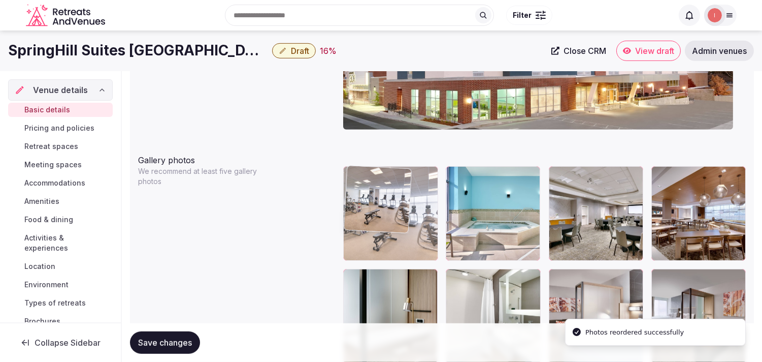
drag, startPoint x: 451, startPoint y: 175, endPoint x: 376, endPoint y: 175, distance: 74.7
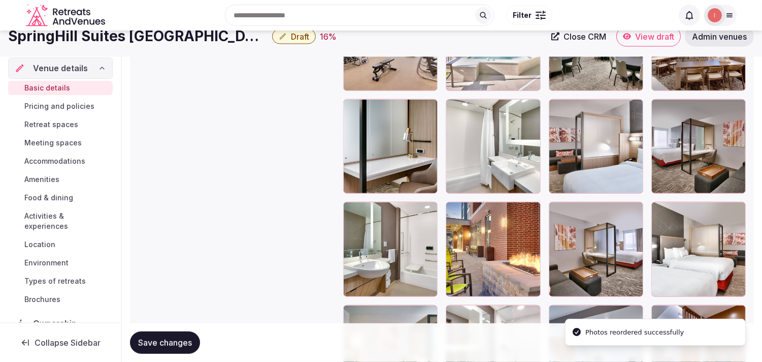
scroll to position [1226, 0]
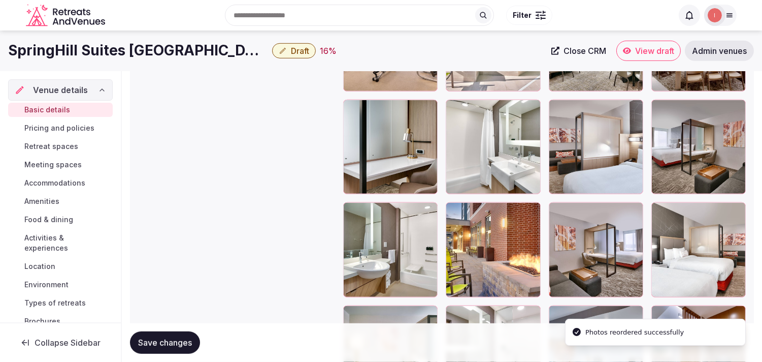
drag, startPoint x: 452, startPoint y: 207, endPoint x: 388, endPoint y: 136, distance: 95.6
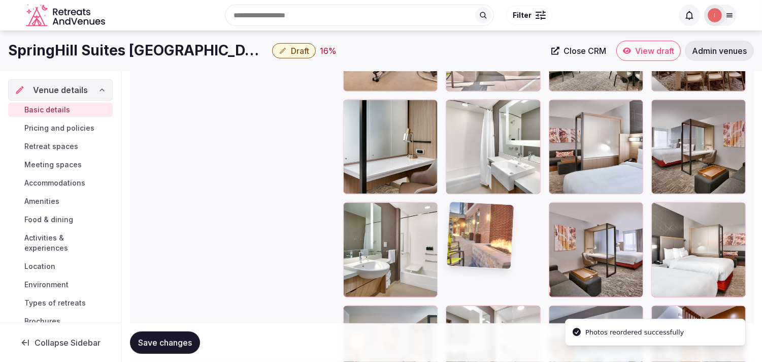
click at [380, 131] on div at bounding box center [390, 147] width 94 height 94
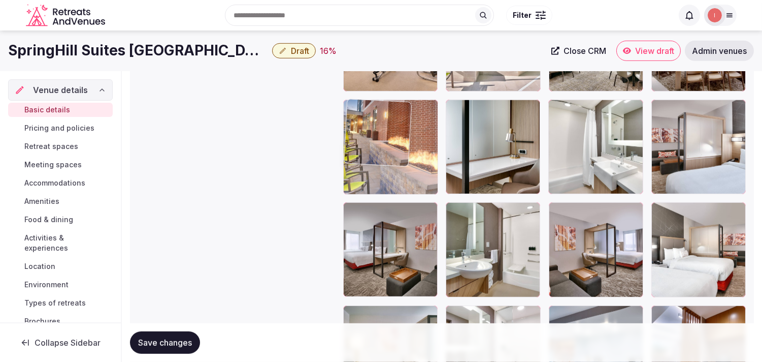
drag, startPoint x: 458, startPoint y: 212, endPoint x: 391, endPoint y: 142, distance: 96.3
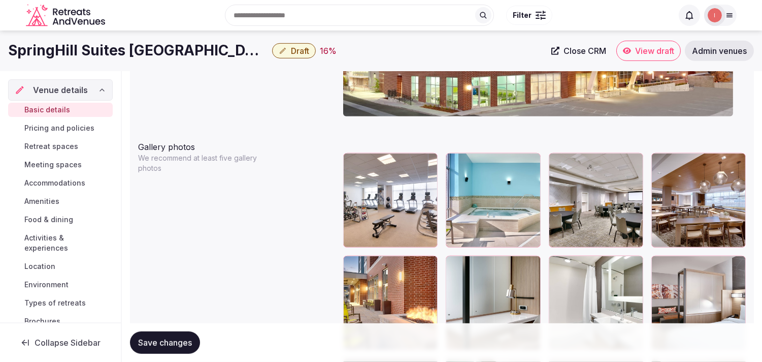
scroll to position [1057, 0]
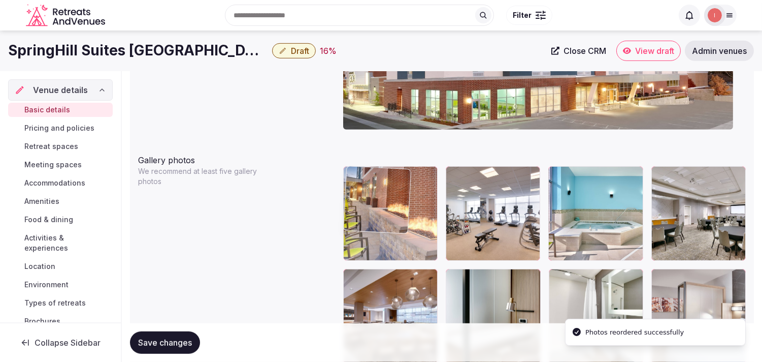
drag, startPoint x: 351, startPoint y: 276, endPoint x: 373, endPoint y: 165, distance: 113.5
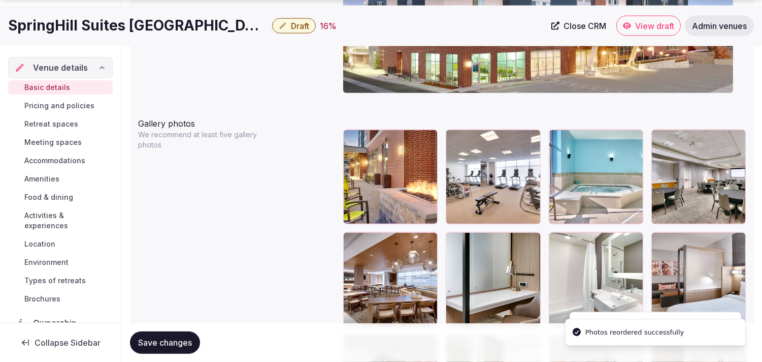
scroll to position [1113, 0]
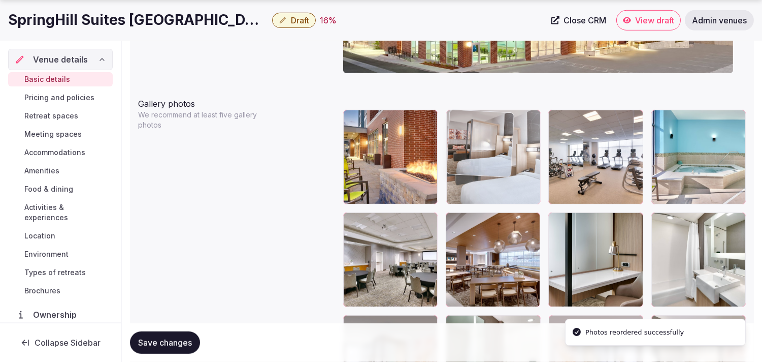
drag, startPoint x: 666, startPoint y: 222, endPoint x: 467, endPoint y: 140, distance: 215.5
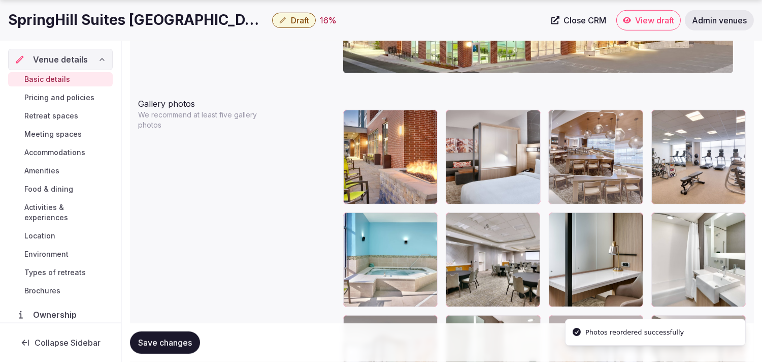
drag, startPoint x: 449, startPoint y: 220, endPoint x: 524, endPoint y: 153, distance: 100.7
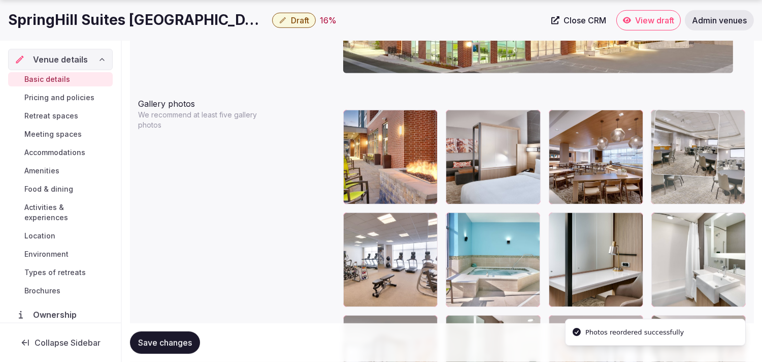
drag, startPoint x: 454, startPoint y: 221, endPoint x: 652, endPoint y: 141, distance: 213.1
drag, startPoint x: 652, startPoint y: 141, endPoint x: 633, endPoint y: 146, distance: 19.3
click at [652, 141] on img at bounding box center [685, 142] width 67 height 67
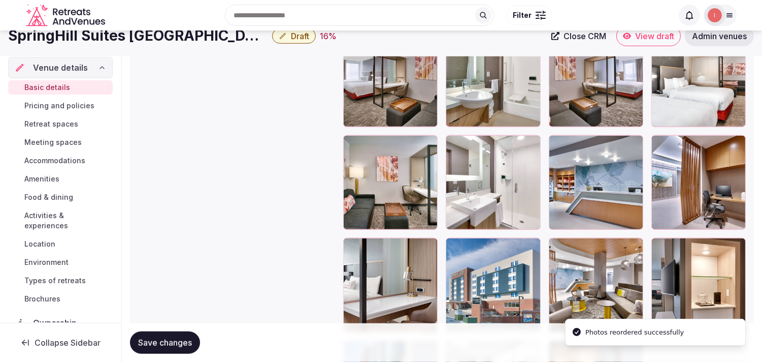
scroll to position [1395, 0]
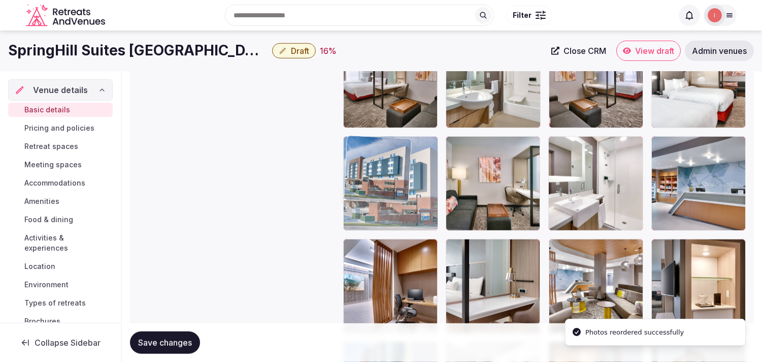
drag, startPoint x: 452, startPoint y: 245, endPoint x: 381, endPoint y: 111, distance: 151.8
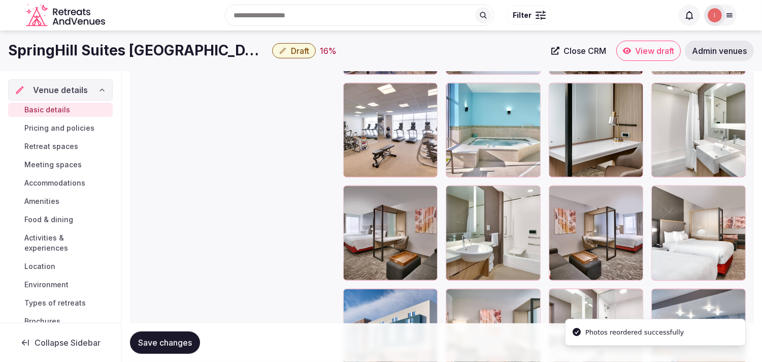
scroll to position [1226, 0]
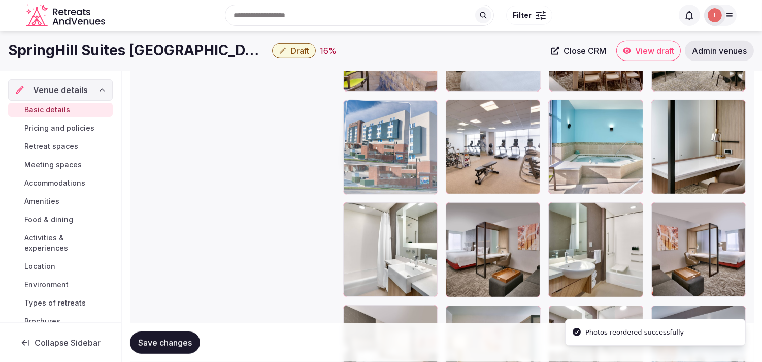
drag, startPoint x: 356, startPoint y: 312, endPoint x: 356, endPoint y: 110, distance: 202.7
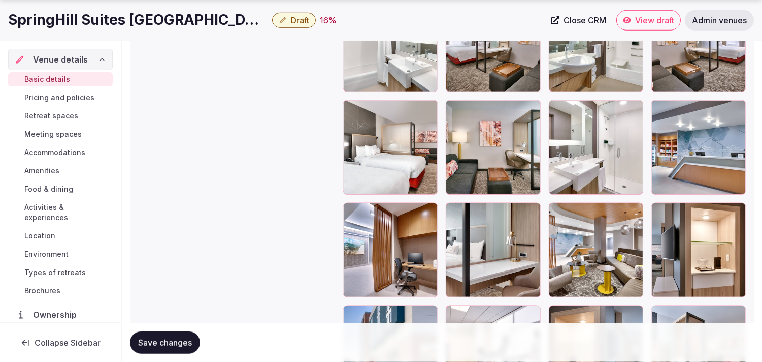
scroll to position [1451, 0]
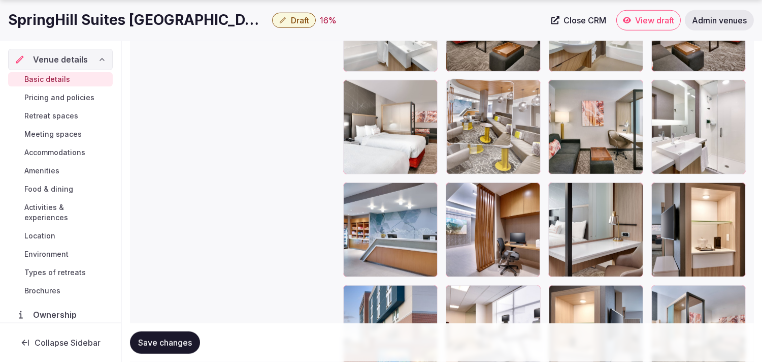
drag, startPoint x: 558, startPoint y: 194, endPoint x: 490, endPoint y: 124, distance: 97.4
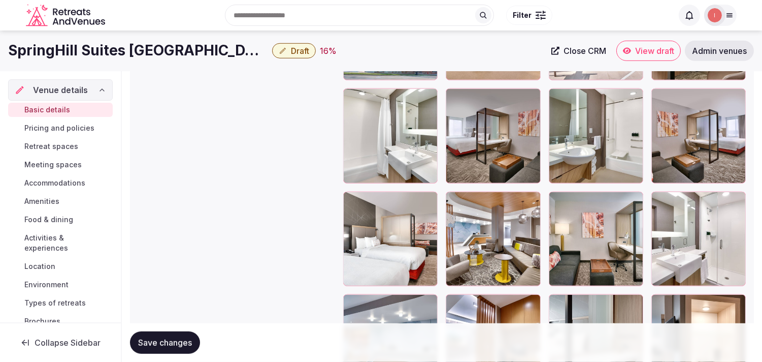
scroll to position [1338, 0]
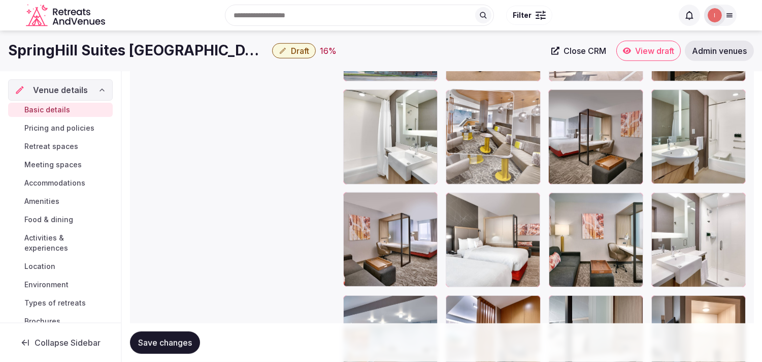
drag, startPoint x: 454, startPoint y: 200, endPoint x: 461, endPoint y: 112, distance: 88.1
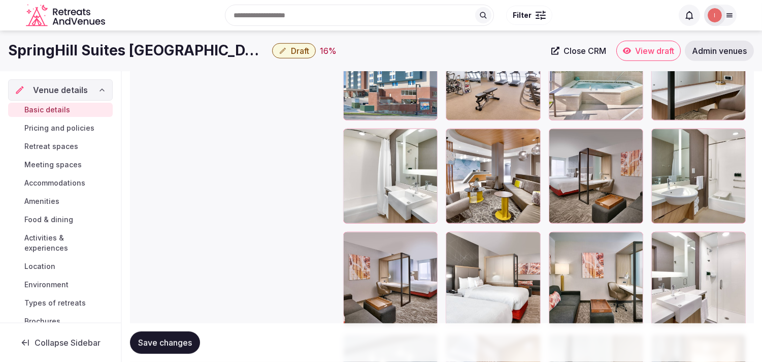
scroll to position [1226, 0]
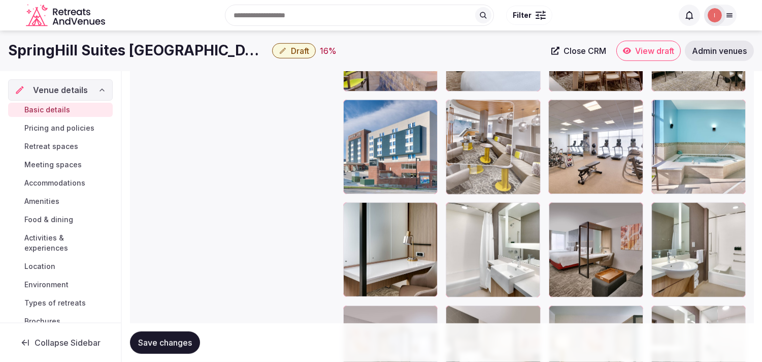
drag, startPoint x: 448, startPoint y: 207, endPoint x: 474, endPoint y: 134, distance: 77.9
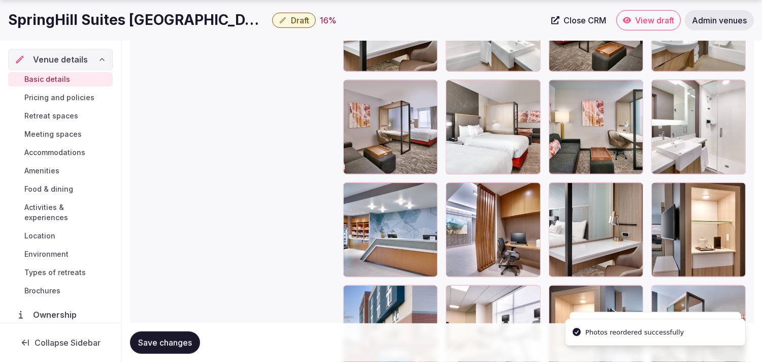
scroll to position [1349, 0]
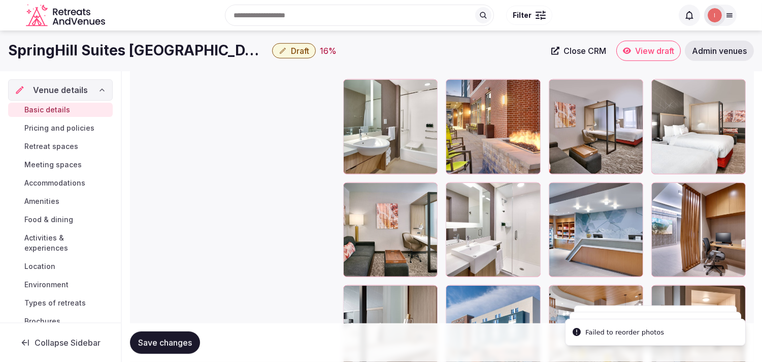
click at [748, 292] on div "Image source Choose how you want to manage your venue's images SpringHill Suite…" at bounding box center [442, 82] width 624 height 1234
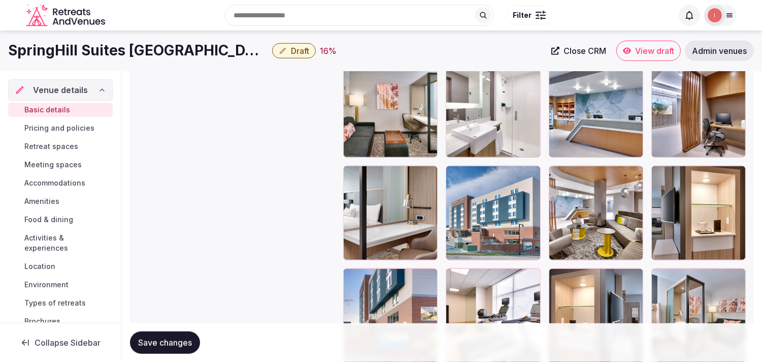
scroll to position [1461, 0]
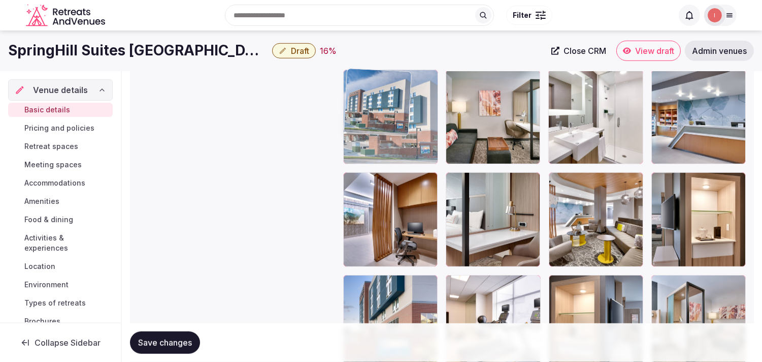
drag, startPoint x: 454, startPoint y: 185, endPoint x: 388, endPoint y: 119, distance: 93.0
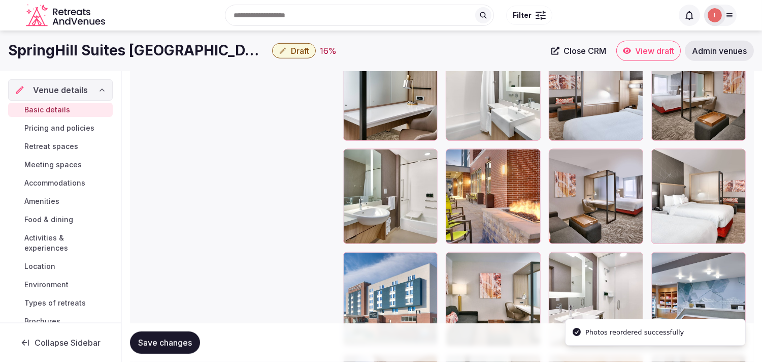
scroll to position [1179, 0]
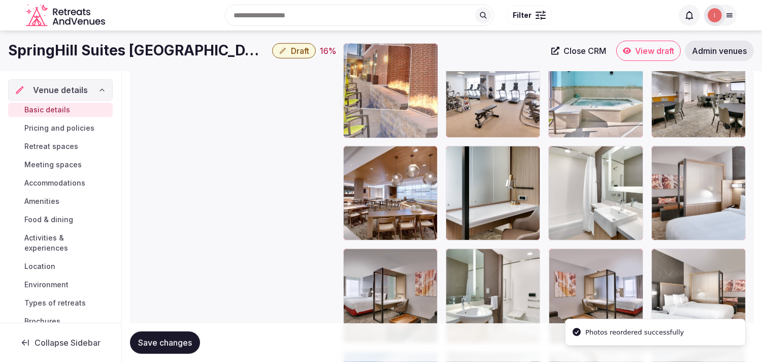
drag, startPoint x: 448, startPoint y: 189, endPoint x: 368, endPoint y: 87, distance: 129.2
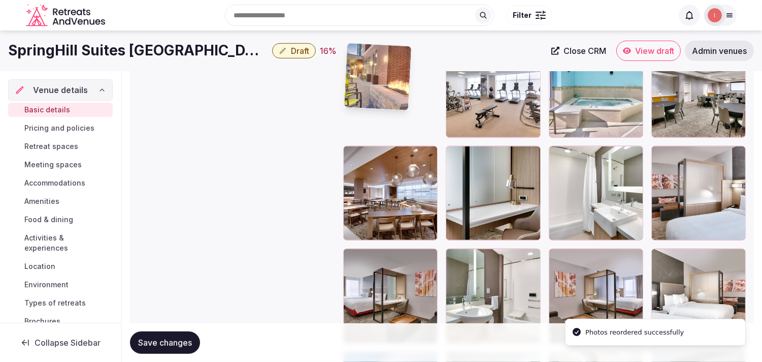
click at [368, 87] on img at bounding box center [377, 76] width 67 height 67
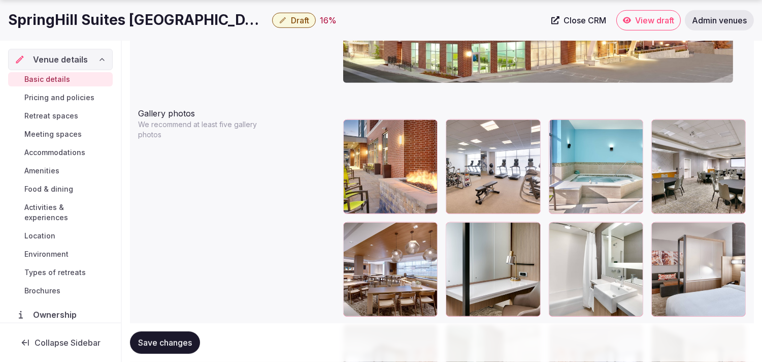
scroll to position [1123, 0]
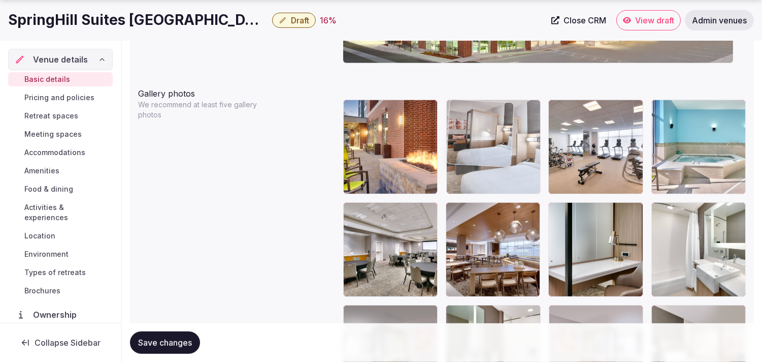
drag, startPoint x: 658, startPoint y: 211, endPoint x: 483, endPoint y: 119, distance: 197.9
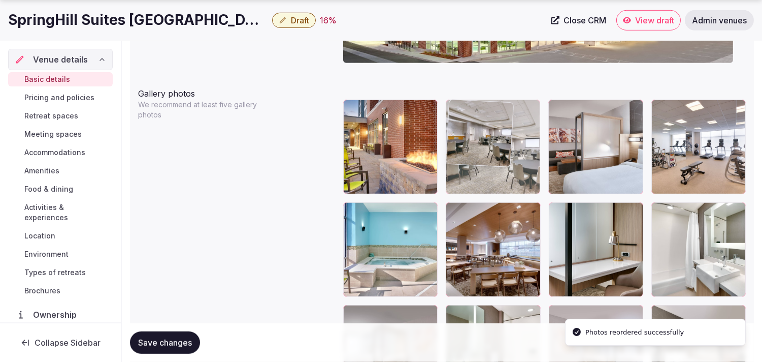
drag, startPoint x: 353, startPoint y: 212, endPoint x: 522, endPoint y: 151, distance: 179.6
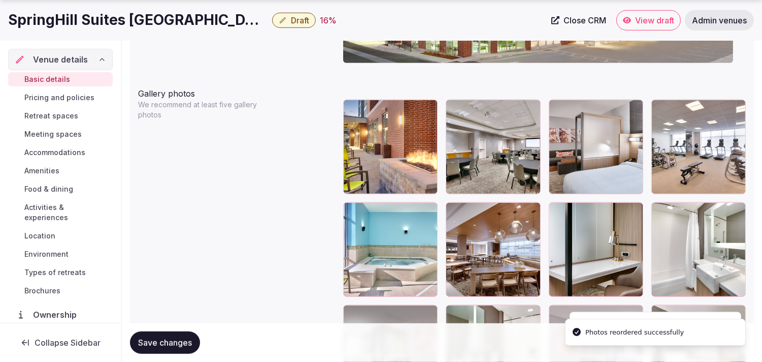
drag, startPoint x: 538, startPoint y: 136, endPoint x: 566, endPoint y: 123, distance: 30.7
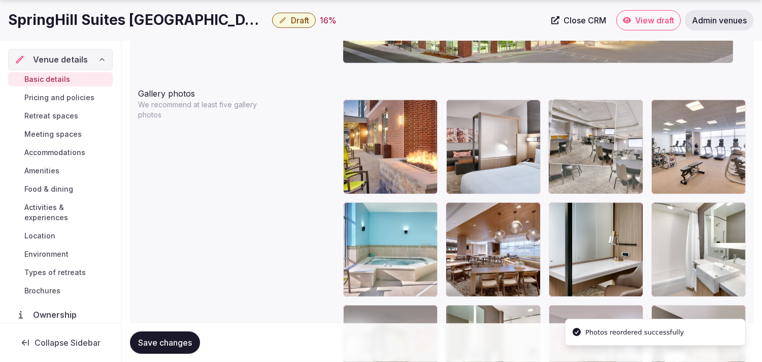
drag, startPoint x: 452, startPoint y: 104, endPoint x: 587, endPoint y: 100, distance: 134.7
click at [587, 100] on img at bounding box center [582, 132] width 67 height 67
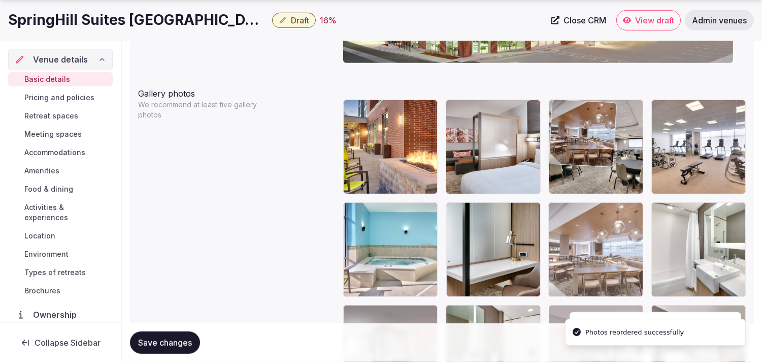
drag, startPoint x: 457, startPoint y: 210, endPoint x: 603, endPoint y: 160, distance: 154.7
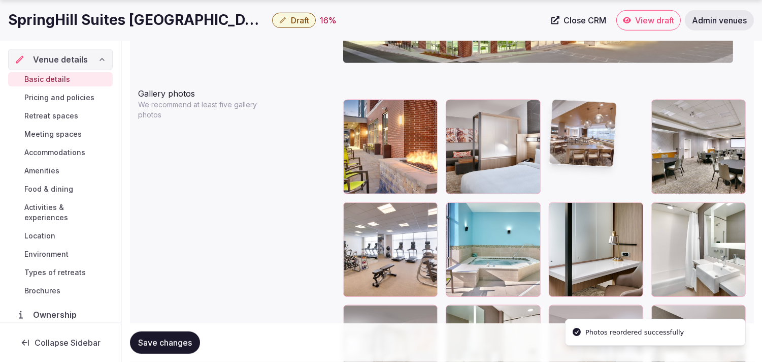
drag, startPoint x: 629, startPoint y: 145, endPoint x: 700, endPoint y: 122, distance: 74.9
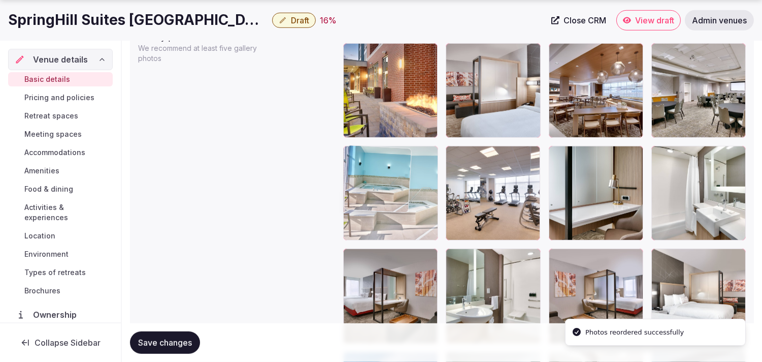
drag, startPoint x: 455, startPoint y: 153, endPoint x: 390, endPoint y: 165, distance: 66.7
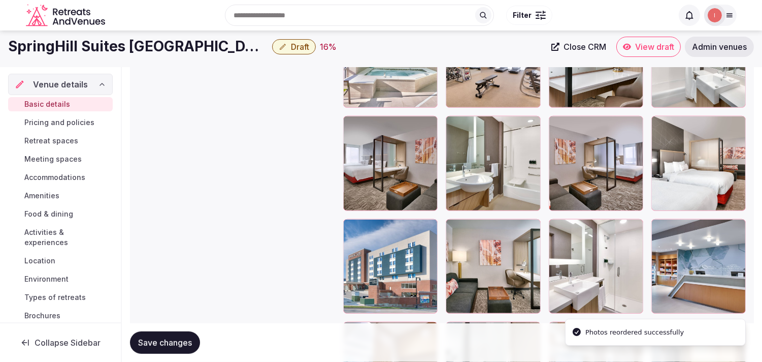
scroll to position [1292, 0]
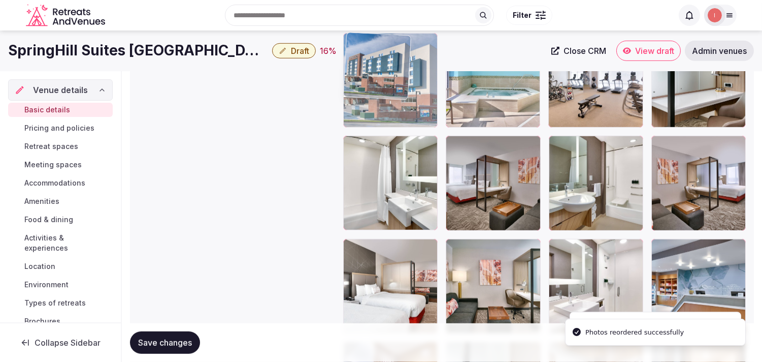
drag, startPoint x: 382, startPoint y: 173, endPoint x: 375, endPoint y: 117, distance: 56.3
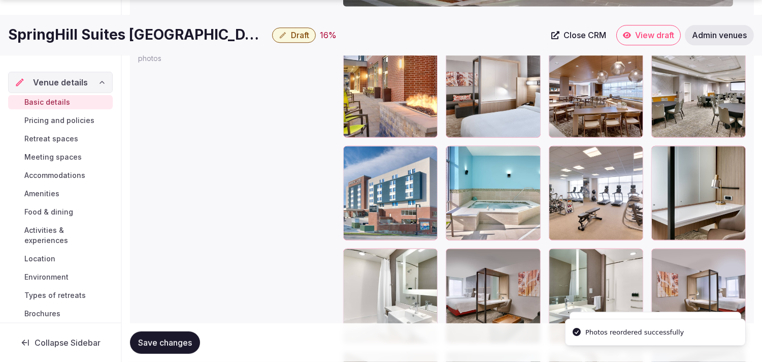
scroll to position [1236, 0]
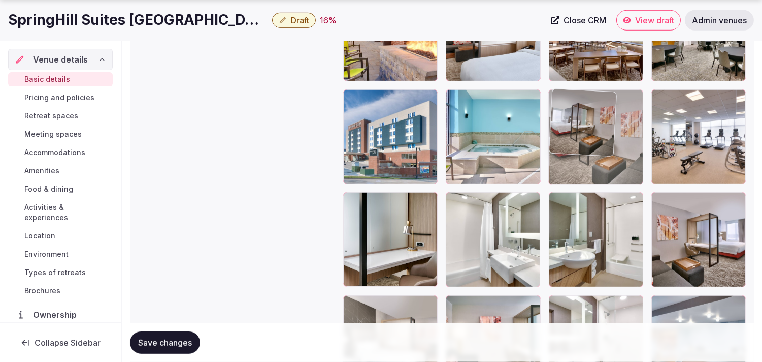
drag, startPoint x: 454, startPoint y: 200, endPoint x: 583, endPoint y: 117, distance: 152.9
click at [583, 117] on img at bounding box center [582, 122] width 67 height 67
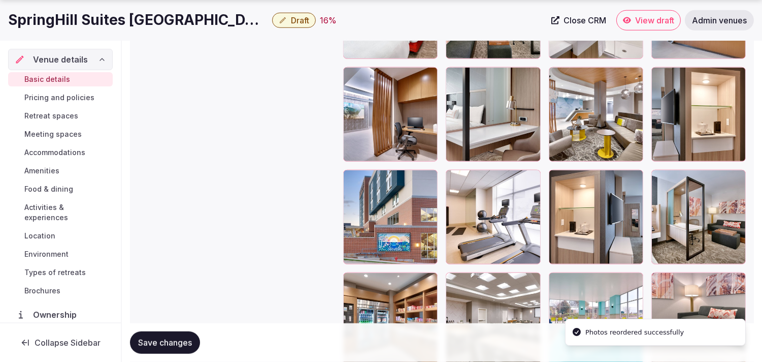
scroll to position [1631, 0]
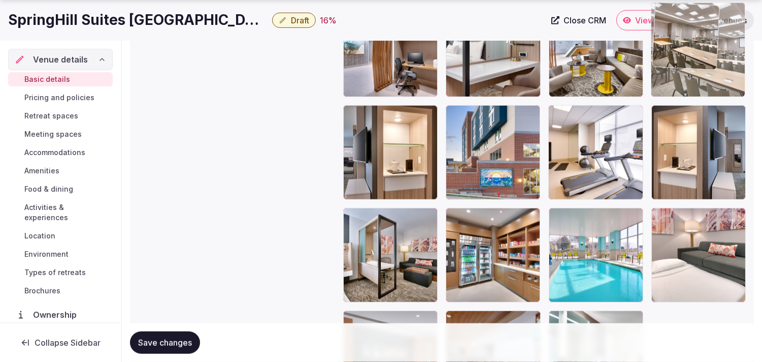
drag, startPoint x: 541, startPoint y: 163, endPoint x: 683, endPoint y: 71, distance: 168.7
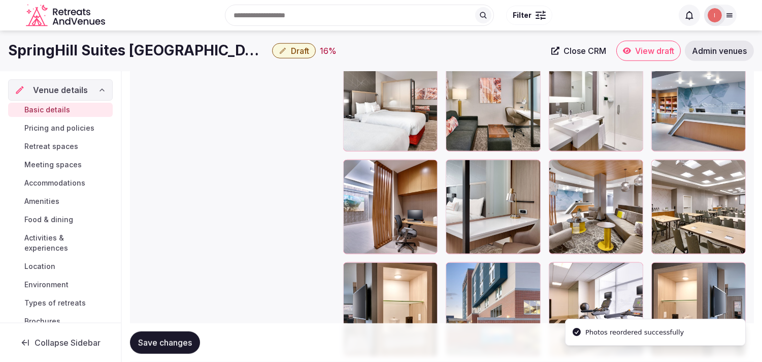
scroll to position [1461, 0]
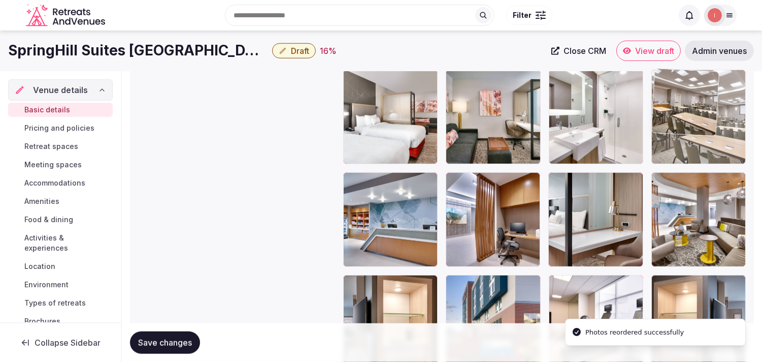
drag, startPoint x: 656, startPoint y: 157, endPoint x: 669, endPoint y: 125, distance: 35.1
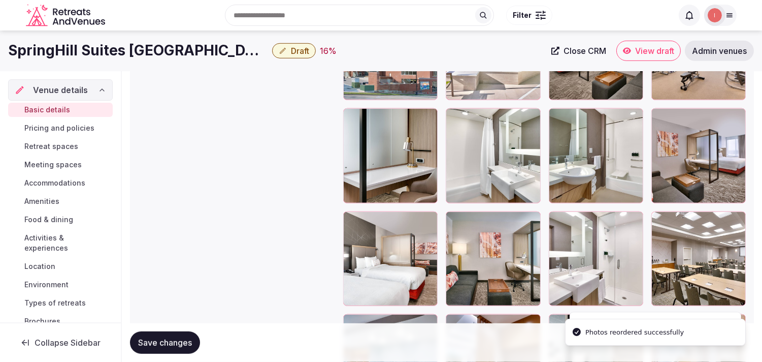
scroll to position [1292, 0]
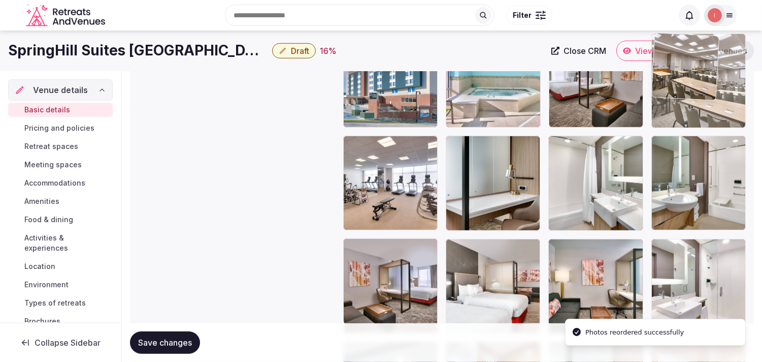
drag, startPoint x: 652, startPoint y: 246, endPoint x: 660, endPoint y: 92, distance: 154.6
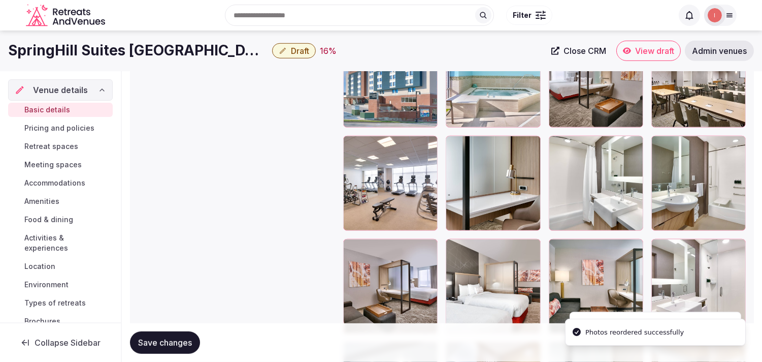
scroll to position [1236, 0]
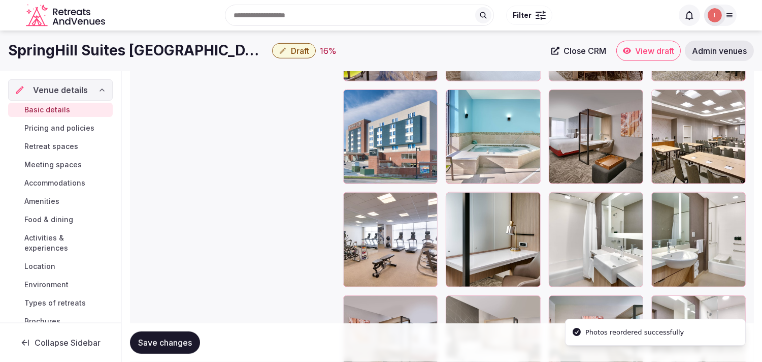
drag, startPoint x: 159, startPoint y: 331, endPoint x: 164, endPoint y: 329, distance: 5.5
click at [159, 331] on div "Save changes" at bounding box center [442, 342] width 624 height 39
click at [171, 336] on button "Save changes" at bounding box center [165, 342] width 70 height 22
drag, startPoint x: 151, startPoint y: 339, endPoint x: 296, endPoint y: 315, distance: 146.7
click at [160, 337] on span "Save changes" at bounding box center [165, 342] width 54 height 10
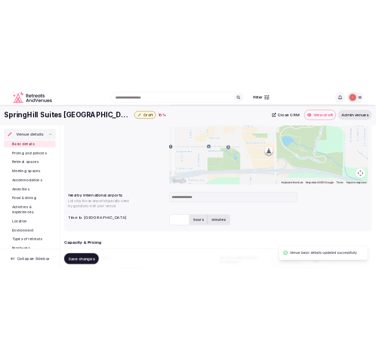
scroll to position [389, 0]
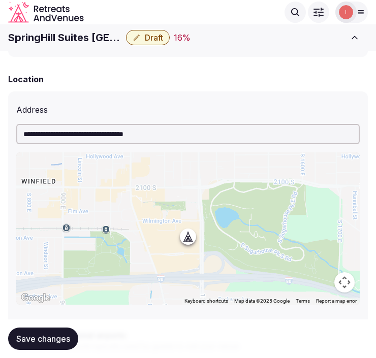
click at [78, 34] on h1 "SpringHill Suites SLC Sugar House" at bounding box center [65, 37] width 114 height 14
copy div "SpringHill Suites SLC Sugar House"
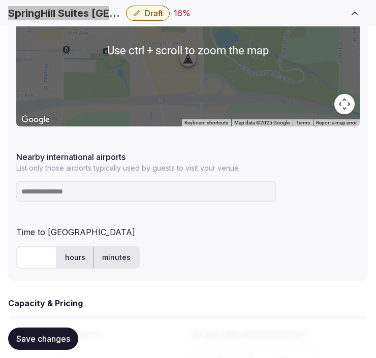
scroll to position [615, 0]
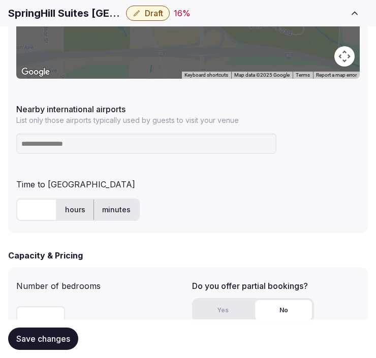
click at [83, 145] on input at bounding box center [146, 144] width 260 height 20
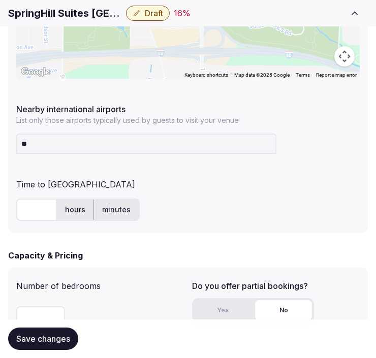
type input "***"
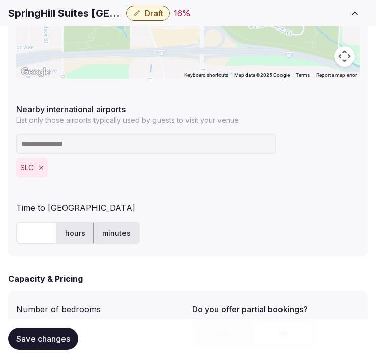
click at [37, 236] on input "text" at bounding box center [36, 233] width 41 height 22
type input "**"
click at [57, 344] on button "Save changes" at bounding box center [43, 339] width 70 height 22
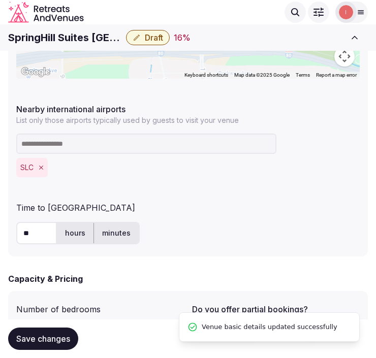
click at [148, 41] on span "Draft" at bounding box center [154, 38] width 18 height 10
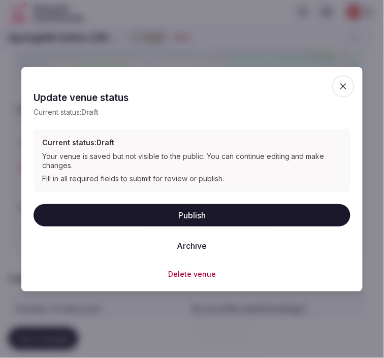
click at [214, 210] on button "Publish" at bounding box center [192, 215] width 317 height 22
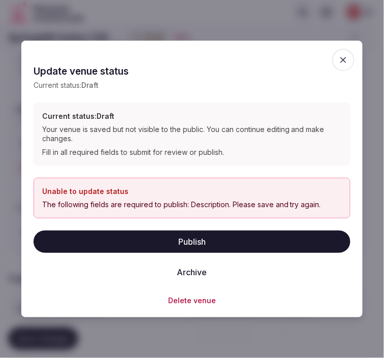
click at [347, 62] on icon "button" at bounding box center [343, 60] width 10 height 10
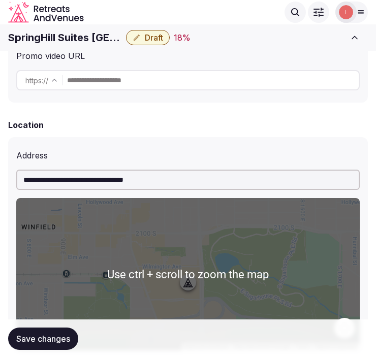
scroll to position [220, 0]
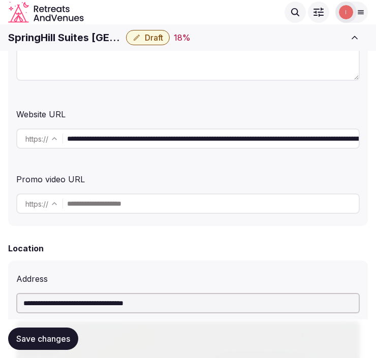
click at [184, 148] on div "**********" at bounding box center [187, 138] width 343 height 28
click at [188, 138] on input "**********" at bounding box center [213, 139] width 292 height 20
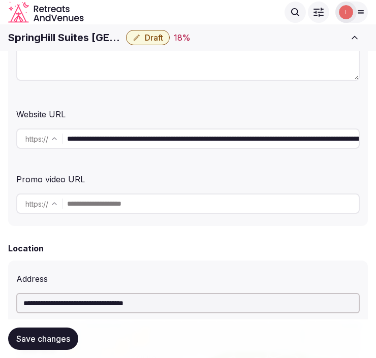
click at [188, 138] on input "**********" at bounding box center [213, 139] width 292 height 20
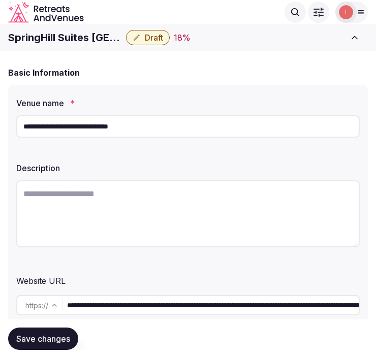
scroll to position [51, 0]
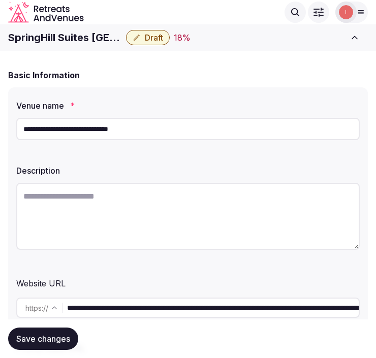
click at [190, 225] on textarea at bounding box center [187, 216] width 343 height 67
paste textarea "**********"
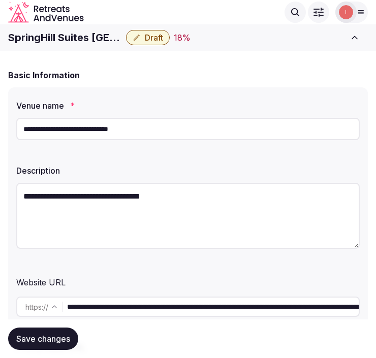
scroll to position [0, 0]
click at [195, 220] on textarea "**********" at bounding box center [187, 216] width 343 height 66
paste textarea "**********"
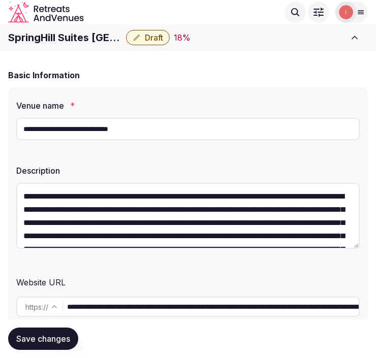
scroll to position [72, 0]
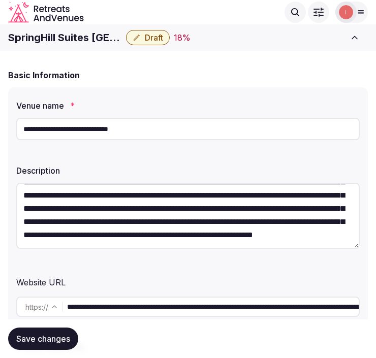
type textarea "**********"
click at [64, 328] on button "Save changes" at bounding box center [43, 339] width 70 height 22
click at [169, 28] on div "SpringHill Suites SLC Sugar House Draft 18 % Close CRM View draft Admin venues" at bounding box center [188, 37] width 376 height 22
click at [157, 38] on span "Draft" at bounding box center [154, 38] width 18 height 10
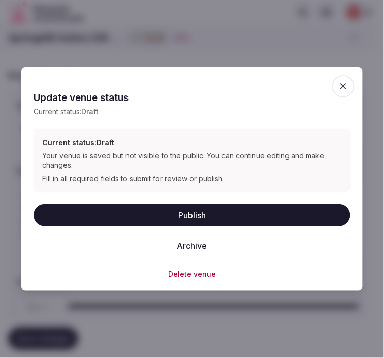
click at [214, 210] on button "Publish" at bounding box center [192, 215] width 317 height 22
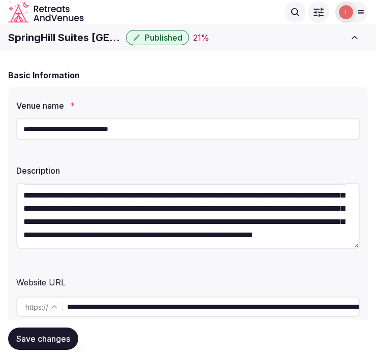
click at [99, 36] on h1 "SpringHill Suites SLC Sugar House" at bounding box center [65, 37] width 114 height 14
copy div "SpringHill Suites SLC Sugar House"
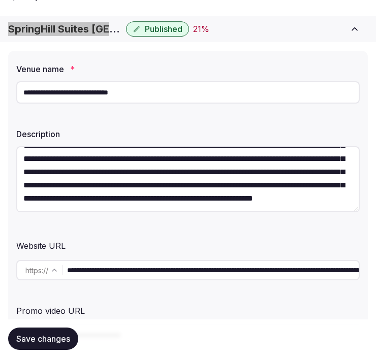
scroll to position [107, 0]
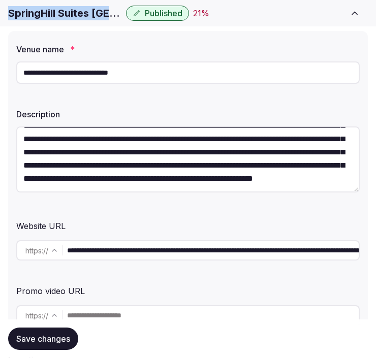
click at [64, 334] on span "Save changes" at bounding box center [43, 339] width 54 height 10
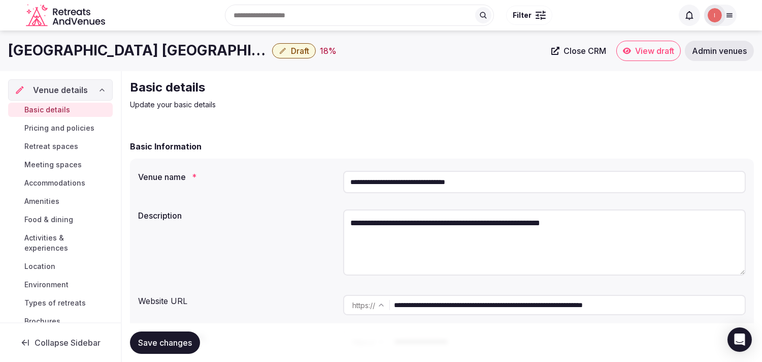
click at [375, 51] on span "Close CRM" at bounding box center [585, 51] width 43 height 10
click at [227, 41] on div "Search Popular Destinations [GEOGRAPHIC_DATA], [GEOGRAPHIC_DATA] [GEOGRAPHIC_DA…" at bounding box center [381, 15] width 711 height 52
click at [227, 41] on div "Search Popular Destinations Toscana, Italy Riviera Maya, Mexico Indonesia, Bali…" at bounding box center [381, 15] width 711 height 52
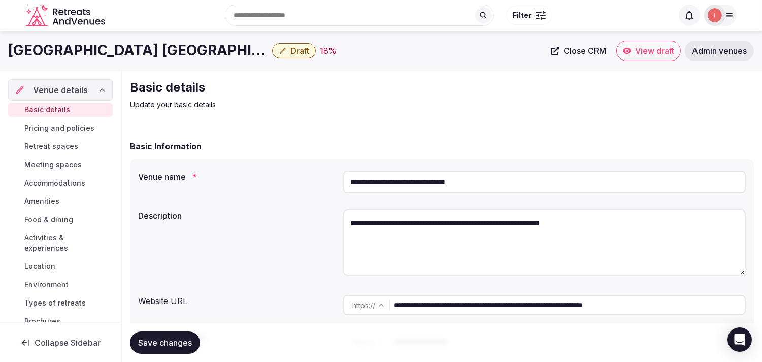
click at [231, 49] on h1 "Radisson Hotel Salt Lake City Airport" at bounding box center [138, 51] width 260 height 20
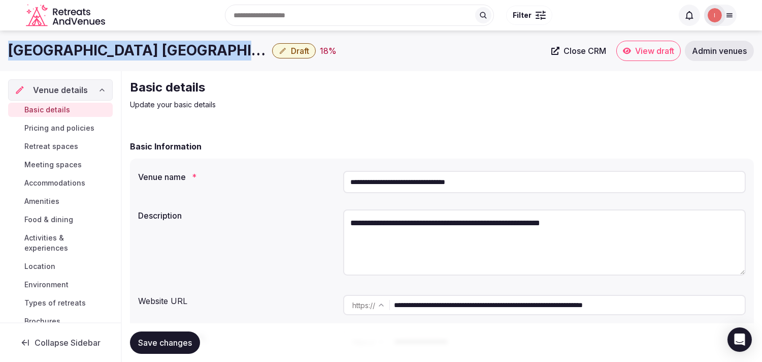
copy div "Radisson Hotel Salt Lake City Airport"
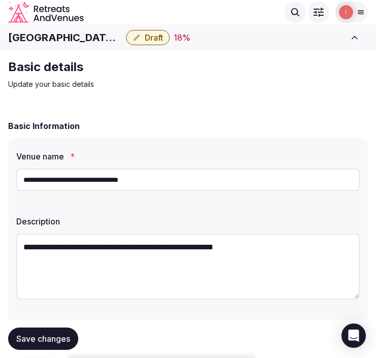
click at [116, 180] on input "**********" at bounding box center [187, 180] width 343 height 22
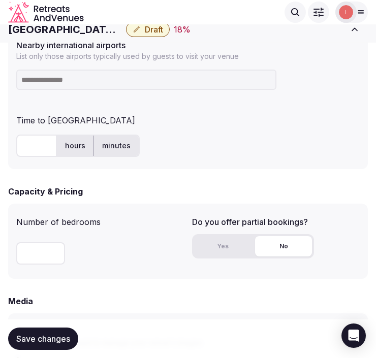
scroll to position [677, 0]
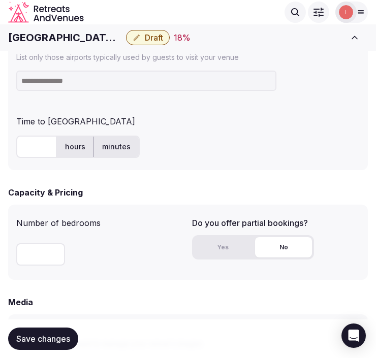
click at [87, 30] on div "Radisson Hotel Salt Lake City Airport Draft 18 %" at bounding box center [174, 37] width 333 height 15
click at [87, 28] on div "Radisson Hotel Salt Lake City Airport Draft 18 % Close CRM View draft Admin ven…" at bounding box center [188, 37] width 376 height 22
click at [71, 45] on div "Radisson Hotel Salt Lake City Airport Draft 18 %" at bounding box center [174, 37] width 333 height 15
click at [72, 43] on h1 "Radisson Hotel Salt Lake City Airport" at bounding box center [65, 37] width 114 height 14
click at [75, 41] on h1 "Radisson Hotel Salt Lake City Airport" at bounding box center [65, 37] width 114 height 14
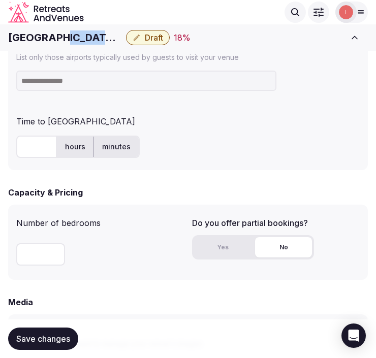
click at [75, 41] on h1 "Radisson Hotel Salt Lake City Airport" at bounding box center [65, 37] width 114 height 14
click at [62, 80] on input at bounding box center [146, 81] width 260 height 20
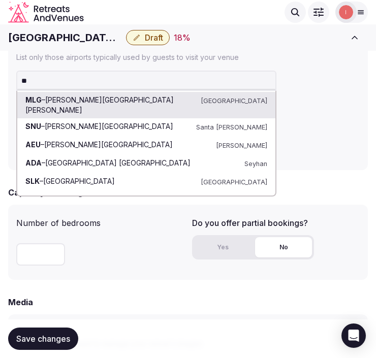
click at [97, 73] on input "**" at bounding box center [146, 81] width 260 height 20
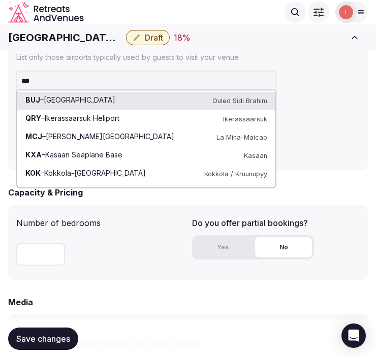
drag, startPoint x: 74, startPoint y: 85, endPoint x: 3, endPoint y: 86, distance: 70.6
paste input "**********"
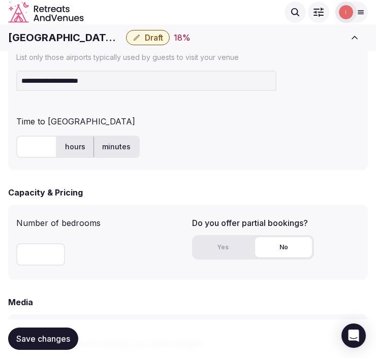
click at [99, 83] on input "**********" at bounding box center [146, 81] width 260 height 20
type input "**********"
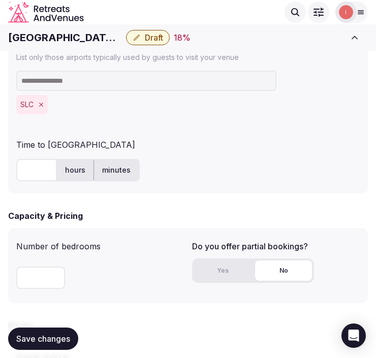
click at [27, 166] on input "text" at bounding box center [36, 170] width 41 height 22
type input "*"
click at [255, 148] on div "Time to [GEOGRAPHIC_DATA]" at bounding box center [187, 143] width 343 height 16
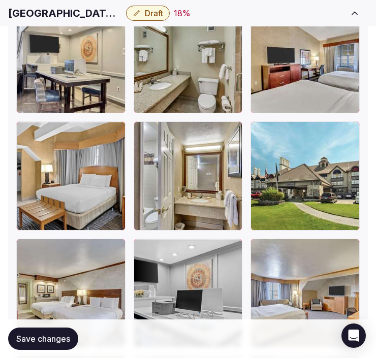
scroll to position [1524, 0]
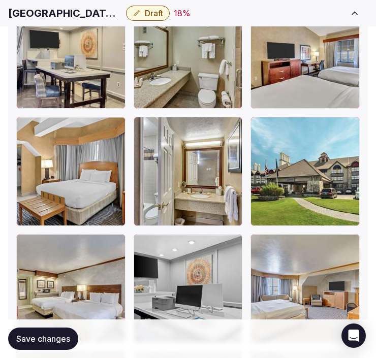
click at [69, 335] on span "Save changes" at bounding box center [43, 339] width 54 height 10
click at [59, 9] on h1 "Radisson Hotel Salt Lake City Airport" at bounding box center [65, 13] width 114 height 14
copy div "Radisson Hotel Salt Lake City Airport"
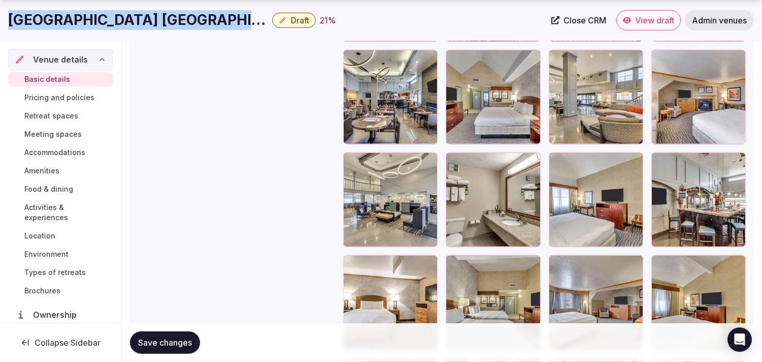
scroll to position [1806, 0]
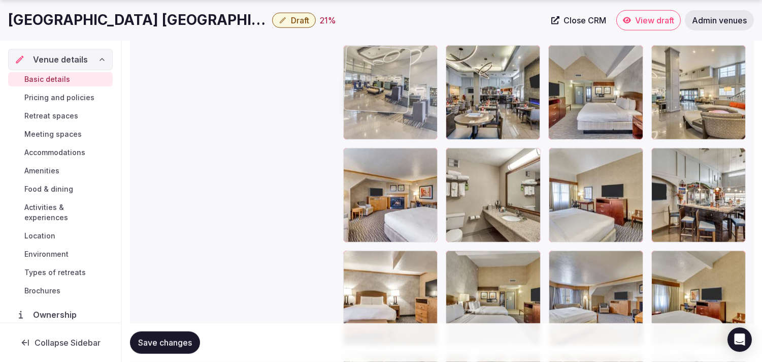
drag, startPoint x: 353, startPoint y: 160, endPoint x: 370, endPoint y: 70, distance: 91.1
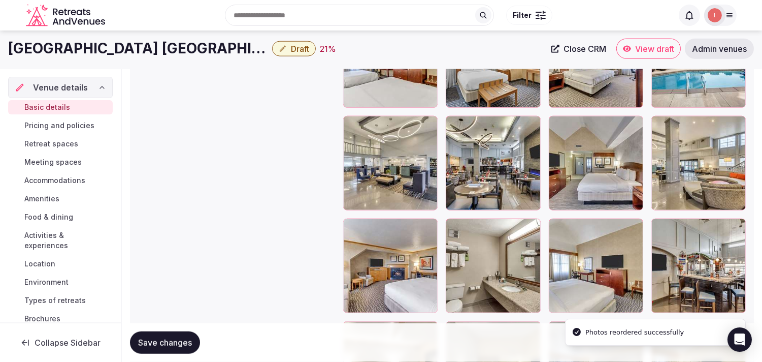
scroll to position [1693, 0]
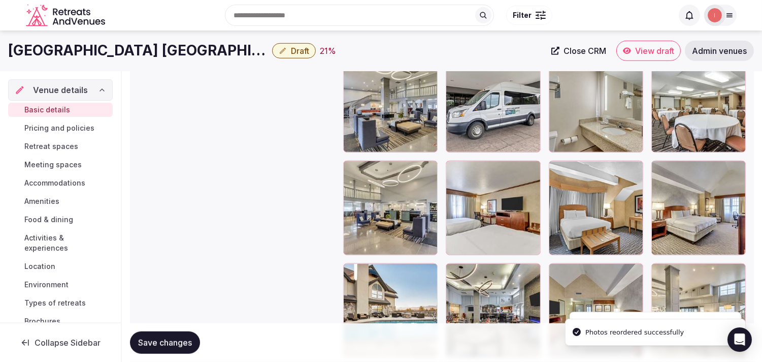
scroll to position [1580, 0]
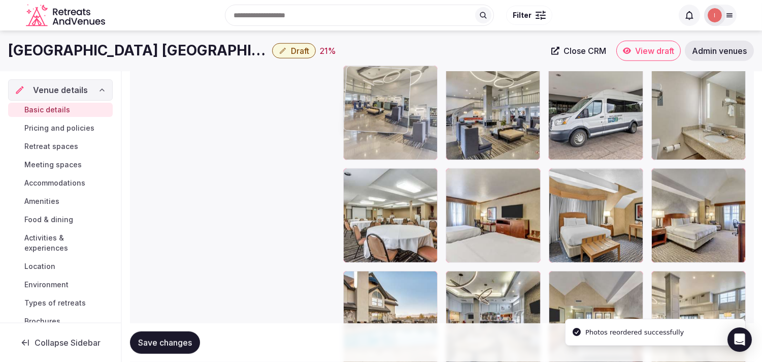
drag, startPoint x: 353, startPoint y: 177, endPoint x: 380, endPoint y: 94, distance: 87.2
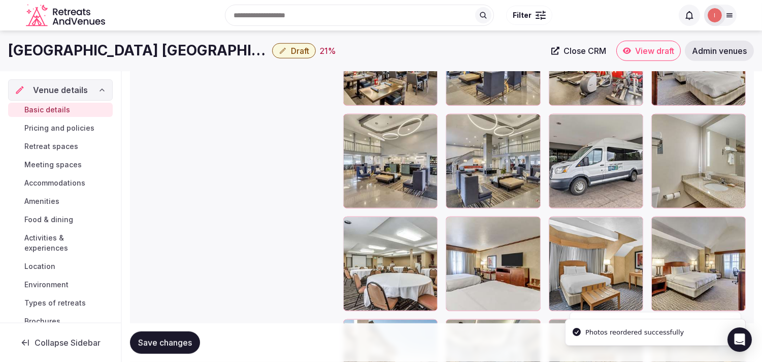
scroll to position [1411, 0]
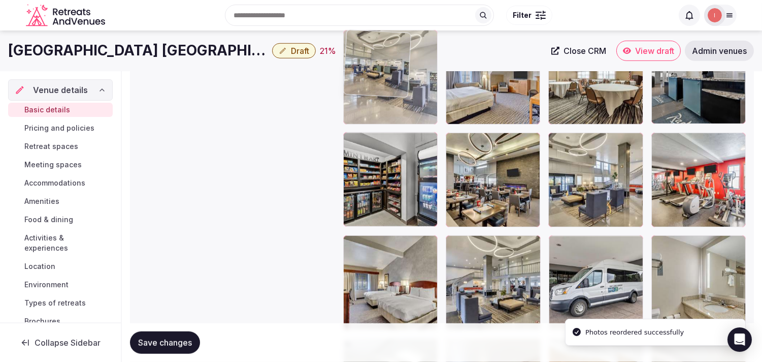
drag, startPoint x: 351, startPoint y: 238, endPoint x: 360, endPoint y: 79, distance: 159.2
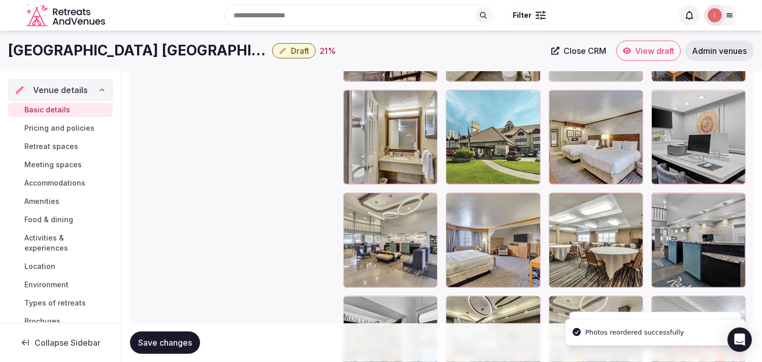
scroll to position [1241, 0]
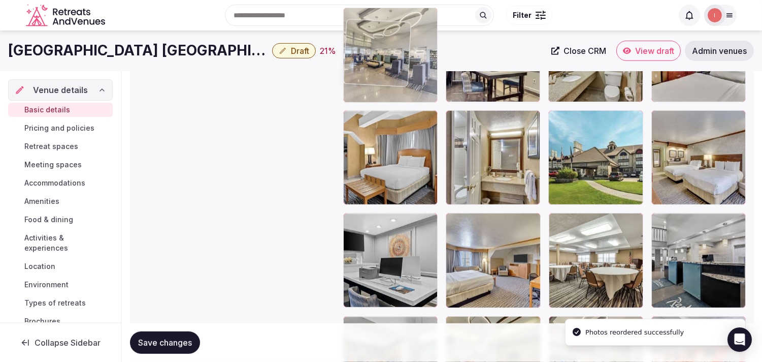
drag, startPoint x: 355, startPoint y: 210, endPoint x: 391, endPoint y: 76, distance: 139.0
click at [375, 59] on body "**********" at bounding box center [381, 91] width 762 height 2637
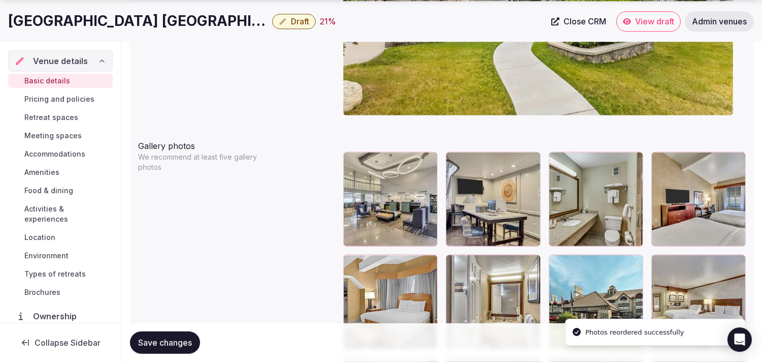
scroll to position [1103, 0]
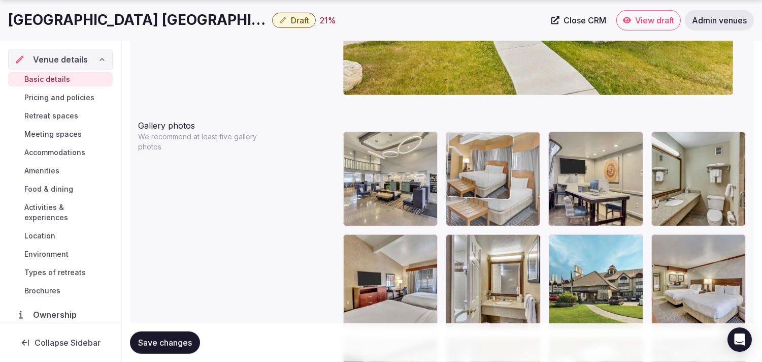
drag, startPoint x: 346, startPoint y: 242, endPoint x: 477, endPoint y: 174, distance: 147.9
click at [375, 183] on body "**********" at bounding box center [381, 215] width 762 height 2637
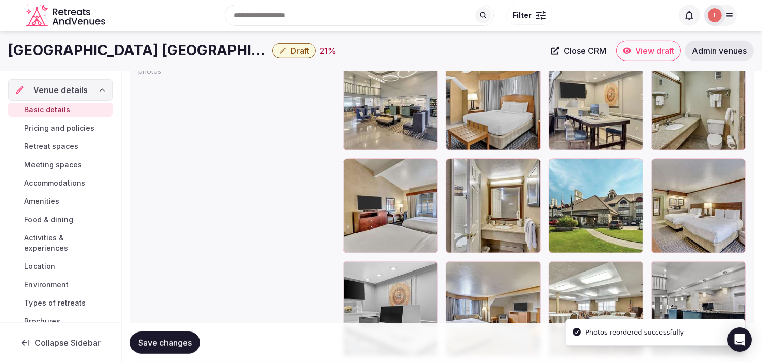
scroll to position [1160, 0]
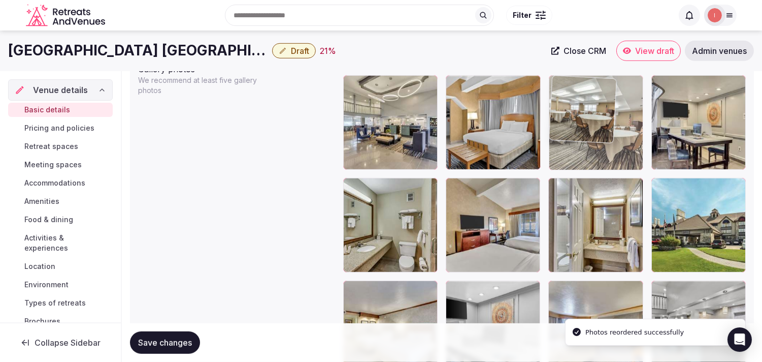
drag, startPoint x: 556, startPoint y: 291, endPoint x: 544, endPoint y: 98, distance: 192.9
click at [375, 98] on body "**********" at bounding box center [381, 158] width 762 height 2637
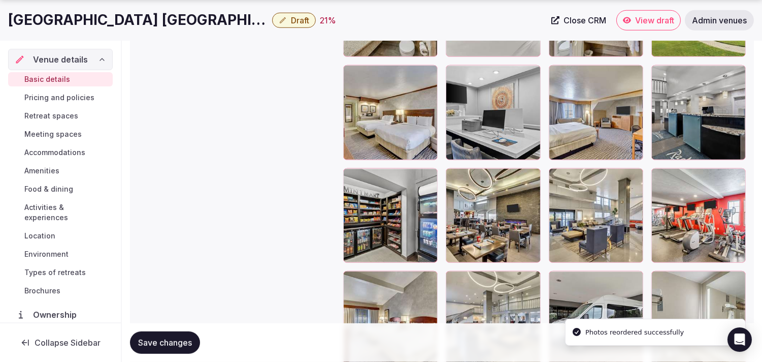
scroll to position [1385, 0]
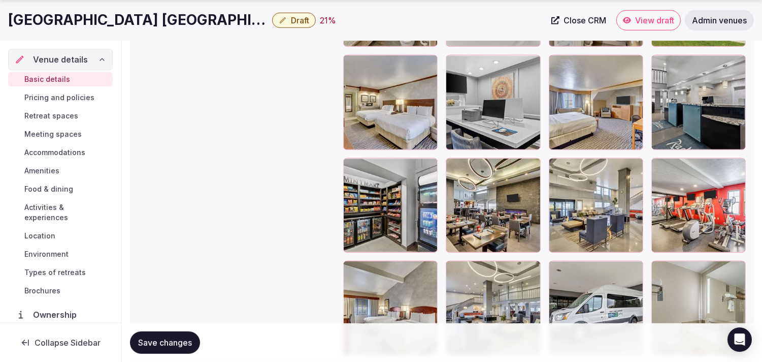
drag, startPoint x: 453, startPoint y: 165, endPoint x: 489, endPoint y: 175, distance: 37.0
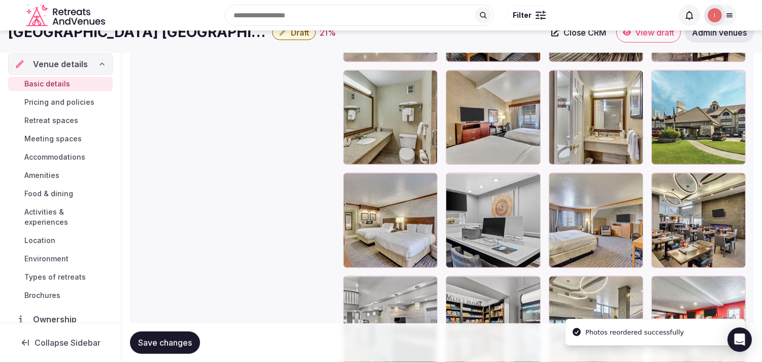
scroll to position [1216, 0]
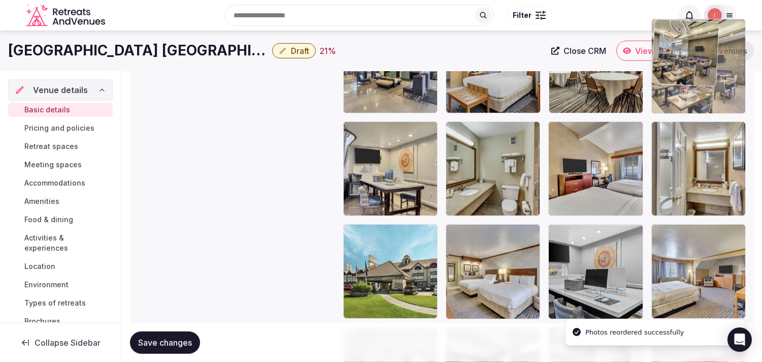
drag, startPoint x: 657, startPoint y: 234, endPoint x: 665, endPoint y: 75, distance: 159.2
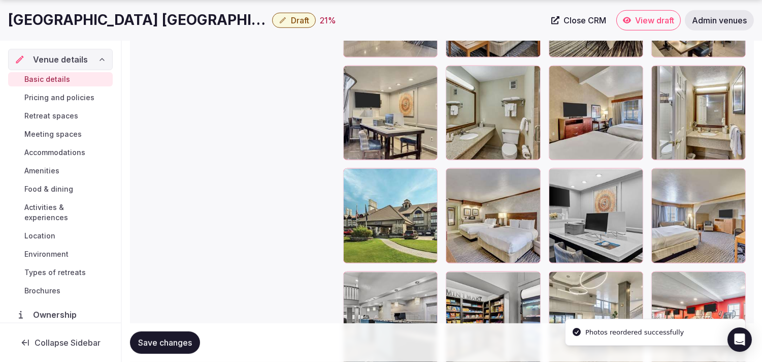
scroll to position [1272, 0]
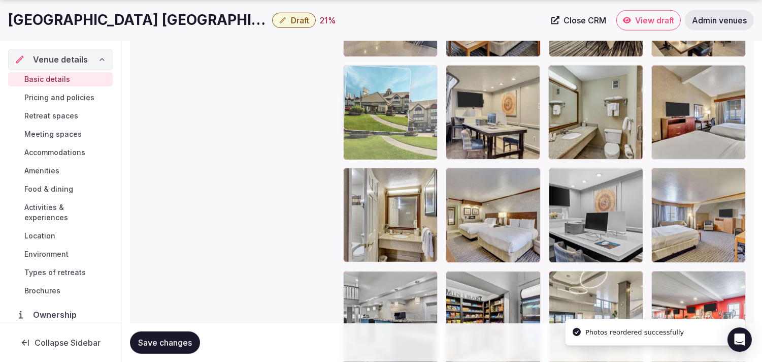
drag, startPoint x: 348, startPoint y: 168, endPoint x: 349, endPoint y: 99, distance: 69.6
click at [349, 99] on body "**********" at bounding box center [381, 46] width 762 height 2637
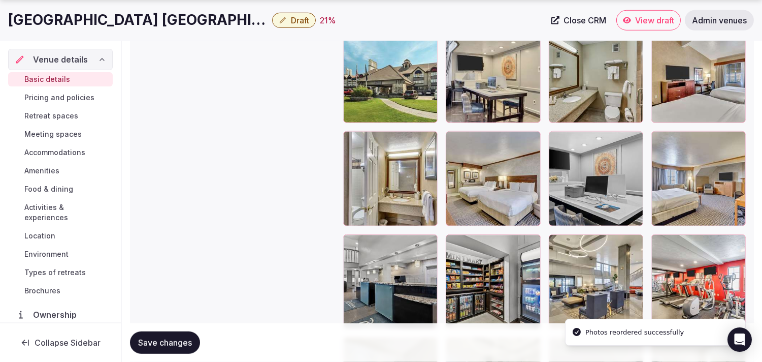
scroll to position [1329, 0]
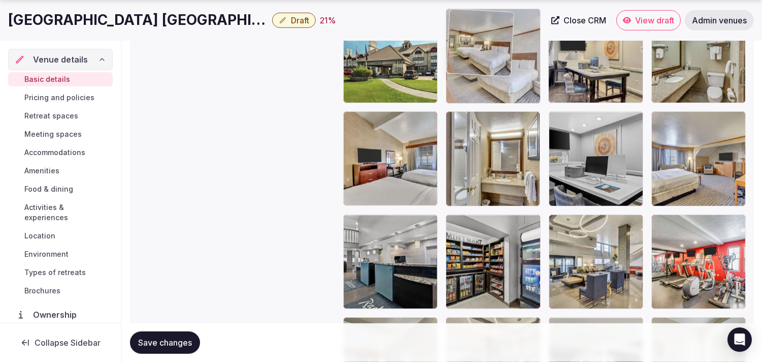
drag, startPoint x: 455, startPoint y: 119, endPoint x: 445, endPoint y: 72, distance: 47.7
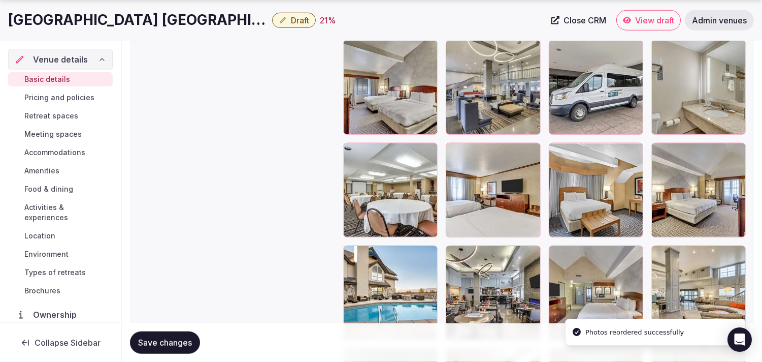
scroll to position [1668, 0]
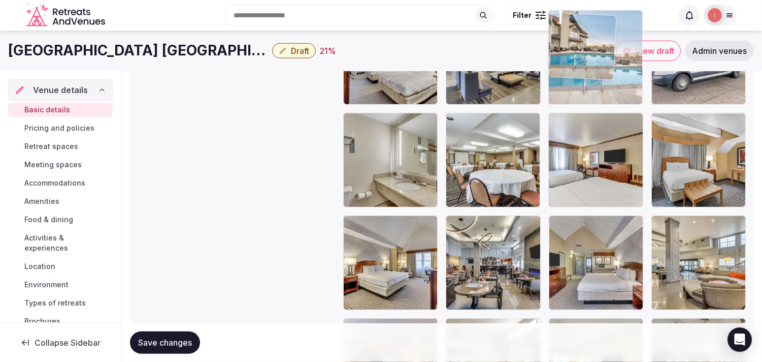
drag, startPoint x: 352, startPoint y: 195, endPoint x: 555, endPoint y: 55, distance: 247.3
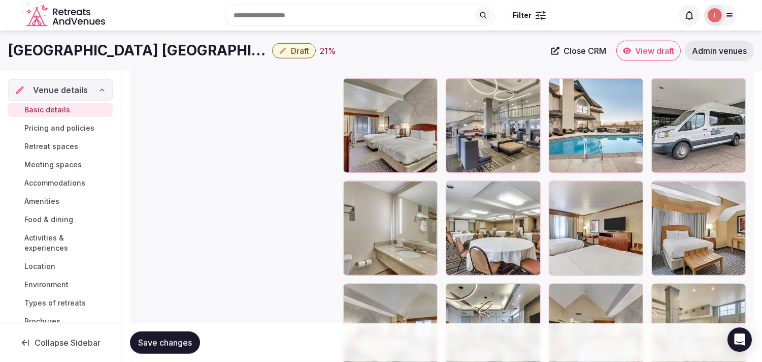
scroll to position [1464, 0]
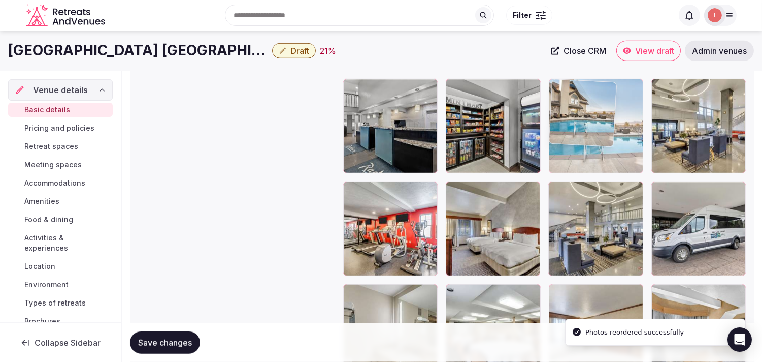
drag, startPoint x: 551, startPoint y: 191, endPoint x: 577, endPoint y: 122, distance: 73.8
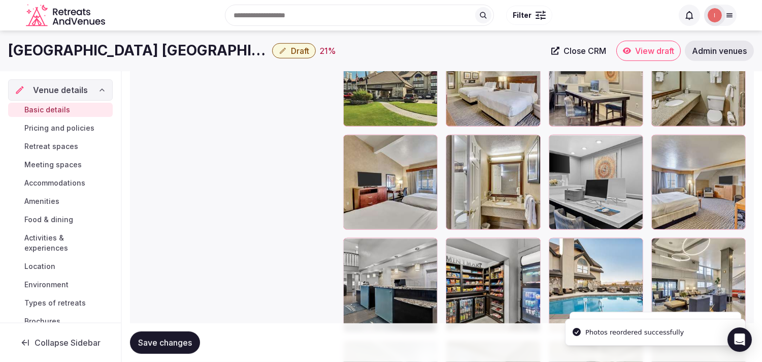
scroll to position [1295, 0]
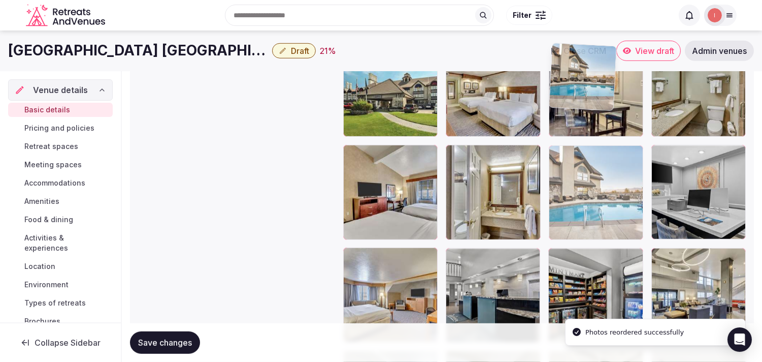
drag, startPoint x: 555, startPoint y: 256, endPoint x: 560, endPoint y: 111, distance: 145.4
click at [375, 118] on body "**********" at bounding box center [381, 23] width 762 height 2637
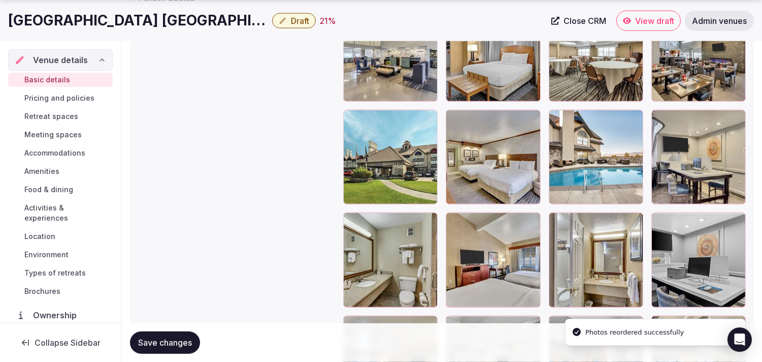
scroll to position [1238, 0]
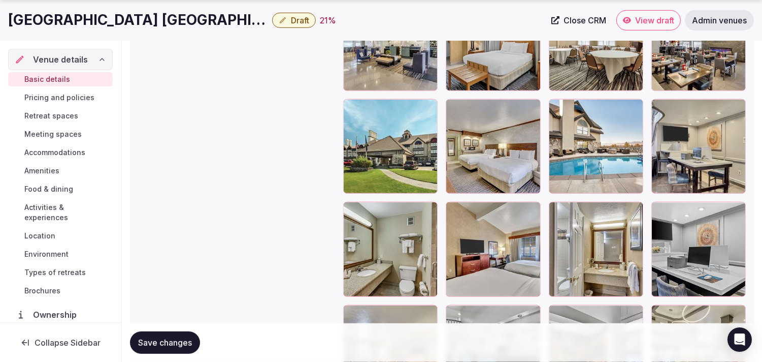
click at [375, 215] on div at bounding box center [454, 210] width 16 height 16
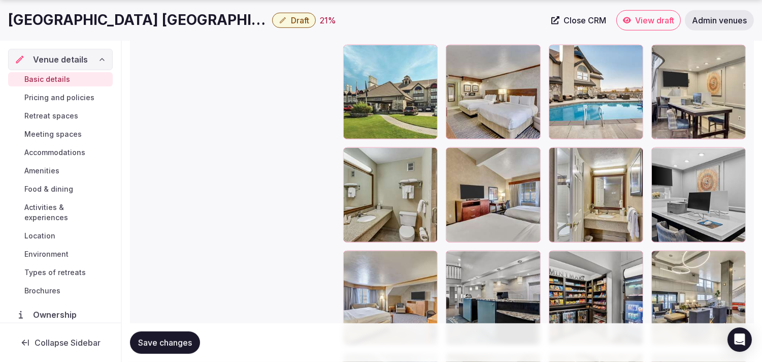
scroll to position [1352, 0]
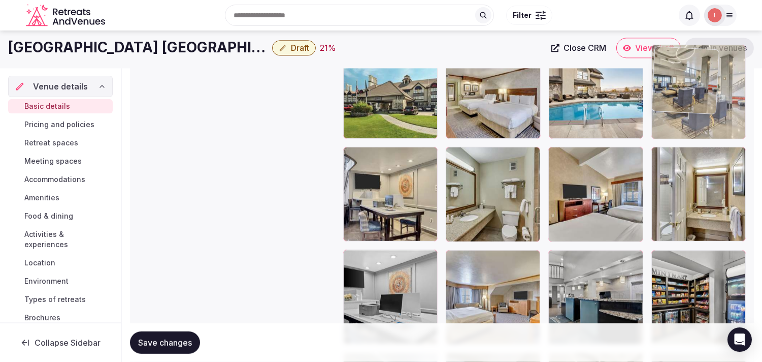
drag, startPoint x: 658, startPoint y: 201, endPoint x: 659, endPoint y: 88, distance: 112.8
click at [375, 52] on body "**********" at bounding box center [381, 25] width 762 height 2637
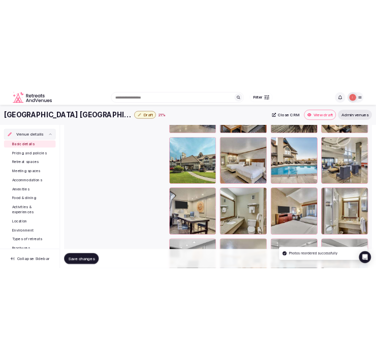
scroll to position [1235, 0]
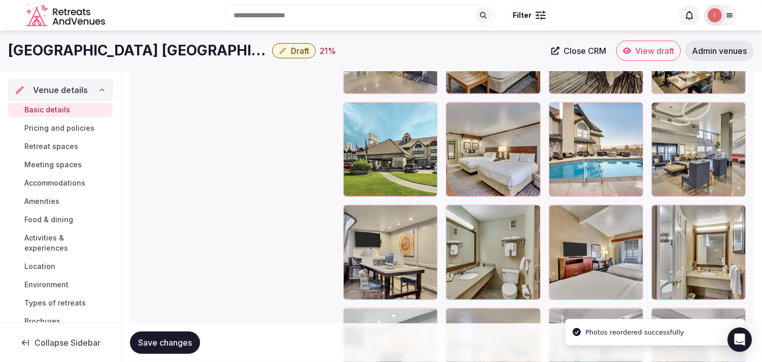
click at [136, 342] on button "Save changes" at bounding box center [165, 342] width 70 height 22
click at [280, 48] on icon "button" at bounding box center [283, 51] width 6 height 6
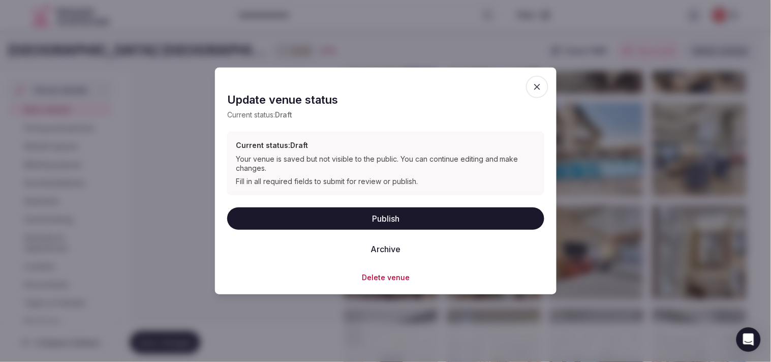
click at [375, 212] on button "Publish" at bounding box center [385, 218] width 317 height 22
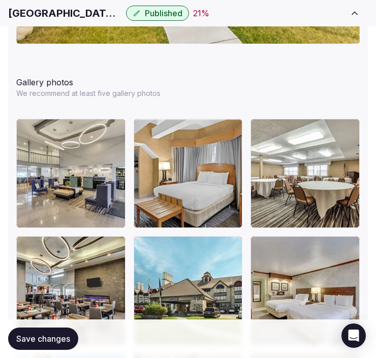
scroll to position [1461, 0]
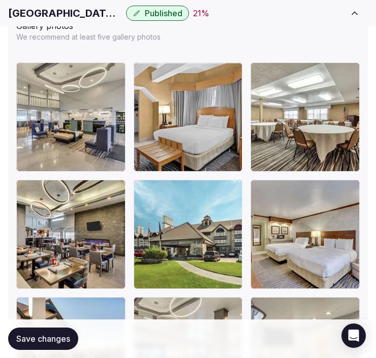
drag, startPoint x: 71, startPoint y: 342, endPoint x: 78, endPoint y: 326, distance: 17.1
click at [70, 339] on button "Save changes" at bounding box center [43, 339] width 70 height 22
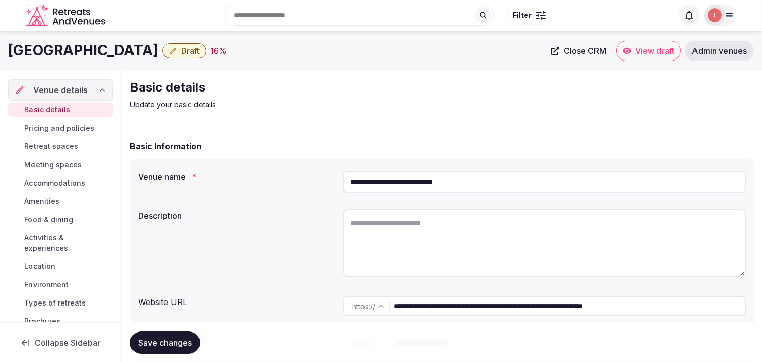
click at [375, 44] on link "Close CRM" at bounding box center [579, 51] width 67 height 20
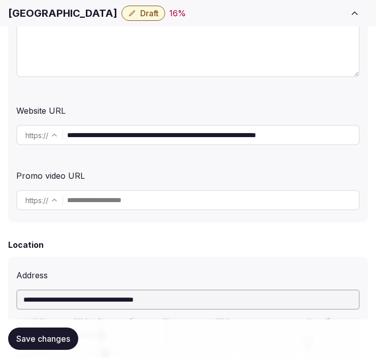
scroll to position [226, 0]
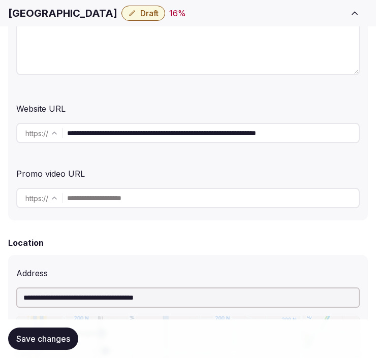
click at [156, 126] on input "**********" at bounding box center [213, 133] width 292 height 20
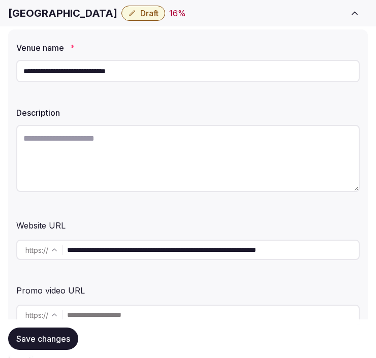
scroll to position [113, 0]
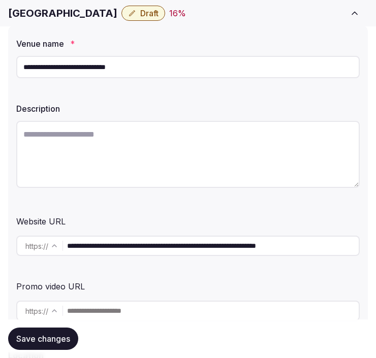
click at [146, 150] on textarea at bounding box center [187, 154] width 343 height 67
paste textarea "**********"
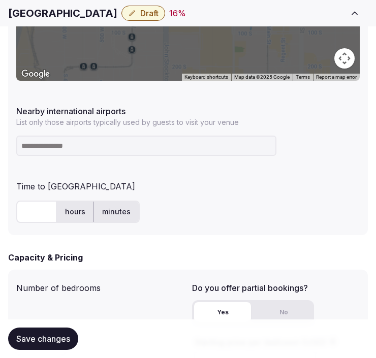
scroll to position [677, 0]
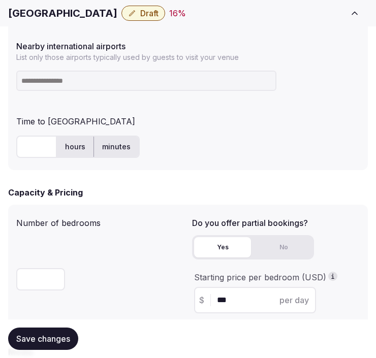
type textarea "**********"
click at [68, 9] on h1 "Radisson Salt Lake City Downtown" at bounding box center [62, 13] width 109 height 14
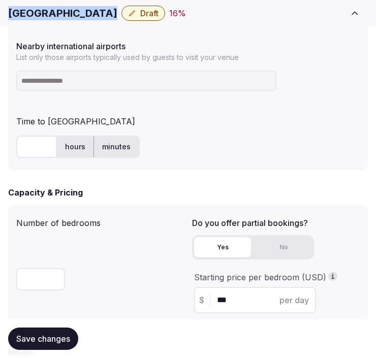
click at [68, 9] on h1 "Radisson Salt Lake City Downtown" at bounding box center [62, 13] width 109 height 14
copy div "Radisson Salt Lake City Downtown"
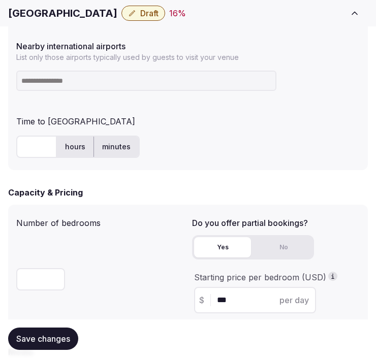
click at [27, 77] on input at bounding box center [146, 81] width 260 height 20
type input "***"
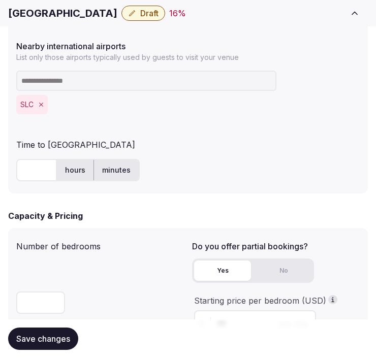
click at [34, 168] on input "text" at bounding box center [36, 170] width 41 height 22
type input "**"
click at [31, 336] on span "Save changes" at bounding box center [43, 339] width 54 height 10
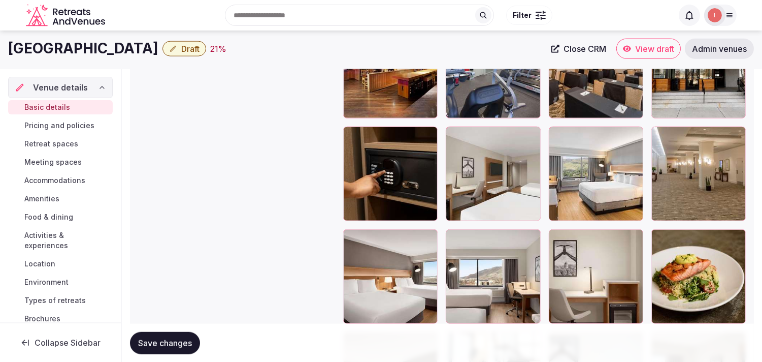
scroll to position [1704, 0]
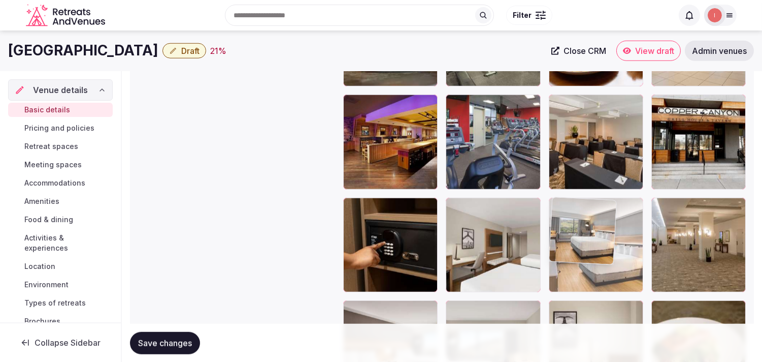
drag, startPoint x: 554, startPoint y: 208, endPoint x: 557, endPoint y: 201, distance: 7.6
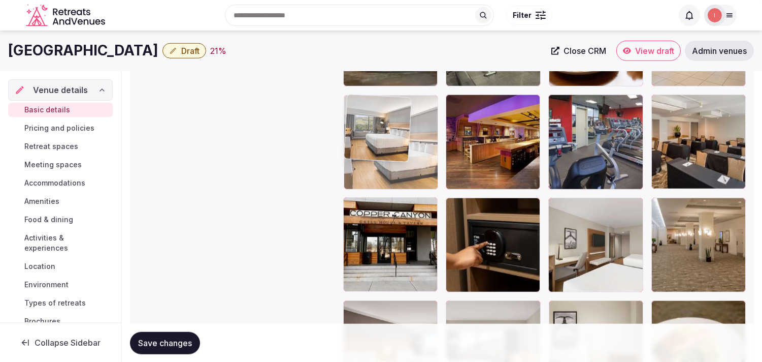
drag, startPoint x: 555, startPoint y: 210, endPoint x: 353, endPoint y: 120, distance: 221.7
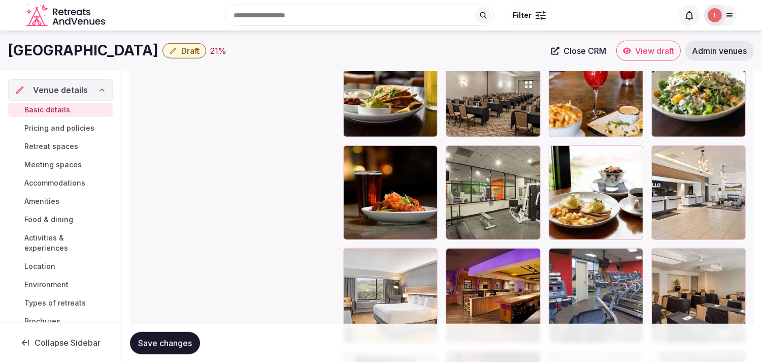
scroll to position [1535, 0]
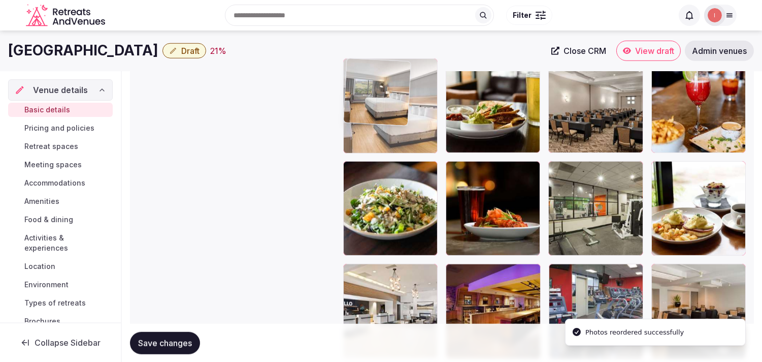
drag, startPoint x: 352, startPoint y: 263, endPoint x: 379, endPoint y: 80, distance: 185.5
click at [375, 80] on img at bounding box center [377, 91] width 67 height 67
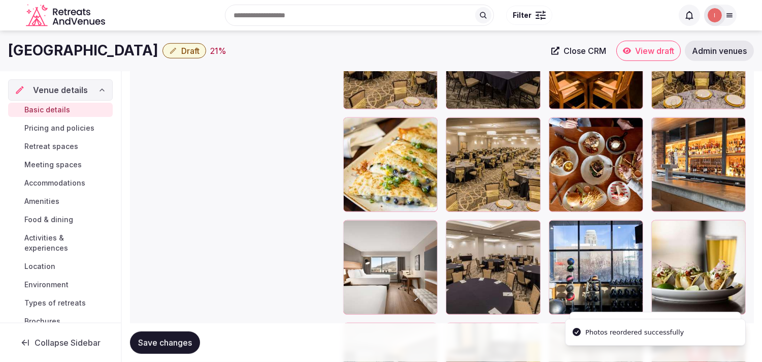
scroll to position [1252, 0]
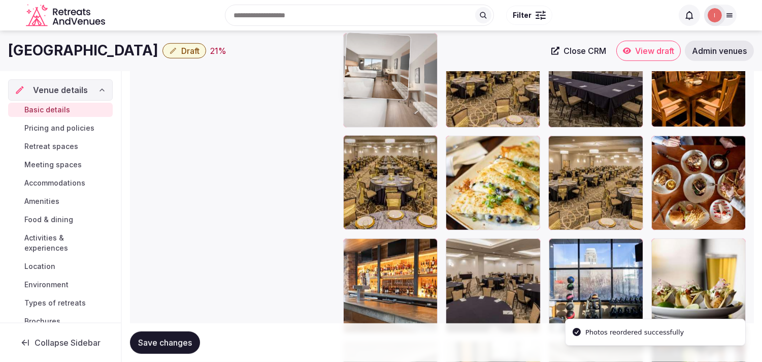
drag, startPoint x: 371, startPoint y: 134, endPoint x: 369, endPoint y: 79, distance: 55.4
click at [369, 79] on body "**********" at bounding box center [381, 91] width 762 height 2687
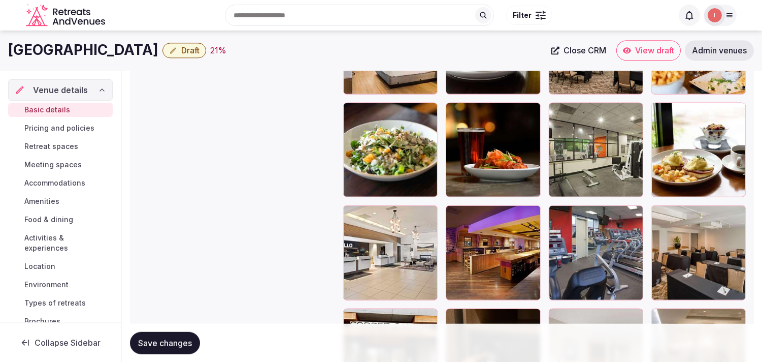
scroll to position [1591, 0]
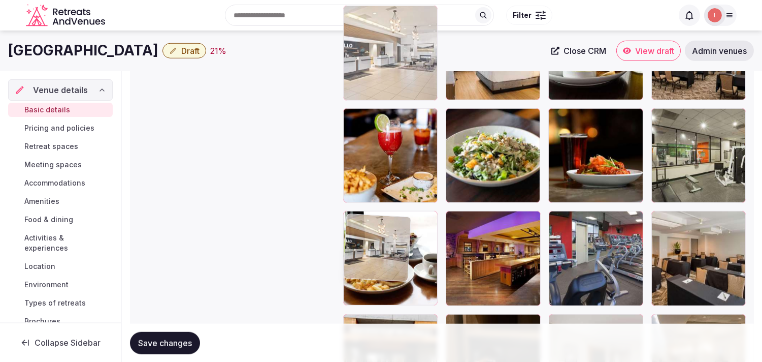
drag, startPoint x: 354, startPoint y: 220, endPoint x: 341, endPoint y: 60, distance: 160.5
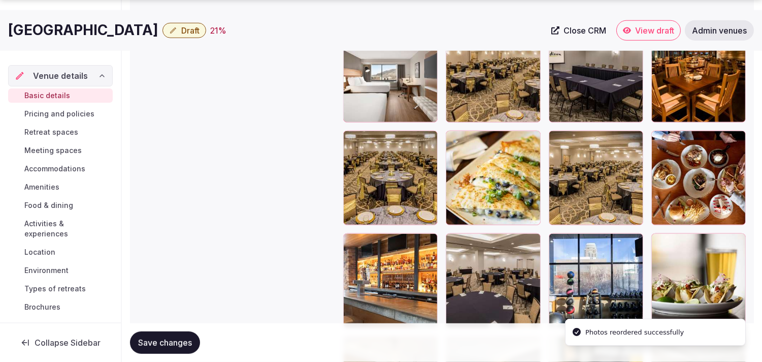
scroll to position [1323, 0]
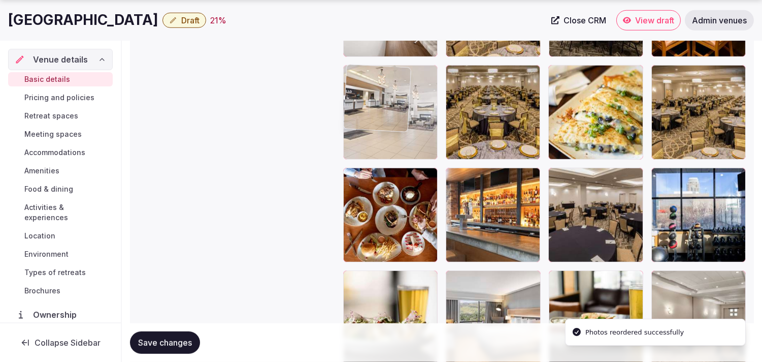
drag, startPoint x: 349, startPoint y: 278, endPoint x: 360, endPoint y: 80, distance: 198.9
click at [360, 80] on body "**********" at bounding box center [381, 20] width 762 height 2687
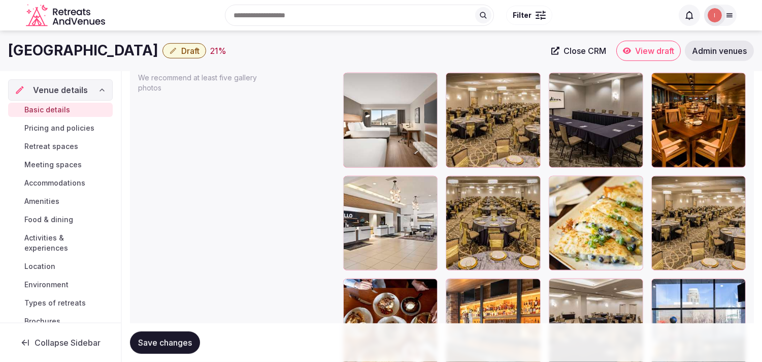
scroll to position [1210, 0]
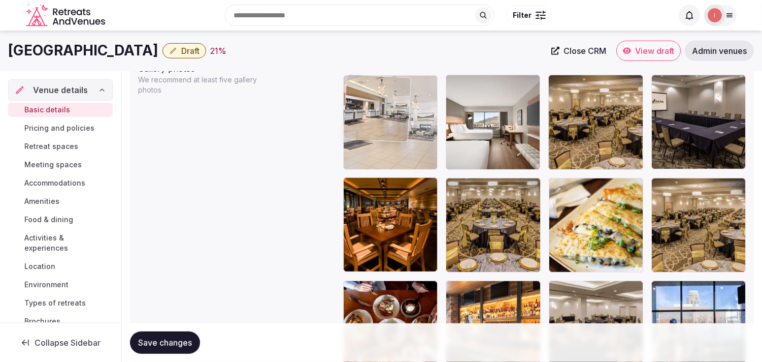
drag, startPoint x: 353, startPoint y: 183, endPoint x: 368, endPoint y: 114, distance: 70.2
click at [368, 112] on body "**********" at bounding box center [381, 133] width 762 height 2687
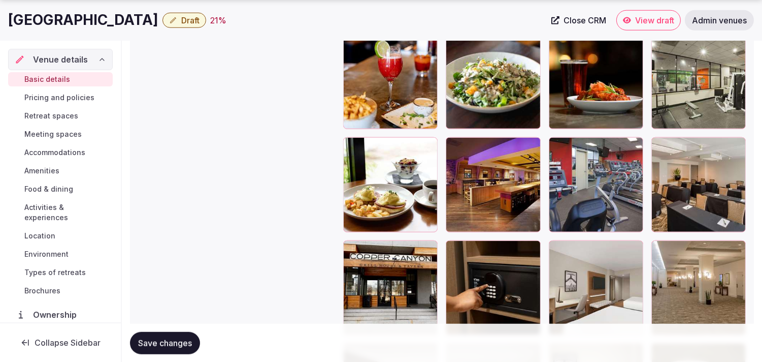
scroll to position [1662, 0]
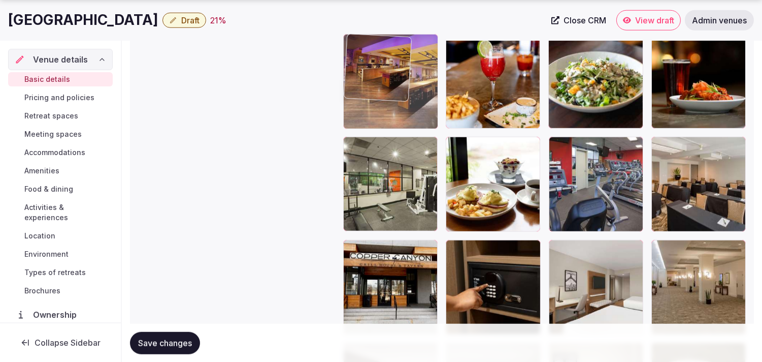
drag, startPoint x: 457, startPoint y: 146, endPoint x: 370, endPoint y: 77, distance: 111.4
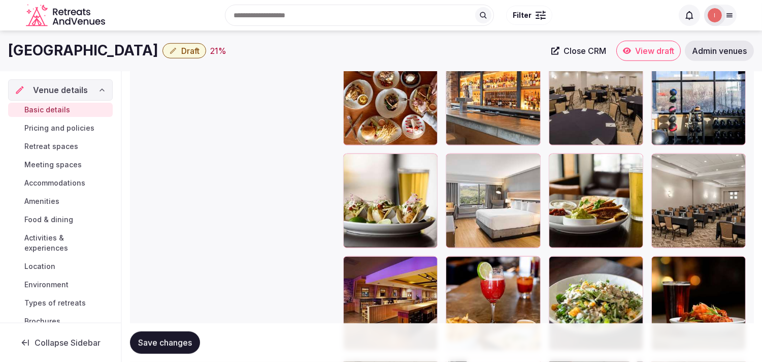
scroll to position [1436, 0]
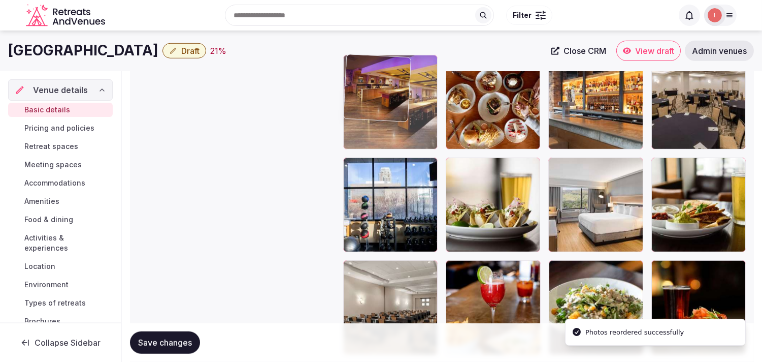
drag, startPoint x: 357, startPoint y: 271, endPoint x: 348, endPoint y: 89, distance: 182.6
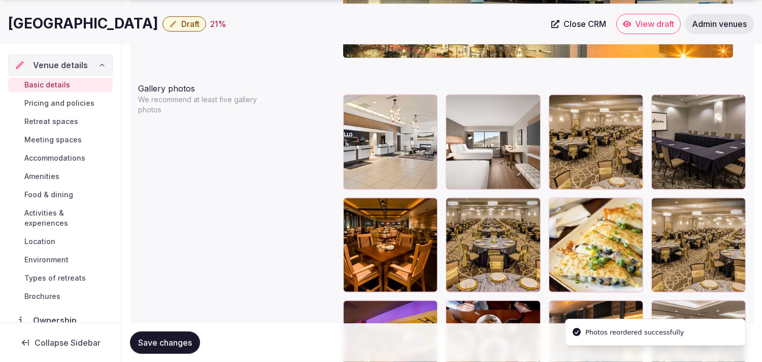
scroll to position [1210, 0]
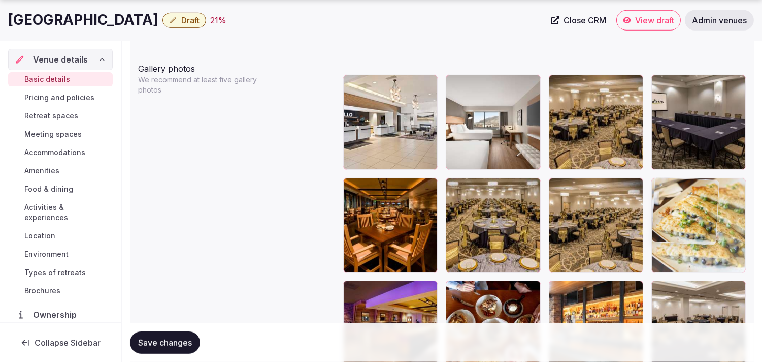
drag, startPoint x: 561, startPoint y: 188, endPoint x: 568, endPoint y: 189, distance: 6.7
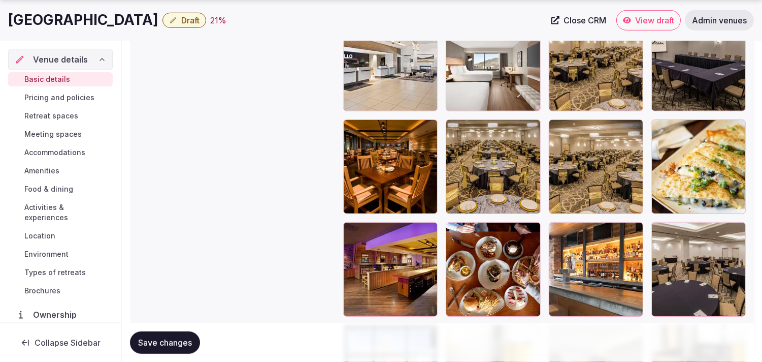
scroll to position [1323, 0]
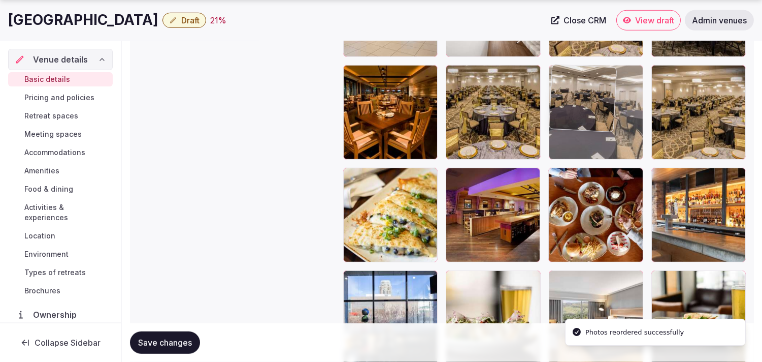
drag, startPoint x: 656, startPoint y: 180, endPoint x: 562, endPoint y: 105, distance: 120.4
click at [375, 105] on body "**********" at bounding box center [381, 20] width 762 height 2687
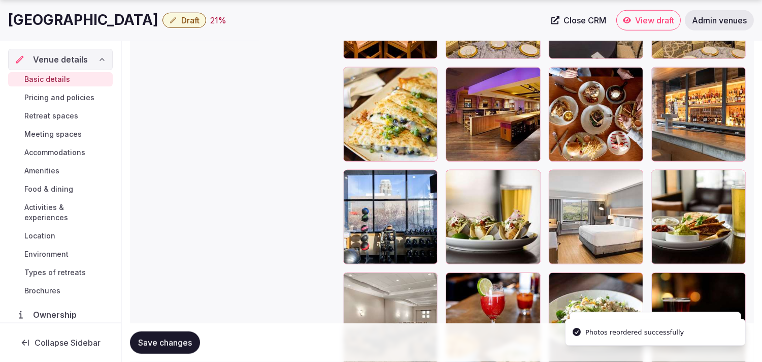
scroll to position [1492, 0]
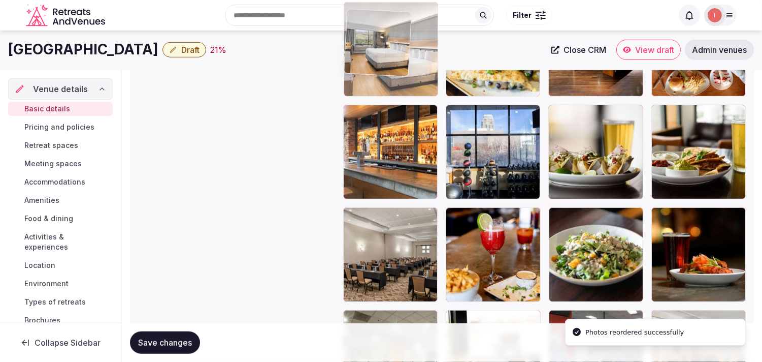
drag, startPoint x: 561, startPoint y: 107, endPoint x: 379, endPoint y: 63, distance: 186.9
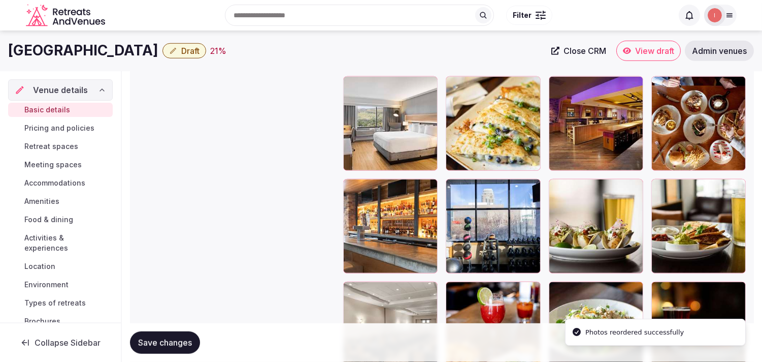
scroll to position [1312, 0]
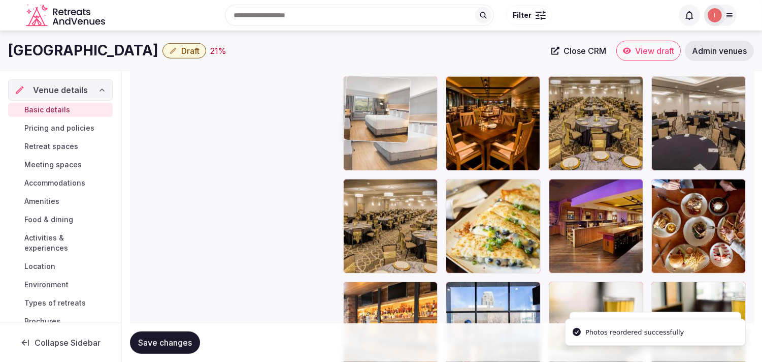
drag, startPoint x: 354, startPoint y: 182, endPoint x: 372, endPoint y: 116, distance: 68.5
click at [372, 116] on body "**********" at bounding box center [381, 31] width 762 height 2687
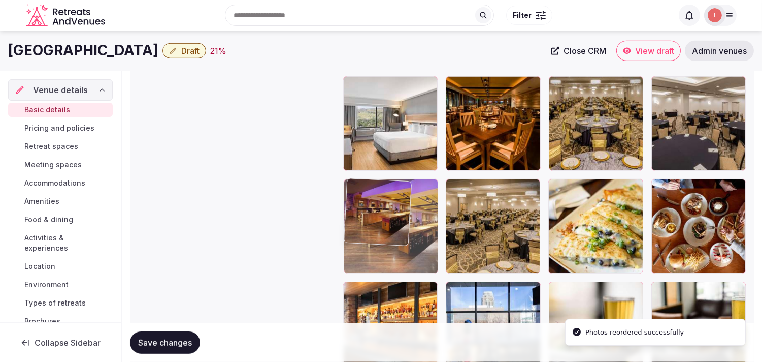
drag, startPoint x: 557, startPoint y: 192, endPoint x: 356, endPoint y: 195, distance: 200.7
click at [356, 195] on body "**********" at bounding box center [381, 31] width 762 height 2687
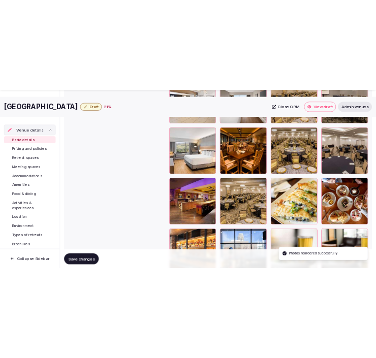
scroll to position [1424, 0]
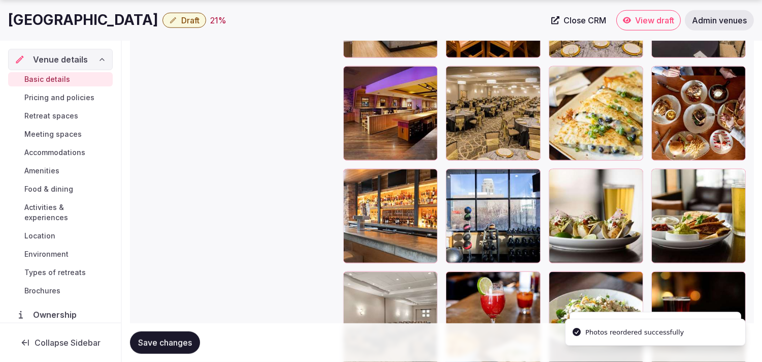
click at [183, 337] on span "Save changes" at bounding box center [165, 342] width 54 height 10
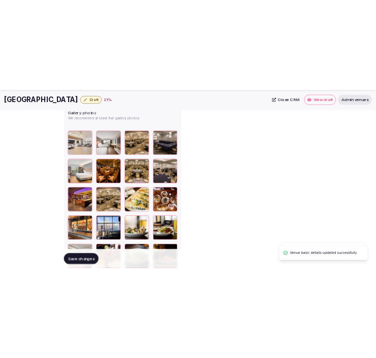
scroll to position [32, 0]
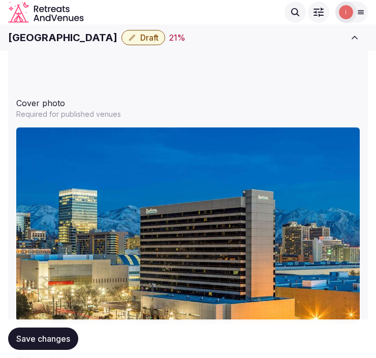
scroll to position [973, 0]
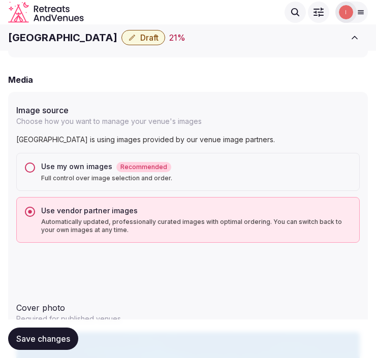
click at [147, 42] on span "Draft" at bounding box center [149, 38] width 18 height 10
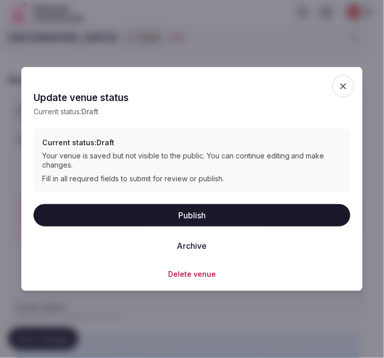
click at [206, 217] on button "Publish" at bounding box center [192, 215] width 317 height 22
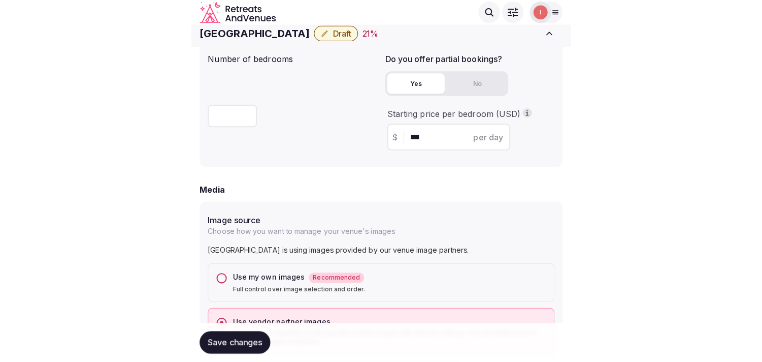
scroll to position [860, 0]
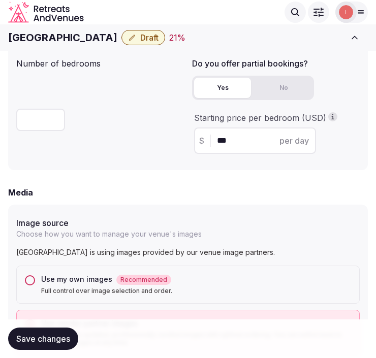
click at [148, 36] on span "Draft" at bounding box center [149, 38] width 18 height 10
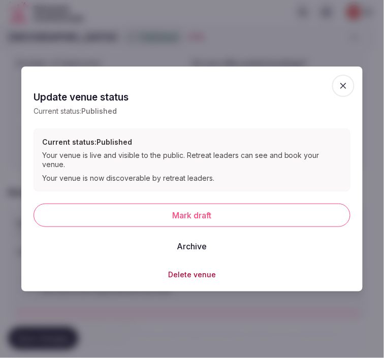
click at [338, 89] on icon "button" at bounding box center [343, 86] width 10 height 10
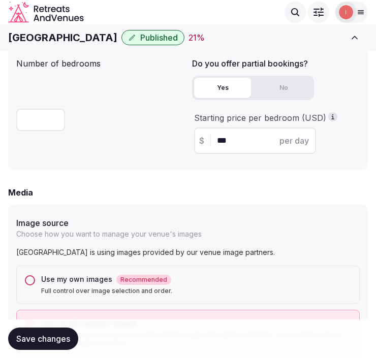
click at [63, 38] on h1 "Radisson Salt Lake City Downtown" at bounding box center [62, 37] width 109 height 14
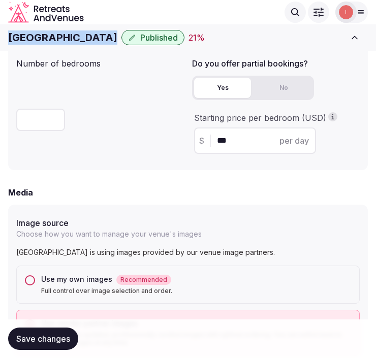
click at [63, 38] on h1 "Radisson Salt Lake City Downtown" at bounding box center [62, 37] width 109 height 14
copy div "Radisson Salt Lake City Downtown"
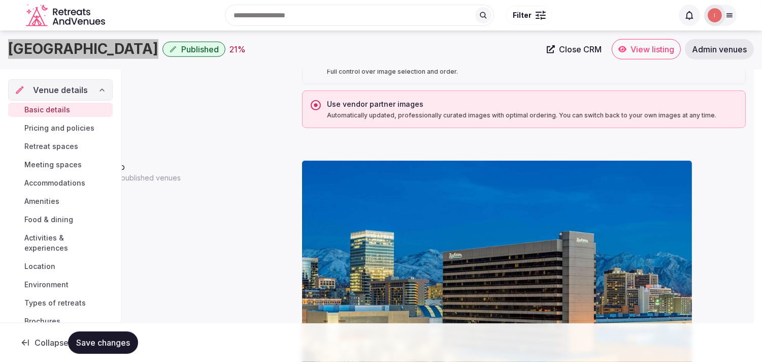
scroll to position [26, 0]
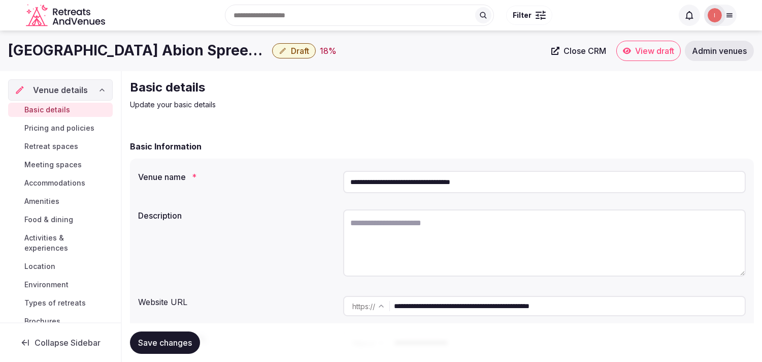
click at [580, 53] on span "Close CRM" at bounding box center [585, 51] width 43 height 10
click at [160, 54] on h1 "[GEOGRAPHIC_DATA] Abion Spreebogen Waterside" at bounding box center [138, 51] width 260 height 20
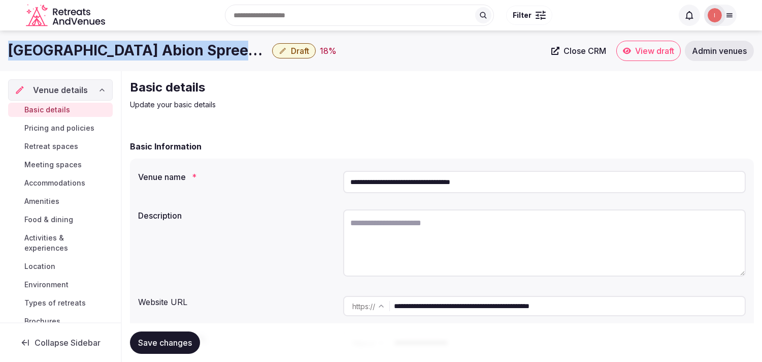
click at [160, 54] on h1 "[GEOGRAPHIC_DATA] Abion Spreebogen Waterside" at bounding box center [138, 51] width 260 height 20
copy div "[GEOGRAPHIC_DATA] Abion Spreebogen Waterside"
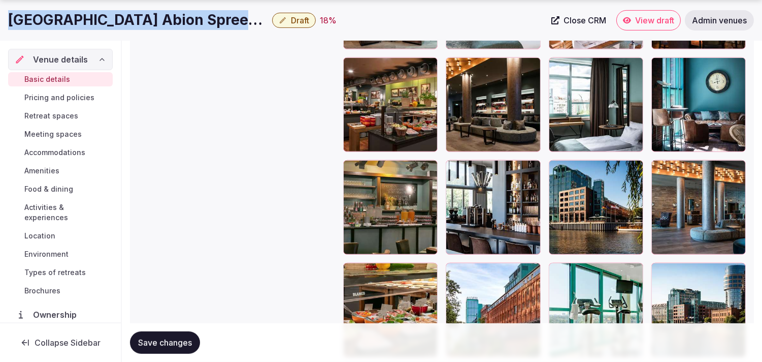
scroll to position [1411, 0]
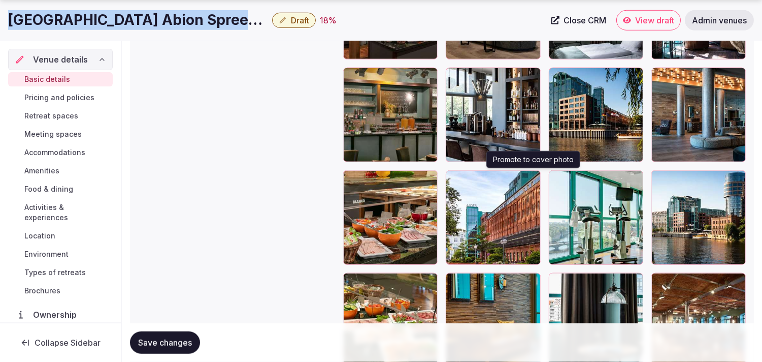
click at [531, 179] on icon "button" at bounding box center [531, 180] width 8 height 8
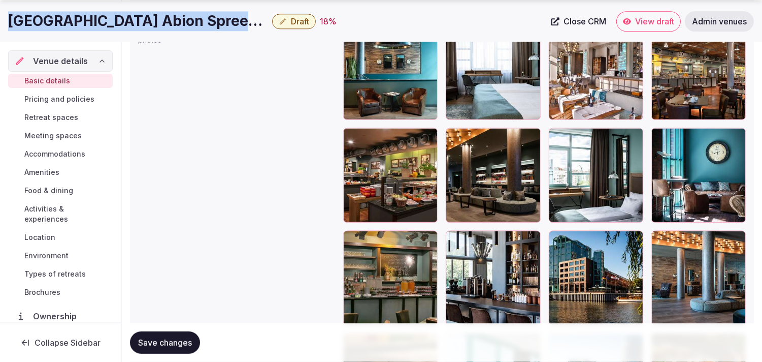
scroll to position [1354, 0]
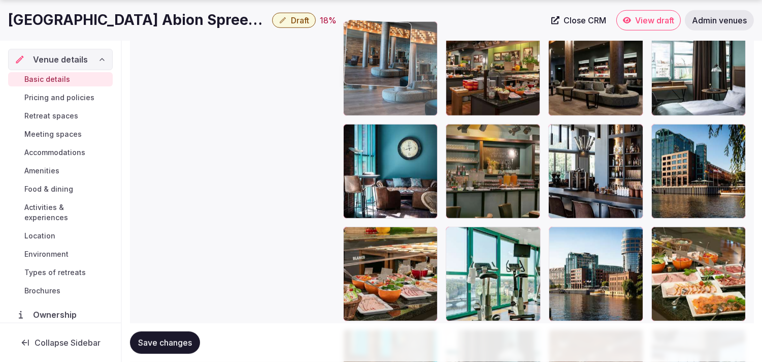
drag, startPoint x: 658, startPoint y: 133, endPoint x: 376, endPoint y: 70, distance: 288.4
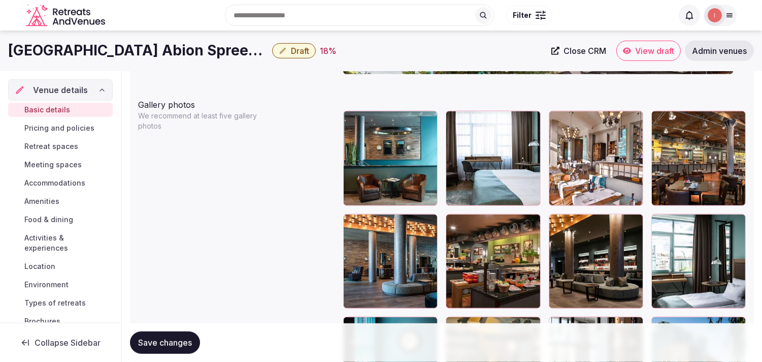
scroll to position [1129, 0]
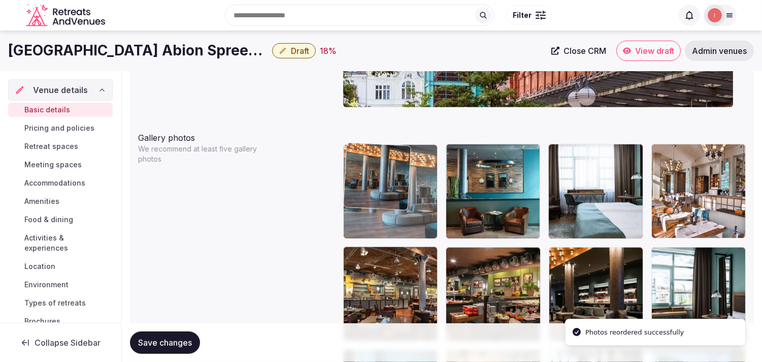
drag, startPoint x: 355, startPoint y: 254, endPoint x: 377, endPoint y: 169, distance: 88.2
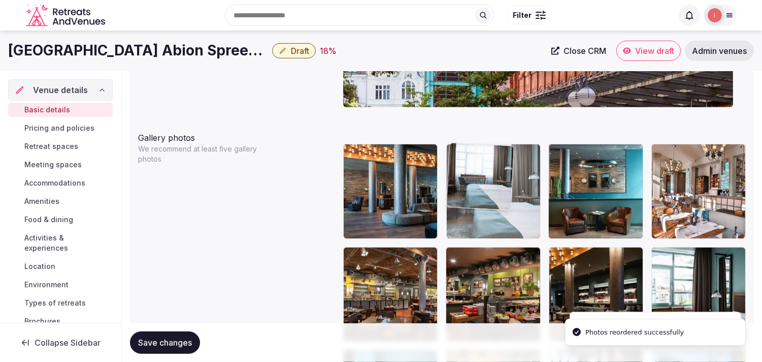
drag, startPoint x: 557, startPoint y: 149, endPoint x: 501, endPoint y: 149, distance: 55.4
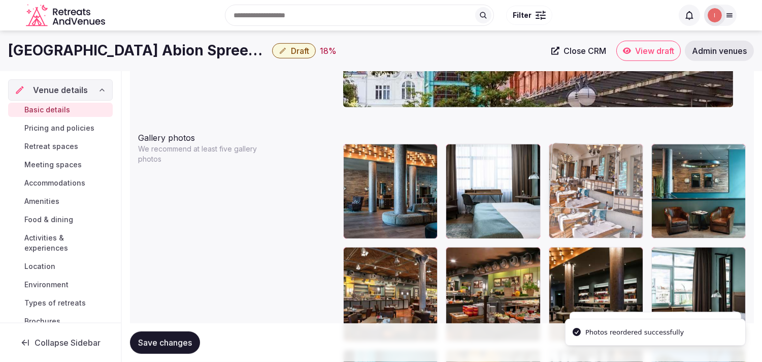
drag, startPoint x: 662, startPoint y: 157, endPoint x: 566, endPoint y: 168, distance: 97.1
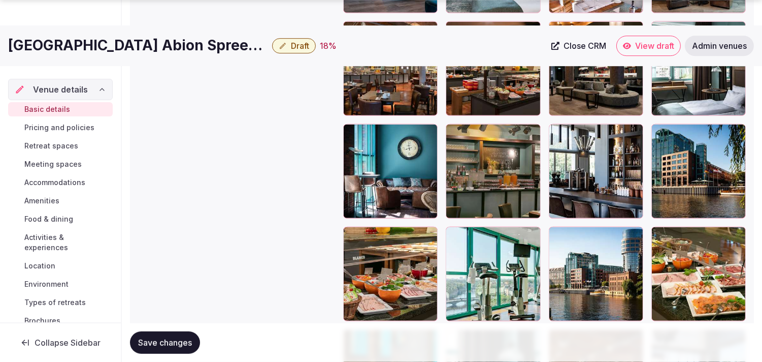
scroll to position [1411, 0]
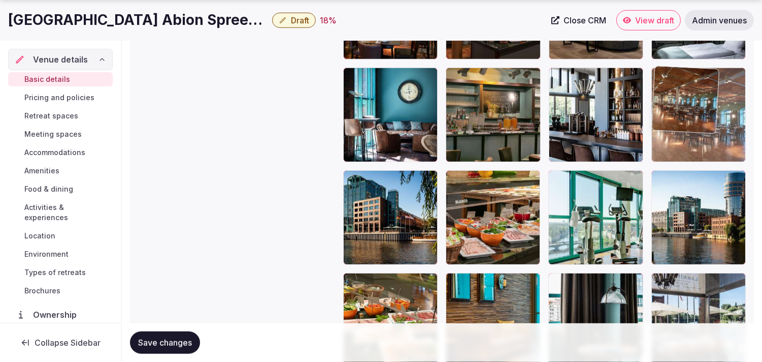
drag, startPoint x: 564, startPoint y: 282, endPoint x: 621, endPoint y: 183, distance: 113.8
click at [671, 122] on div at bounding box center [544, 166] width 403 height 608
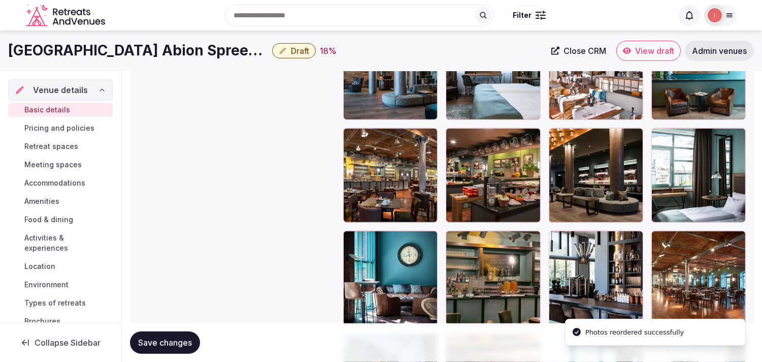
scroll to position [1241, 0]
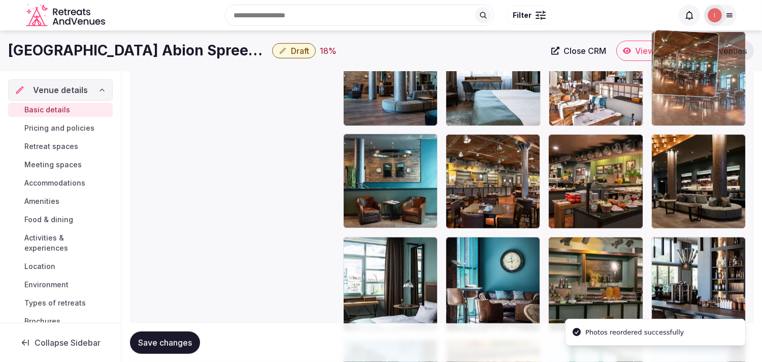
drag, startPoint x: 664, startPoint y: 245, endPoint x: 669, endPoint y: 79, distance: 166.7
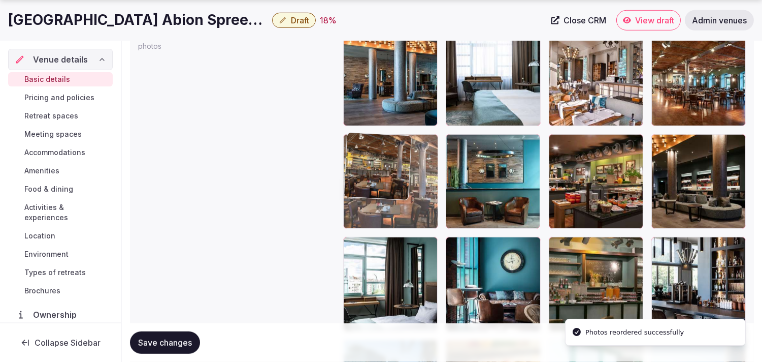
drag, startPoint x: 451, startPoint y: 144, endPoint x: 381, endPoint y: 149, distance: 69.8
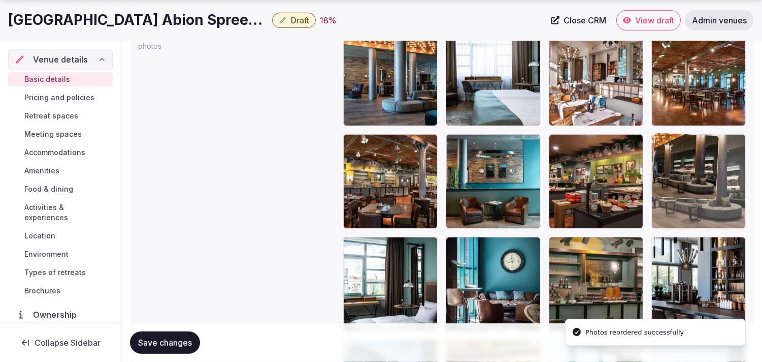
drag, startPoint x: 664, startPoint y: 143, endPoint x: 647, endPoint y: 150, distance: 18.4
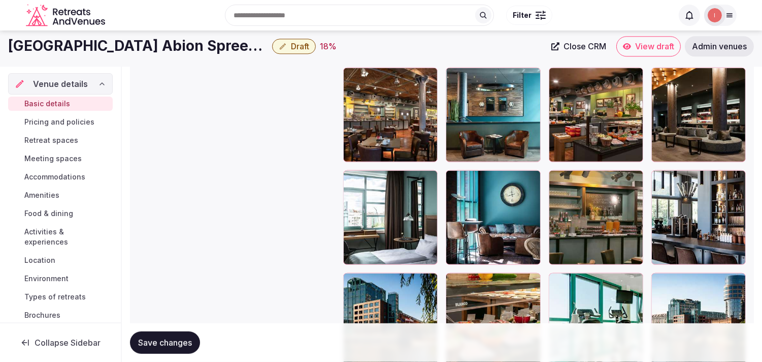
scroll to position [1298, 0]
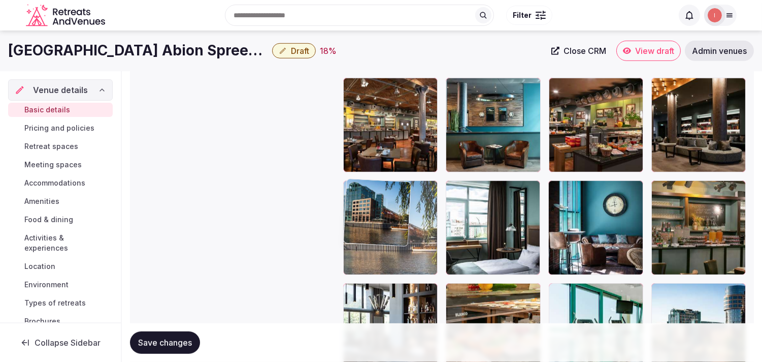
drag, startPoint x: 347, startPoint y: 291, endPoint x: 360, endPoint y: 211, distance: 81.2
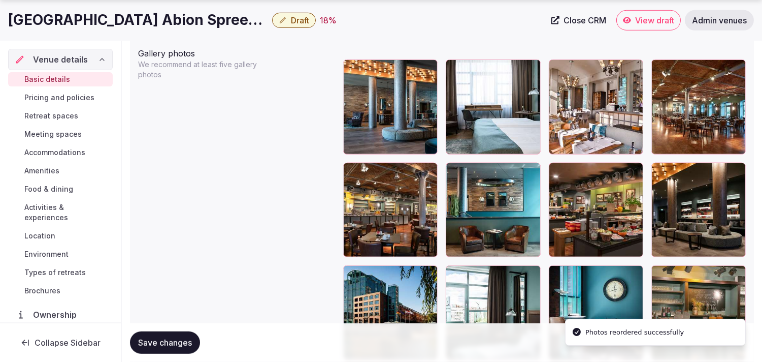
scroll to position [1241, 0]
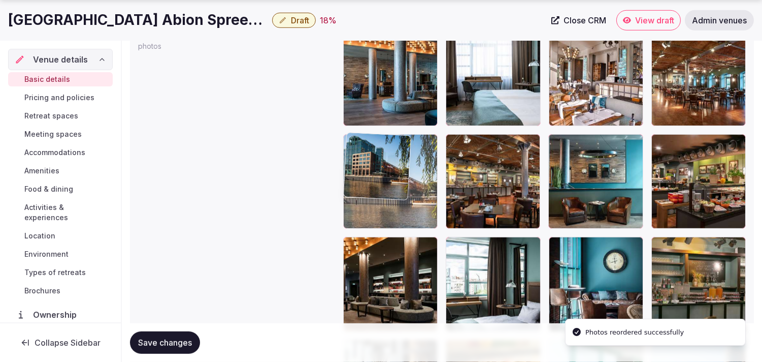
drag, startPoint x: 352, startPoint y: 241, endPoint x: 370, endPoint y: 174, distance: 69.5
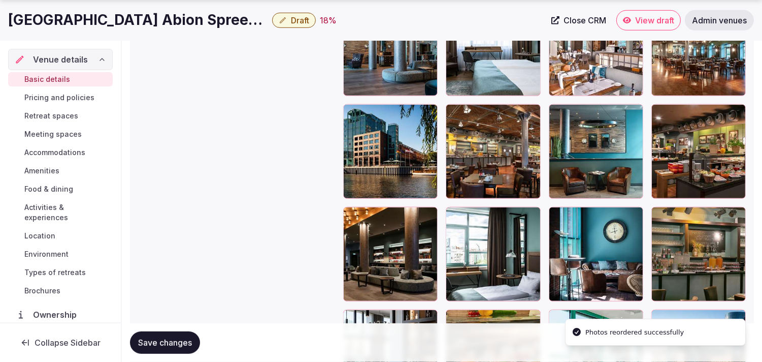
scroll to position [1298, 0]
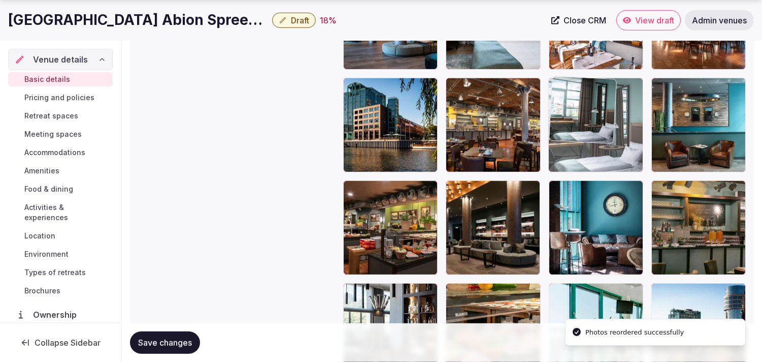
drag, startPoint x: 454, startPoint y: 186, endPoint x: 589, endPoint y: 124, distance: 148.4
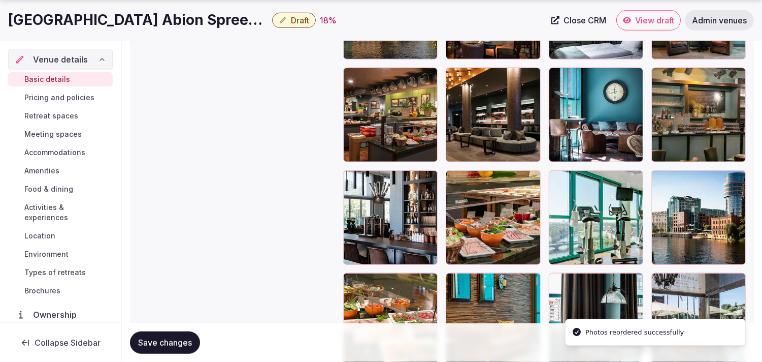
scroll to position [1467, 0]
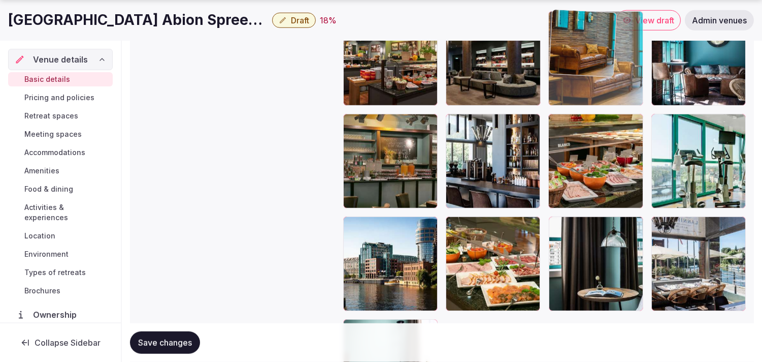
drag, startPoint x: 462, startPoint y: 222, endPoint x: 600, endPoint y: 70, distance: 205.4
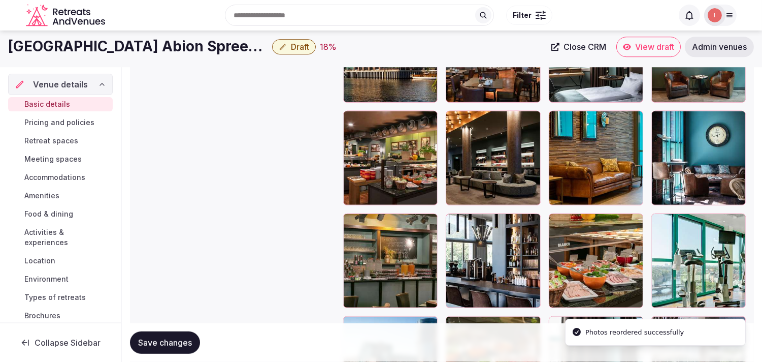
scroll to position [1298, 0]
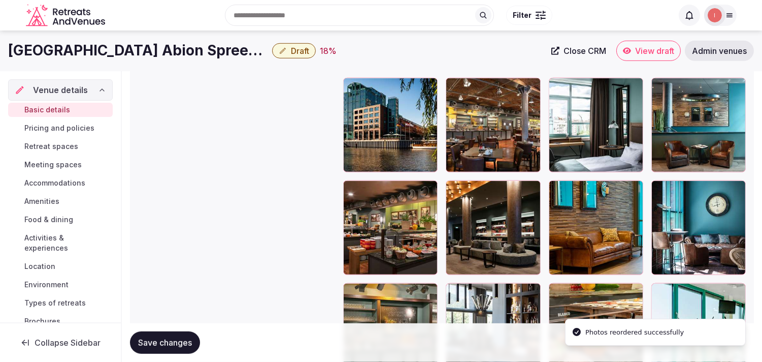
click at [192, 343] on span "Save changes" at bounding box center [165, 342] width 54 height 10
click at [191, 344] on span "Save changes" at bounding box center [165, 342] width 54 height 10
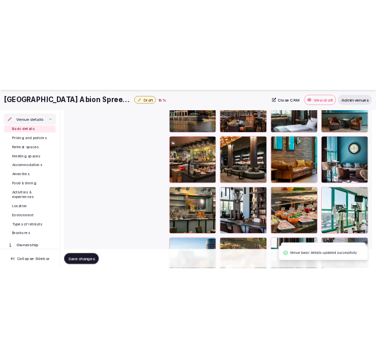
scroll to position [1411, 0]
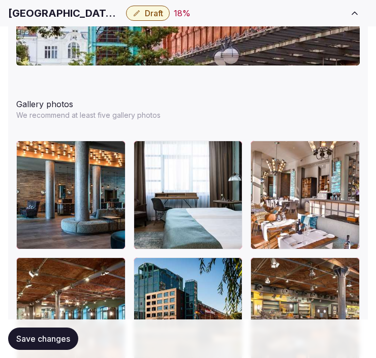
click at [58, 16] on h1 "Ameron Hotel Abion Spreebogen Waterside" at bounding box center [65, 13] width 114 height 14
copy div "Ameron Hotel Abion Spreebogen Waterside"
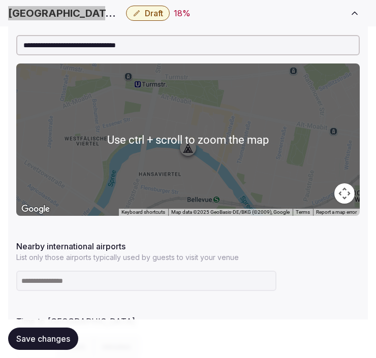
scroll to position [677, 0]
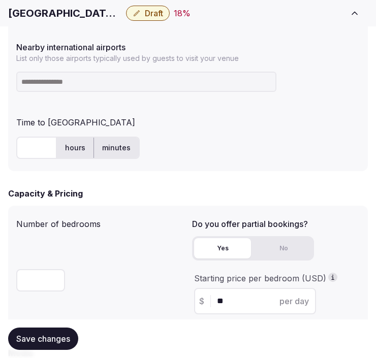
click at [113, 77] on input at bounding box center [146, 82] width 260 height 20
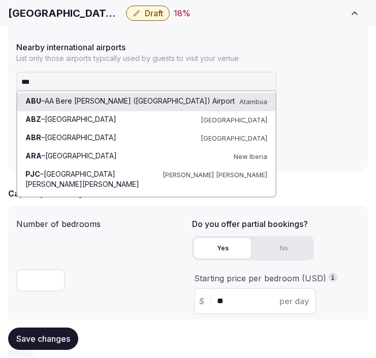
click at [130, 82] on input "***" at bounding box center [146, 82] width 260 height 20
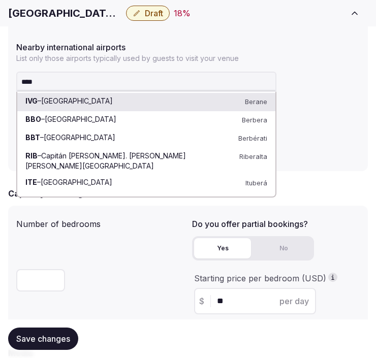
paste input "**"
type input "******"
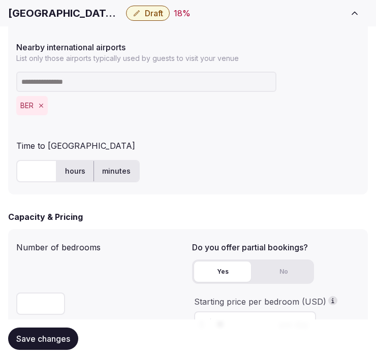
click at [28, 171] on input "text" at bounding box center [36, 171] width 41 height 22
type input "**"
click at [34, 328] on button "Save changes" at bounding box center [43, 339] width 70 height 22
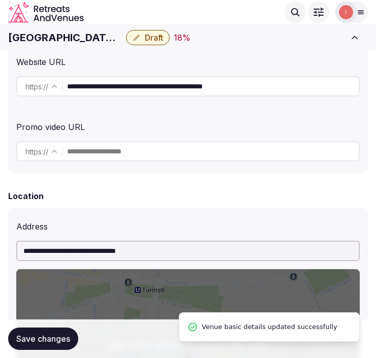
scroll to position [169, 0]
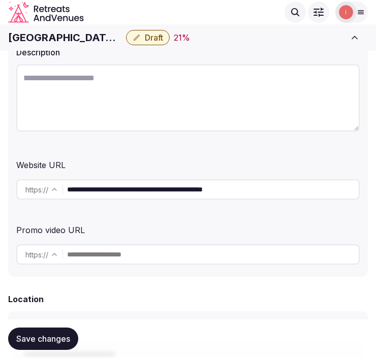
click at [116, 187] on input "**********" at bounding box center [213, 189] width 292 height 20
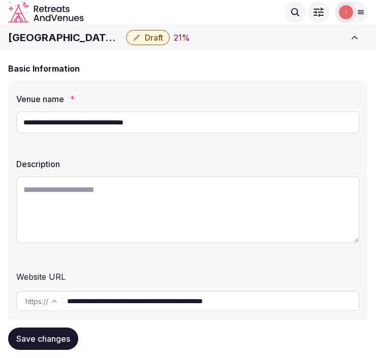
scroll to position [56, 0]
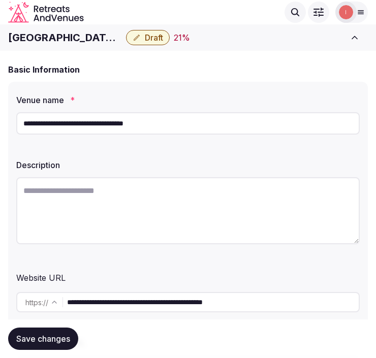
click at [207, 209] on textarea at bounding box center [187, 210] width 343 height 67
paste textarea "**********"
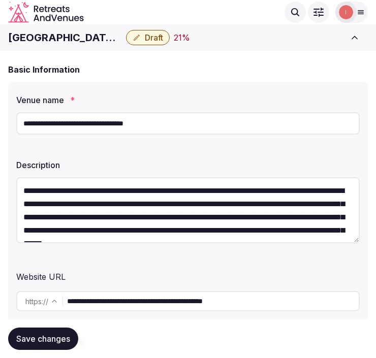
scroll to position [18, 0]
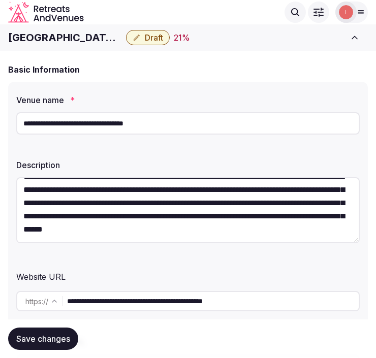
type textarea "**********"
click at [36, 339] on span "Save changes" at bounding box center [43, 339] width 54 height 10
click at [163, 30] on button "Draft" at bounding box center [148, 37] width 44 height 15
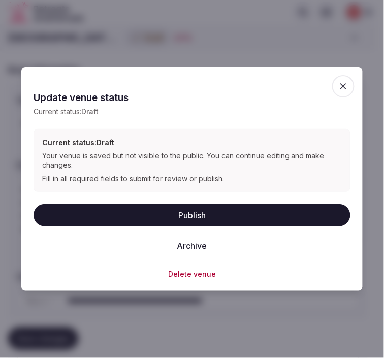
click at [244, 209] on button "Publish" at bounding box center [192, 215] width 317 height 22
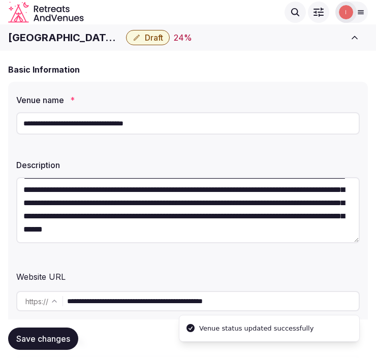
click at [79, 36] on h1 "Ameron Hotel Abion Spreebogen Waterside" at bounding box center [65, 37] width 114 height 14
copy div "Ameron Hotel Abion Spreebogen Waterside"
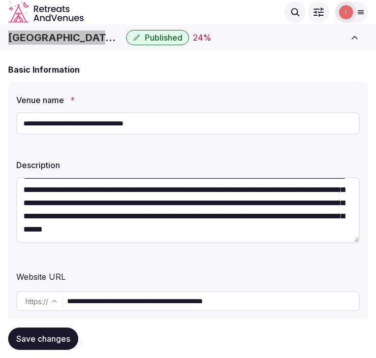
scroll to position [26, 0]
click at [54, 337] on span "Save changes" at bounding box center [43, 339] width 54 height 10
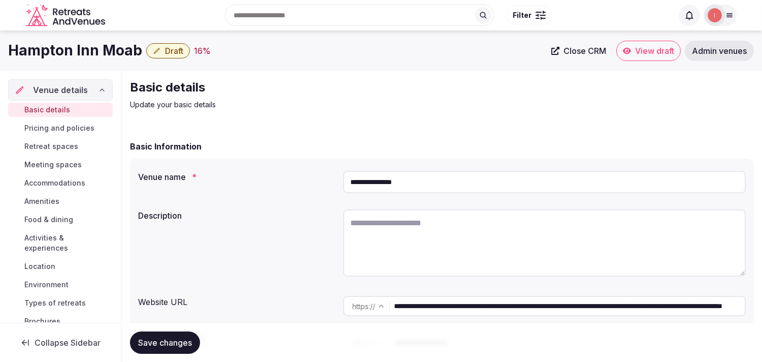
click at [384, 52] on span "Close CRM" at bounding box center [585, 51] width 43 height 10
click at [114, 52] on h1 "Hampton Inn Moab" at bounding box center [75, 51] width 134 height 20
copy div "Hampton Inn Moab"
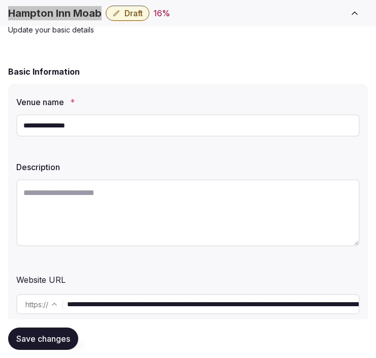
scroll to position [56, 0]
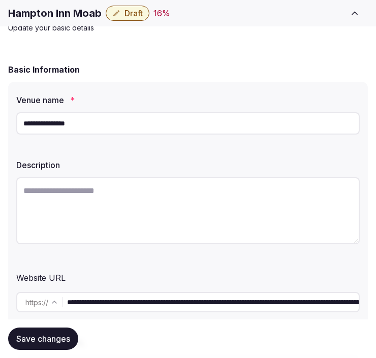
click at [207, 293] on input "**********" at bounding box center [213, 302] width 292 height 20
click at [206, 294] on input "**********" at bounding box center [213, 302] width 292 height 20
drag, startPoint x: 176, startPoint y: 297, endPoint x: 84, endPoint y: 121, distance: 198.4
click at [84, 121] on input "**********" at bounding box center [187, 123] width 343 height 22
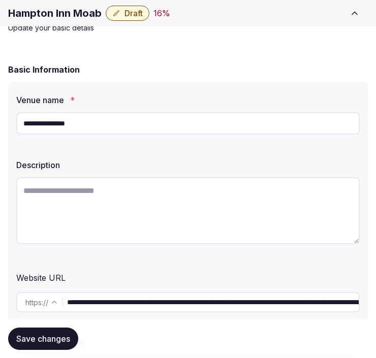
click at [211, 192] on textarea at bounding box center [187, 210] width 343 height 67
paste textarea "**********"
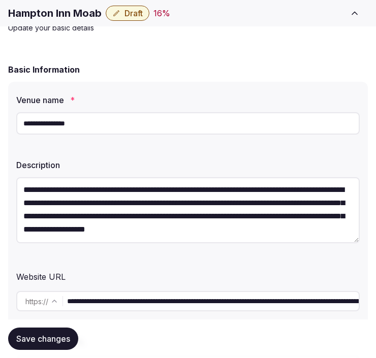
scroll to position [39, 0]
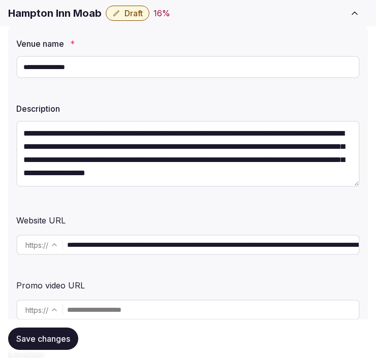
type textarea "**********"
click at [58, 336] on span "Save changes" at bounding box center [43, 339] width 54 height 10
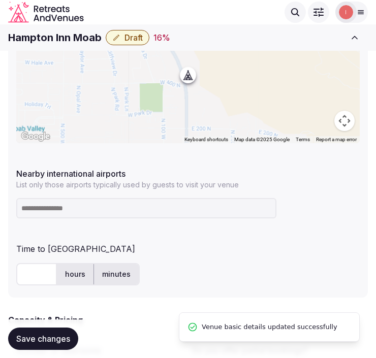
scroll to position [451, 0]
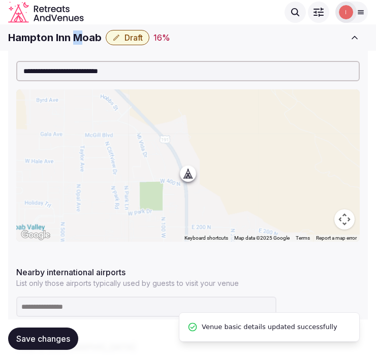
click at [78, 36] on h1 "Hampton Inn Moab" at bounding box center [54, 37] width 93 height 14
copy div "Hampton Inn Moab"
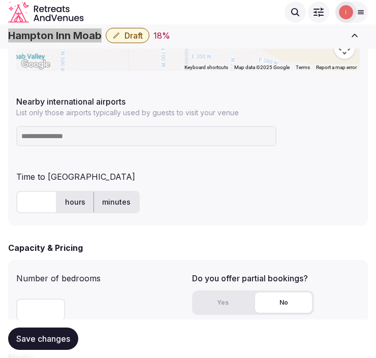
scroll to position [621, 0]
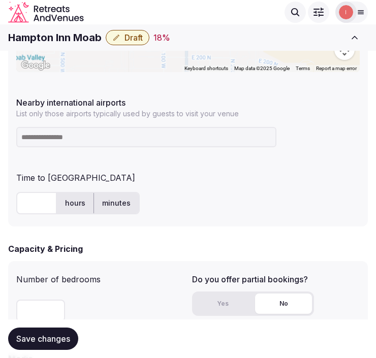
click at [98, 135] on input at bounding box center [146, 137] width 260 height 20
type input "******"
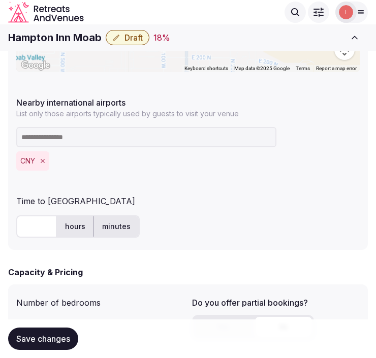
click at [30, 226] on input "text" at bounding box center [36, 226] width 41 height 22
type input "**"
click at [73, 339] on button "Save changes" at bounding box center [43, 339] width 70 height 22
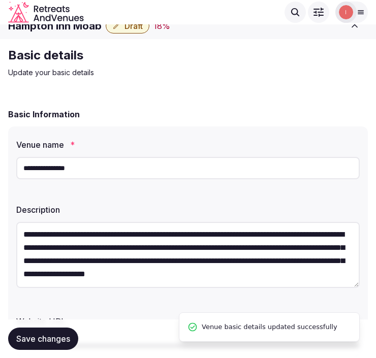
scroll to position [169, 0]
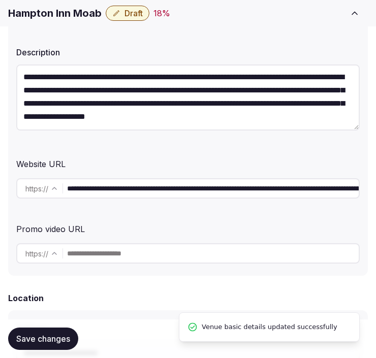
drag, startPoint x: 31, startPoint y: 347, endPoint x: 37, endPoint y: 338, distance: 11.0
click at [35, 339] on button "Save changes" at bounding box center [43, 339] width 70 height 22
click at [133, 11] on span "Draft" at bounding box center [133, 13] width 18 height 10
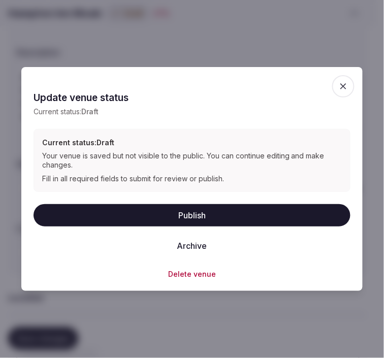
click at [252, 217] on button "Publish" at bounding box center [192, 215] width 317 height 22
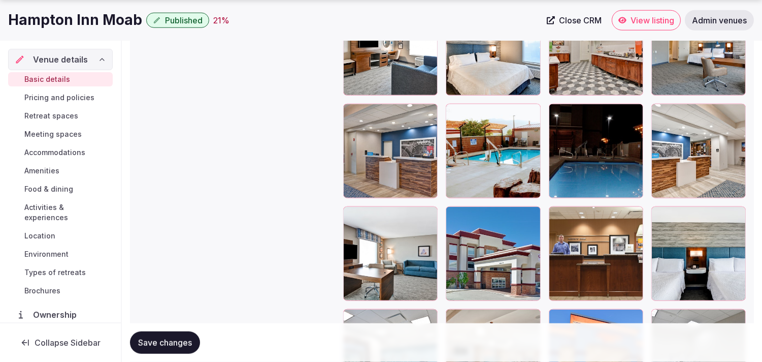
scroll to position [1749, 0]
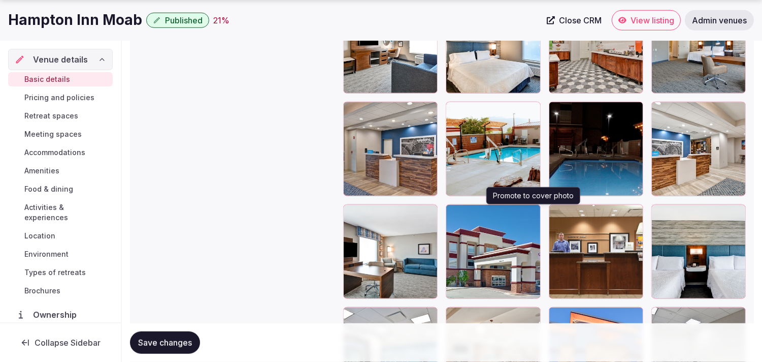
click at [384, 213] on icon "button" at bounding box center [531, 214] width 8 height 8
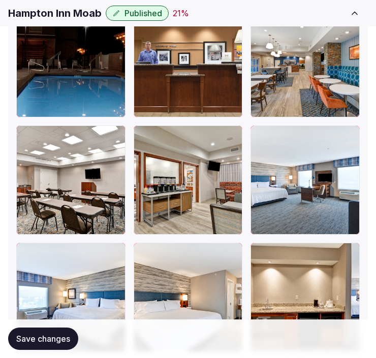
click at [18, 14] on h1 "Hampton Inn Moab" at bounding box center [54, 13] width 93 height 14
copy div "Hampton Inn Moab"
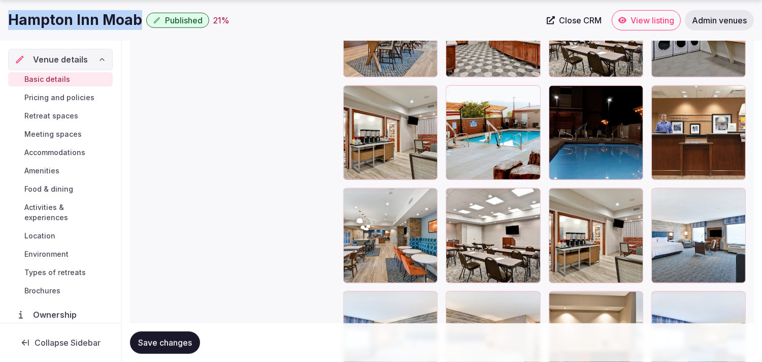
scroll to position [1354, 0]
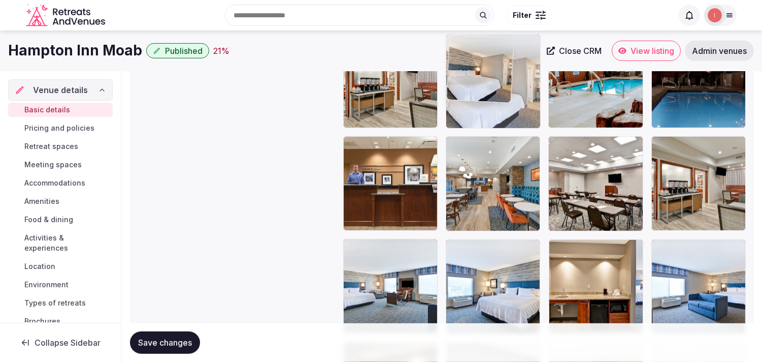
drag, startPoint x: 458, startPoint y: 197, endPoint x: 455, endPoint y: 52, distance: 145.3
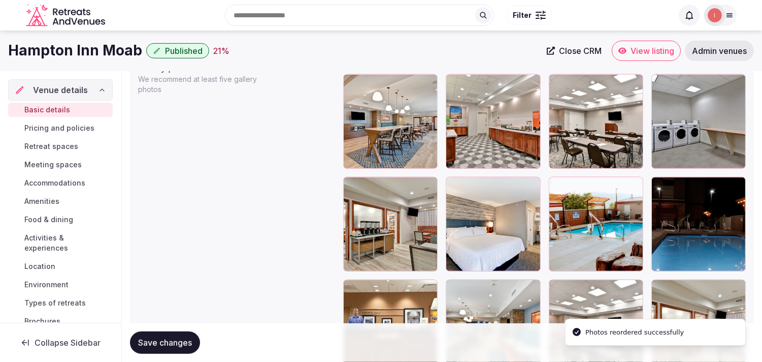
scroll to position [1133, 0]
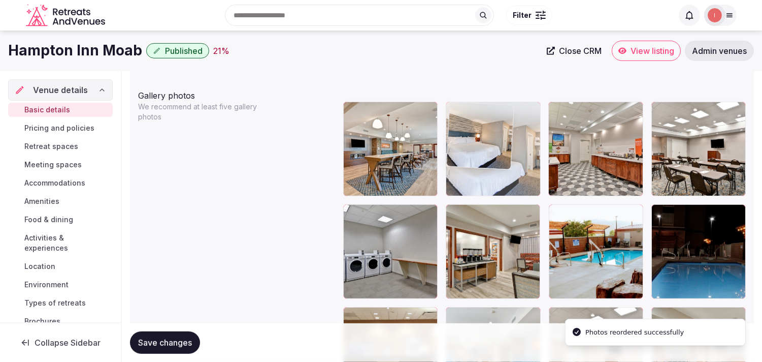
drag, startPoint x: 455, startPoint y: 222, endPoint x: 464, endPoint y: 143, distance: 79.8
click at [384, 143] on body "**********" at bounding box center [381, 134] width 762 height 2534
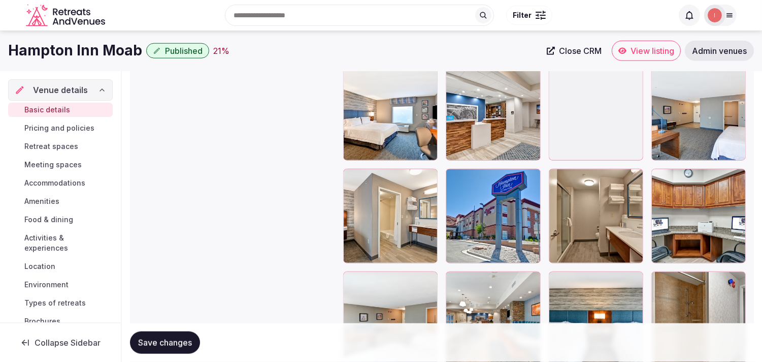
scroll to position [2093, 0]
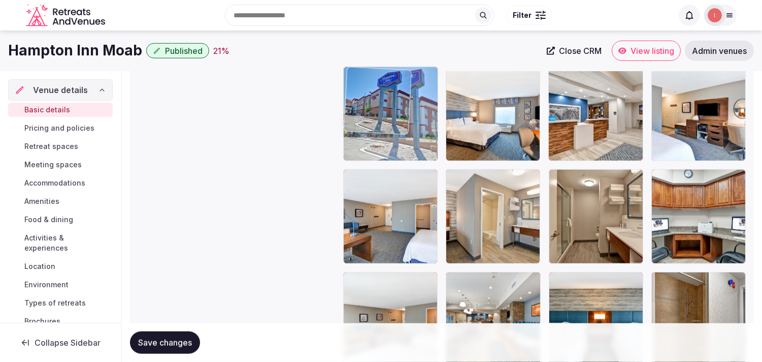
drag, startPoint x: 454, startPoint y: 176, endPoint x: 357, endPoint y: 79, distance: 137.2
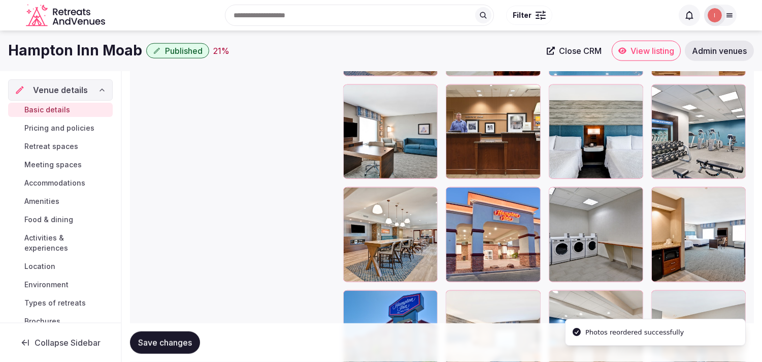
scroll to position [1867, 0]
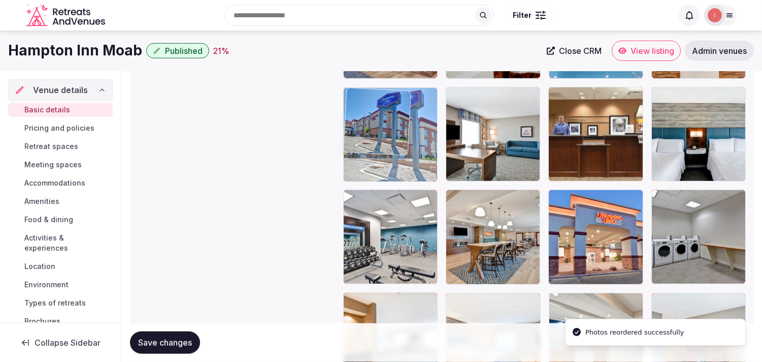
drag, startPoint x: 354, startPoint y: 300, endPoint x: 376, endPoint y: 107, distance: 193.9
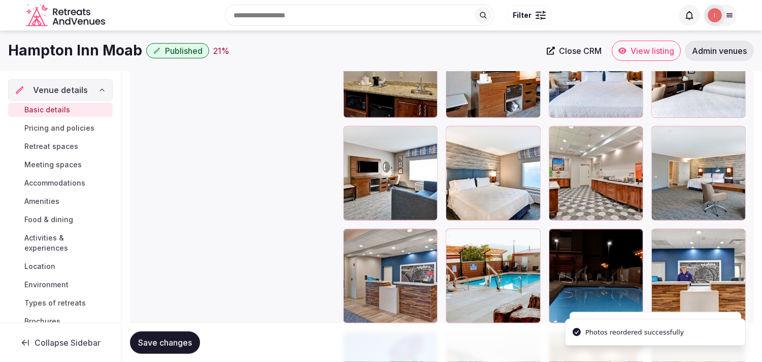
scroll to position [1641, 0]
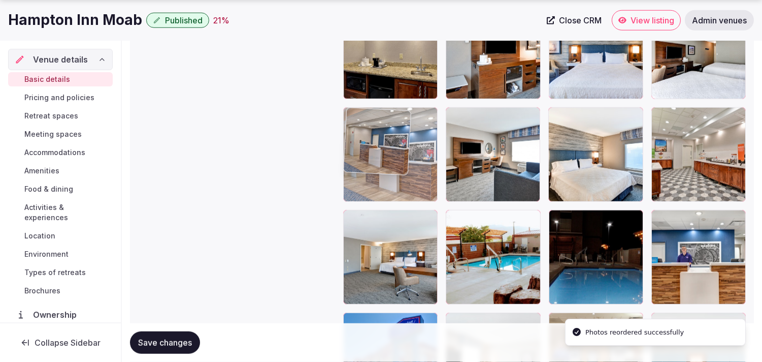
drag, startPoint x: 356, startPoint y: 220, endPoint x: 384, endPoint y: 73, distance: 150.0
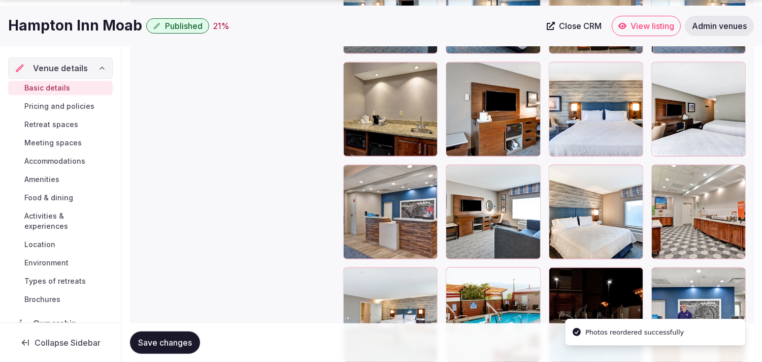
scroll to position [1585, 0]
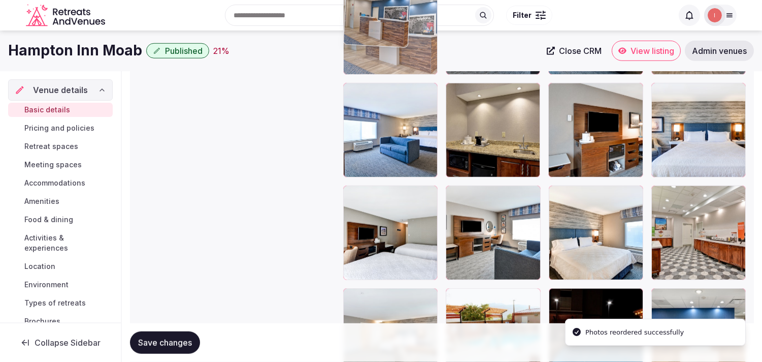
drag, startPoint x: 353, startPoint y: 168, endPoint x: 369, endPoint y: 48, distance: 121.0
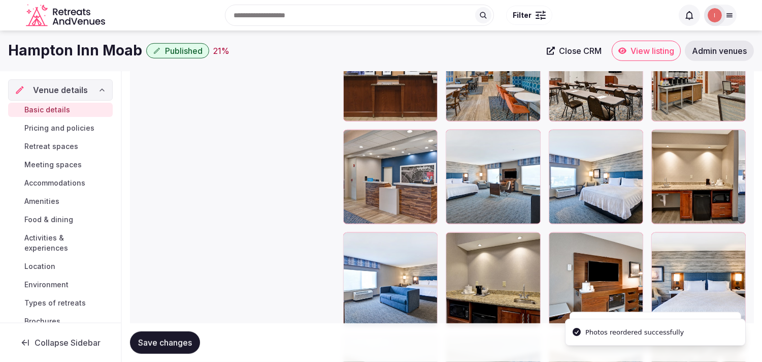
scroll to position [1394, 0]
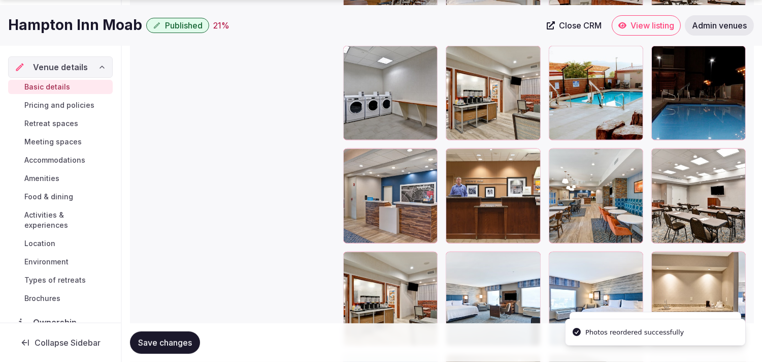
scroll to position [1321, 0]
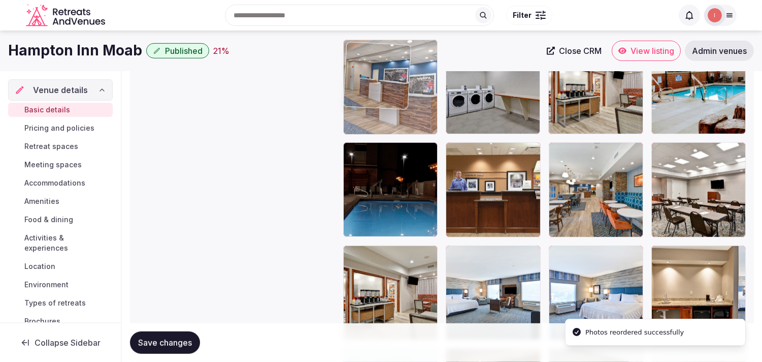
drag, startPoint x: 356, startPoint y: 127, endPoint x: 352, endPoint y: 45, distance: 82.4
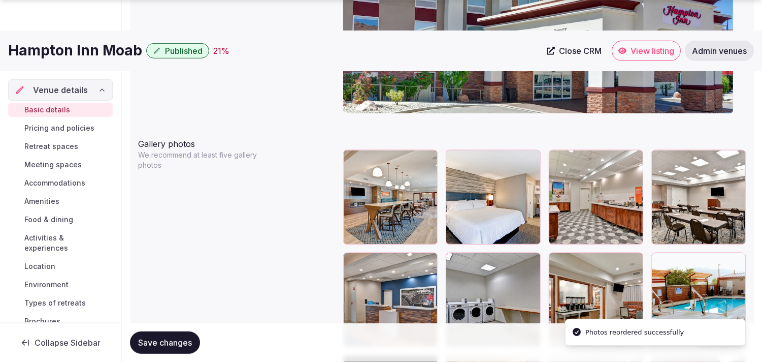
scroll to position [1127, 0]
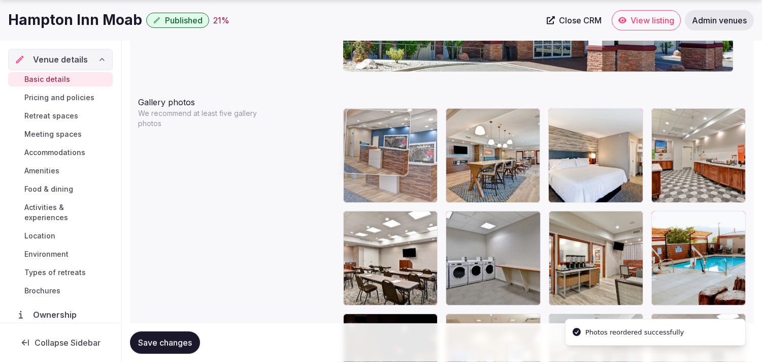
drag, startPoint x: 350, startPoint y: 217, endPoint x: 384, endPoint y: 120, distance: 102.5
click at [382, 123] on body "**********" at bounding box center [381, 140] width 762 height 2534
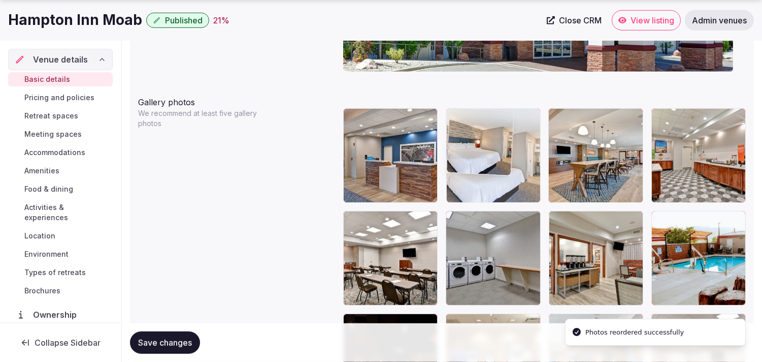
drag, startPoint x: 557, startPoint y: 117, endPoint x: 473, endPoint y: 117, distance: 84.3
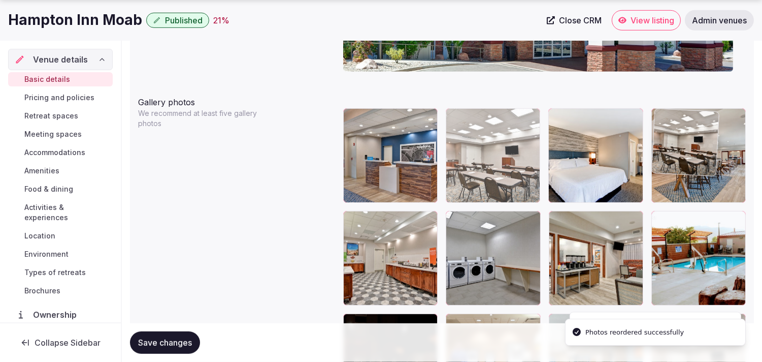
drag, startPoint x: 356, startPoint y: 220, endPoint x: 668, endPoint y: 131, distance: 325.4
click at [384, 140] on body "**********" at bounding box center [381, 140] width 762 height 2534
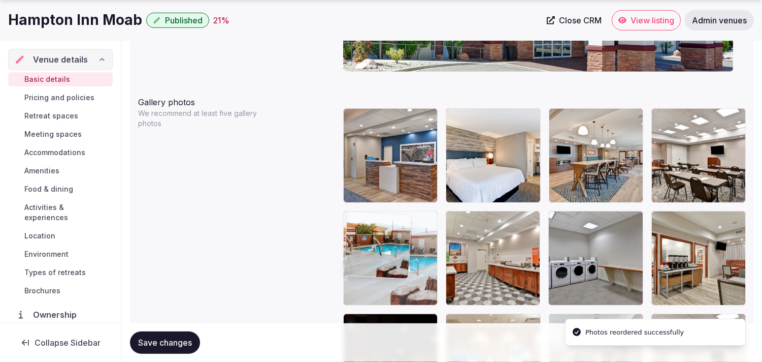
drag, startPoint x: 659, startPoint y: 220, endPoint x: 372, endPoint y: 229, distance: 286.6
click at [372, 229] on body "**********" at bounding box center [381, 140] width 762 height 2534
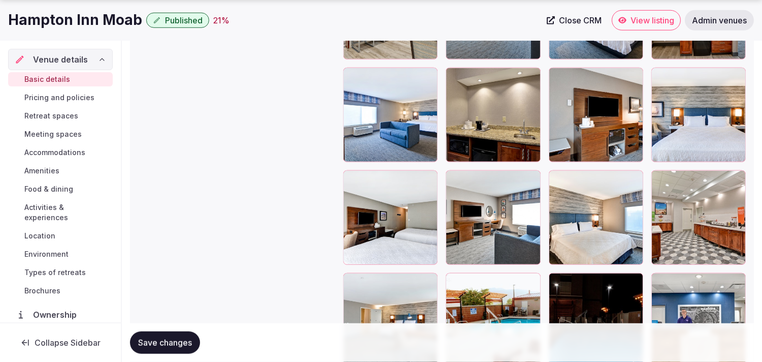
scroll to position [1748, 0]
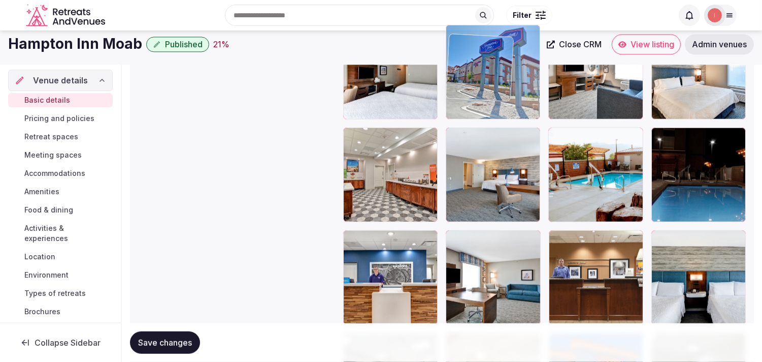
drag, startPoint x: 353, startPoint y: 209, endPoint x: 461, endPoint y: 48, distance: 193.7
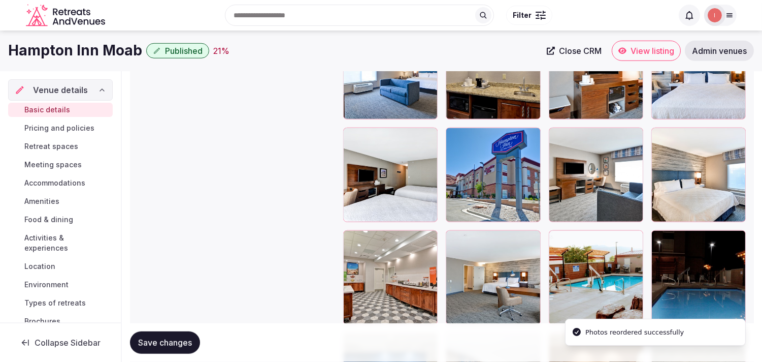
scroll to position [1546, 0]
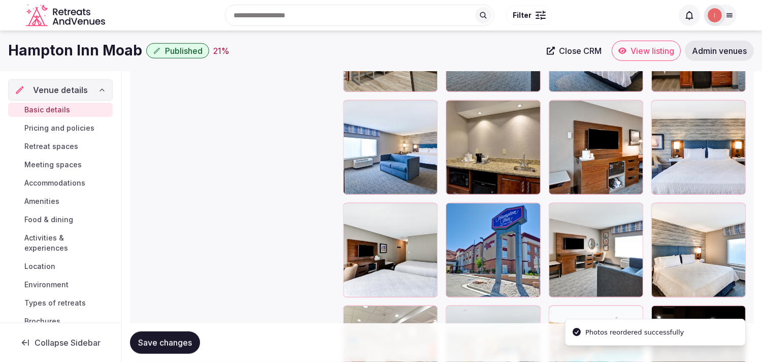
drag, startPoint x: 449, startPoint y: 211, endPoint x: 453, endPoint y: 157, distance: 53.5
click at [384, 168] on div at bounding box center [544, 301] width 403 height 1224
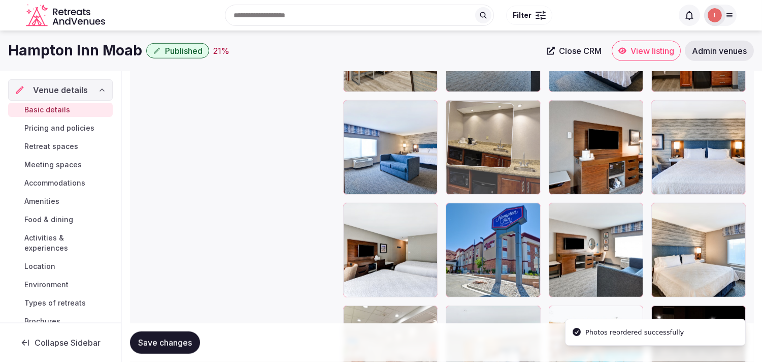
drag, startPoint x: 453, startPoint y: 157, endPoint x: 452, endPoint y: 135, distance: 22.4
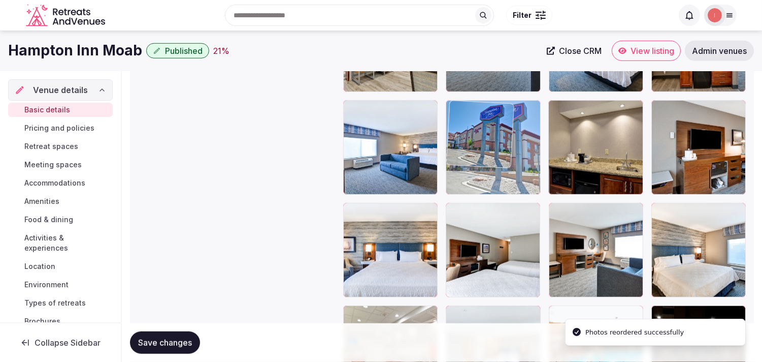
drag, startPoint x: 458, startPoint y: 210, endPoint x: 455, endPoint y: 124, distance: 85.4
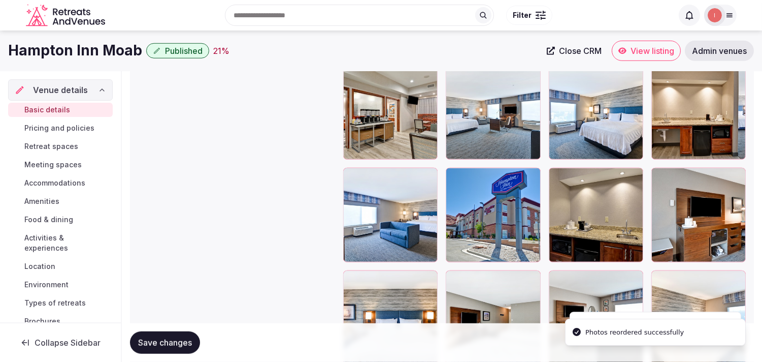
scroll to position [1377, 0]
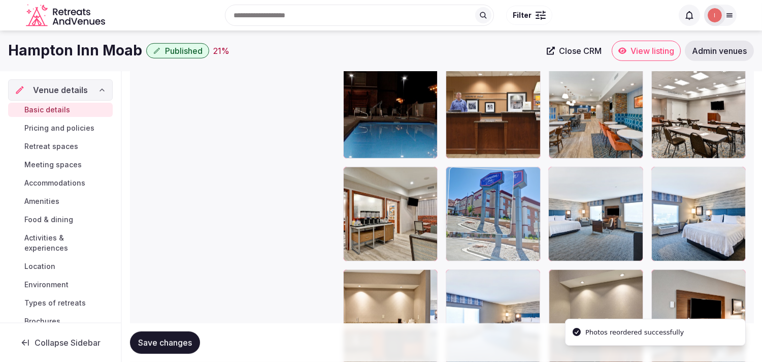
drag, startPoint x: 460, startPoint y: 278, endPoint x: 484, endPoint y: 184, distance: 97.0
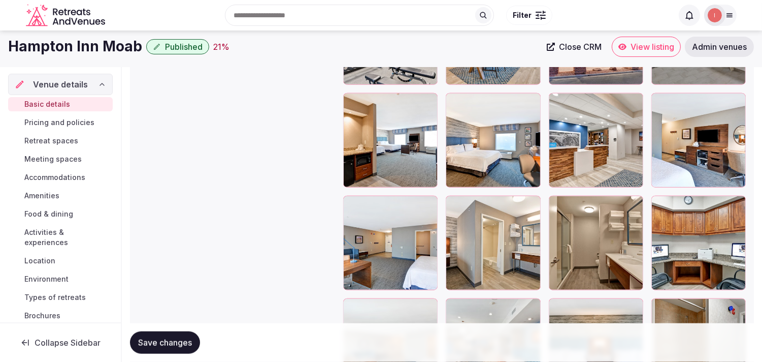
scroll to position [2060, 0]
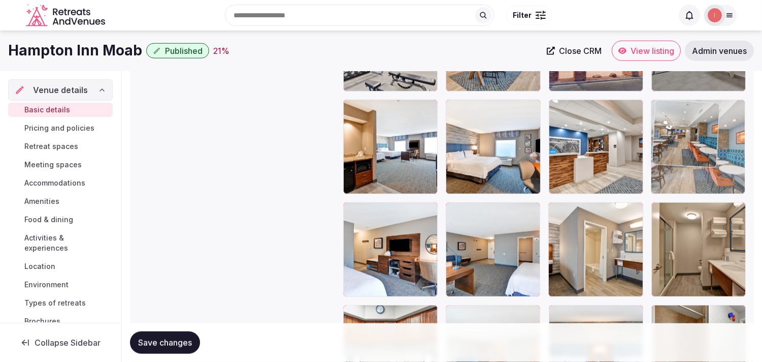
drag, startPoint x: 457, startPoint y: 312, endPoint x: 687, endPoint y: 109, distance: 307.3
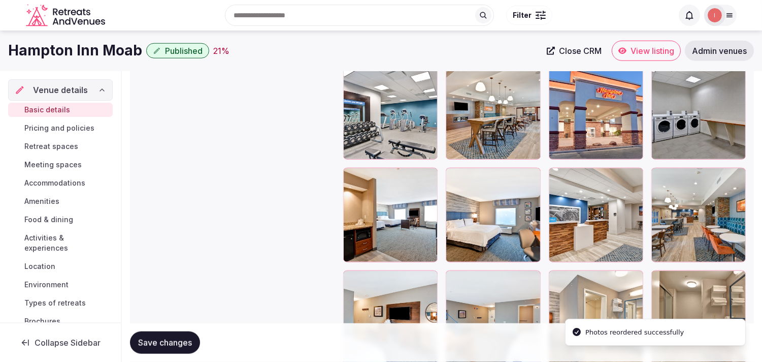
scroll to position [1947, 0]
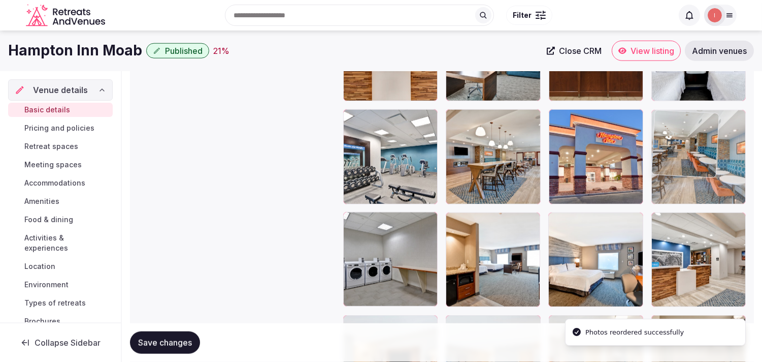
drag, startPoint x: 679, startPoint y: 93, endPoint x: 702, endPoint y: 140, distance: 52.5
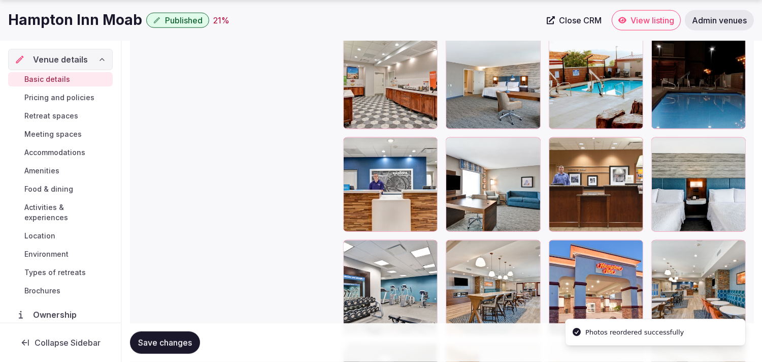
scroll to position [1834, 0]
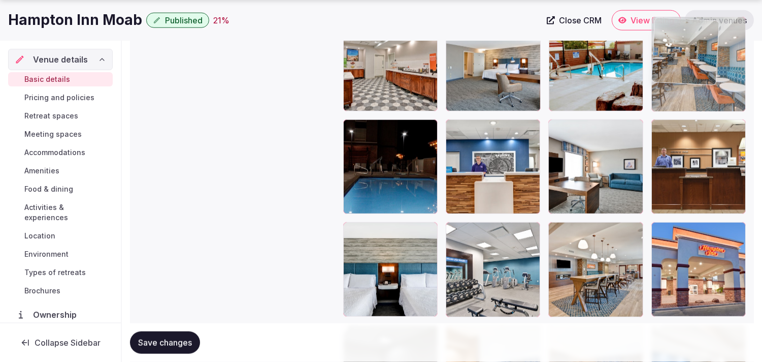
drag, startPoint x: 661, startPoint y: 234, endPoint x: 665, endPoint y: 73, distance: 161.1
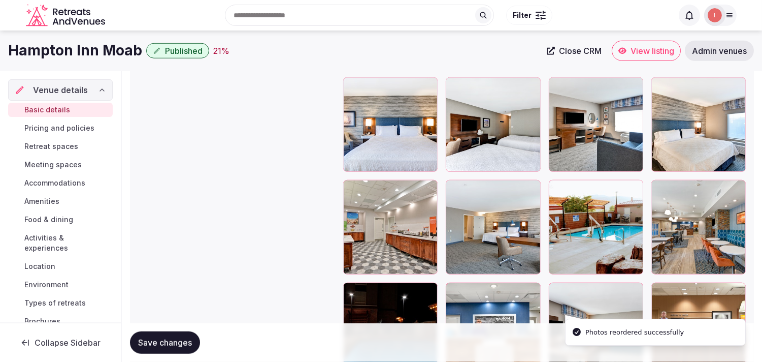
scroll to position [1665, 0]
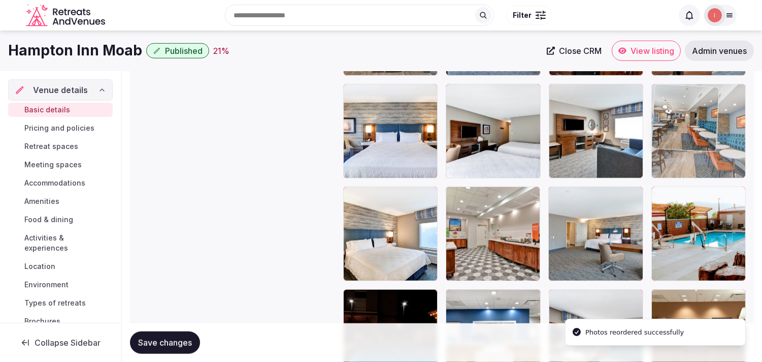
drag, startPoint x: 669, startPoint y: 142, endPoint x: 666, endPoint y: 120, distance: 22.1
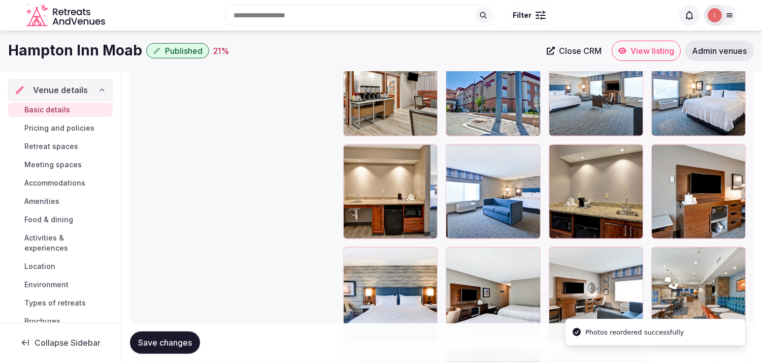
scroll to position [1495, 0]
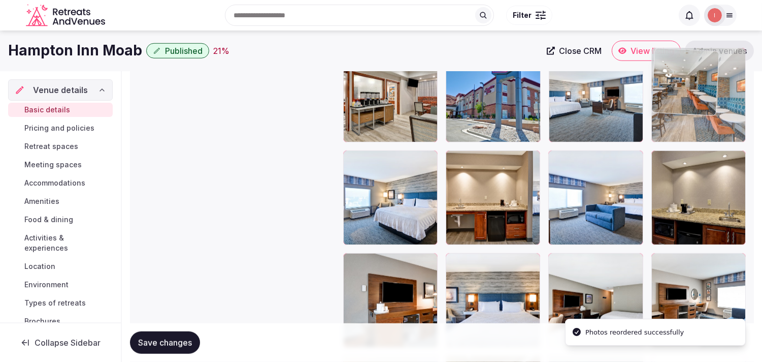
drag, startPoint x: 658, startPoint y: 258, endPoint x: 673, endPoint y: 99, distance: 159.7
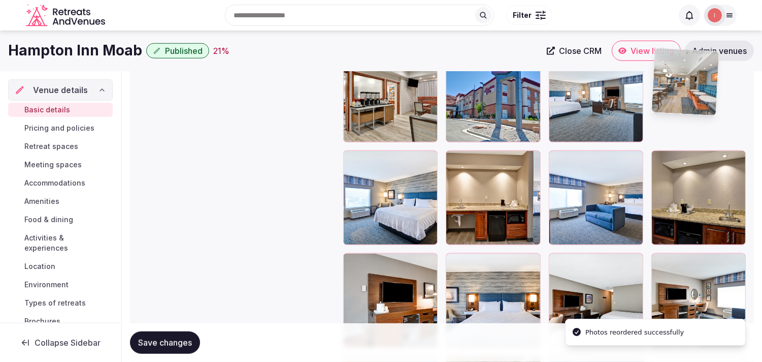
click at [384, 98] on img at bounding box center [685, 81] width 67 height 67
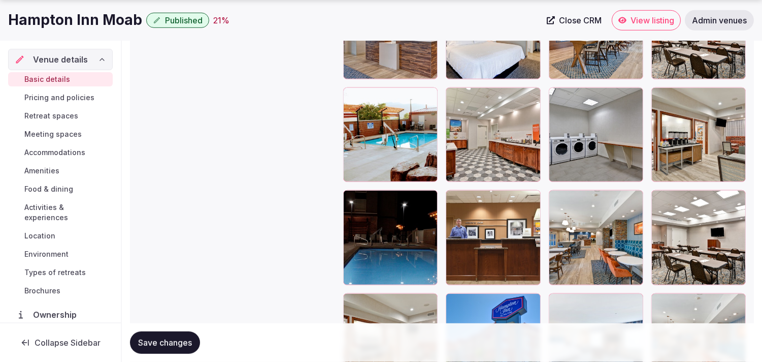
scroll to position [1270, 0]
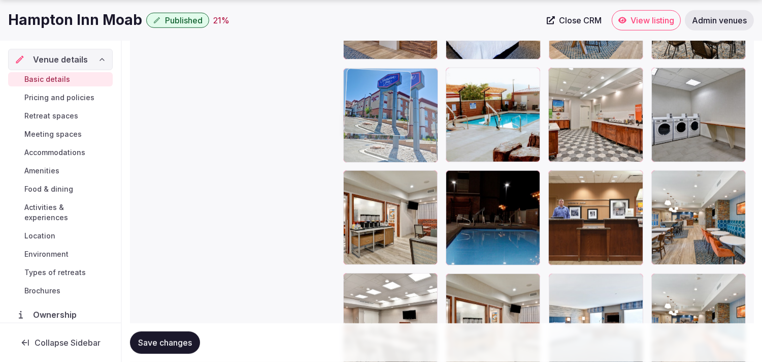
drag, startPoint x: 460, startPoint y: 282, endPoint x: 386, endPoint y: 113, distance: 185.0
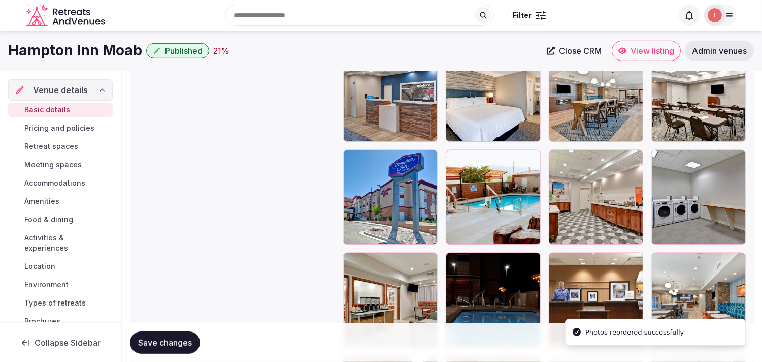
scroll to position [1213, 0]
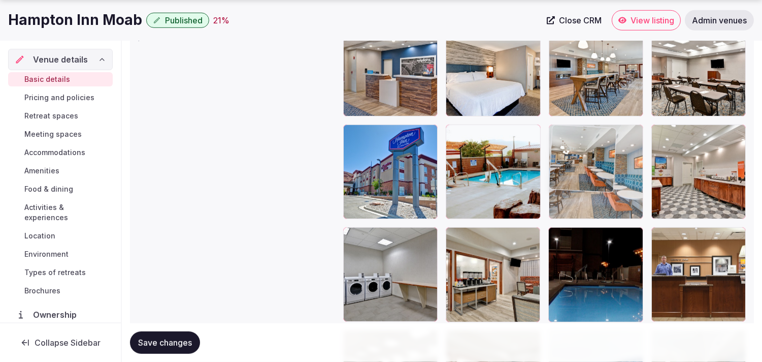
drag, startPoint x: 661, startPoint y: 235, endPoint x: 581, endPoint y: 157, distance: 111.4
click at [384, 157] on body "**********" at bounding box center [381, 54] width 762 height 2534
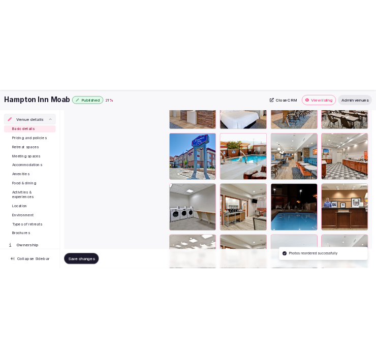
scroll to position [1270, 0]
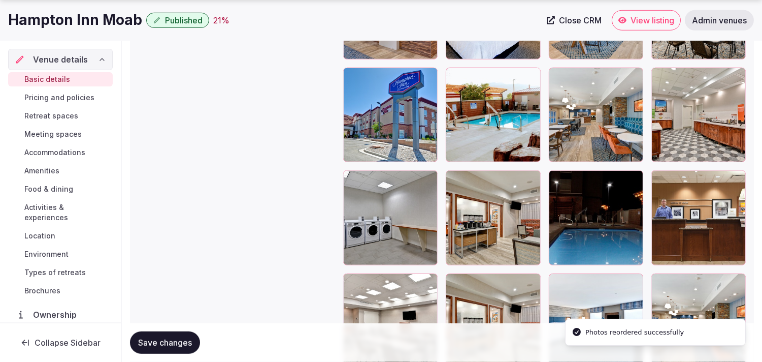
click at [178, 344] on span "Save changes" at bounding box center [165, 342] width 54 height 10
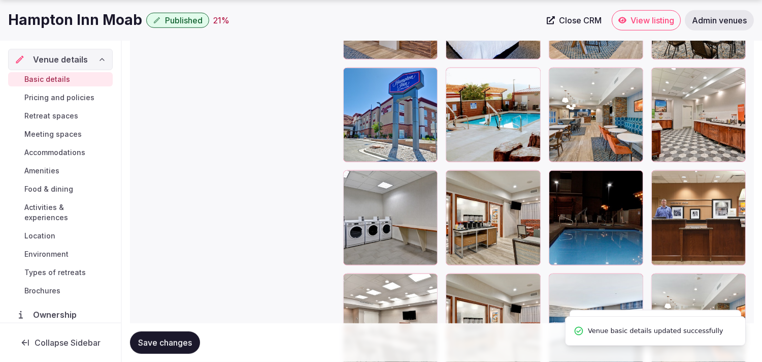
click at [178, 344] on span "Save changes" at bounding box center [165, 342] width 54 height 10
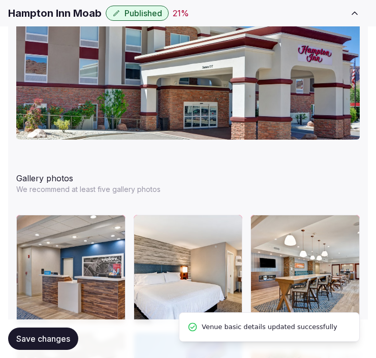
scroll to position [1383, 0]
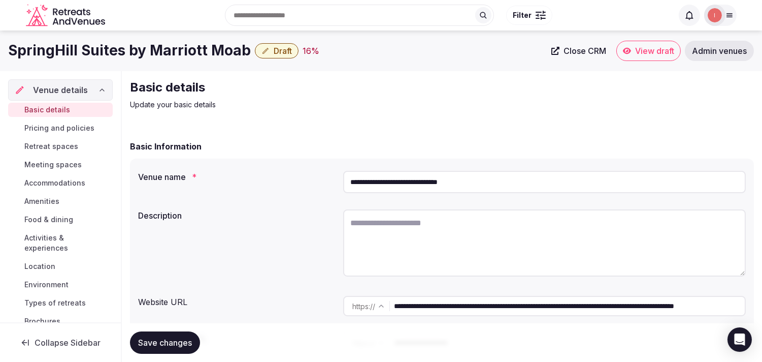
click at [375, 54] on span "Close CRM" at bounding box center [585, 51] width 43 height 10
click at [210, 55] on h1 "SpringHill Suites by Marriott Moab" at bounding box center [129, 51] width 243 height 20
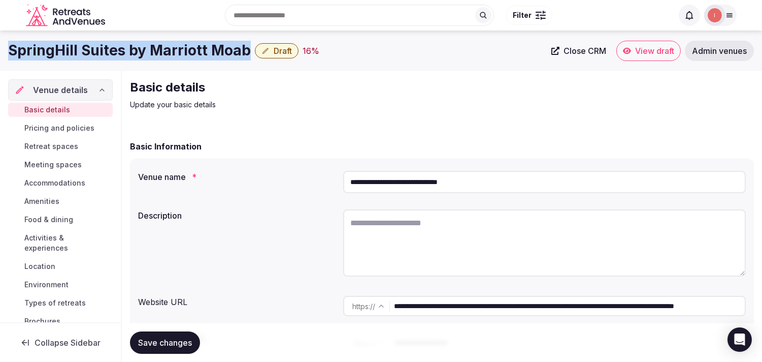
click at [210, 55] on h1 "SpringHill Suites by Marriott Moab" at bounding box center [129, 51] width 243 height 20
copy div "SpringHill Suites by Marriott Moab"
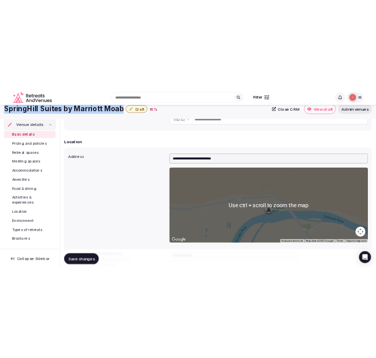
scroll to position [56, 0]
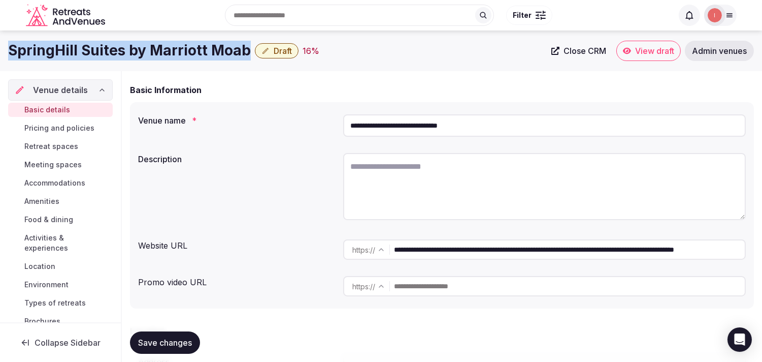
click at [375, 249] on input "**********" at bounding box center [569, 249] width 351 height 20
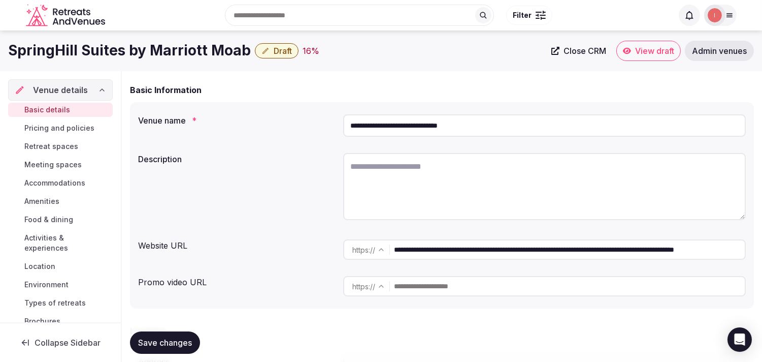
click at [375, 249] on input "**********" at bounding box center [569, 249] width 351 height 20
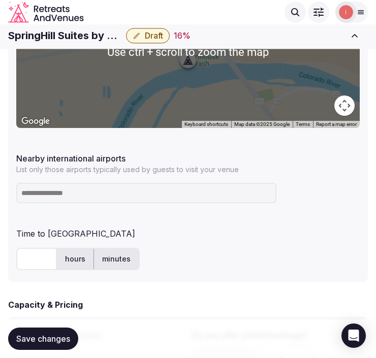
scroll to position [564, 0]
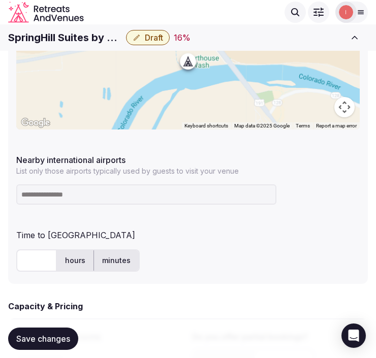
click at [90, 43] on h1 "SpringHill Suites by Marriott Moab" at bounding box center [65, 37] width 114 height 14
copy div "SpringHill Suites by Marriott Moab"
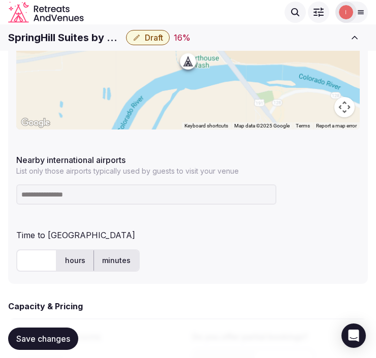
click at [119, 187] on input at bounding box center [146, 194] width 260 height 20
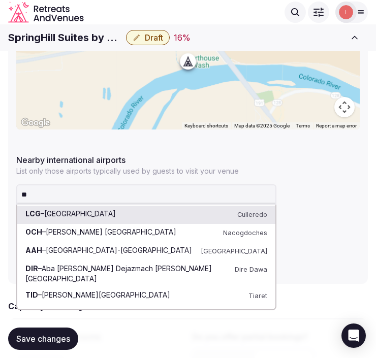
type input "***"
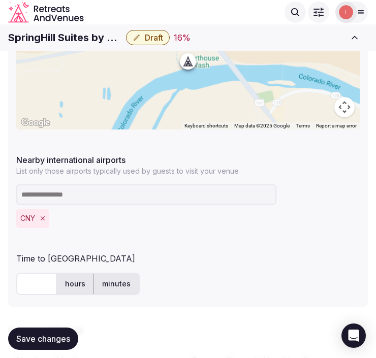
click at [31, 281] on input "text" at bounding box center [36, 284] width 41 height 22
type input "**"
click at [39, 335] on span "Save changes" at bounding box center [43, 339] width 54 height 10
click at [124, 173] on p "List only those airports typically used by guests to visit your venue" at bounding box center [187, 171] width 343 height 10
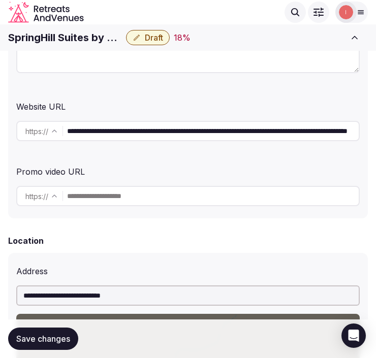
scroll to position [169, 0]
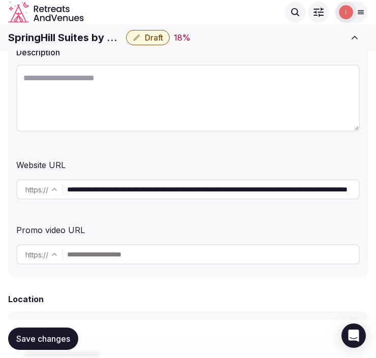
click at [152, 93] on textarea at bounding box center [187, 98] width 343 height 67
paste textarea "**********"
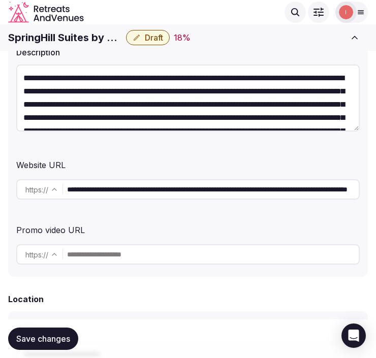
scroll to position [58, 0]
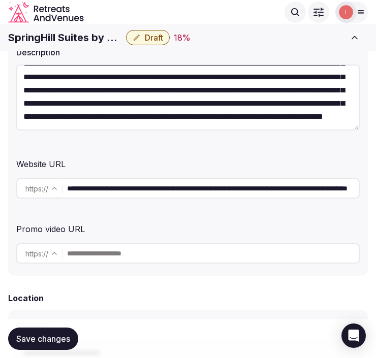
type textarea "**********"
drag, startPoint x: 25, startPoint y: 338, endPoint x: 39, endPoint y: 326, distance: 18.4
click at [28, 336] on span "Save changes" at bounding box center [43, 339] width 54 height 10
click at [154, 43] on button "Draft" at bounding box center [148, 37] width 44 height 15
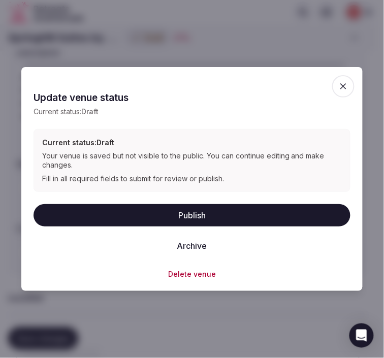
click at [185, 214] on button "Publish" at bounding box center [192, 215] width 317 height 22
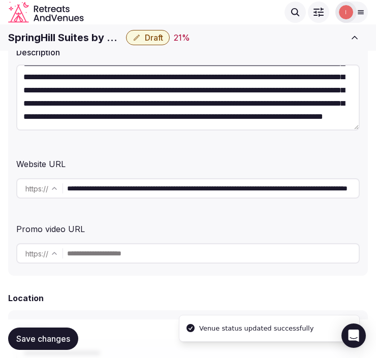
click at [61, 27] on div "SpringHill Suites by Marriott Moab Draft 21 % Close CRM View draft Admin venues" at bounding box center [188, 37] width 376 height 22
click at [63, 34] on h1 "SpringHill Suites by Marriott Moab" at bounding box center [65, 37] width 114 height 14
copy div "SpringHill Suites by Marriott Moab"
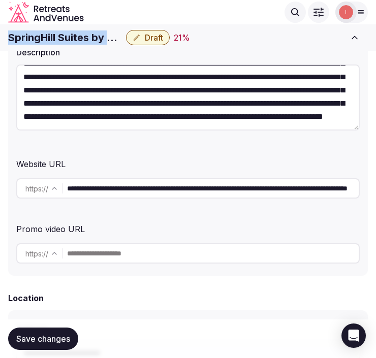
click at [151, 34] on span "Draft" at bounding box center [154, 38] width 18 height 10
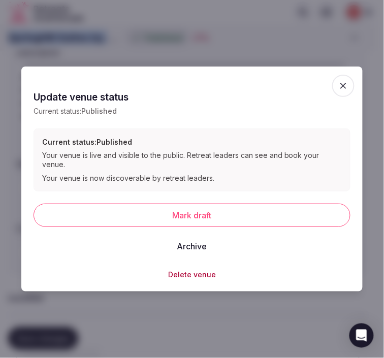
click at [338, 87] on icon "button" at bounding box center [343, 86] width 10 height 10
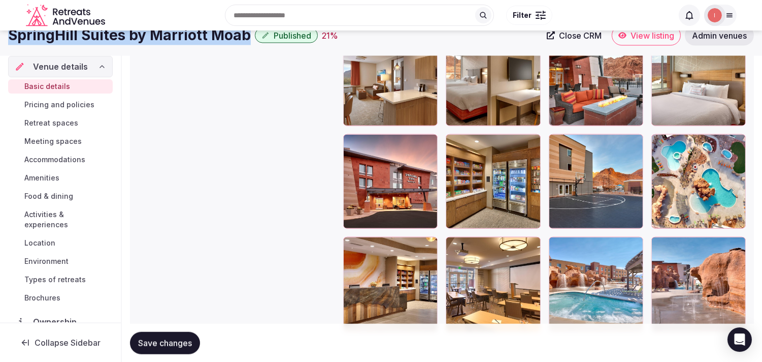
scroll to position [1693, 0]
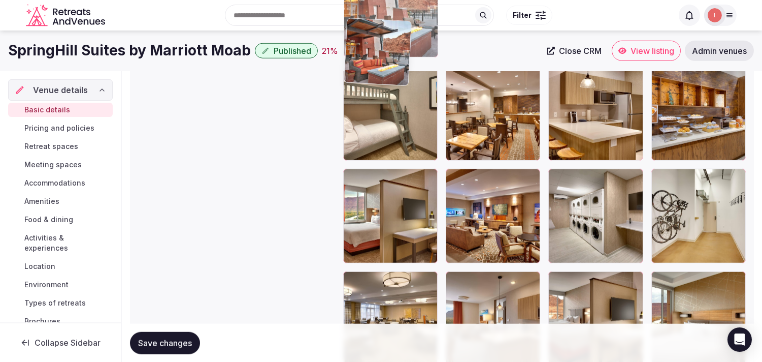
drag, startPoint x: 557, startPoint y: 168, endPoint x: 347, endPoint y: 24, distance: 254.3
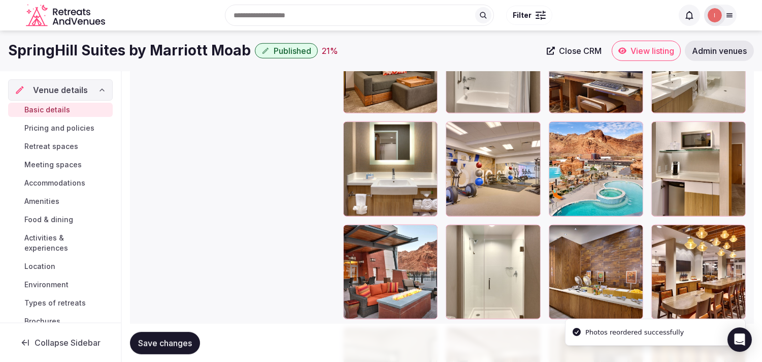
scroll to position [1299, 0]
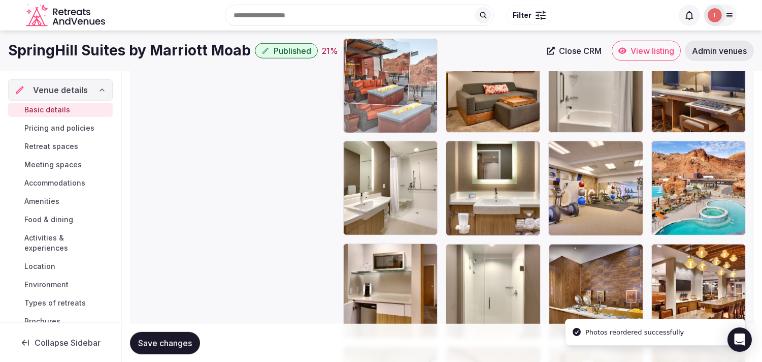
drag, startPoint x: 357, startPoint y: 119, endPoint x: 343, endPoint y: 70, distance: 50.5
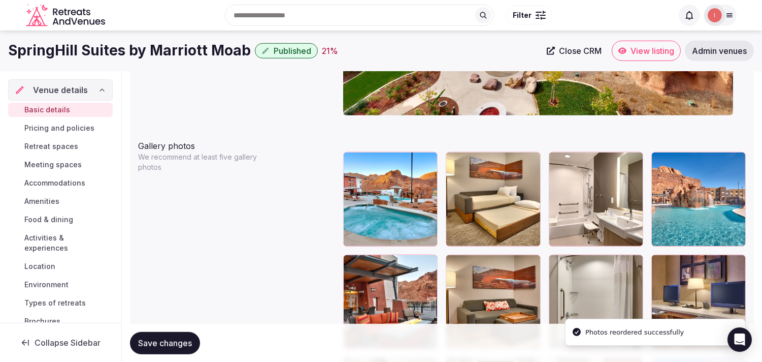
scroll to position [1074, 0]
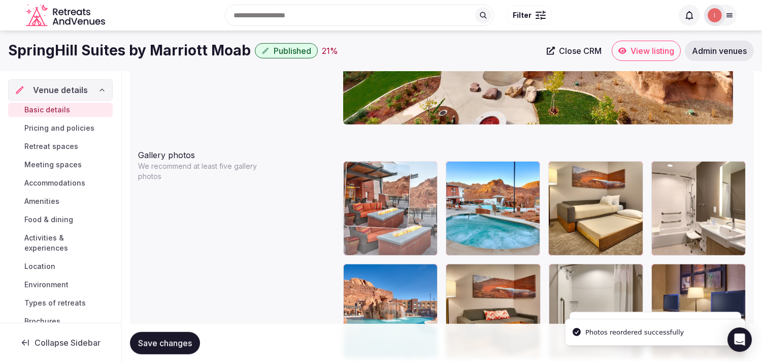
drag, startPoint x: 357, startPoint y: 272, endPoint x: 368, endPoint y: 201, distance: 71.5
click at [368, 197] on body "**********" at bounding box center [381, 39] width 762 height 2226
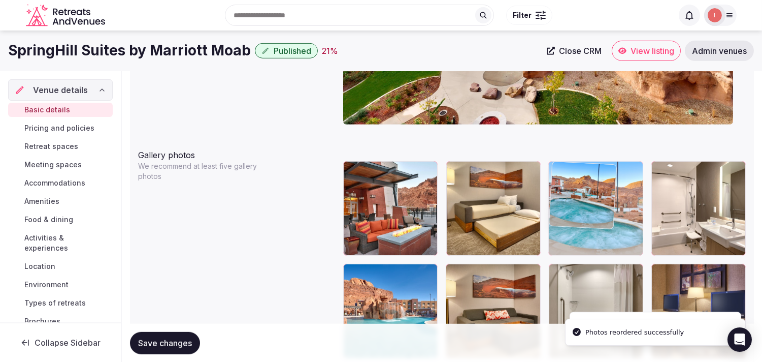
drag, startPoint x: 451, startPoint y: 170, endPoint x: 531, endPoint y: 229, distance: 99.6
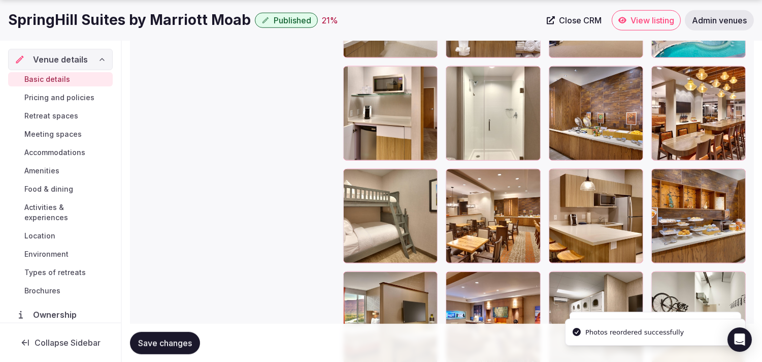
scroll to position [1413, 0]
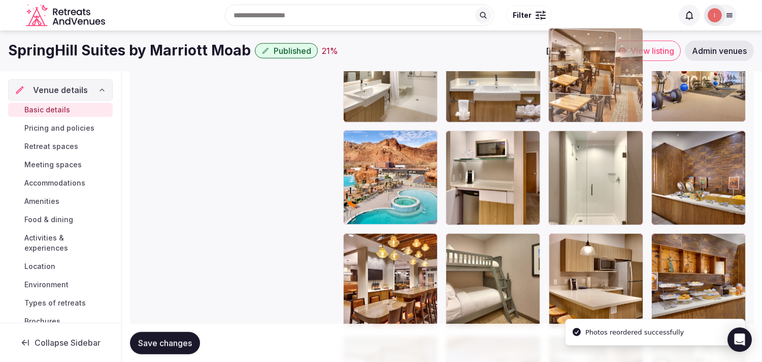
drag, startPoint x: 458, startPoint y: 247, endPoint x: 612, endPoint y: 86, distance: 222.4
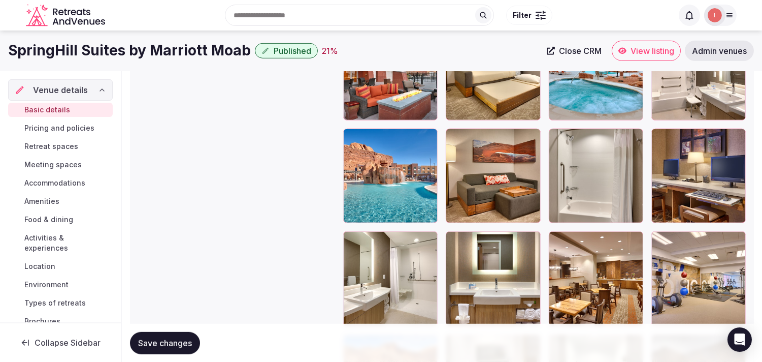
scroll to position [1187, 0]
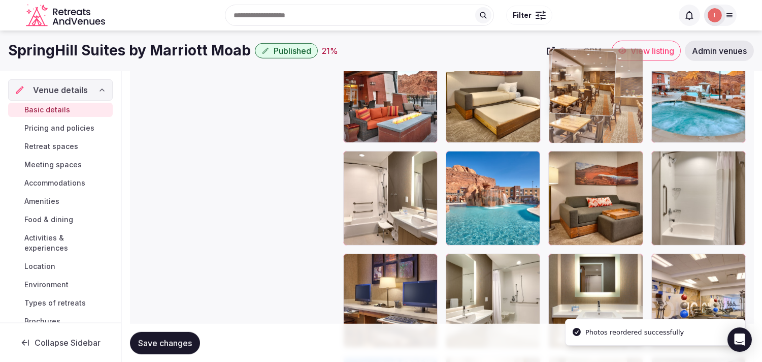
drag, startPoint x: 555, startPoint y: 261, endPoint x: 571, endPoint y: 85, distance: 176.5
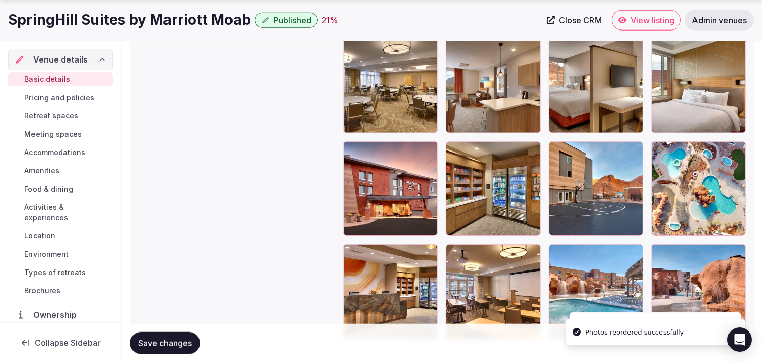
scroll to position [1865, 0]
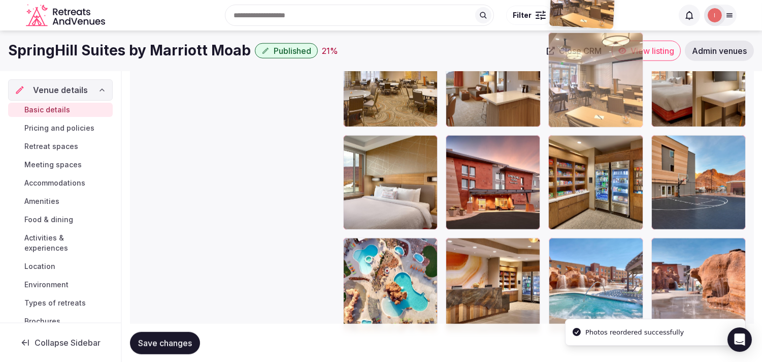
drag, startPoint x: 454, startPoint y: 201, endPoint x: 561, endPoint y: 31, distance: 200.4
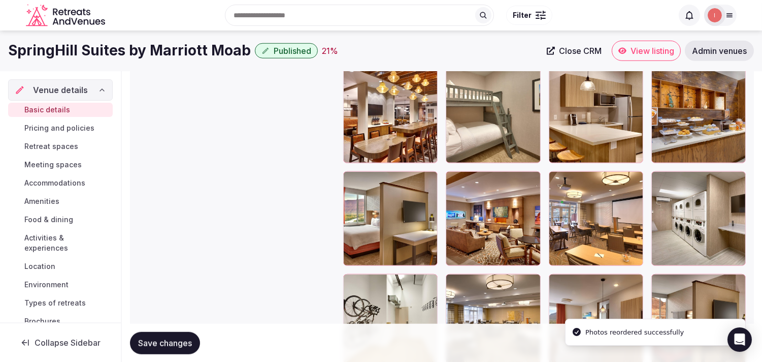
scroll to position [1561, 0]
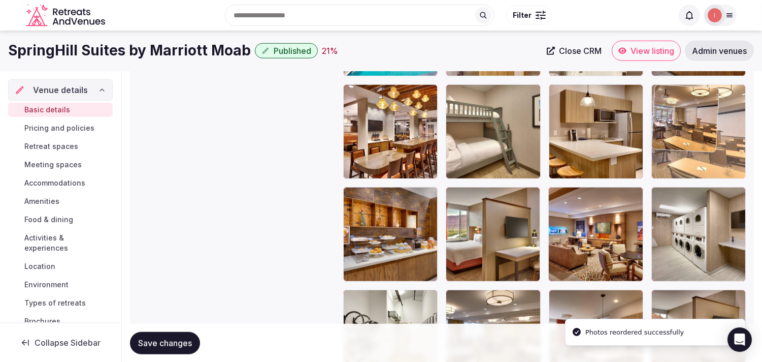
drag, startPoint x: 560, startPoint y: 194, endPoint x: 672, endPoint y: 104, distance: 144.1
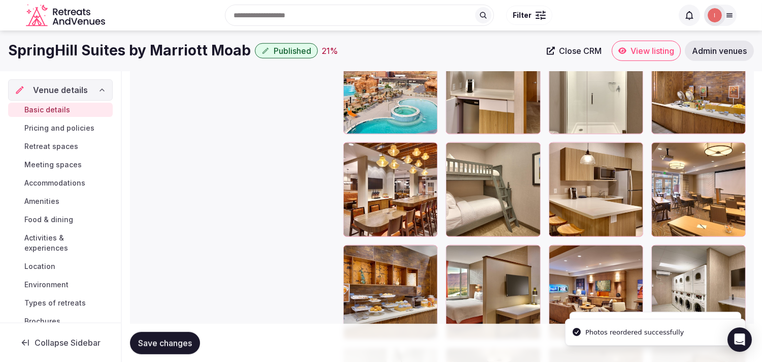
scroll to position [1392, 0]
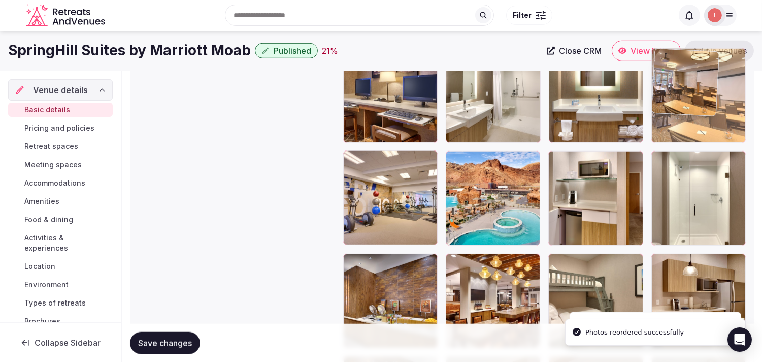
drag, startPoint x: 661, startPoint y: 264, endPoint x: 663, endPoint y: 90, distance: 174.2
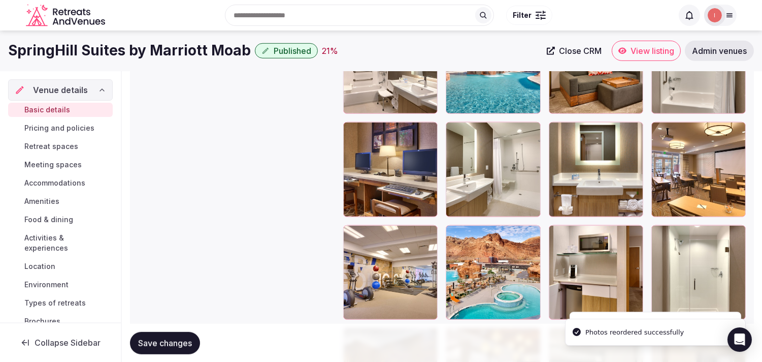
scroll to position [1279, 0]
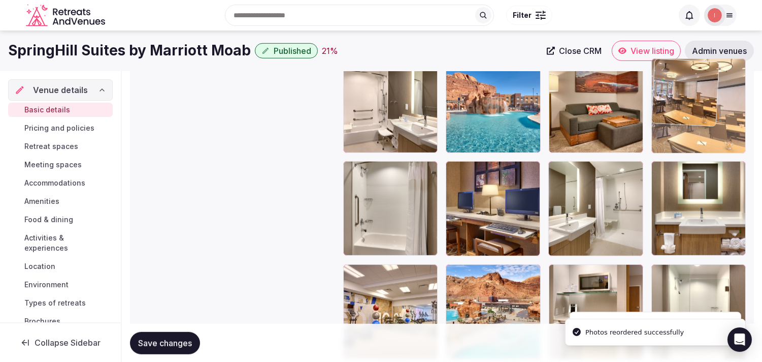
drag, startPoint x: 657, startPoint y: 171, endPoint x: 659, endPoint y: 104, distance: 67.1
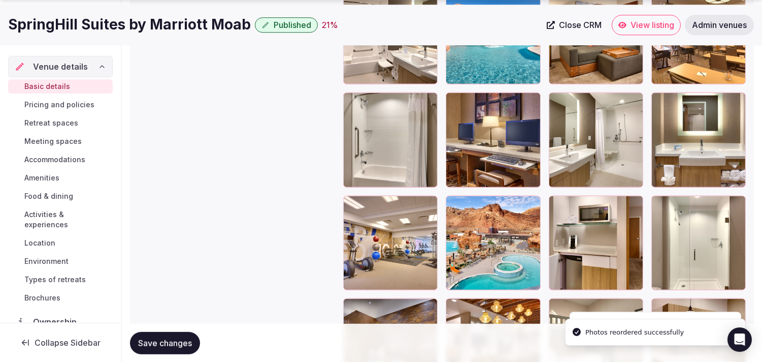
scroll to position [1392, 0]
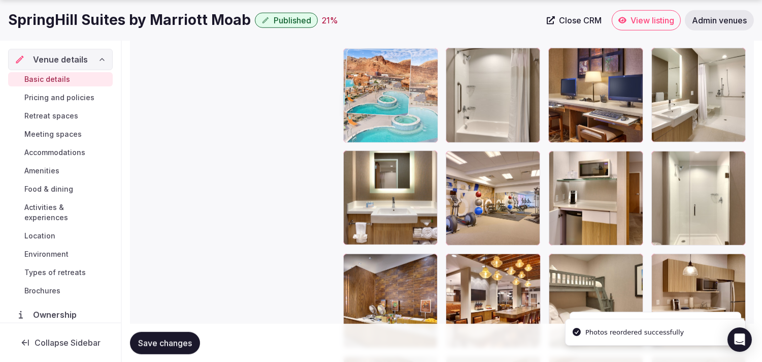
drag, startPoint x: 457, startPoint y: 155, endPoint x: 369, endPoint y: 74, distance: 120.1
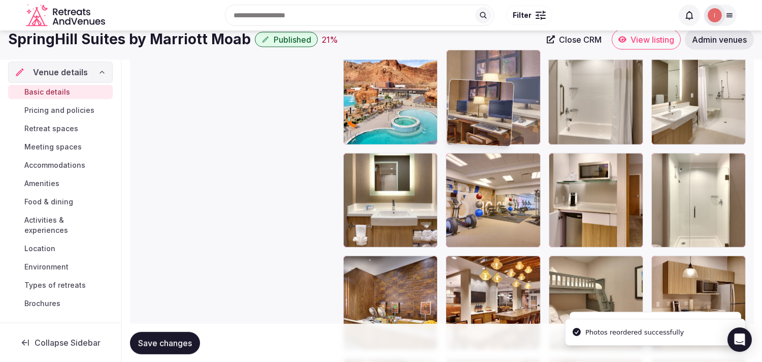
drag, startPoint x: 558, startPoint y: 56, endPoint x: 478, endPoint y: 48, distance: 80.2
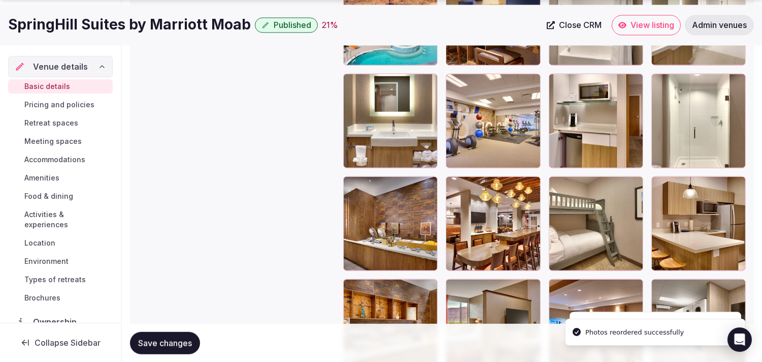
scroll to position [1475, 0]
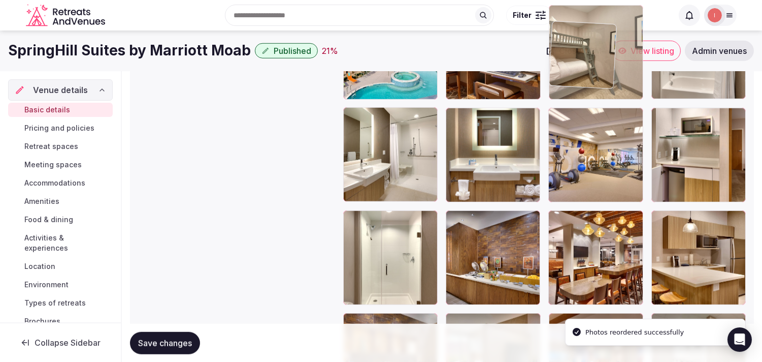
drag, startPoint x: 554, startPoint y: 177, endPoint x: 575, endPoint y: 39, distance: 139.2
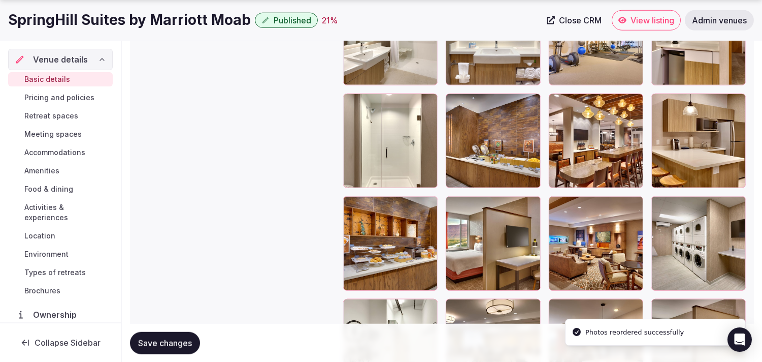
scroll to position [1646, 0]
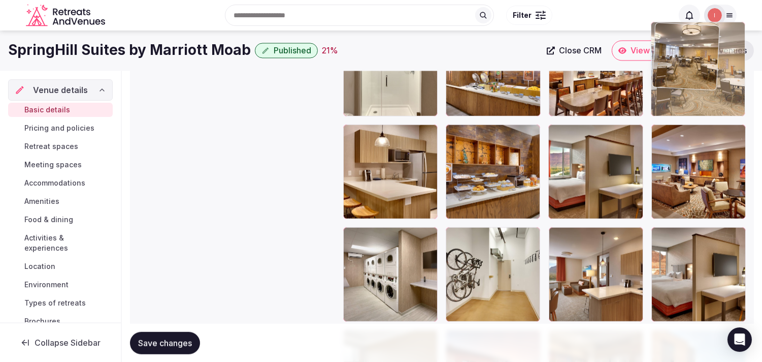
drag, startPoint x: 451, startPoint y: 214, endPoint x: 664, endPoint y: 67, distance: 258.8
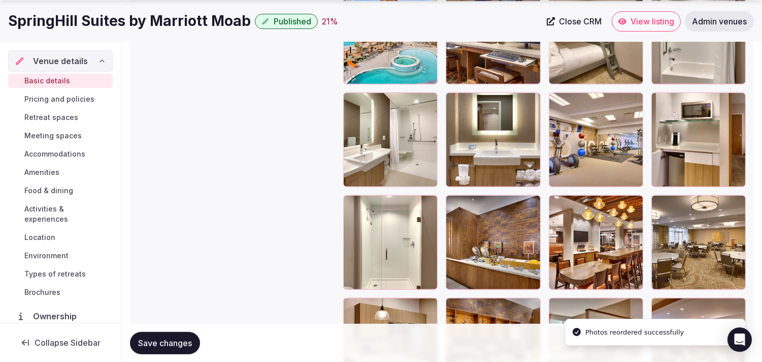
scroll to position [1454, 0]
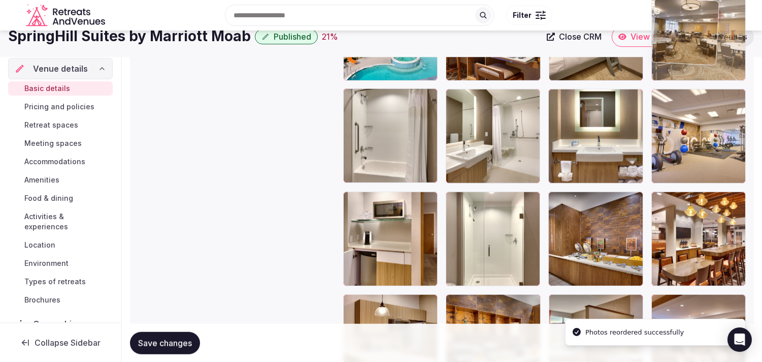
drag, startPoint x: 660, startPoint y: 207, endPoint x: 661, endPoint y: 54, distance: 153.4
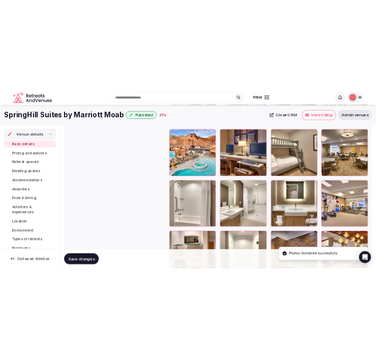
scroll to position [1330, 0]
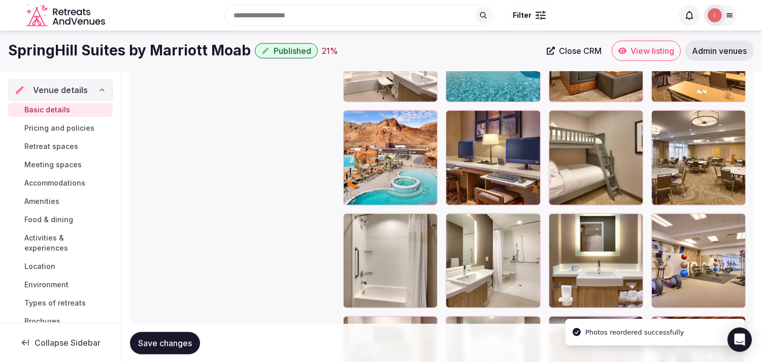
click at [174, 337] on span "Save changes" at bounding box center [165, 342] width 54 height 10
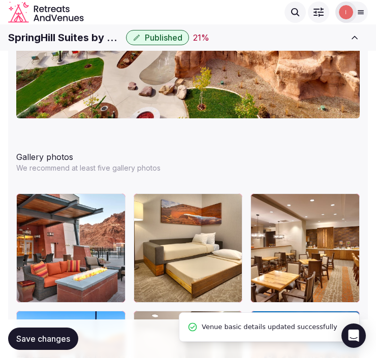
scroll to position [58, 0]
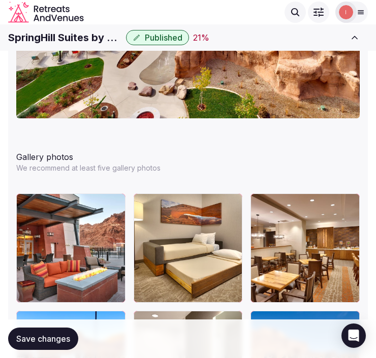
click at [73, 36] on h1 "SpringHill Suites by Marriott Moab" at bounding box center [65, 37] width 114 height 14
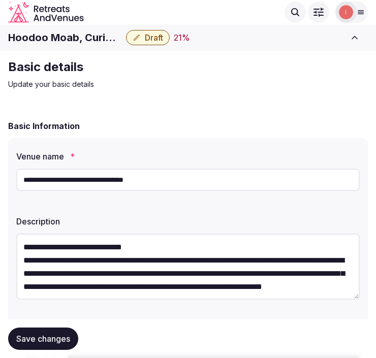
click at [83, 60] on h2 "Basic details" at bounding box center [178, 67] width 341 height 16
click at [83, 37] on h1 "Hoodoo Moab, Curio Collection by [PERSON_NAME]" at bounding box center [65, 37] width 114 height 14
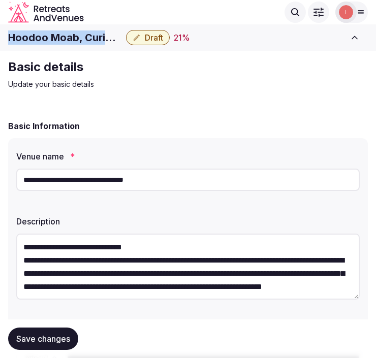
copy div "Hoodoo Moab, Curio Collection by [PERSON_NAME]"
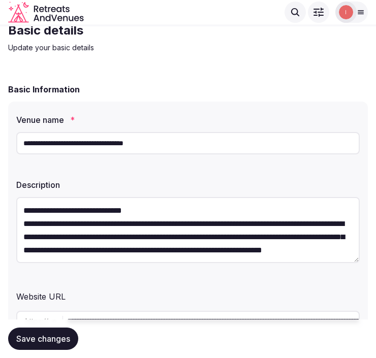
scroll to position [56, 0]
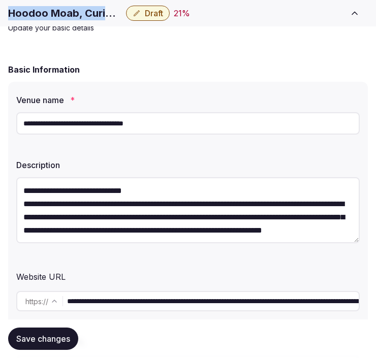
click at [55, 344] on button "Save changes" at bounding box center [43, 339] width 70 height 22
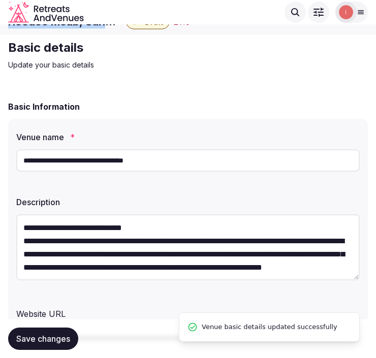
scroll to position [0, 0]
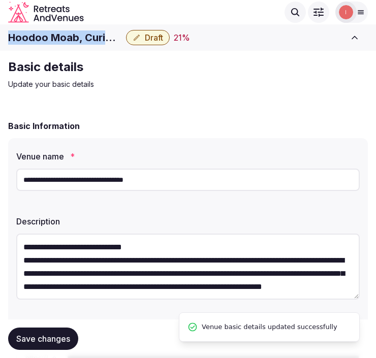
click at [170, 36] on button "Draft" at bounding box center [148, 37] width 44 height 15
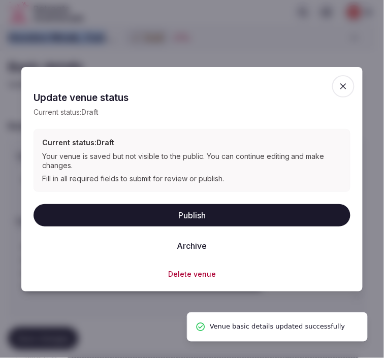
click at [189, 211] on button "Publish" at bounding box center [192, 215] width 317 height 22
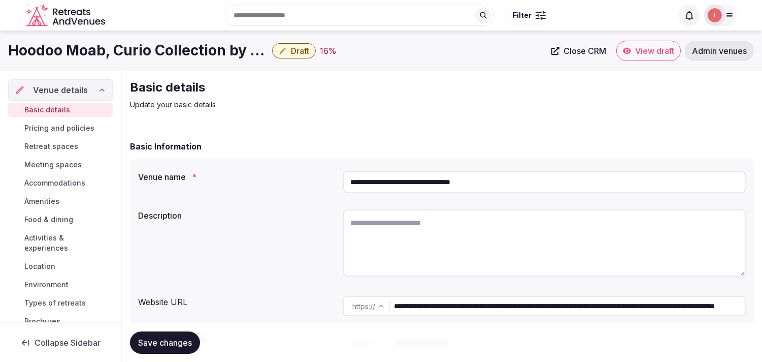
click at [463, 310] on input "**********" at bounding box center [569, 306] width 351 height 20
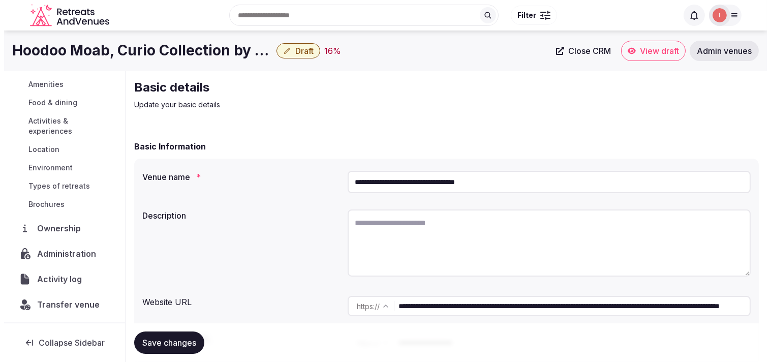
scroll to position [117, 0]
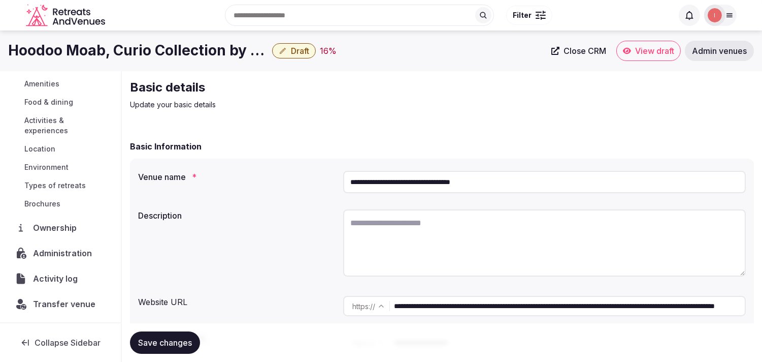
click at [67, 251] on span "Administration" at bounding box center [64, 253] width 63 height 12
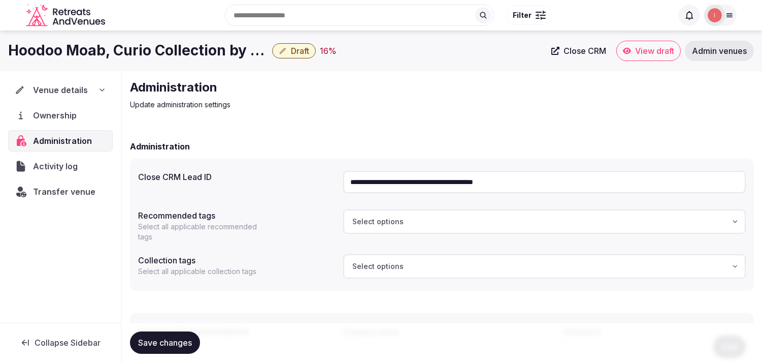
click at [423, 183] on input "**********" at bounding box center [544, 182] width 403 height 22
click at [586, 53] on span "Close CRM" at bounding box center [585, 51] width 43 height 10
click at [295, 52] on span "Draft" at bounding box center [300, 51] width 18 height 10
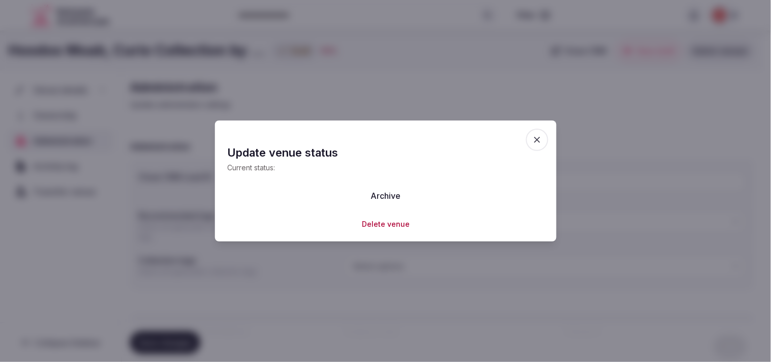
click at [366, 196] on button "Archive" at bounding box center [385, 195] width 46 height 22
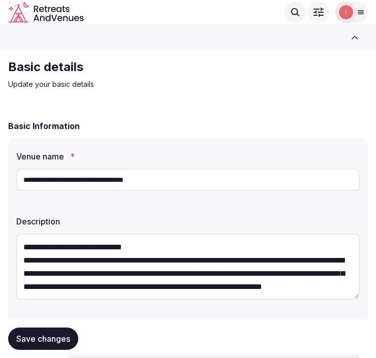
drag, startPoint x: 118, startPoint y: 156, endPoint x: 123, endPoint y: 164, distance: 9.6
click at [119, 160] on label "Venue name *" at bounding box center [187, 156] width 343 height 8
click at [115, 188] on input "**********" at bounding box center [187, 180] width 343 height 22
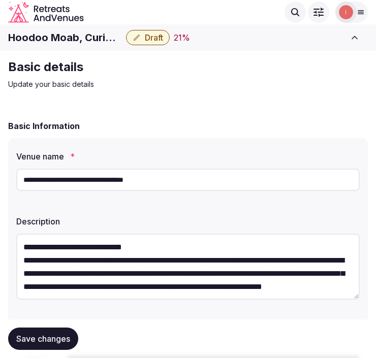
click at [89, 31] on h1 "Hoodoo Moab, Curio Collection by [PERSON_NAME]" at bounding box center [65, 37] width 114 height 14
copy div "Hoodoo Moab, Curio Collection by [PERSON_NAME]"
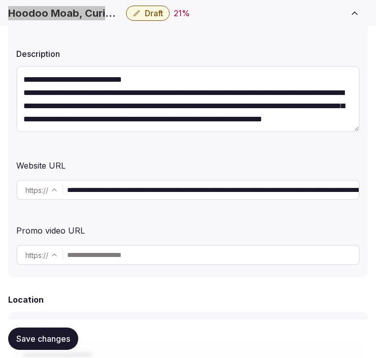
scroll to position [169, 0]
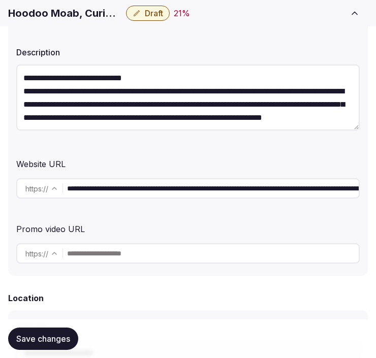
click at [181, 184] on input "**********" at bounding box center [213, 188] width 292 height 20
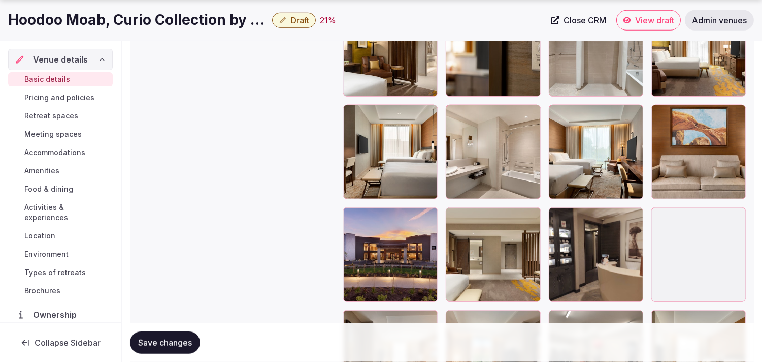
scroll to position [1524, 0]
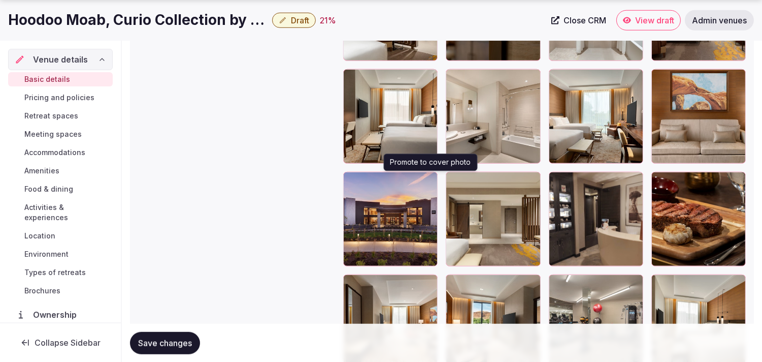
click at [424, 180] on button "button" at bounding box center [428, 182] width 12 height 12
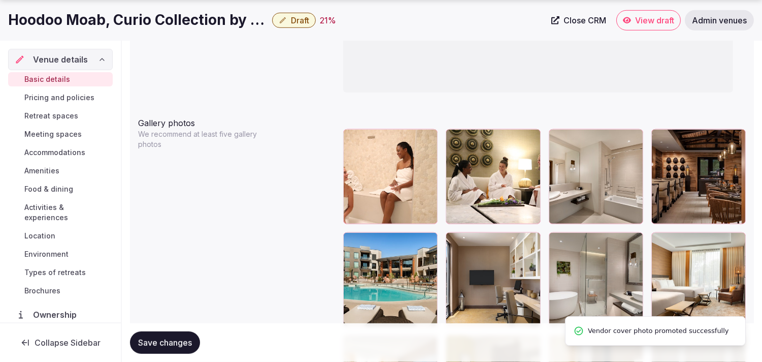
scroll to position [1216, 0]
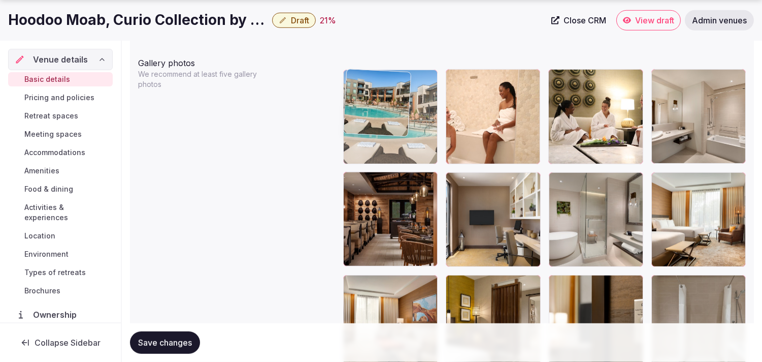
drag, startPoint x: 349, startPoint y: 176, endPoint x: 367, endPoint y: 115, distance: 64.1
click at [367, 115] on body "**********" at bounding box center [381, 127] width 762 height 2687
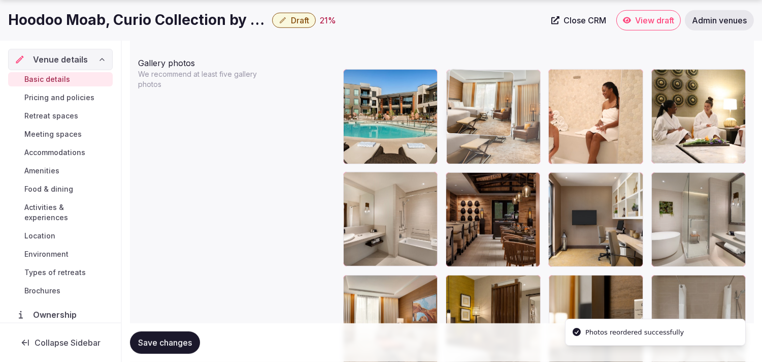
drag, startPoint x: 668, startPoint y: 186, endPoint x: 501, endPoint y: 112, distance: 183.1
click at [501, 112] on body "**********" at bounding box center [381, 127] width 762 height 2687
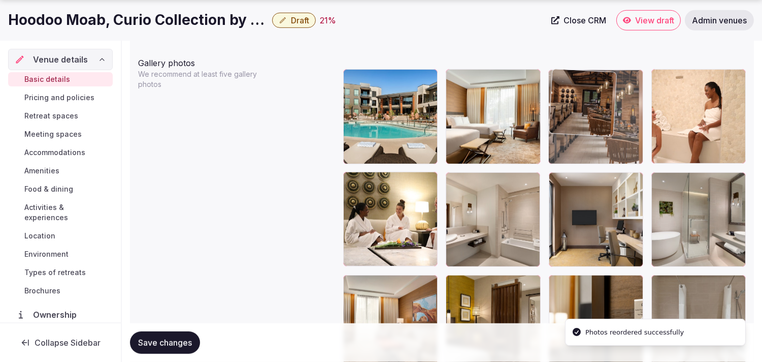
drag, startPoint x: 458, startPoint y: 178, endPoint x: 586, endPoint y: 113, distance: 143.1
click at [590, 104] on body "**********" at bounding box center [381, 127] width 762 height 2687
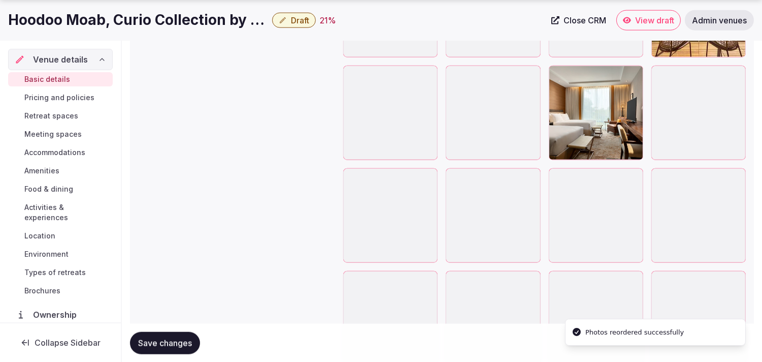
scroll to position [2288, 0]
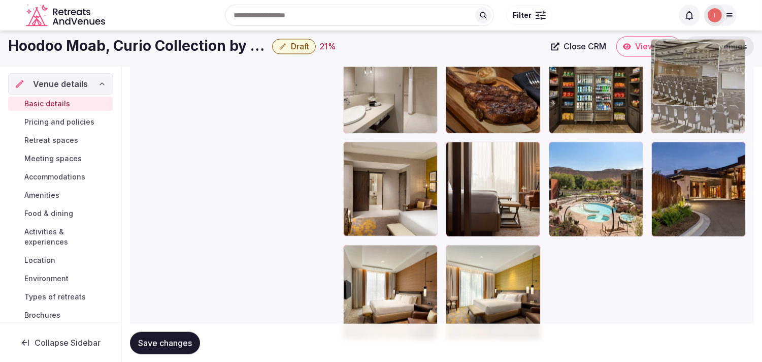
drag, startPoint x: 455, startPoint y: 139, endPoint x: 693, endPoint y: 99, distance: 241.6
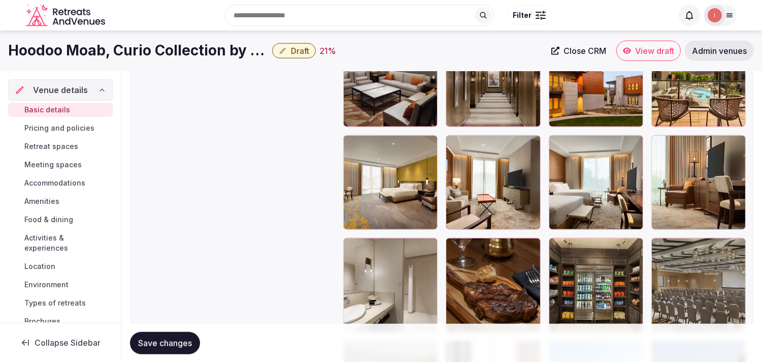
scroll to position [2046, 0]
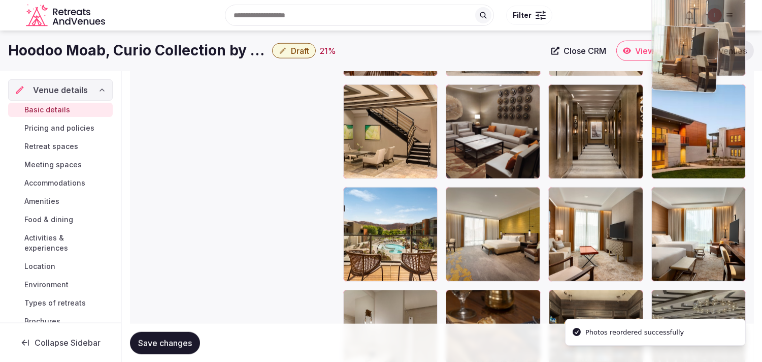
drag, startPoint x: 664, startPoint y: 173, endPoint x: 692, endPoint y: 57, distance: 119.0
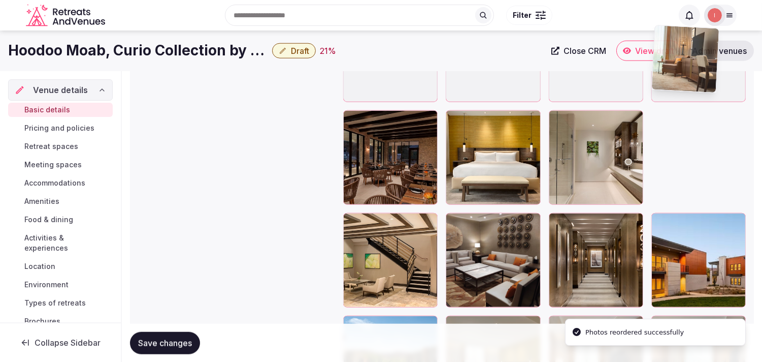
scroll to position [1752, 0]
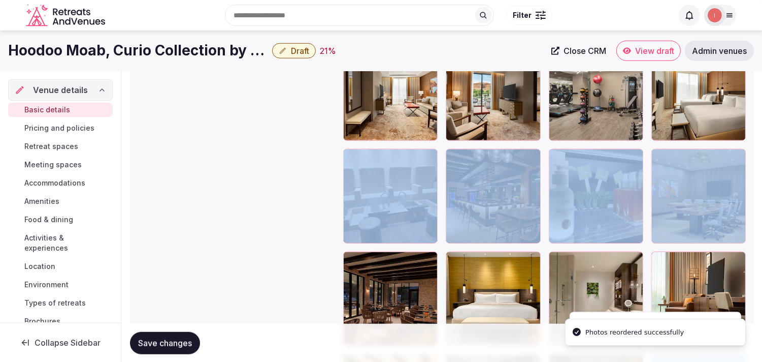
drag, startPoint x: 655, startPoint y: 145, endPoint x: 669, endPoint y: 162, distance: 21.3
click at [657, 124] on div at bounding box center [544, 195] width 403 height 1327
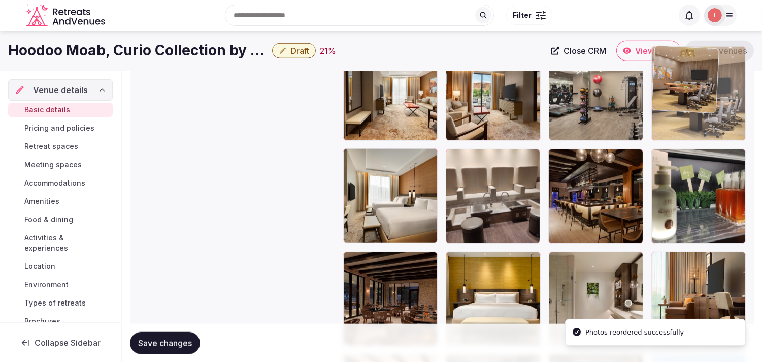
drag, startPoint x: 663, startPoint y: 157, endPoint x: 664, endPoint y: 73, distance: 84.3
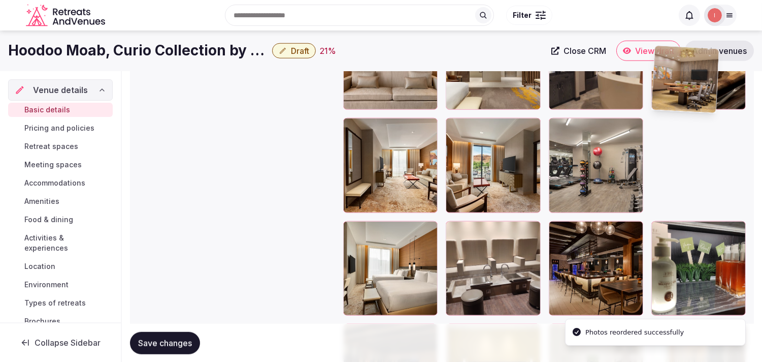
scroll to position [1583, 0]
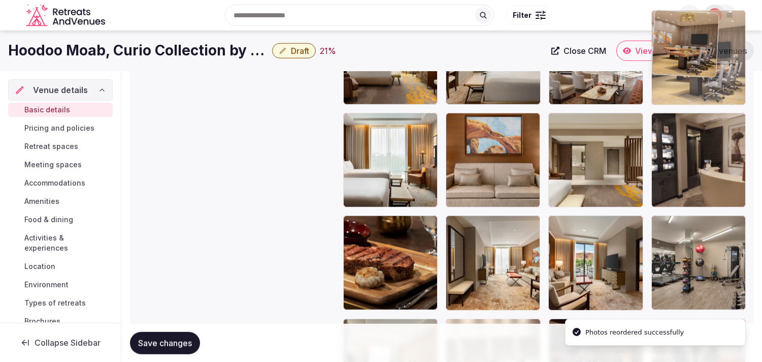
drag, startPoint x: 665, startPoint y: 225, endPoint x: 677, endPoint y: 84, distance: 141.1
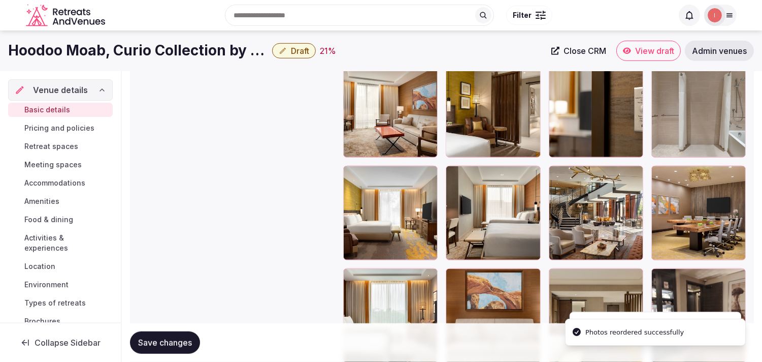
scroll to position [1414, 0]
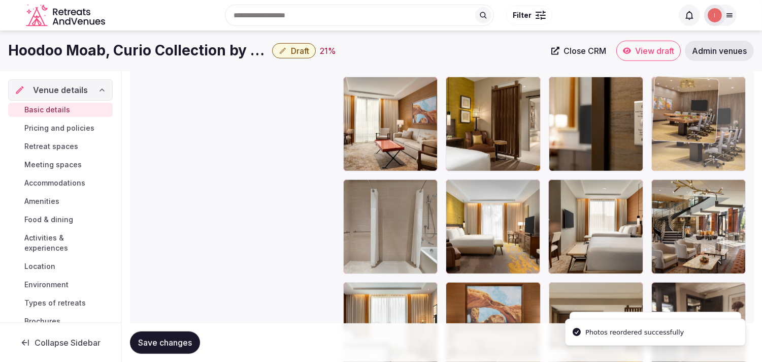
drag, startPoint x: 665, startPoint y: 183, endPoint x: 669, endPoint y: 102, distance: 81.4
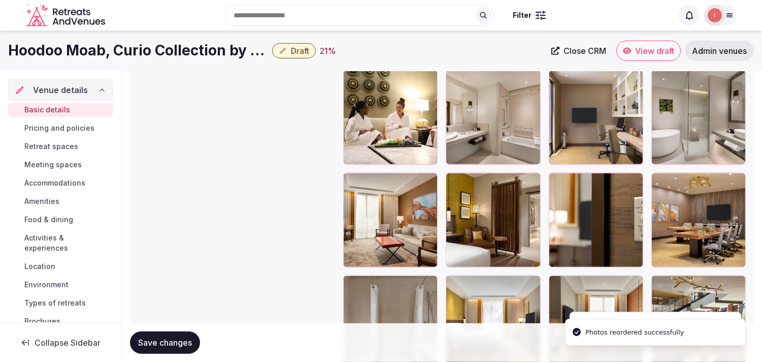
scroll to position [1245, 0]
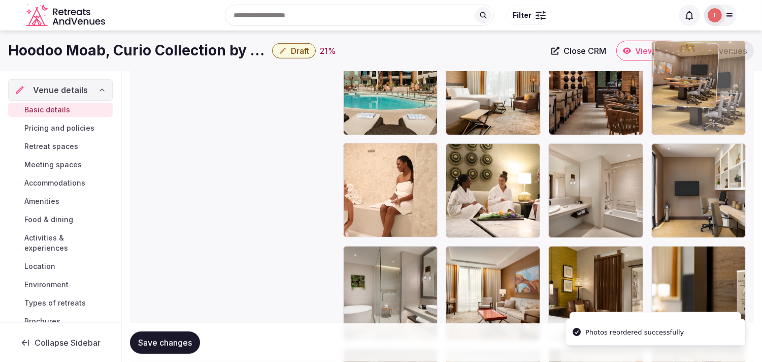
drag, startPoint x: 664, startPoint y: 250, endPoint x: 679, endPoint y: 100, distance: 151.1
click at [679, 100] on body "**********" at bounding box center [381, 98] width 762 height 2687
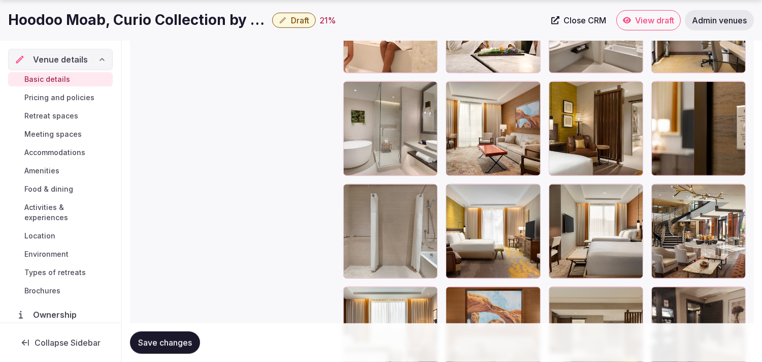
scroll to position [1414, 0]
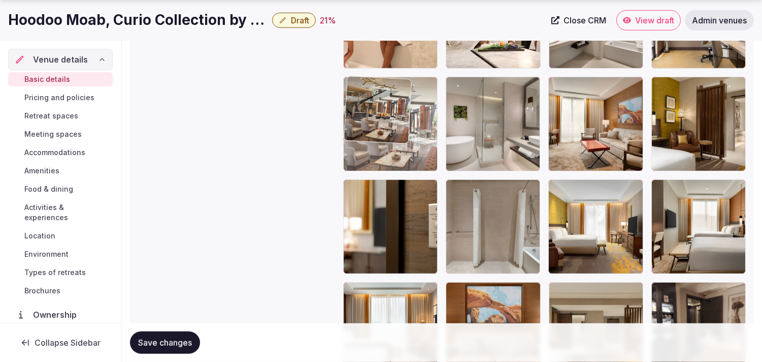
drag, startPoint x: 657, startPoint y: 184, endPoint x: 384, endPoint y: 97, distance: 286.9
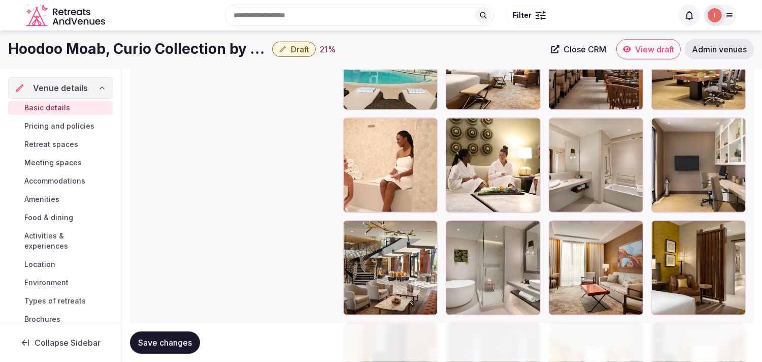
scroll to position [1245, 0]
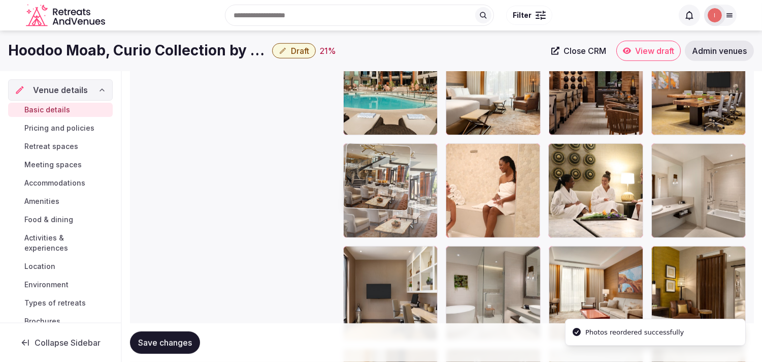
drag, startPoint x: 354, startPoint y: 250, endPoint x: 384, endPoint y: 171, distance: 84.7
click at [384, 171] on body "**********" at bounding box center [381, 98] width 762 height 2687
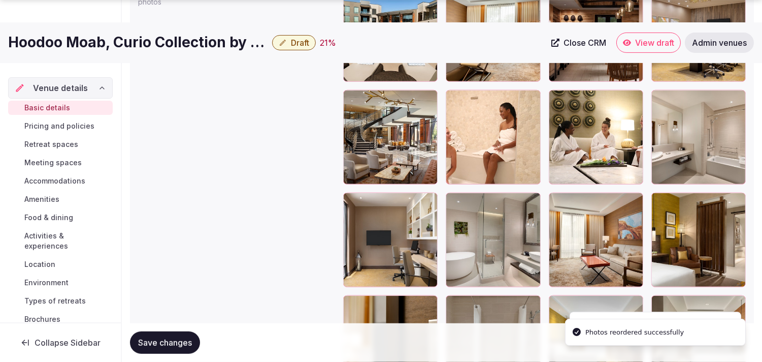
scroll to position [1301, 0]
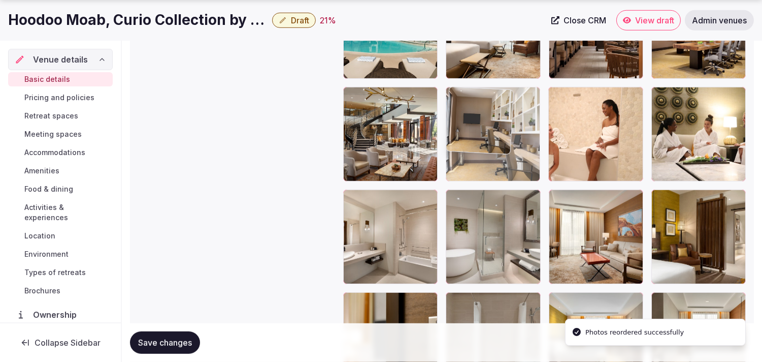
drag, startPoint x: 352, startPoint y: 198, endPoint x: 478, endPoint y: 131, distance: 143.2
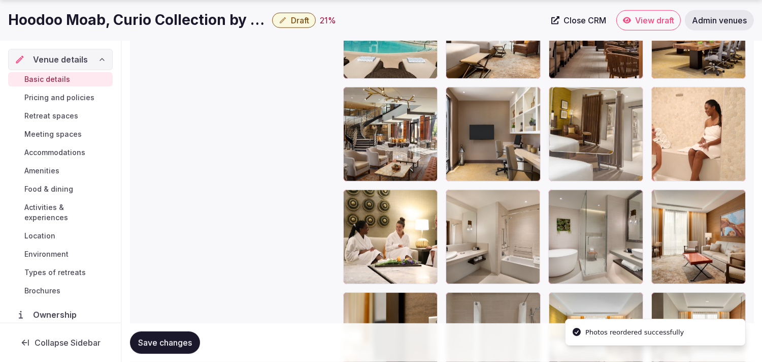
drag, startPoint x: 659, startPoint y: 201, endPoint x: 544, endPoint y: 117, distance: 142.6
click at [541, 118] on body "**********" at bounding box center [381, 42] width 762 height 2687
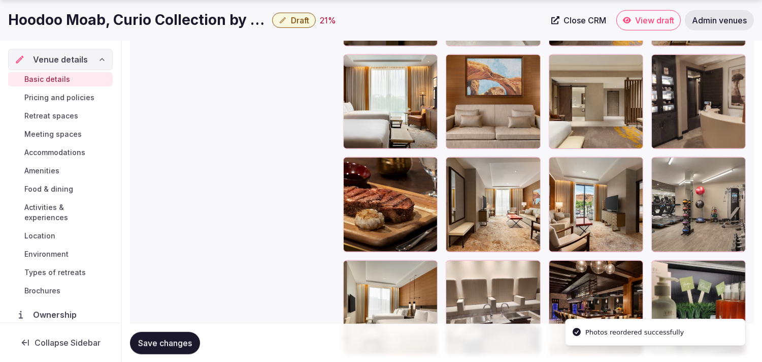
scroll to position [1696, 0]
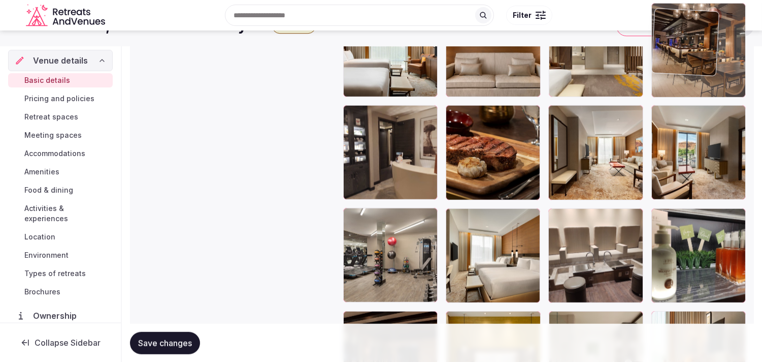
drag, startPoint x: 555, startPoint y: 214, endPoint x: 668, endPoint y: 58, distance: 192.3
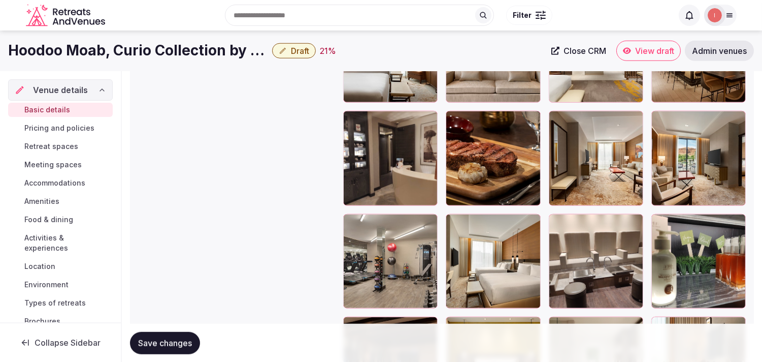
scroll to position [1518, 0]
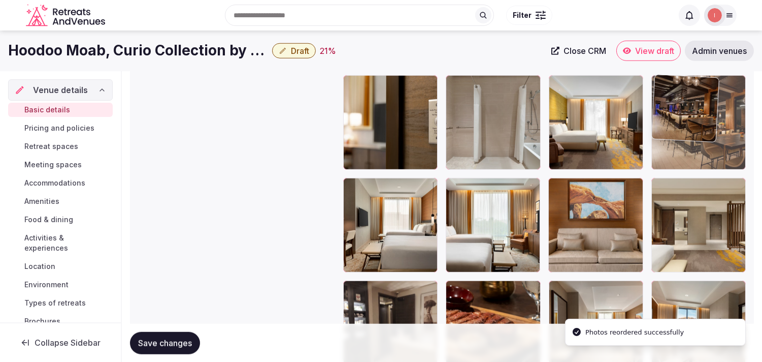
drag, startPoint x: 665, startPoint y: 187, endPoint x: 677, endPoint y: 117, distance: 71.0
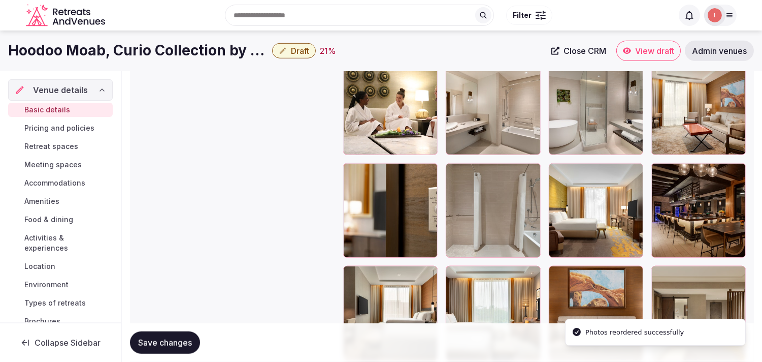
scroll to position [1349, 0]
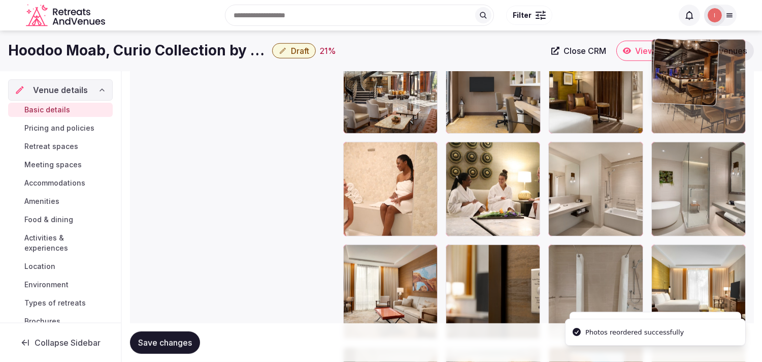
drag, startPoint x: 674, startPoint y: 128, endPoint x: 663, endPoint y: 99, distance: 31.5
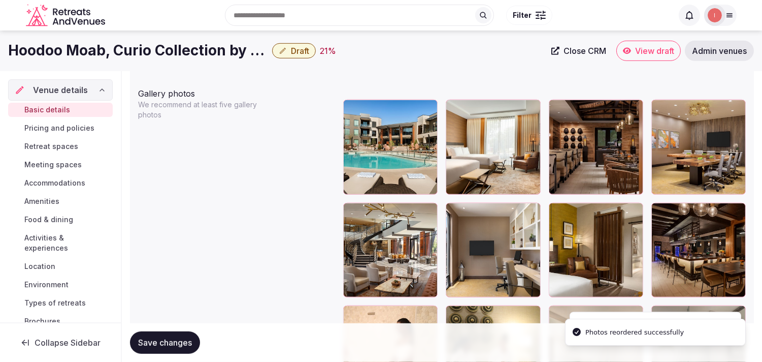
scroll to position [1179, 0]
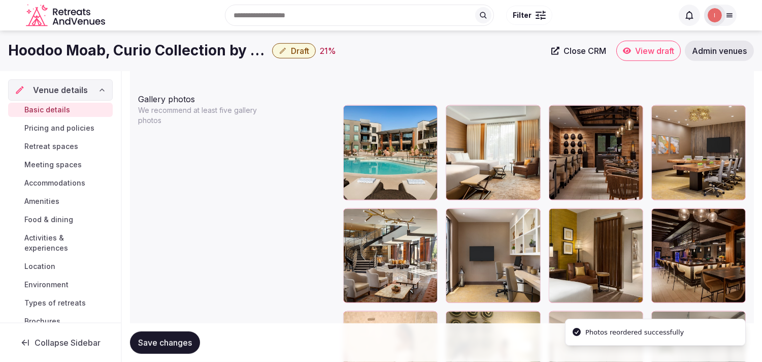
click at [179, 341] on span "Save changes" at bounding box center [165, 342] width 54 height 10
click at [292, 46] on span "Draft" at bounding box center [300, 51] width 18 height 10
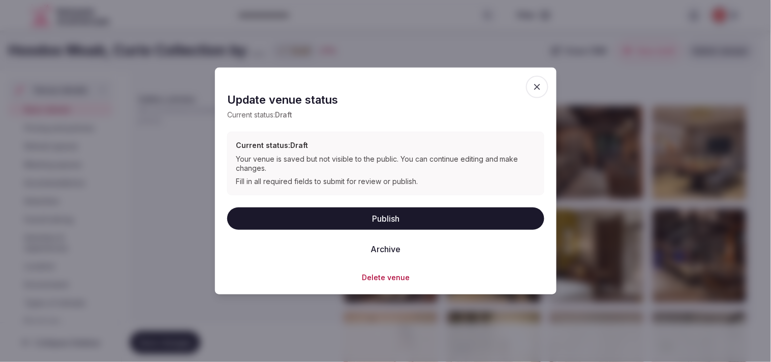
click at [405, 217] on button "Publish" at bounding box center [385, 218] width 317 height 22
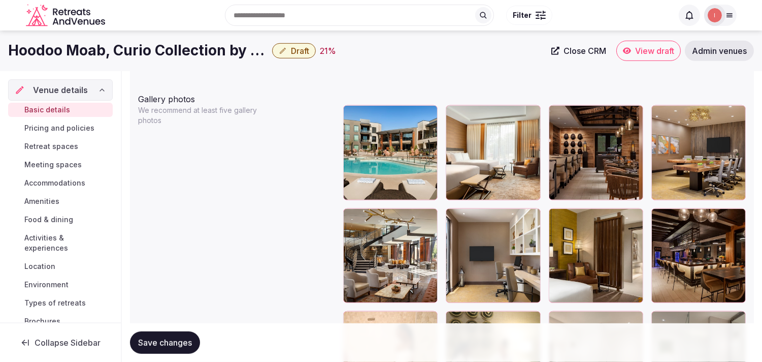
click at [190, 342] on span "Save changes" at bounding box center [165, 342] width 54 height 10
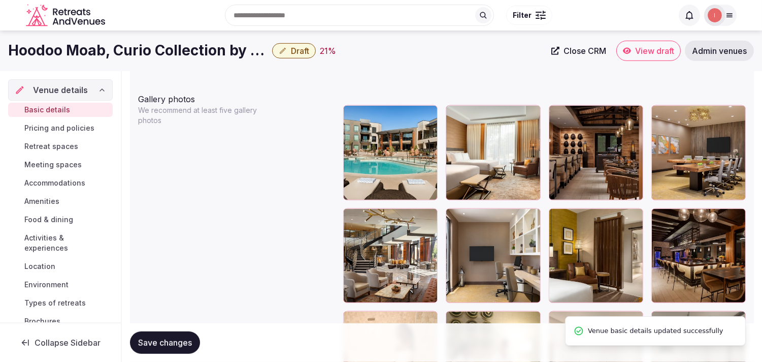
click at [299, 49] on span "Draft" at bounding box center [300, 51] width 18 height 10
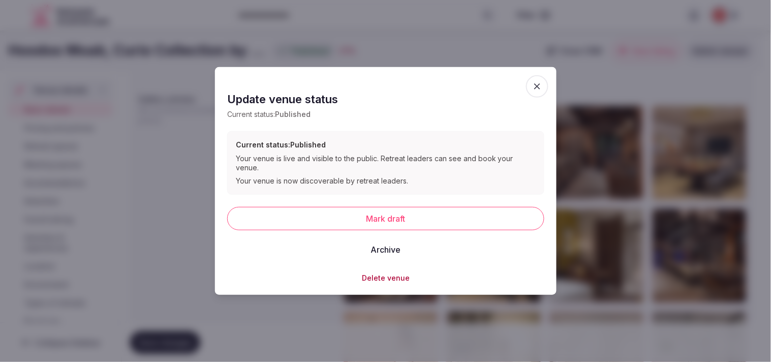
click at [537, 89] on icon "button" at bounding box center [537, 86] width 6 height 6
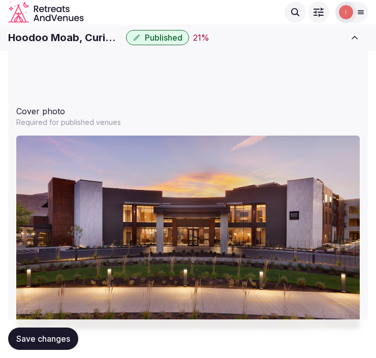
click at [92, 40] on h1 "Hoodoo Moab, Curio Collection by [PERSON_NAME]" at bounding box center [65, 37] width 114 height 14
copy div "Hoodoo Moab, Curio Collection by [PERSON_NAME]"
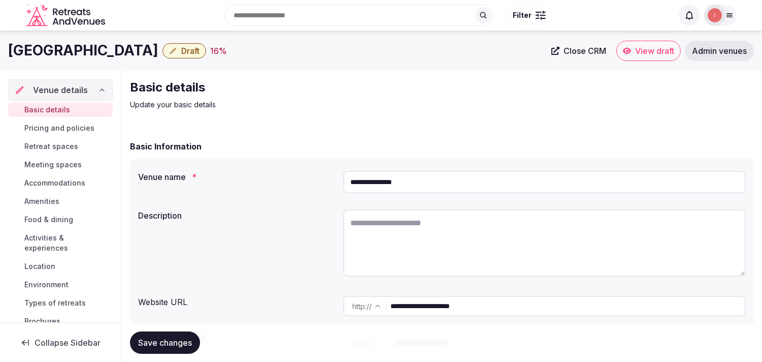
click at [375, 55] on span "Close CRM" at bounding box center [585, 51] width 43 height 10
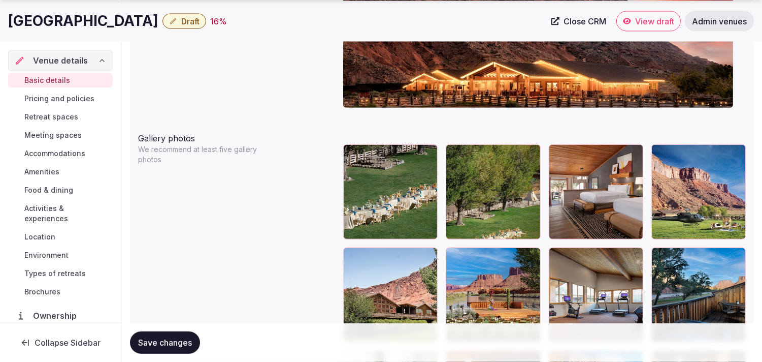
scroll to position [1129, 0]
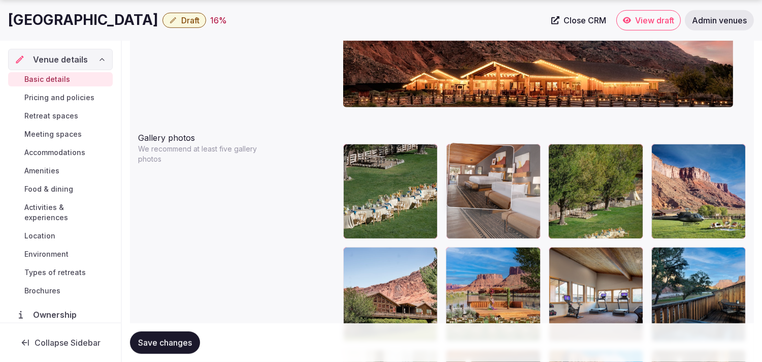
drag, startPoint x: 561, startPoint y: 148, endPoint x: 456, endPoint y: 157, distance: 105.0
click at [375, 157] on body "**********" at bounding box center [381, 3] width 762 height 2264
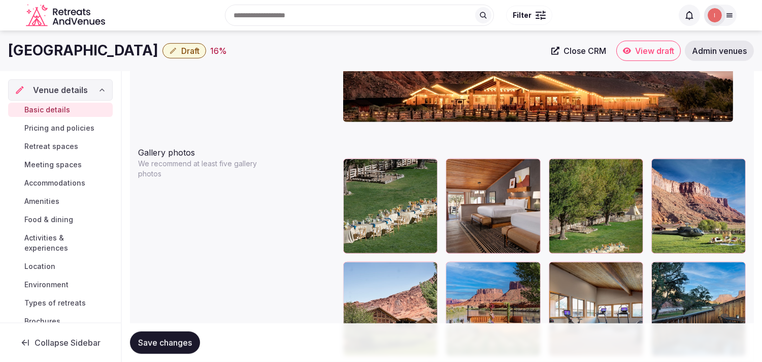
scroll to position [1110, 0]
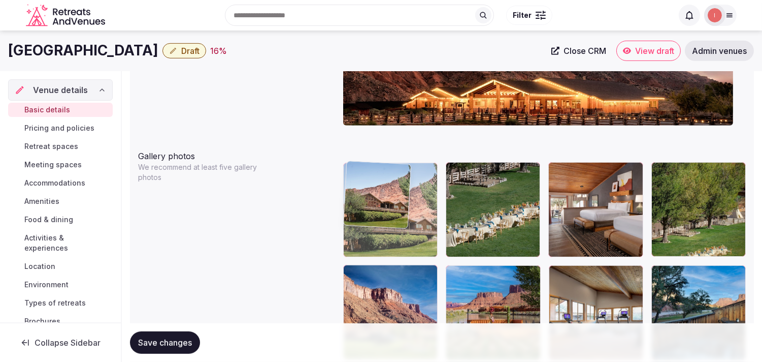
drag, startPoint x: 346, startPoint y: 273, endPoint x: 344, endPoint y: 209, distance: 64.5
click at [344, 209] on body "**********" at bounding box center [381, 22] width 762 height 2264
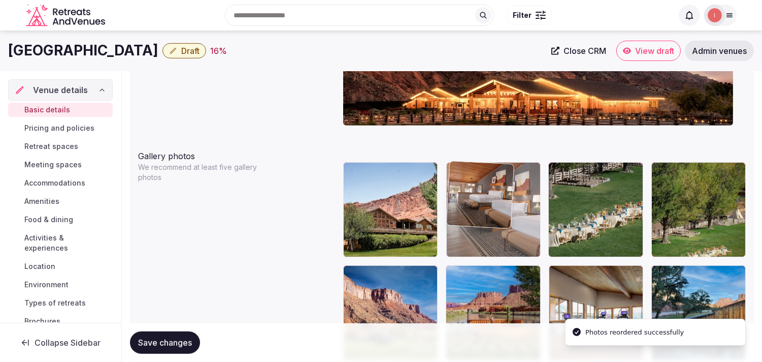
drag, startPoint x: 562, startPoint y: 168, endPoint x: 495, endPoint y: 163, distance: 67.2
click at [375, 163] on body "**********" at bounding box center [381, 22] width 762 height 2264
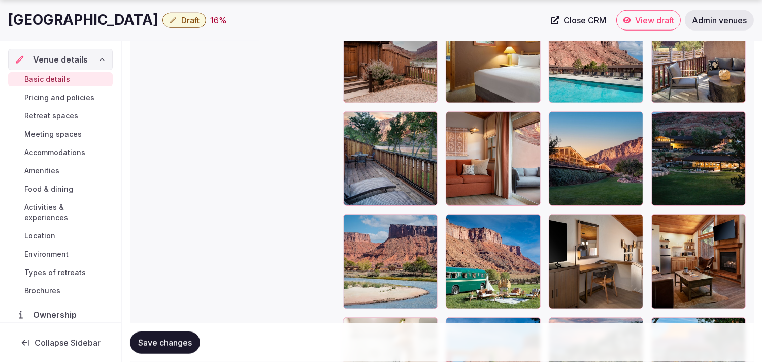
scroll to position [1901, 0]
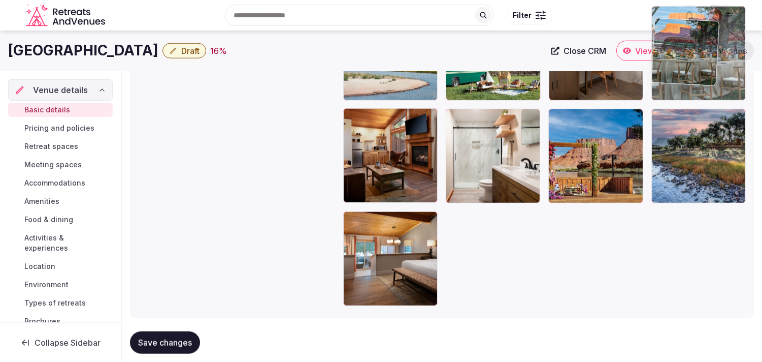
drag, startPoint x: 656, startPoint y: 98, endPoint x: 630, endPoint y: 47, distance: 57.7
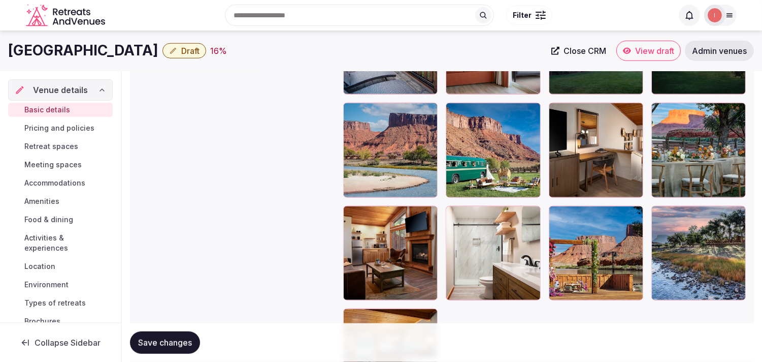
scroll to position [1587, 0]
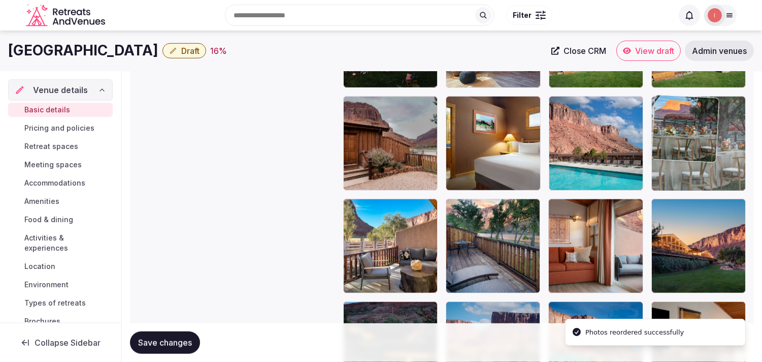
drag, startPoint x: 661, startPoint y: 308, endPoint x: 647, endPoint y: 105, distance: 203.7
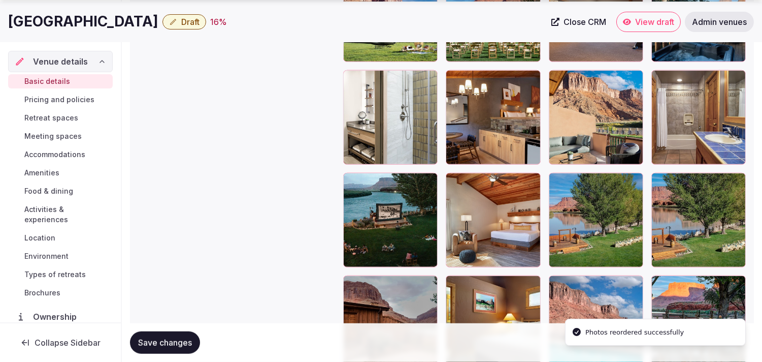
scroll to position [1475, 0]
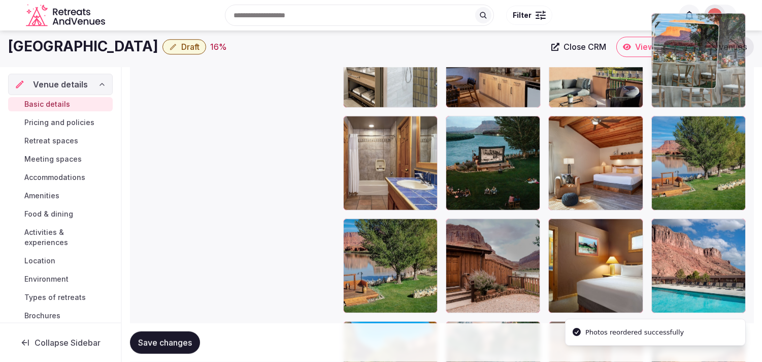
drag, startPoint x: 669, startPoint y: 173, endPoint x: 645, endPoint y: 56, distance: 118.7
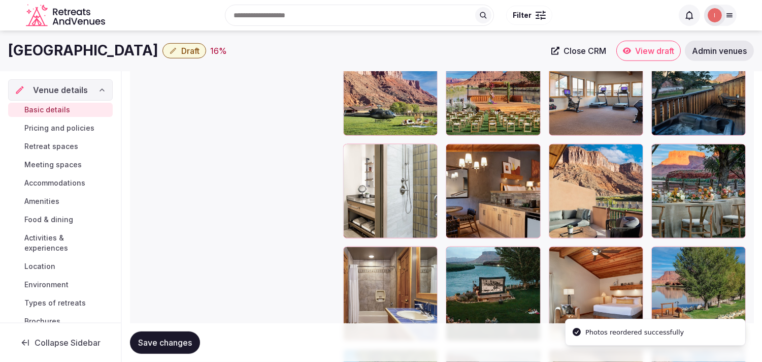
scroll to position [1287, 0]
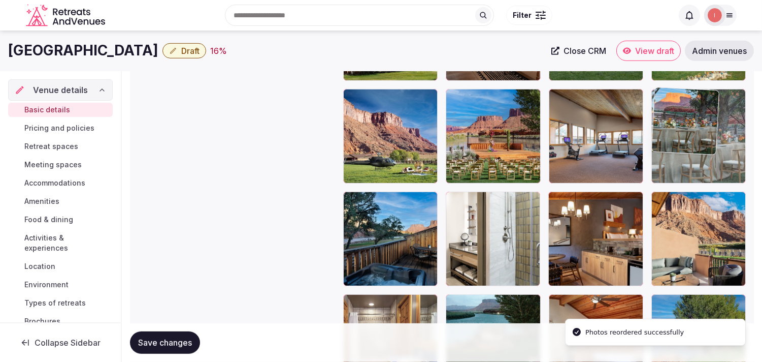
drag, startPoint x: 658, startPoint y: 199, endPoint x: 639, endPoint y: 78, distance: 122.8
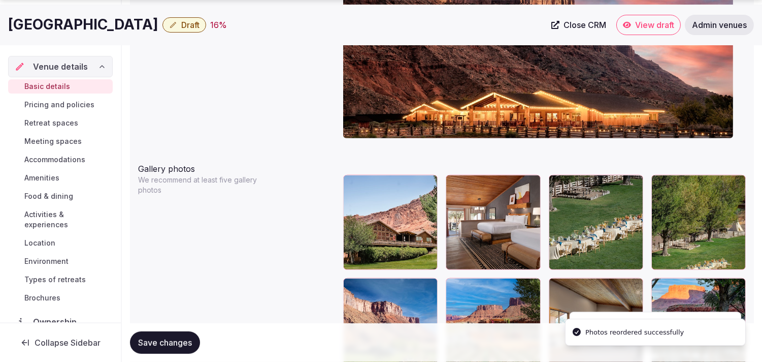
scroll to position [1118, 0]
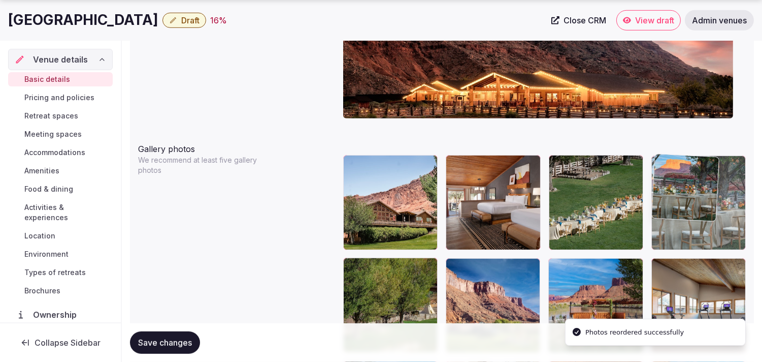
drag, startPoint x: 663, startPoint y: 262, endPoint x: 647, endPoint y: 175, distance: 89.0
click at [375, 175] on body "**********" at bounding box center [381, 14] width 762 height 2264
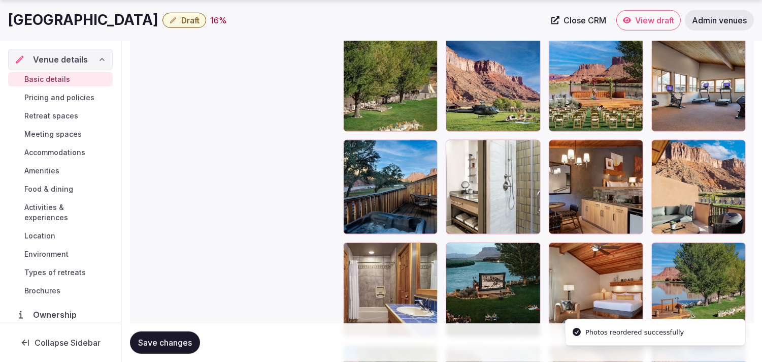
scroll to position [1343, 0]
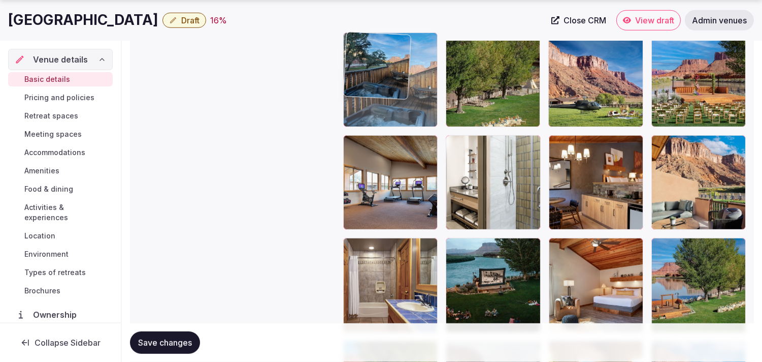
drag, startPoint x: 353, startPoint y: 138, endPoint x: 377, endPoint y: 64, distance: 77.4
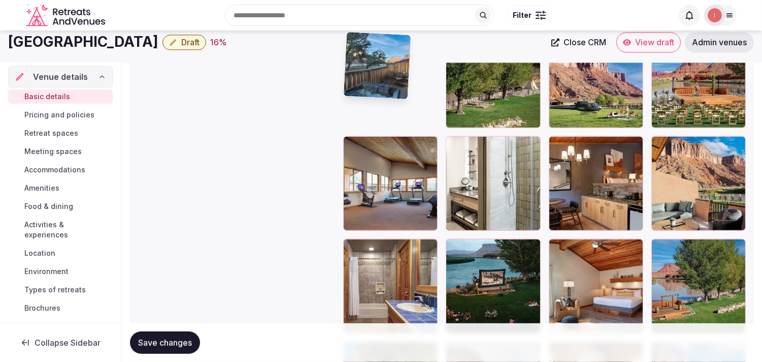
click at [375, 63] on img at bounding box center [377, 65] width 67 height 67
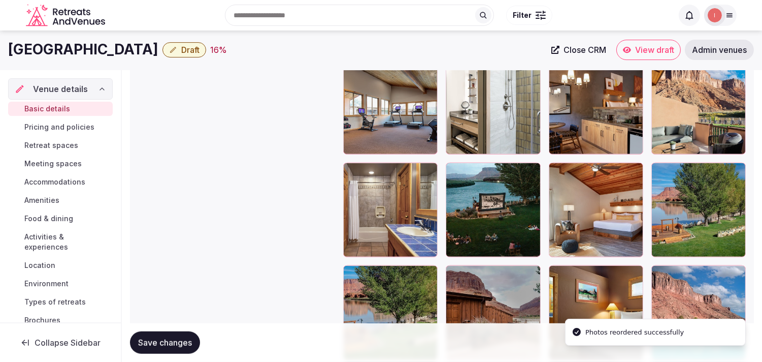
scroll to position [1398, 0]
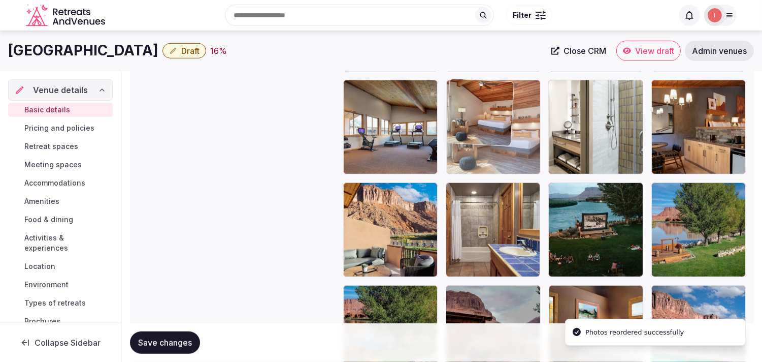
drag, startPoint x: 562, startPoint y: 190, endPoint x: 490, endPoint y: 130, distance: 94.4
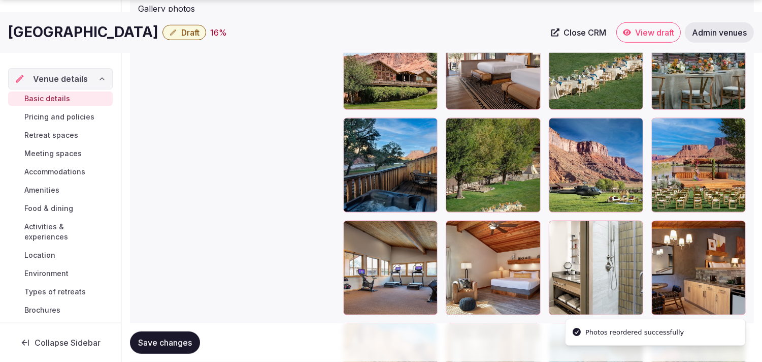
scroll to position [1286, 0]
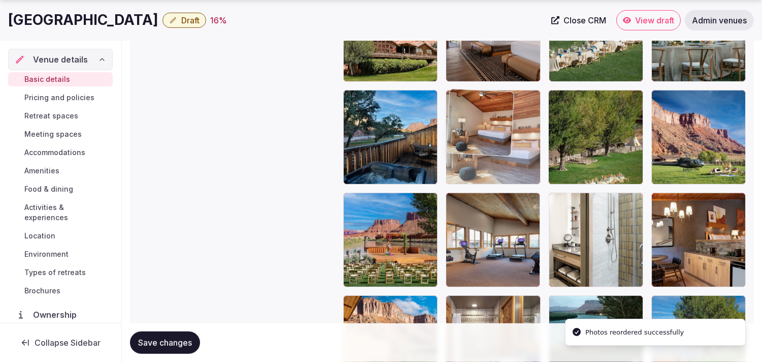
drag, startPoint x: 465, startPoint y: 142, endPoint x: 476, endPoint y: 118, distance: 26.4
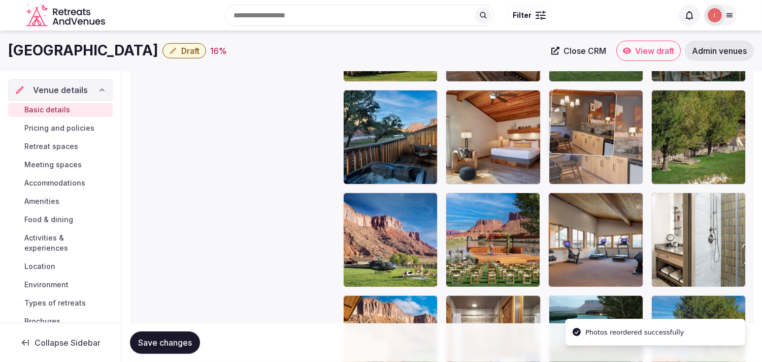
drag, startPoint x: 663, startPoint y: 207, endPoint x: 591, endPoint y: 109, distance: 121.4
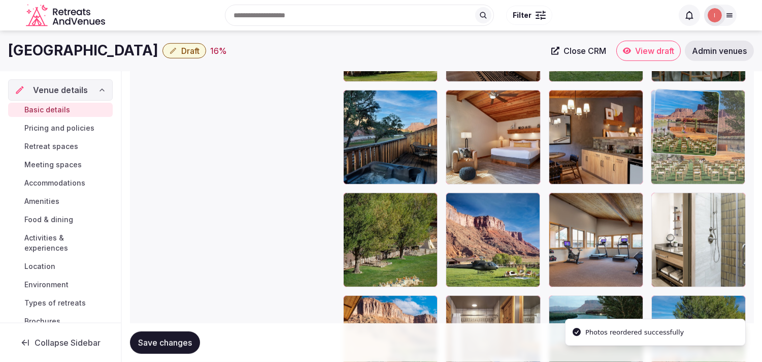
drag, startPoint x: 454, startPoint y: 206, endPoint x: 679, endPoint y: 128, distance: 238.2
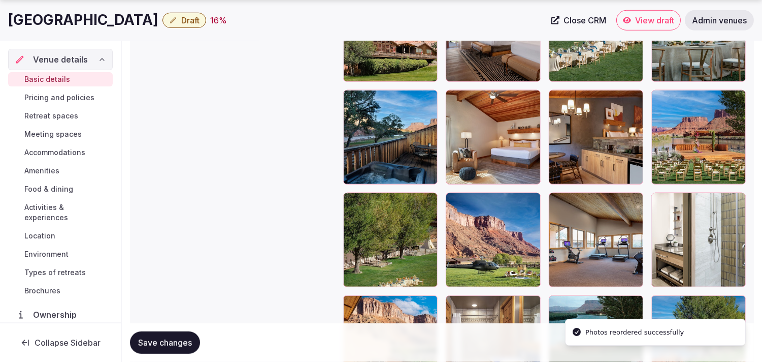
click at [140, 344] on span "Save changes" at bounding box center [165, 342] width 54 height 10
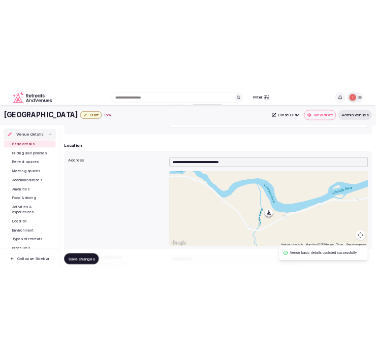
scroll to position [213, 0]
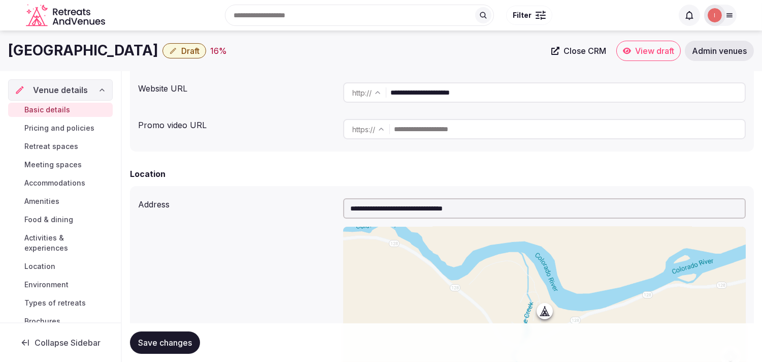
click at [86, 49] on h1 "[GEOGRAPHIC_DATA]" at bounding box center [83, 51] width 150 height 20
click at [31, 41] on div "Search Popular Destinations [GEOGRAPHIC_DATA], [GEOGRAPHIC_DATA] [GEOGRAPHIC_DA…" at bounding box center [381, 15] width 711 height 52
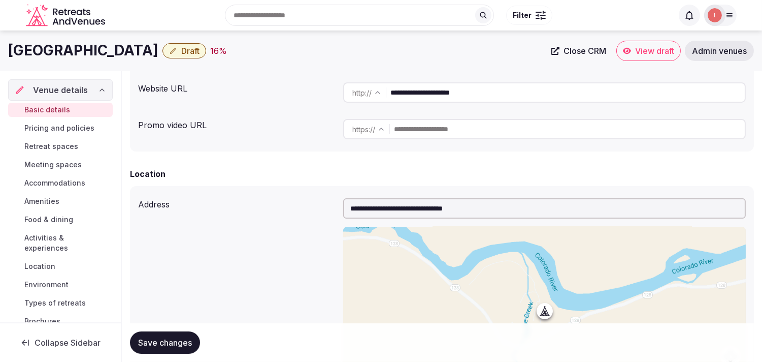
click at [36, 49] on h1 "[GEOGRAPHIC_DATA]" at bounding box center [83, 51] width 150 height 20
copy div "[GEOGRAPHIC_DATA]"
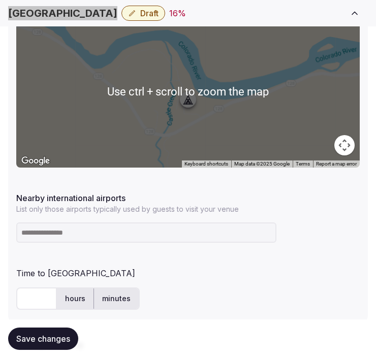
scroll to position [552, 0]
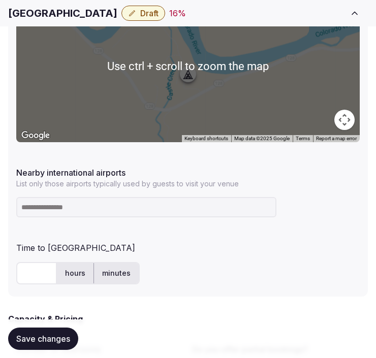
click at [73, 201] on input at bounding box center [146, 207] width 260 height 20
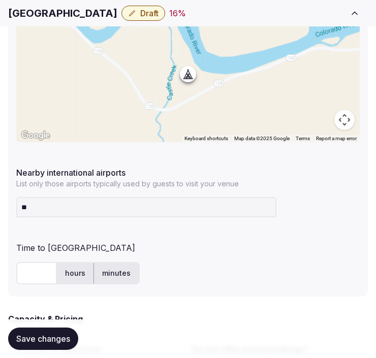
type input "***"
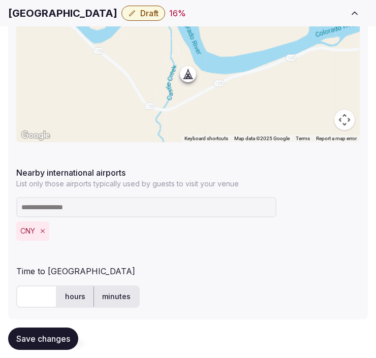
click at [37, 302] on input "text" at bounding box center [36, 296] width 41 height 22
type input "**"
click at [43, 345] on button "Save changes" at bounding box center [43, 339] width 70 height 22
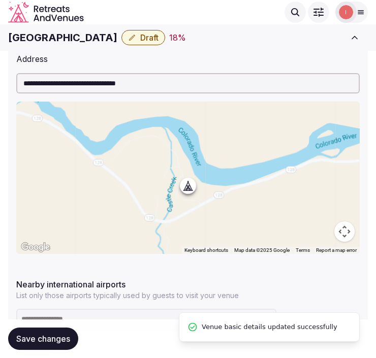
scroll to position [382, 0]
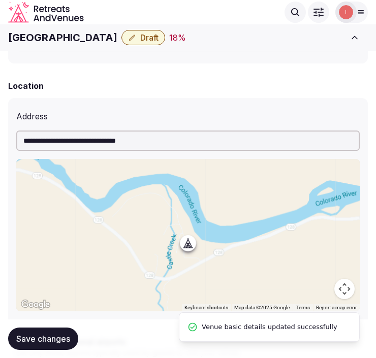
click at [140, 39] on span "Draft" at bounding box center [149, 38] width 18 height 10
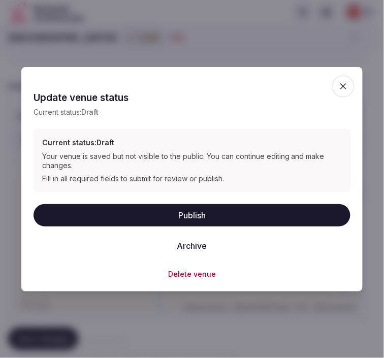
click at [179, 212] on button "Publish" at bounding box center [192, 215] width 317 height 22
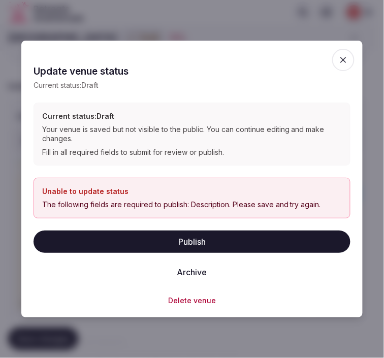
click at [342, 57] on icon "button" at bounding box center [343, 60] width 6 height 6
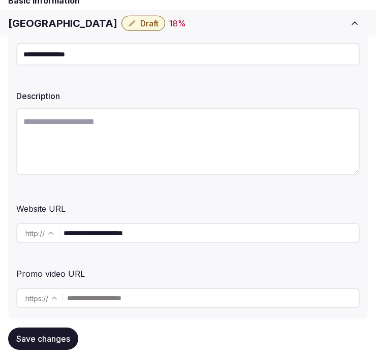
scroll to position [226, 0]
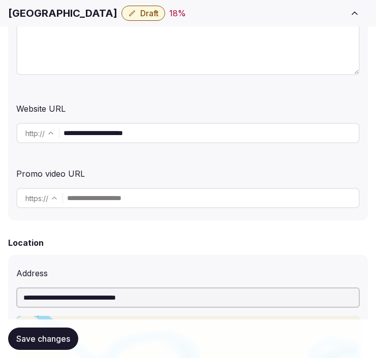
click at [138, 139] on input "**********" at bounding box center [210, 133] width 295 height 20
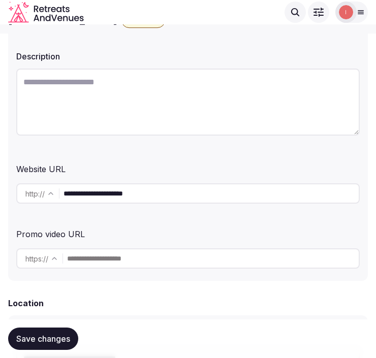
scroll to position [113, 0]
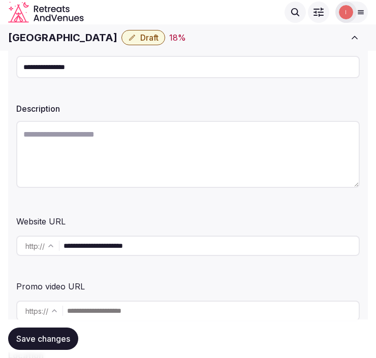
click at [265, 154] on textarea at bounding box center [187, 154] width 343 height 67
paste textarea "**********"
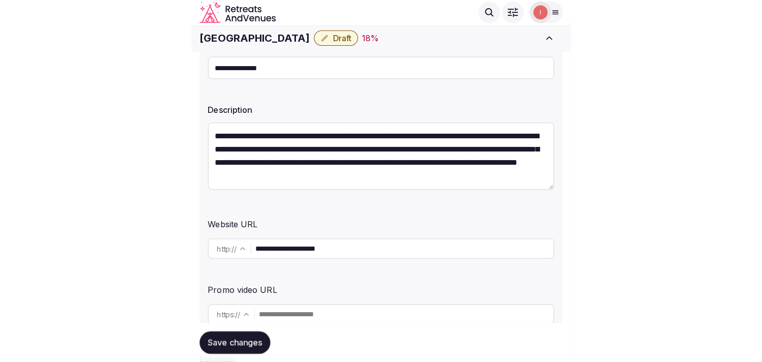
scroll to position [18, 0]
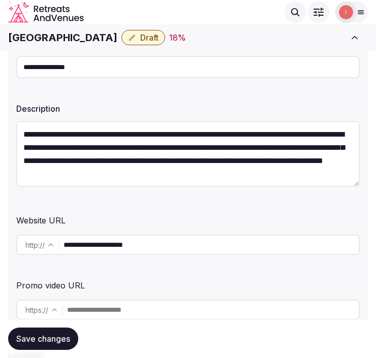
type textarea "**********"
drag, startPoint x: 46, startPoint y: 343, endPoint x: 59, endPoint y: 327, distance: 21.3
click at [47, 341] on span "Save changes" at bounding box center [43, 339] width 54 height 10
click at [56, 338] on span "Save changes" at bounding box center [43, 339] width 54 height 10
click at [109, 46] on div "Red Cliffs Lodge Draft 21 % Close CRM View draft Admin venues" at bounding box center [188, 37] width 376 height 22
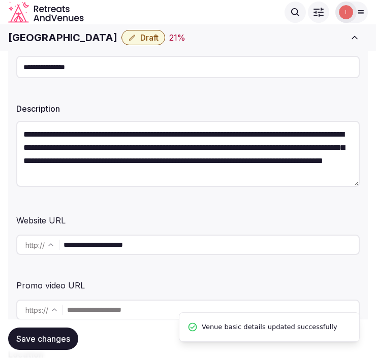
click at [121, 40] on button "Draft" at bounding box center [143, 37] width 44 height 15
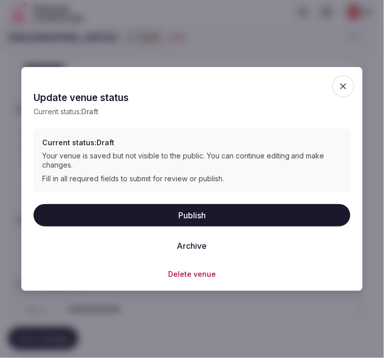
click at [179, 214] on button "Publish" at bounding box center [192, 215] width 317 height 22
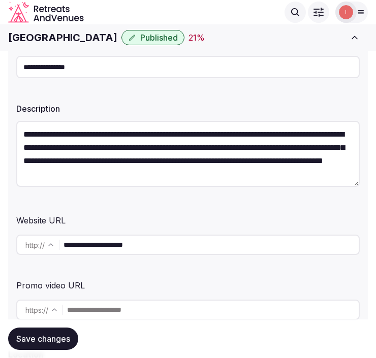
click at [41, 39] on h1 "[GEOGRAPHIC_DATA]" at bounding box center [62, 37] width 109 height 14
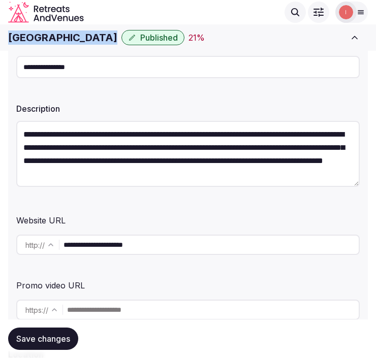
click at [41, 39] on h1 "[GEOGRAPHIC_DATA]" at bounding box center [62, 37] width 109 height 14
copy div "[GEOGRAPHIC_DATA]"
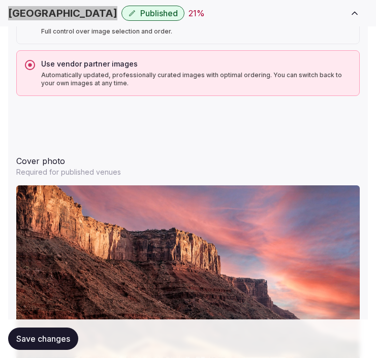
scroll to position [1185, 0]
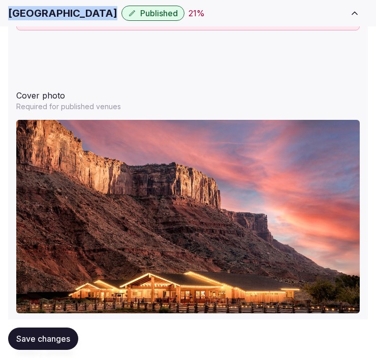
click at [53, 337] on span "Save changes" at bounding box center [43, 339] width 54 height 10
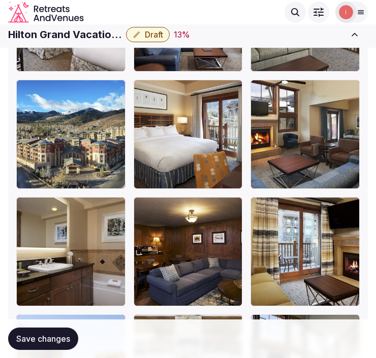
scroll to position [2427, 0]
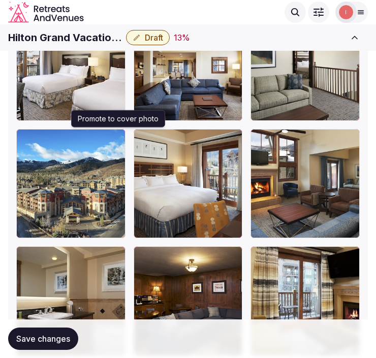
click at [114, 139] on icon "button" at bounding box center [115, 139] width 8 height 8
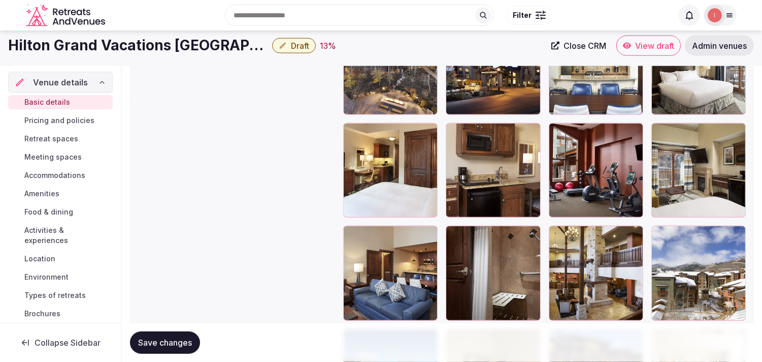
scroll to position [1185, 0]
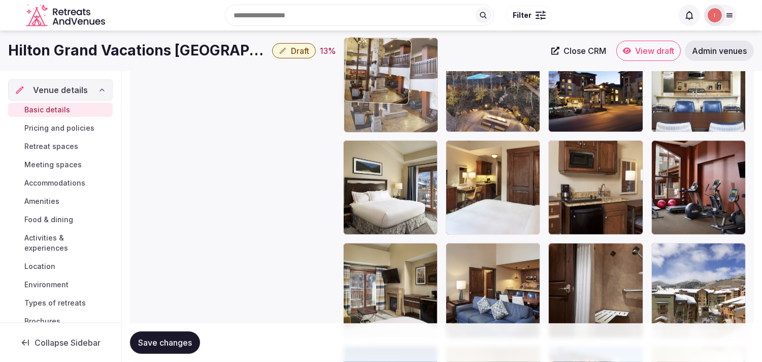
drag, startPoint x: 554, startPoint y: 247, endPoint x: 368, endPoint y: 85, distance: 246.6
click at [368, 85] on body "**********" at bounding box center [381, 24] width 762 height 2419
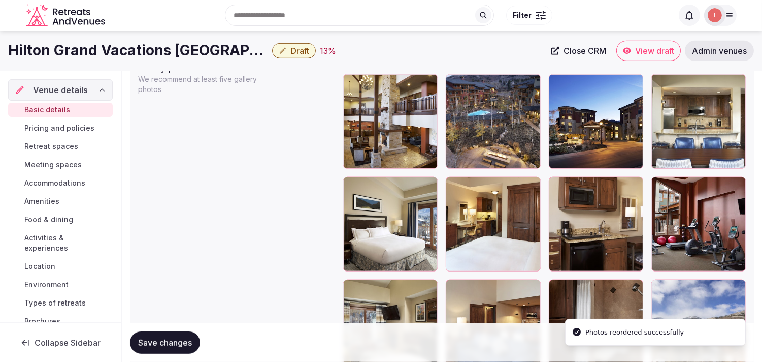
scroll to position [1129, 0]
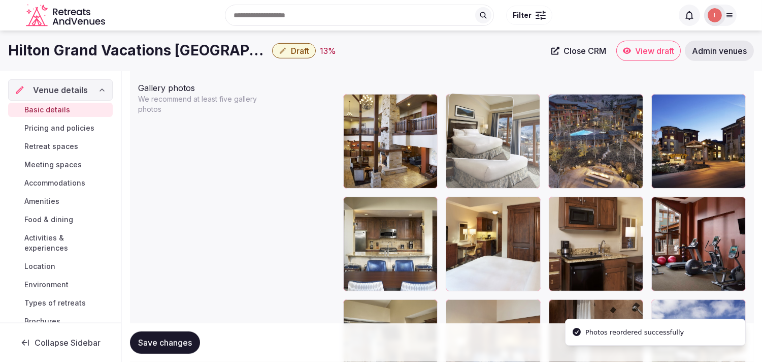
drag, startPoint x: 350, startPoint y: 204, endPoint x: 460, endPoint y: 114, distance: 141.9
click at [375, 114] on body "**********" at bounding box center [381, 80] width 762 height 2419
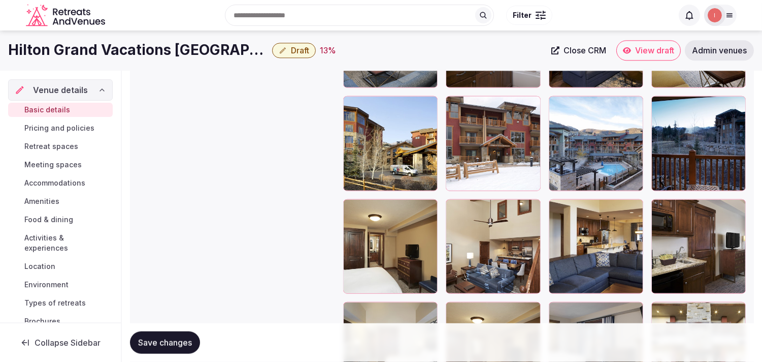
scroll to position [1943, 0]
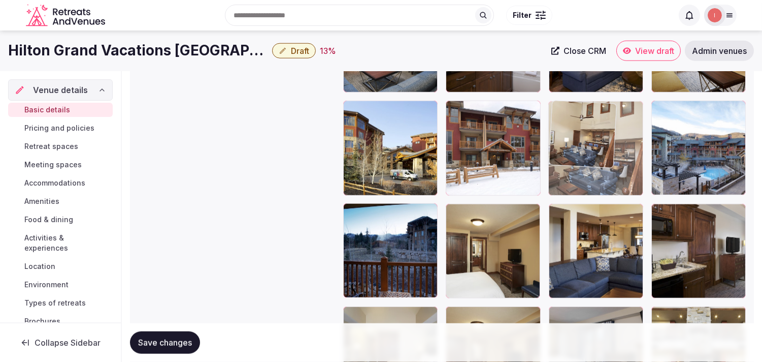
drag, startPoint x: 456, startPoint y: 211, endPoint x: 608, endPoint y: 79, distance: 201.7
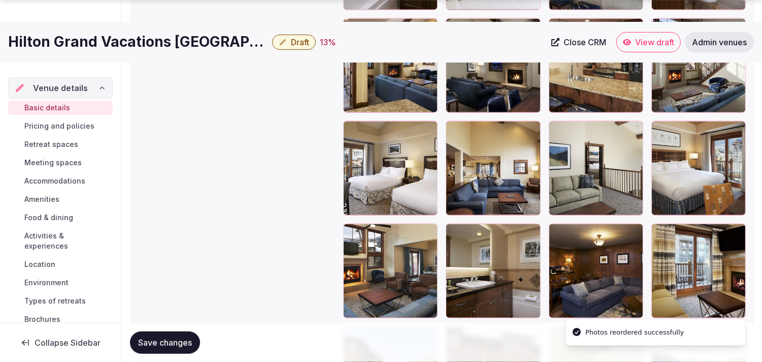
scroll to position [1831, 0]
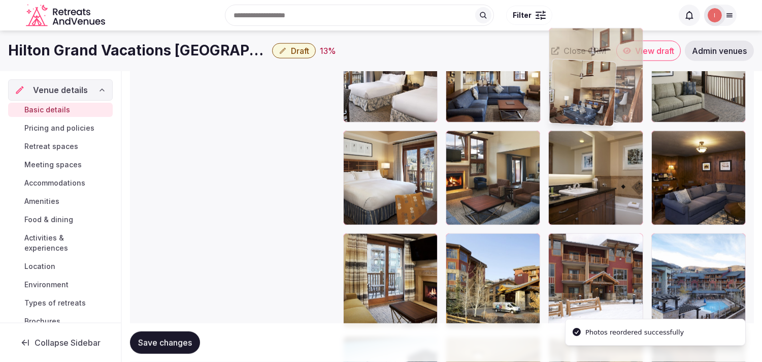
drag, startPoint x: 566, startPoint y: 219, endPoint x: 577, endPoint y: 73, distance: 146.7
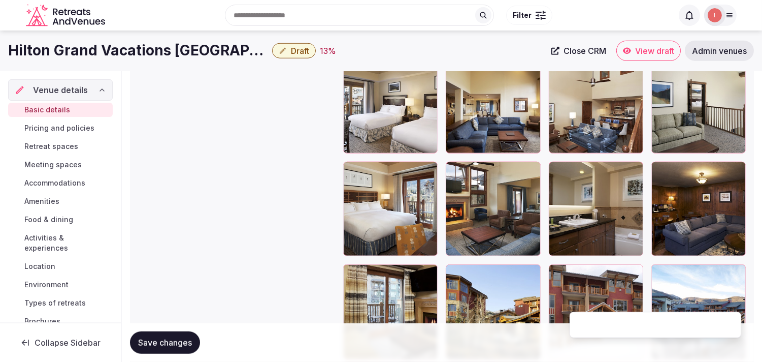
scroll to position [1611, 0]
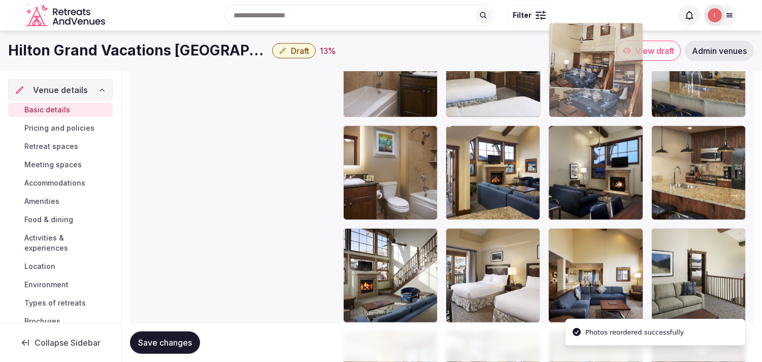
drag, startPoint x: 568, startPoint y: 115, endPoint x: 558, endPoint y: 78, distance: 38.4
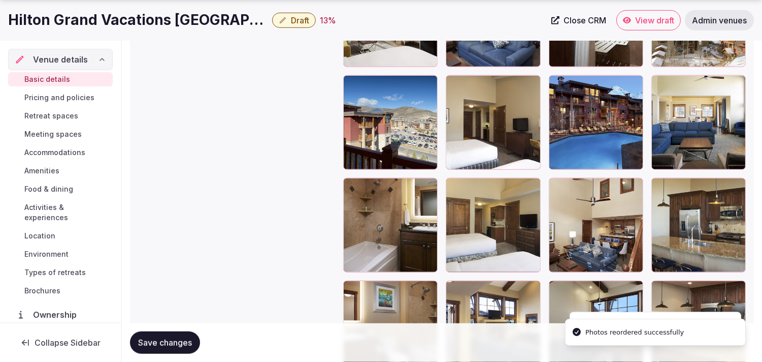
scroll to position [1497, 0]
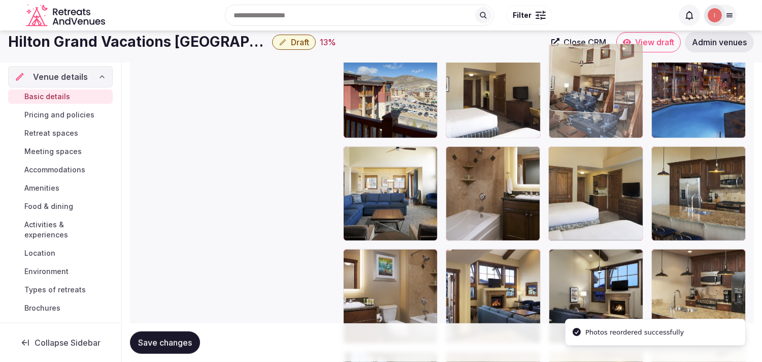
drag, startPoint x: 560, startPoint y: 139, endPoint x: 582, endPoint y: 47, distance: 94.6
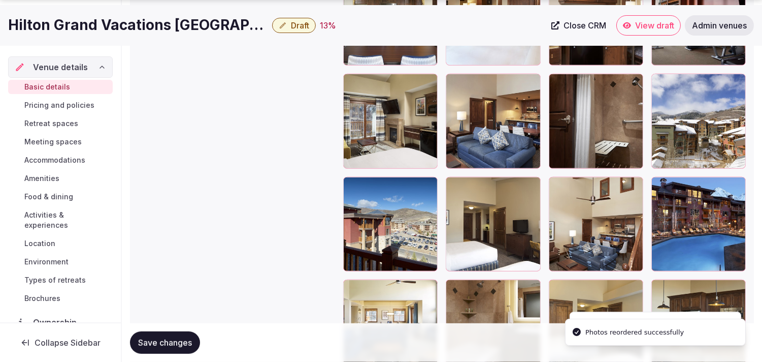
scroll to position [1372, 0]
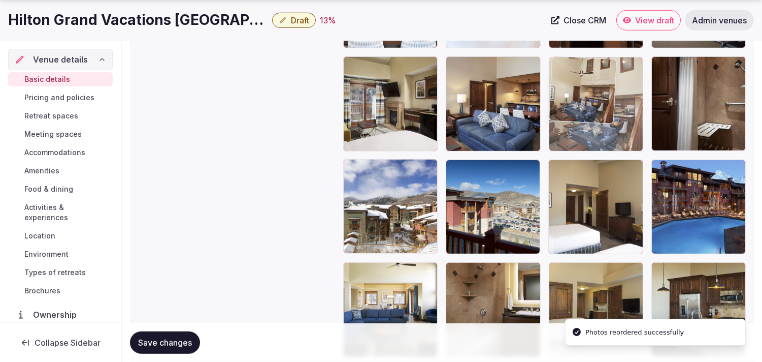
drag, startPoint x: 559, startPoint y: 173, endPoint x: 567, endPoint y: 97, distance: 77.2
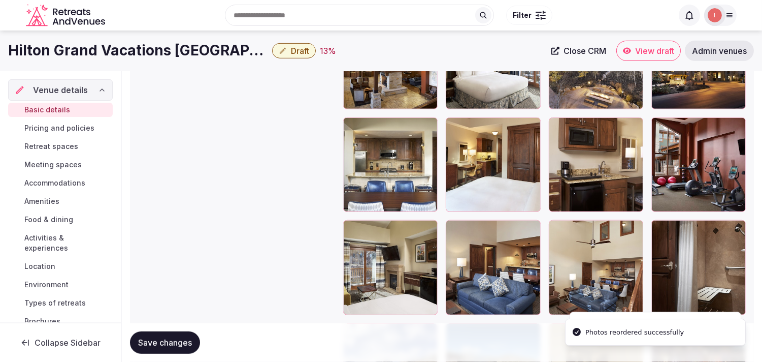
scroll to position [1202, 0]
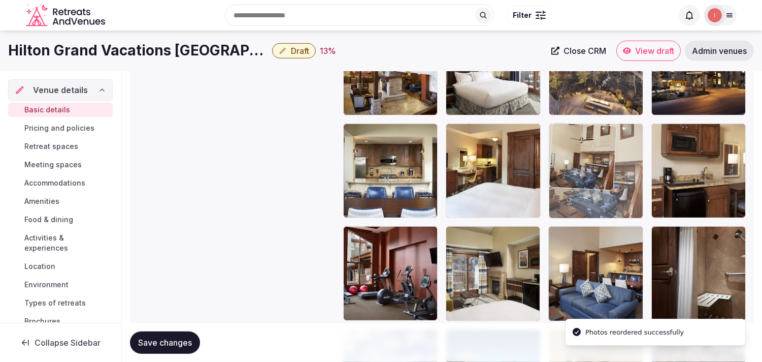
drag, startPoint x: 554, startPoint y: 229, endPoint x: 565, endPoint y: 101, distance: 129.0
click at [375, 104] on body "**********" at bounding box center [381, 7] width 762 height 2419
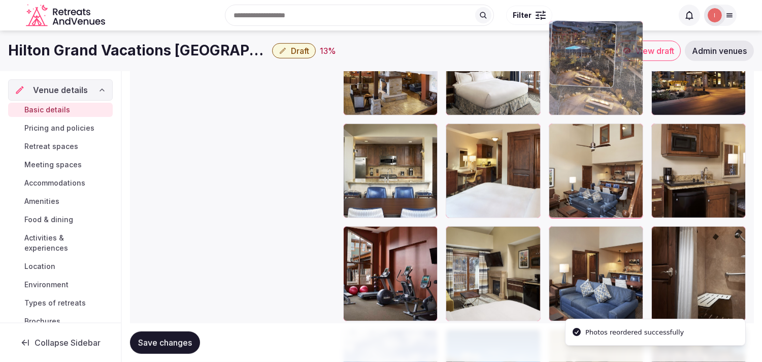
click at [375, 84] on body "**********" at bounding box center [381, 7] width 762 height 2419
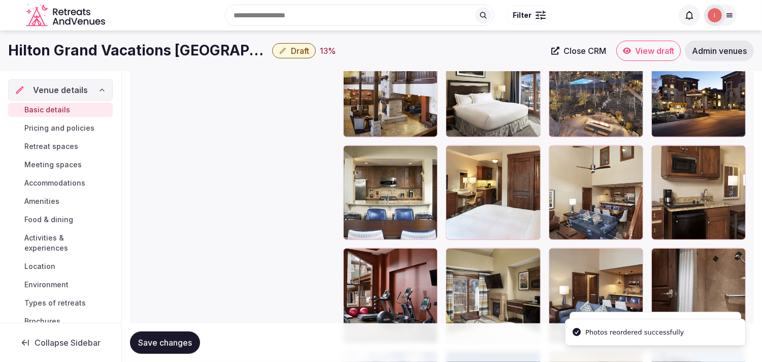
scroll to position [1145, 0]
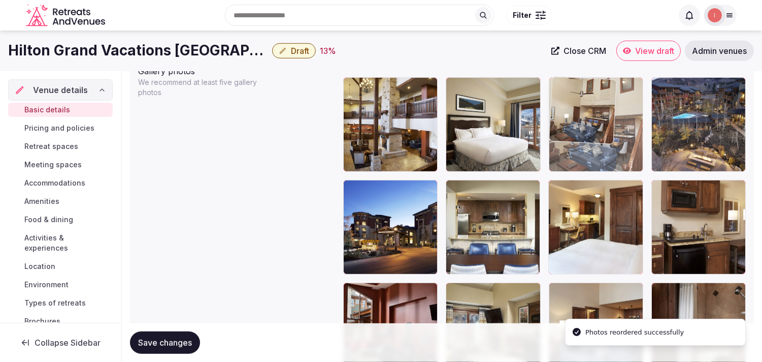
drag, startPoint x: 560, startPoint y: 184, endPoint x: 560, endPoint y: 98, distance: 85.8
click at [375, 98] on body "**********" at bounding box center [381, 64] width 762 height 2419
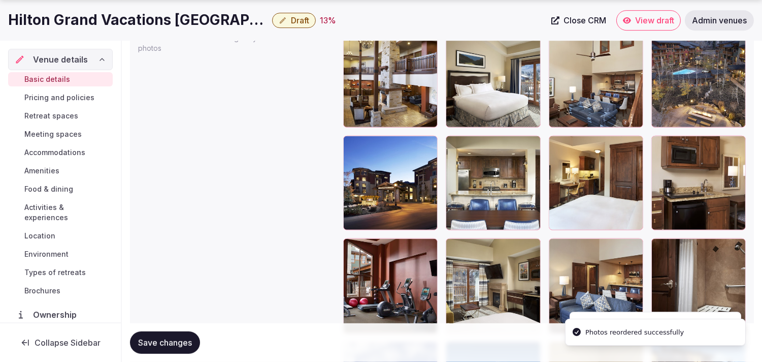
scroll to position [1202, 0]
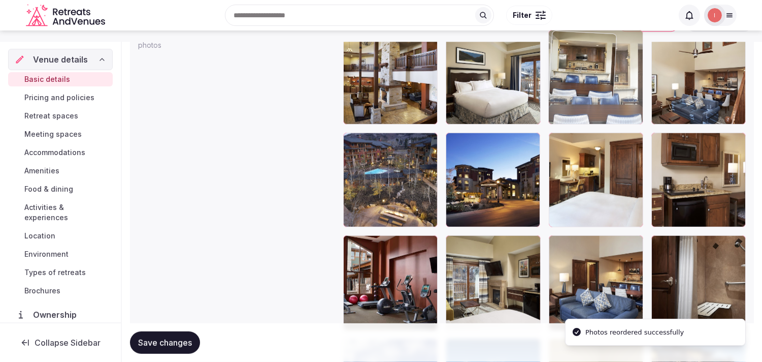
drag, startPoint x: 459, startPoint y: 133, endPoint x: 600, endPoint y: 68, distance: 156.1
click at [375, 68] on body "**********" at bounding box center [381, 16] width 762 height 2419
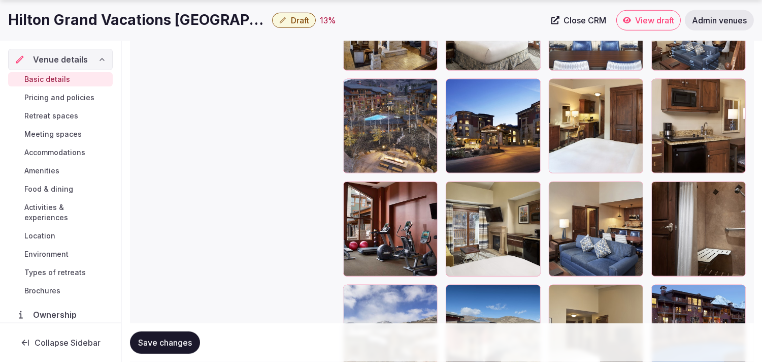
scroll to position [1266, 0]
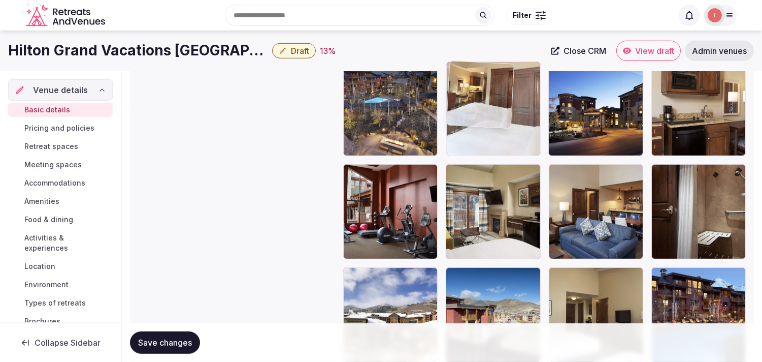
drag, startPoint x: 557, startPoint y: 62, endPoint x: 469, endPoint y: 80, distance: 89.3
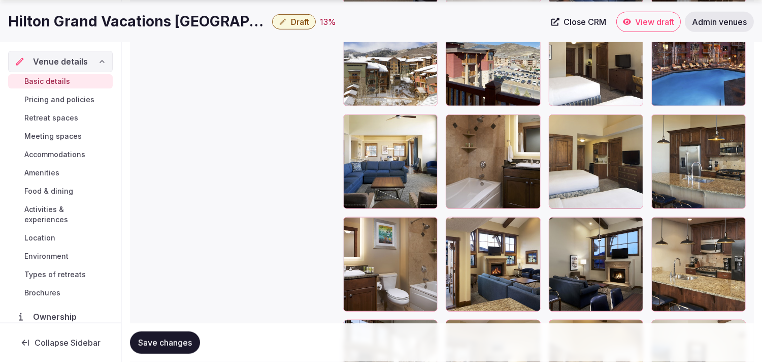
scroll to position [1546, 0]
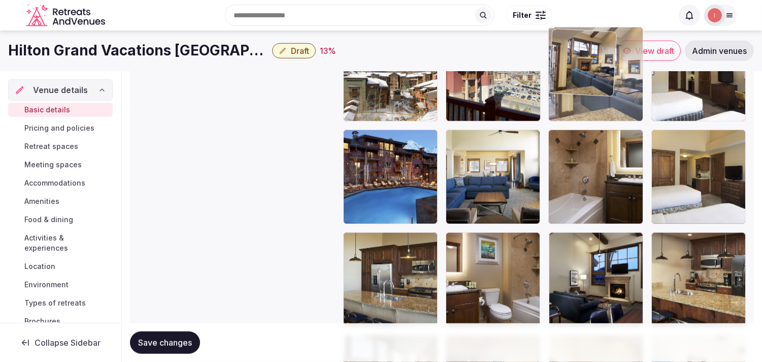
drag, startPoint x: 456, startPoint y: 199, endPoint x: 581, endPoint y: 57, distance: 189.3
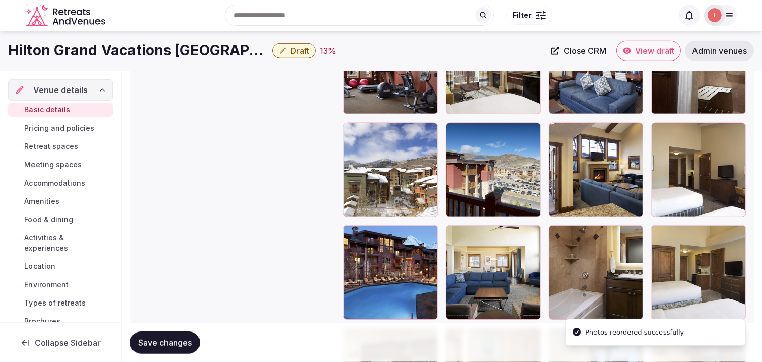
scroll to position [1332, 0]
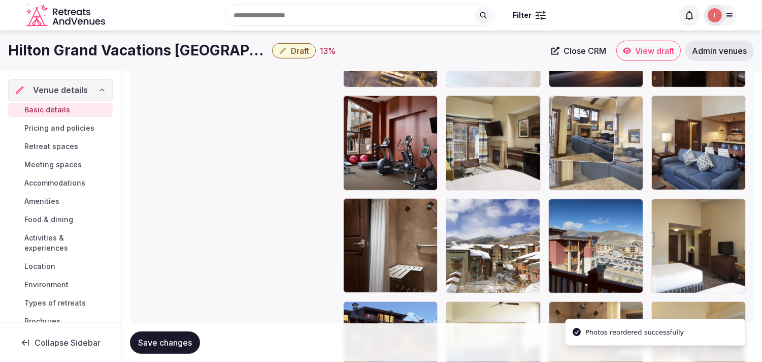
drag, startPoint x: 557, startPoint y: 207, endPoint x: 567, endPoint y: 123, distance: 84.0
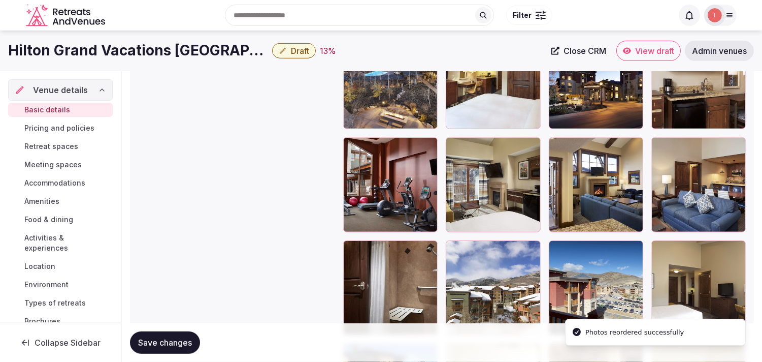
scroll to position [1220, 0]
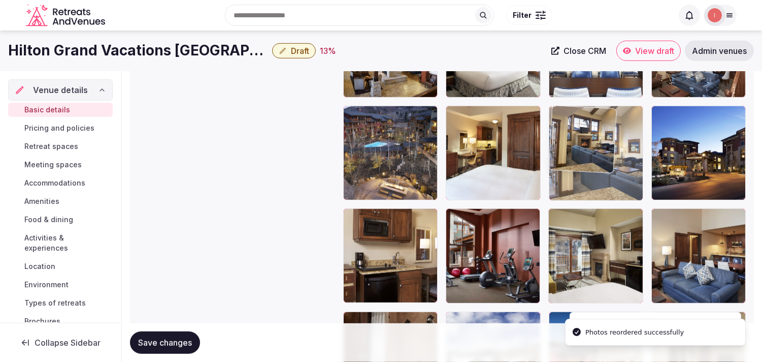
drag, startPoint x: 560, startPoint y: 213, endPoint x: 577, endPoint y: 110, distance: 104.9
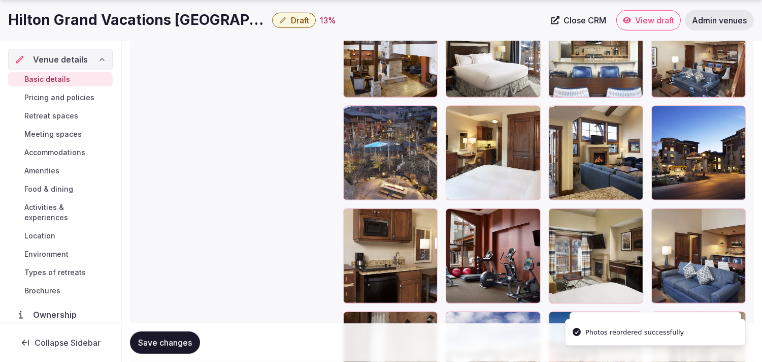
click at [146, 343] on span "Save changes" at bounding box center [165, 342] width 54 height 10
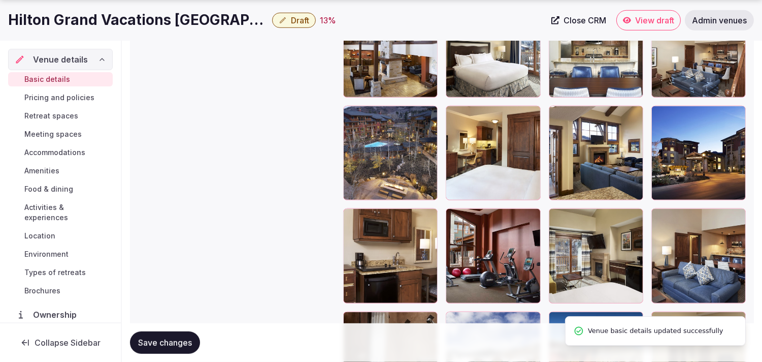
click at [146, 343] on span "Save changes" at bounding box center [165, 342] width 54 height 10
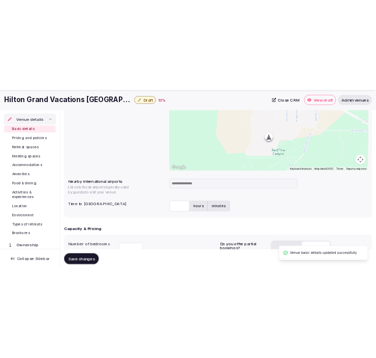
scroll to position [429, 0]
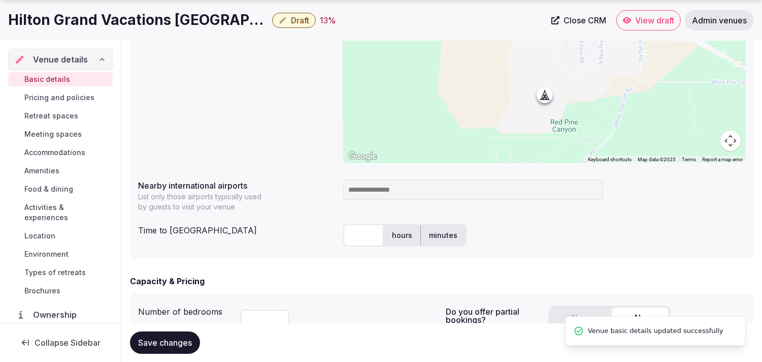
click at [183, 32] on div "Hilton Grand Vacations Sunrise Lodge Draft 13 % Close CRM View draft Admin venu…" at bounding box center [381, 20] width 762 height 41
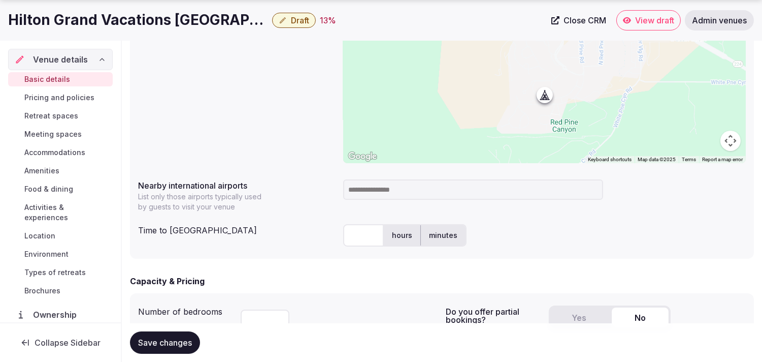
click at [234, 13] on h1 "Hilton Grand Vacations Sunrise Lodge" at bounding box center [138, 20] width 260 height 20
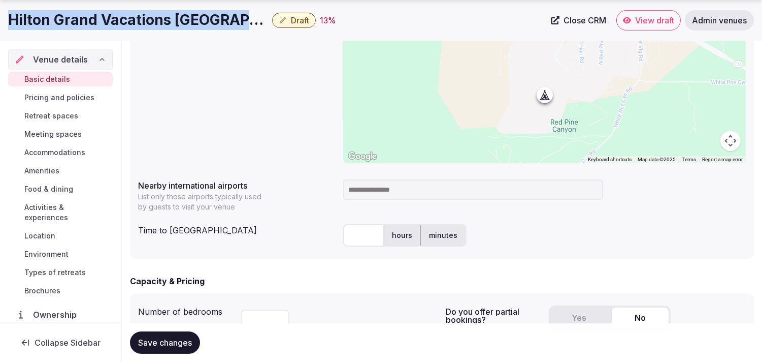
click at [234, 13] on h1 "Hilton Grand Vacations Sunrise Lodge" at bounding box center [138, 20] width 260 height 20
copy div "Hilton Grand Vacations Sunrise Lodge"
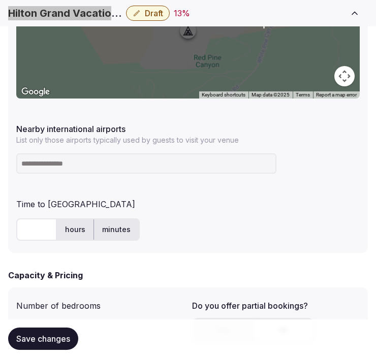
scroll to position [598, 0]
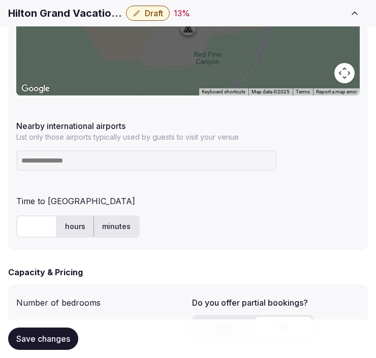
click at [59, 163] on input at bounding box center [146, 160] width 260 height 20
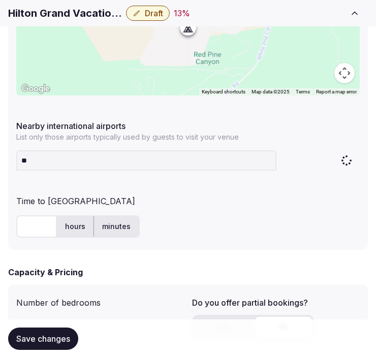
type input "***"
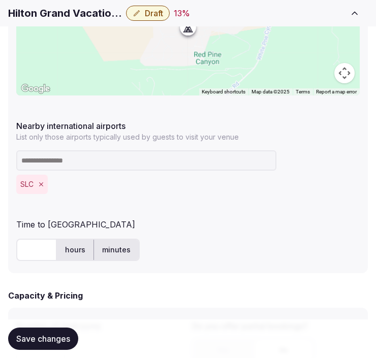
click at [36, 241] on input "text" at bounding box center [36, 250] width 41 height 22
type input "**"
click at [44, 341] on span "Save changes" at bounding box center [43, 339] width 54 height 10
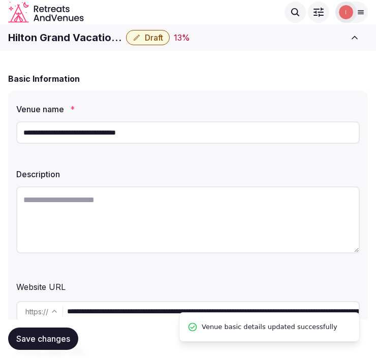
scroll to position [34, 0]
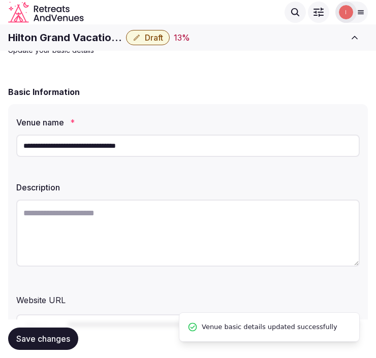
click at [84, 40] on h1 "Hilton Grand Vacations Sunrise Lodge" at bounding box center [65, 37] width 114 height 14
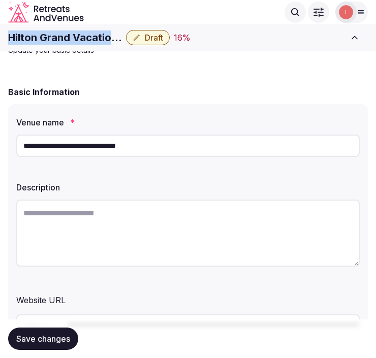
click at [84, 40] on h1 "Hilton Grand Vacations Sunrise Lodge" at bounding box center [65, 37] width 114 height 14
copy div "Hilton Grand Vacations Sunrise Lodge"
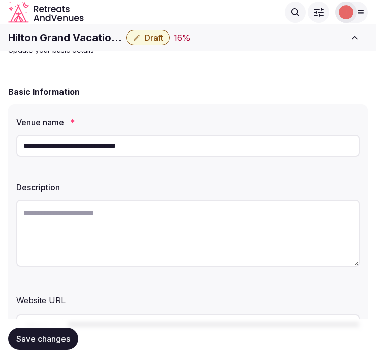
click at [80, 219] on textarea at bounding box center [187, 233] width 343 height 67
paste textarea "**********"
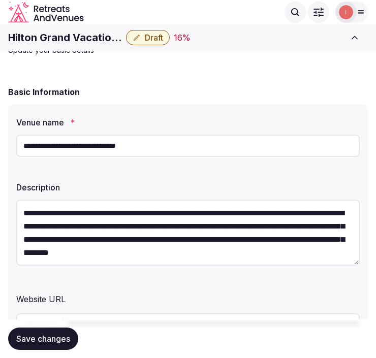
scroll to position [18, 0]
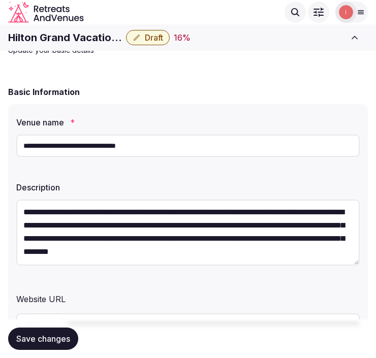
type textarea "**********"
click at [35, 336] on span "Save changes" at bounding box center [43, 339] width 54 height 10
click at [140, 33] on button "Draft" at bounding box center [148, 37] width 44 height 15
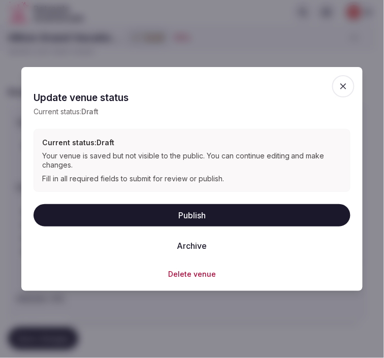
click at [197, 210] on button "Publish" at bounding box center [192, 215] width 317 height 22
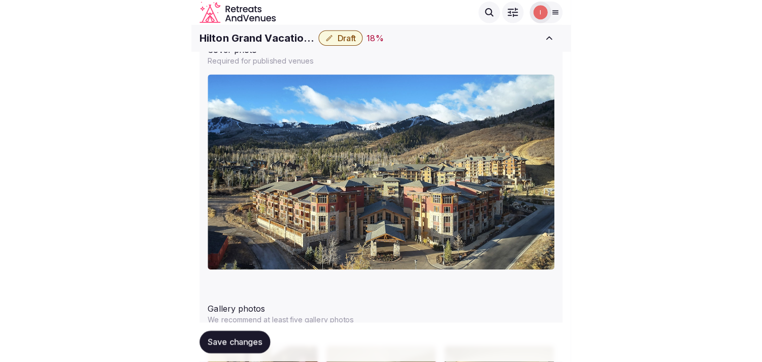
scroll to position [1163, 0]
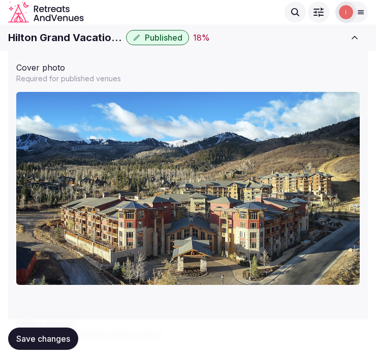
click at [74, 38] on h1 "Hilton Grand Vacations Sunrise Lodge" at bounding box center [65, 37] width 114 height 14
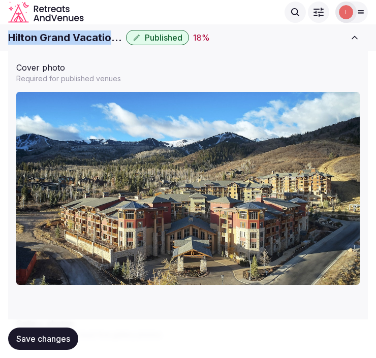
click at [74, 38] on h1 "Hilton Grand Vacations Sunrise Lodge" at bounding box center [65, 37] width 114 height 14
copy div "Hilton Grand Vacations Sunrise Lodge"
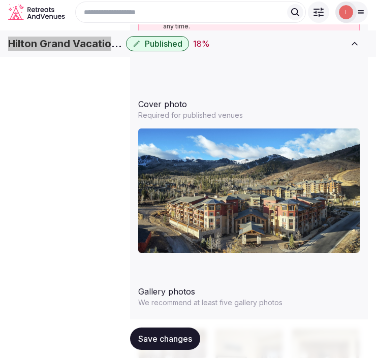
scroll to position [18, 0]
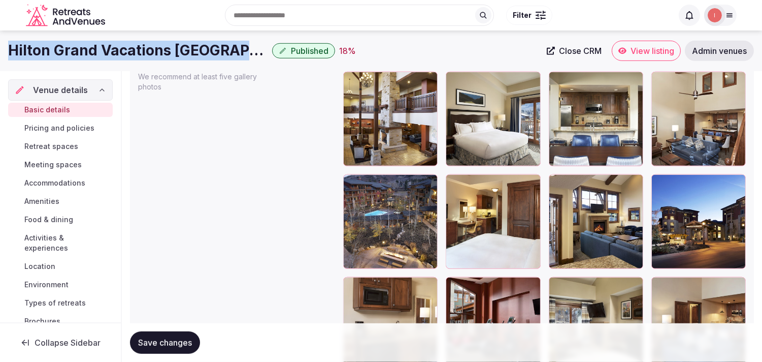
click at [375, 48] on span "Close CRM" at bounding box center [580, 51] width 43 height 10
copy div "Hilton Grand Vacations Sunrise Lodge"
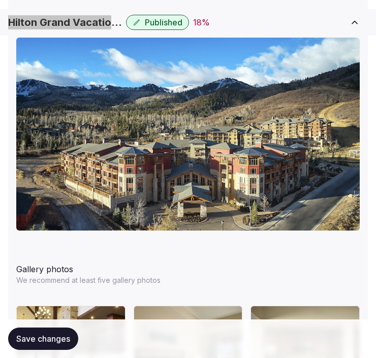
scroll to position [1276, 0]
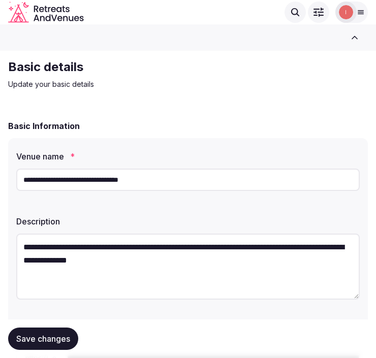
click at [63, 175] on input "**********" at bounding box center [187, 180] width 343 height 22
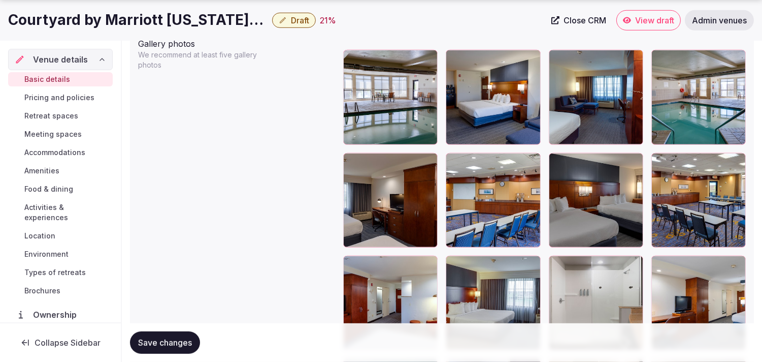
scroll to position [1241, 0]
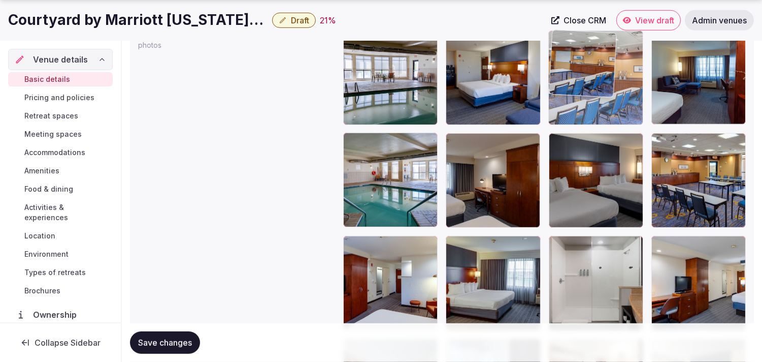
drag, startPoint x: 455, startPoint y: 143, endPoint x: 577, endPoint y: 69, distance: 142.4
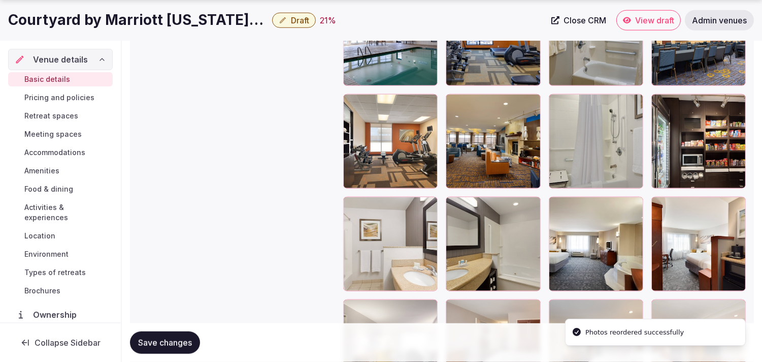
scroll to position [1806, 0]
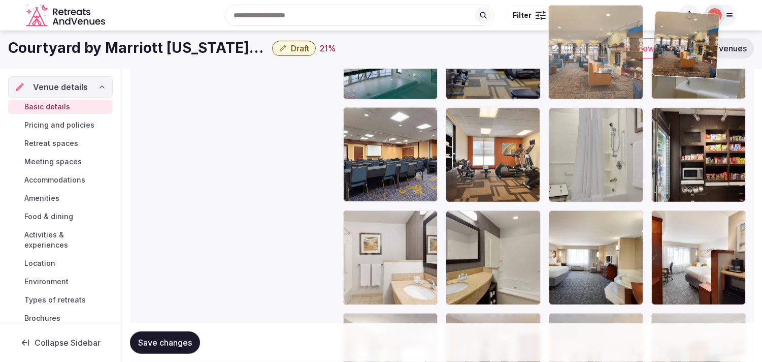
drag, startPoint x: 454, startPoint y: 90, endPoint x: 634, endPoint y: 78, distance: 180.8
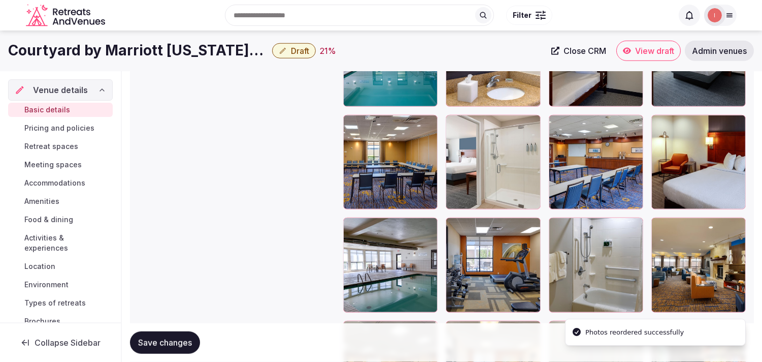
scroll to position [1548, 0]
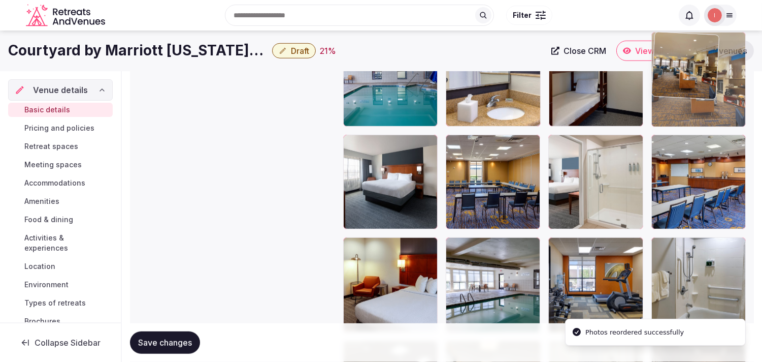
drag, startPoint x: 657, startPoint y: 245, endPoint x: 657, endPoint y: 89, distance: 155.4
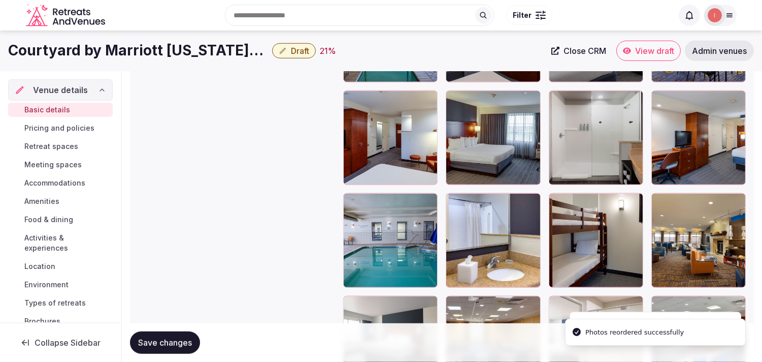
scroll to position [1379, 0]
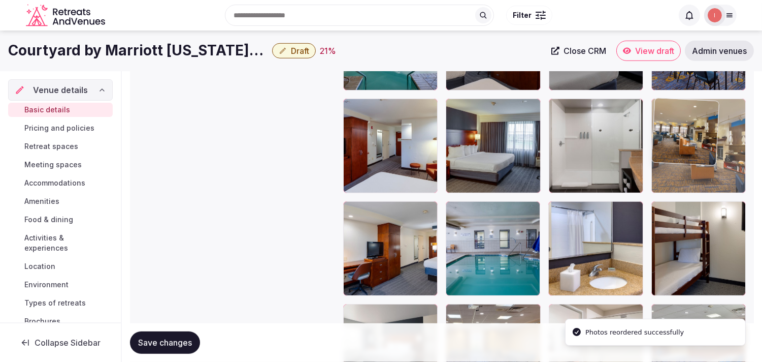
drag, startPoint x: 653, startPoint y: 118, endPoint x: 641, endPoint y: 205, distance: 87.2
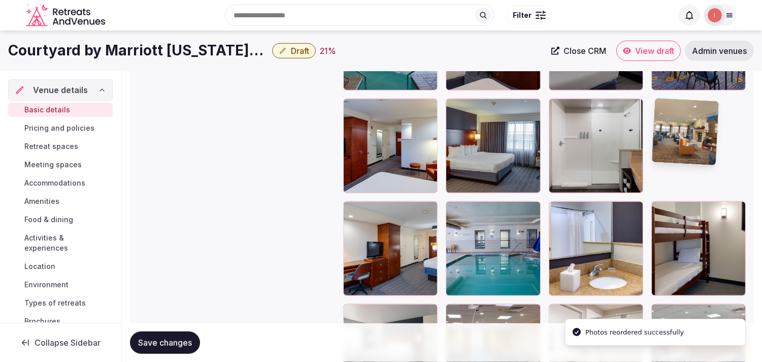
scroll to position [1266, 0]
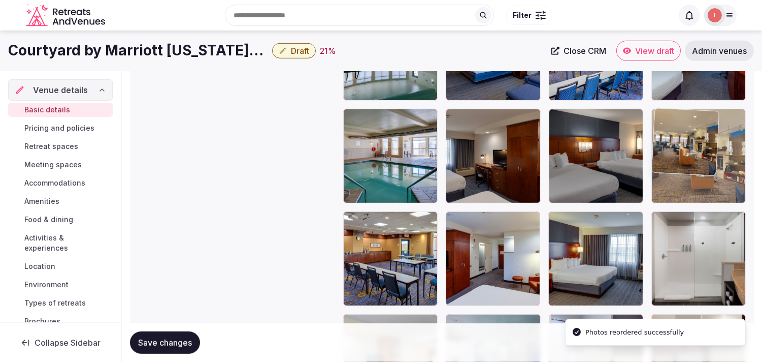
drag, startPoint x: 667, startPoint y: 217, endPoint x: 657, endPoint y: 136, distance: 81.4
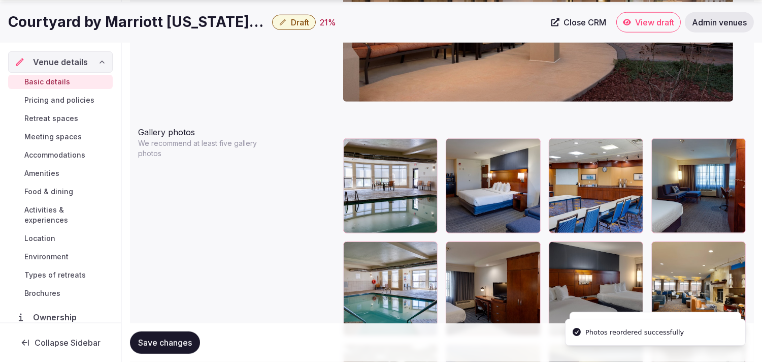
scroll to position [1153, 0]
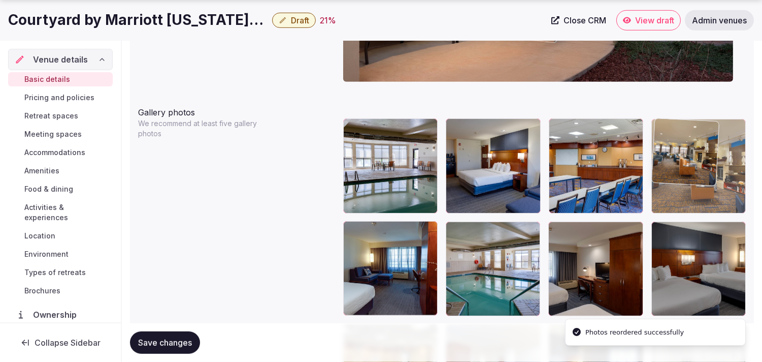
drag, startPoint x: 657, startPoint y: 224, endPoint x: 661, endPoint y: 144, distance: 79.8
click at [375, 144] on body "**********" at bounding box center [381, 30] width 762 height 2366
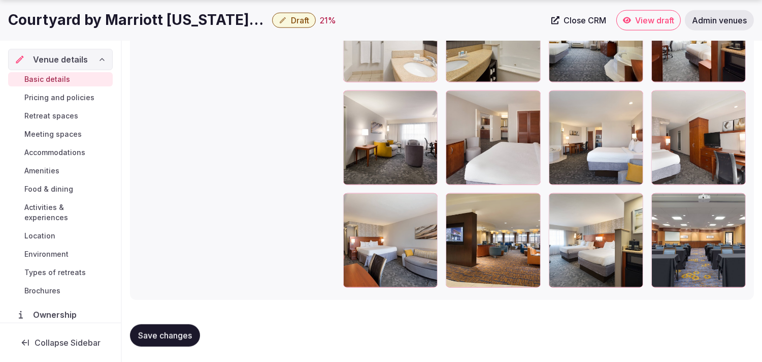
scroll to position [2003, 0]
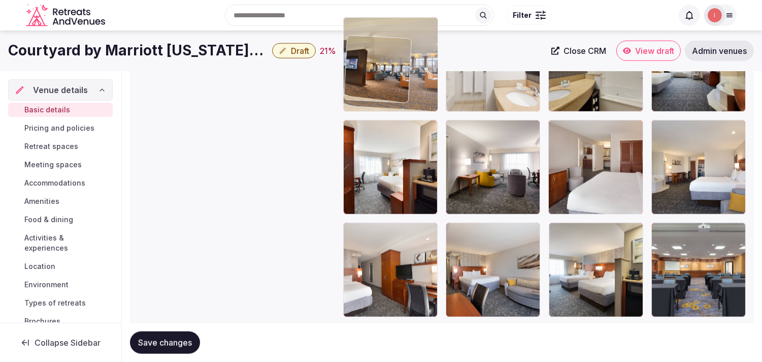
drag, startPoint x: 455, startPoint y: 196, endPoint x: 379, endPoint y: 46, distance: 167.9
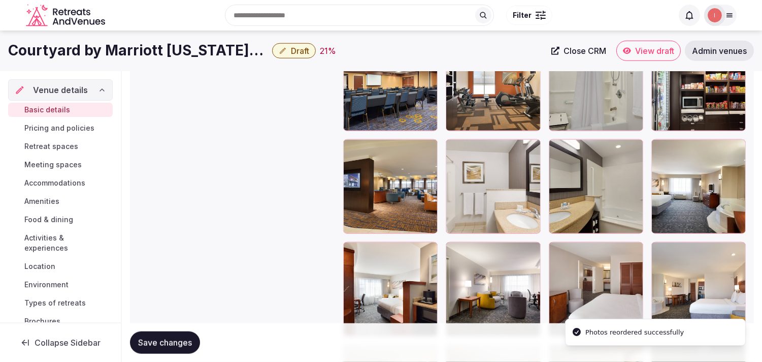
scroll to position [1785, 0]
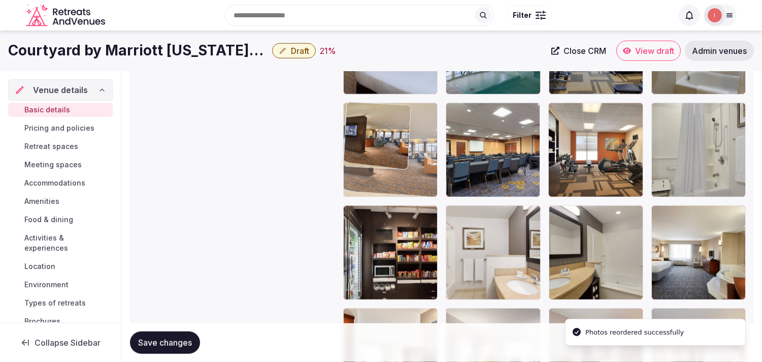
drag, startPoint x: 354, startPoint y: 211, endPoint x: 371, endPoint y: 131, distance: 82.1
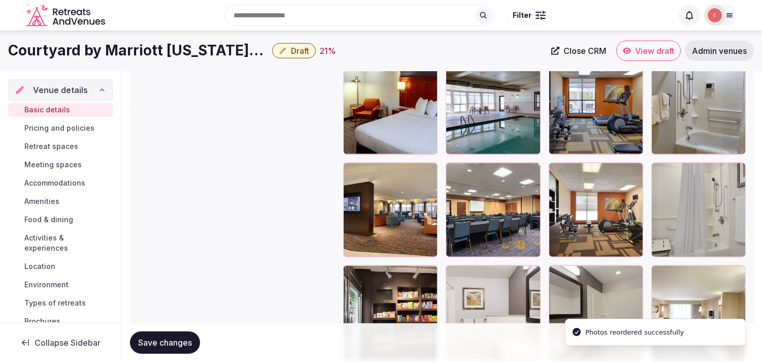
scroll to position [1616, 0]
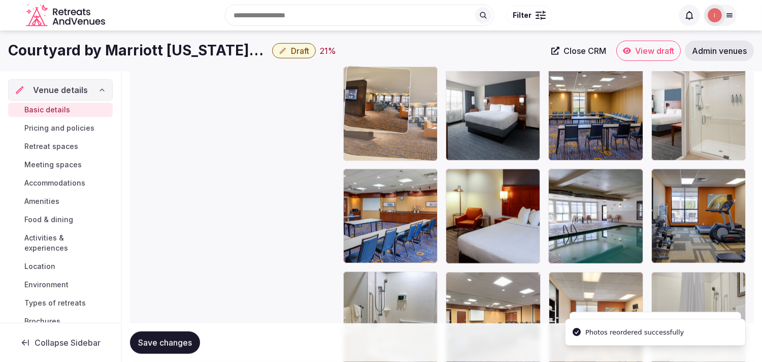
drag, startPoint x: 354, startPoint y: 273, endPoint x: 387, endPoint y: 99, distance: 177.4
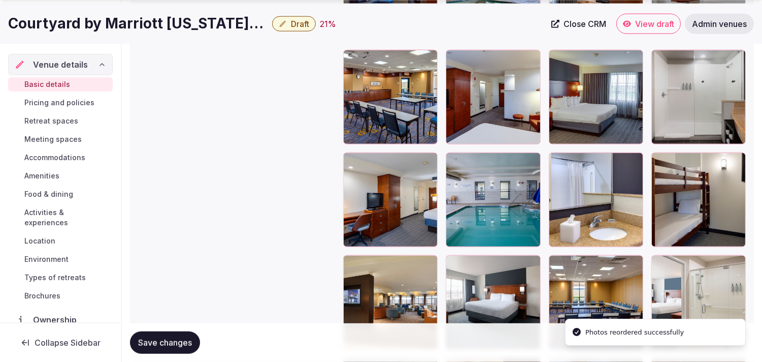
scroll to position [1447, 0]
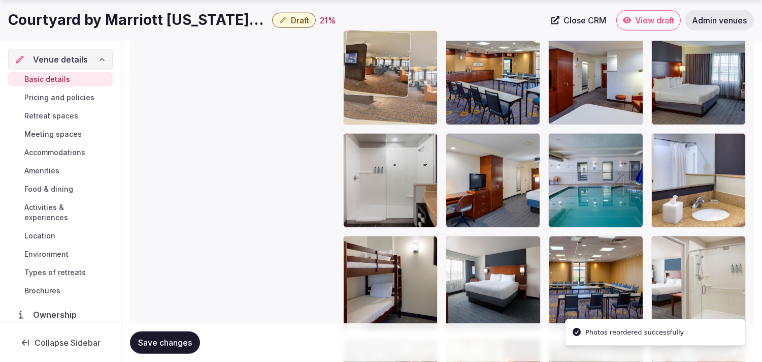
drag, startPoint x: 354, startPoint y: 240, endPoint x: 371, endPoint y: 81, distance: 159.4
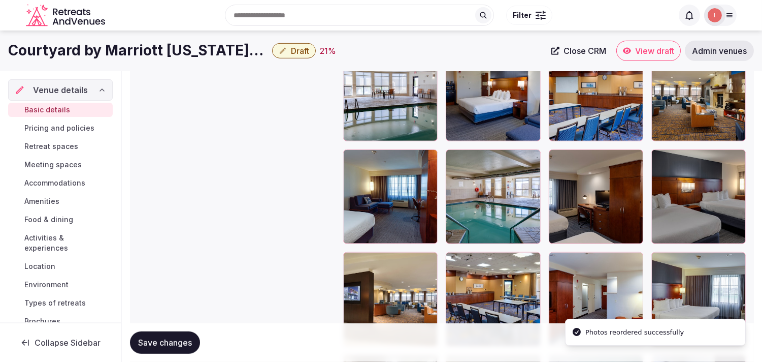
scroll to position [1221, 0]
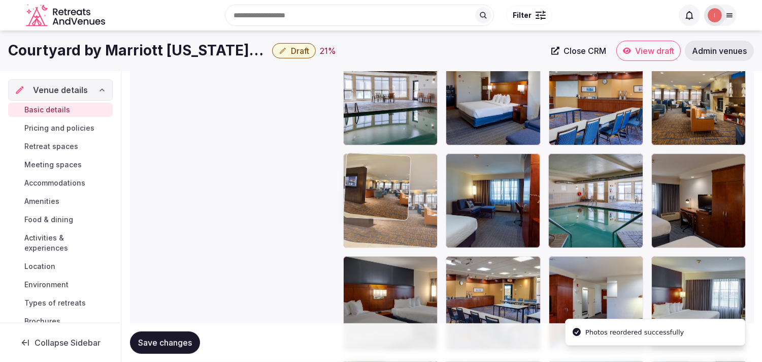
drag, startPoint x: 353, startPoint y: 267, endPoint x: 370, endPoint y: 170, distance: 98.5
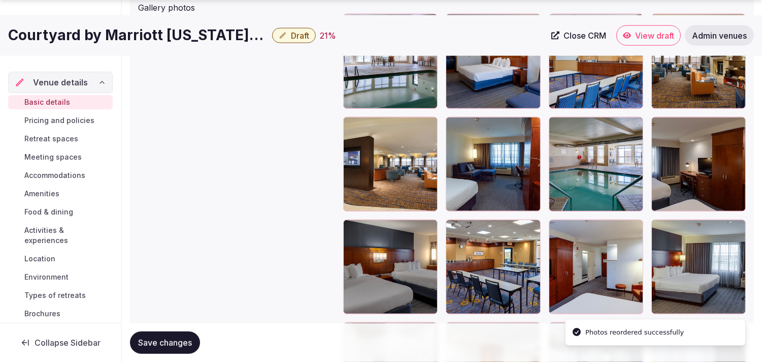
scroll to position [1278, 0]
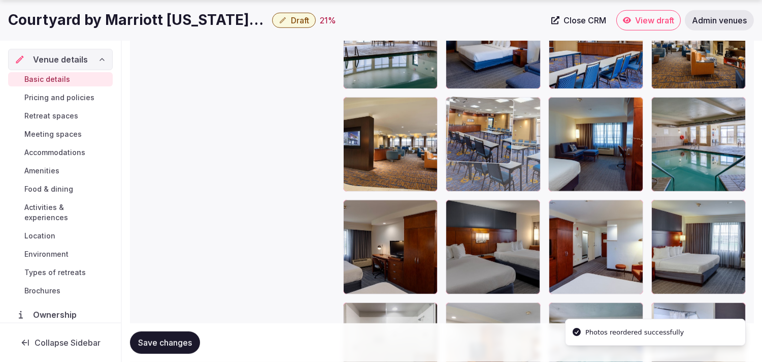
drag, startPoint x: 459, startPoint y: 208, endPoint x: 465, endPoint y: 131, distance: 77.5
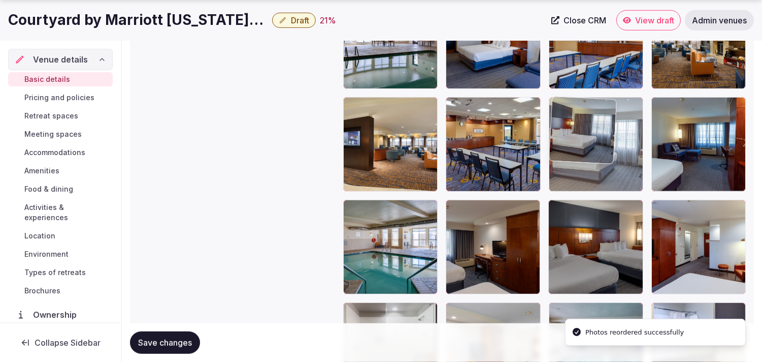
drag, startPoint x: 661, startPoint y: 209, endPoint x: 585, endPoint y: 140, distance: 103.6
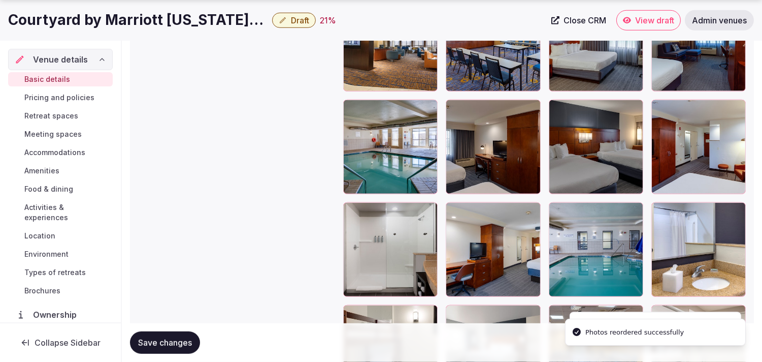
scroll to position [1390, 0]
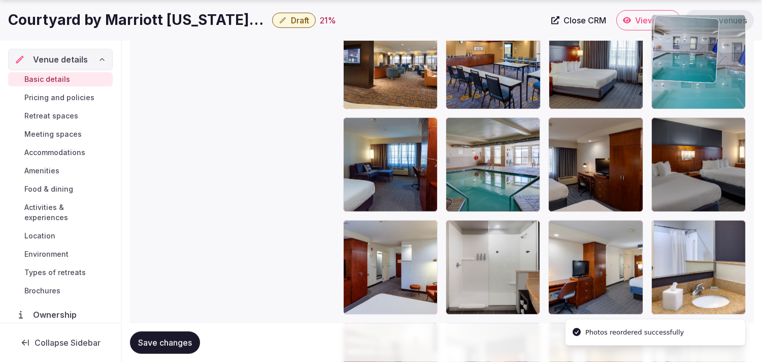
drag, startPoint x: 676, startPoint y: 62, endPoint x: 682, endPoint y: 49, distance: 15.0
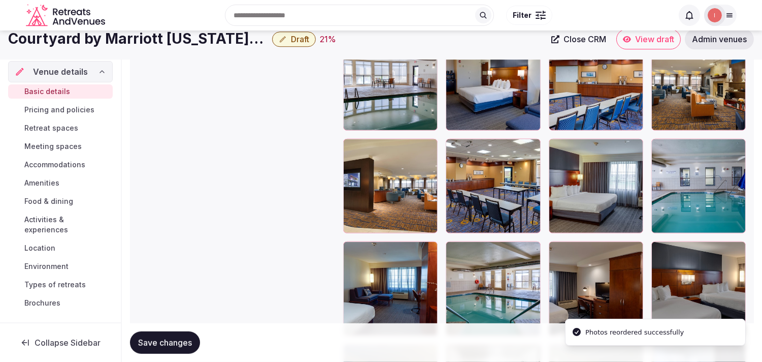
scroll to position [1133, 0]
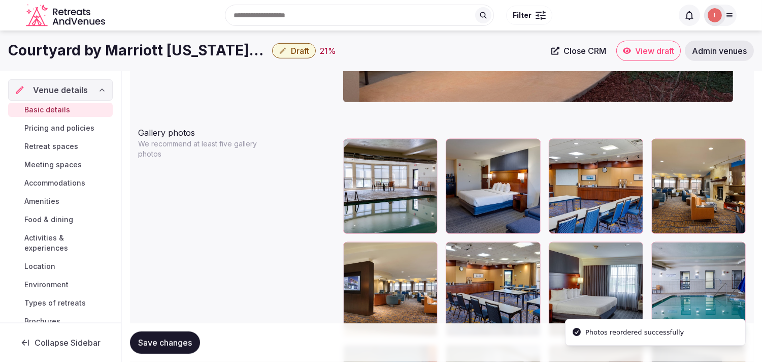
drag, startPoint x: 154, startPoint y: 337, endPoint x: 164, endPoint y: 337, distance: 10.2
click at [156, 337] on span "Save changes" at bounding box center [165, 342] width 54 height 10
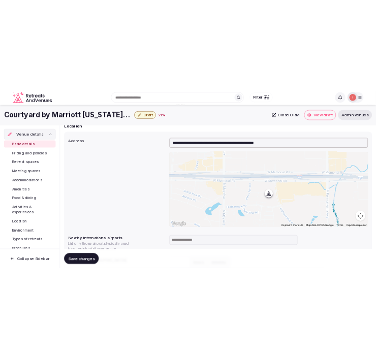
scroll to position [286, 0]
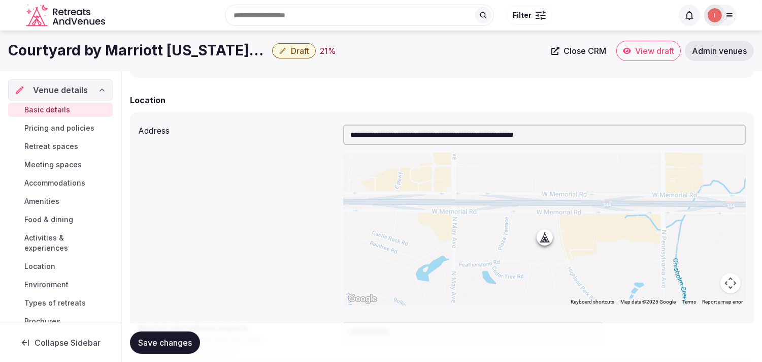
click at [192, 54] on h1 "Courtyard by Marriott [US_STATE][GEOGRAPHIC_DATA] N" at bounding box center [138, 51] width 260 height 20
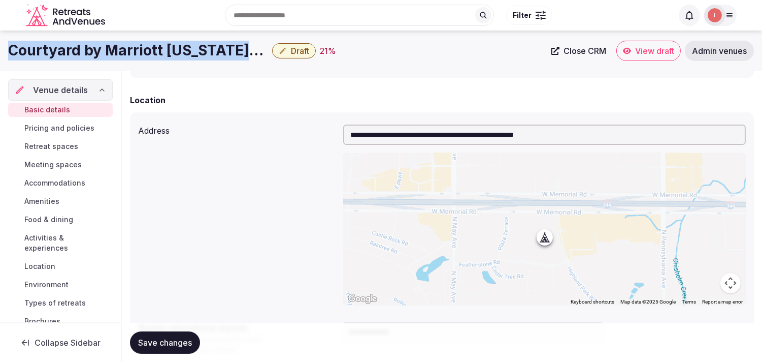
click at [193, 53] on h1 "Courtyard by Marriott [US_STATE][GEOGRAPHIC_DATA] N" at bounding box center [138, 51] width 260 height 20
copy div "Courtyard by Marriott [US_STATE][GEOGRAPHIC_DATA] N"
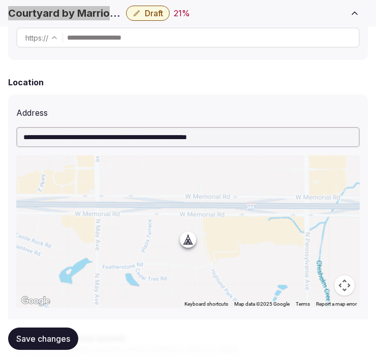
scroll to position [508, 0]
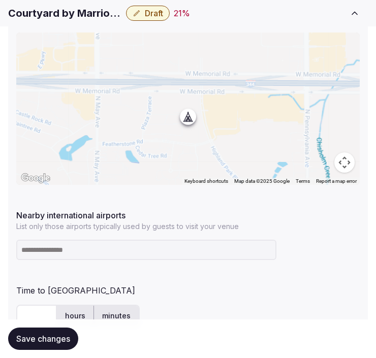
click at [155, 259] on input at bounding box center [146, 250] width 260 height 20
type input "***"
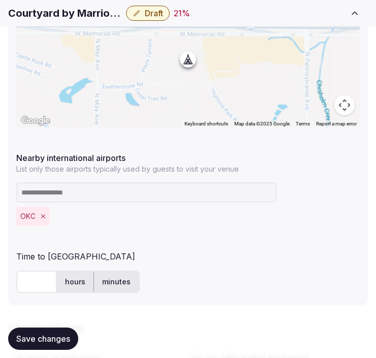
scroll to position [677, 0]
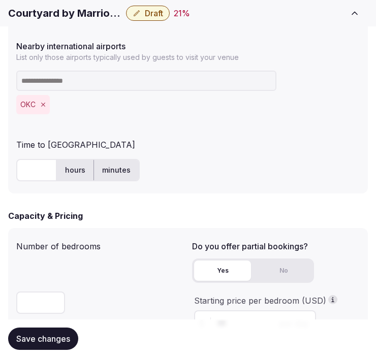
click at [28, 171] on input "text" at bounding box center [36, 170] width 41 height 22
type input "**"
click at [41, 338] on span "Save changes" at bounding box center [43, 339] width 54 height 10
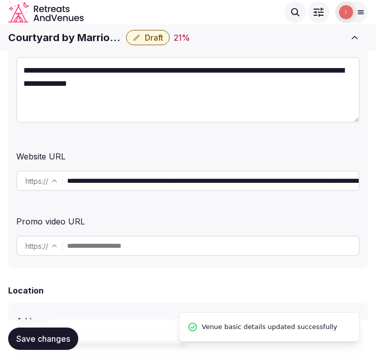
scroll to position [169, 0]
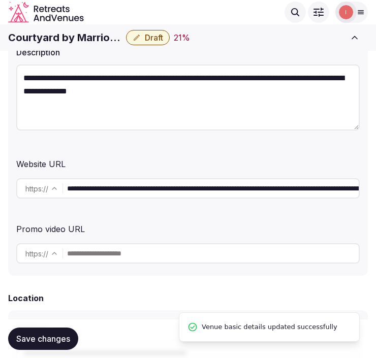
click at [36, 338] on span "Save changes" at bounding box center [43, 339] width 54 height 10
click at [146, 37] on span "Draft" at bounding box center [154, 38] width 18 height 10
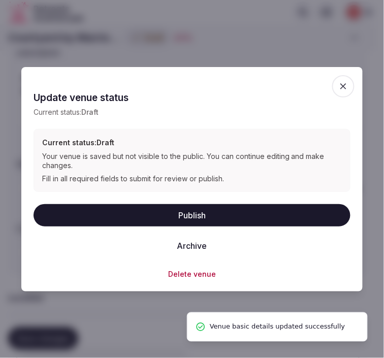
click at [183, 212] on button "Publish" at bounding box center [192, 215] width 317 height 22
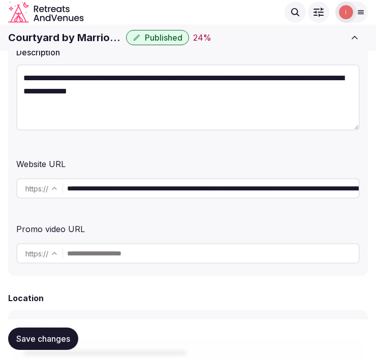
click at [77, 34] on h1 "Courtyard by Marriott [US_STATE][GEOGRAPHIC_DATA] N" at bounding box center [65, 37] width 114 height 14
copy div "Courtyard by Marriott [US_STATE][GEOGRAPHIC_DATA] N"
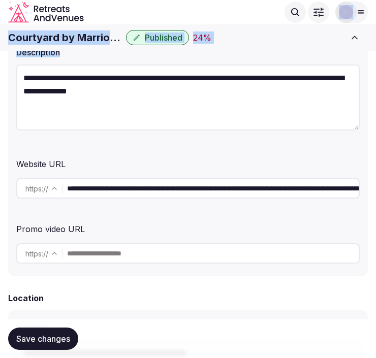
click at [375, 151] on html "**********" at bounding box center [188, 10] width 376 height 358
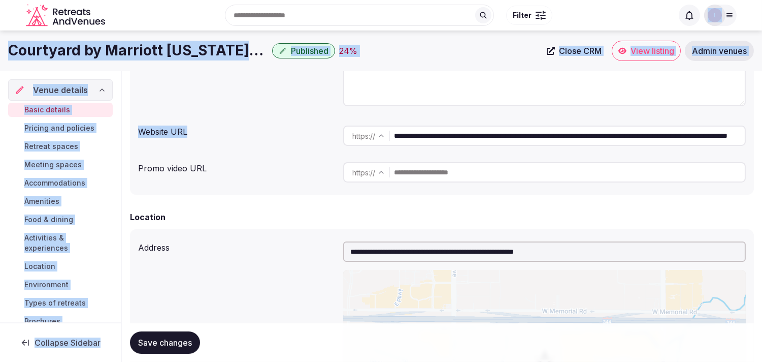
click at [375, 48] on span "Close CRM" at bounding box center [580, 51] width 43 height 10
